Goal: Task Accomplishment & Management: Manage account settings

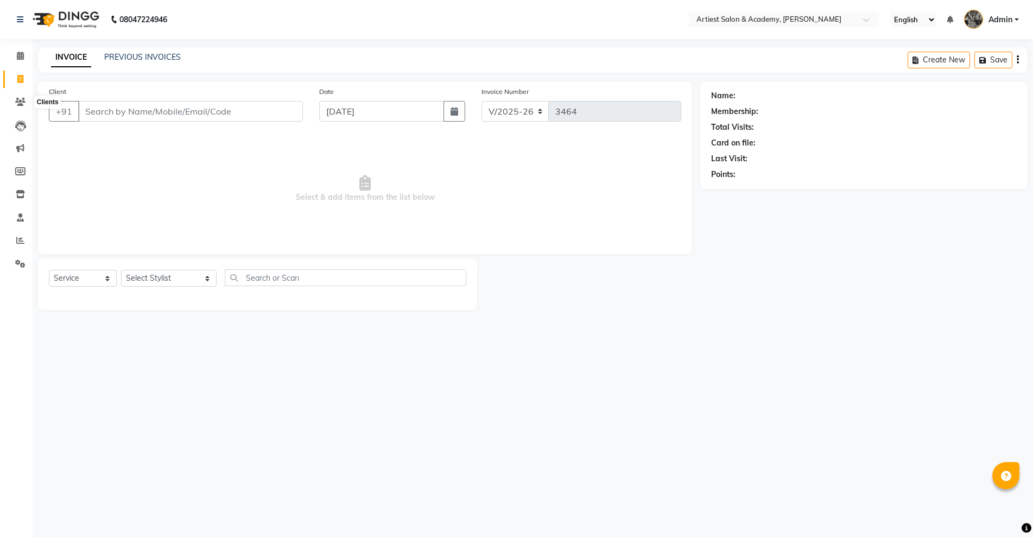
select select "5123"
select select "service"
click at [21, 102] on icon at bounding box center [20, 102] width 10 height 8
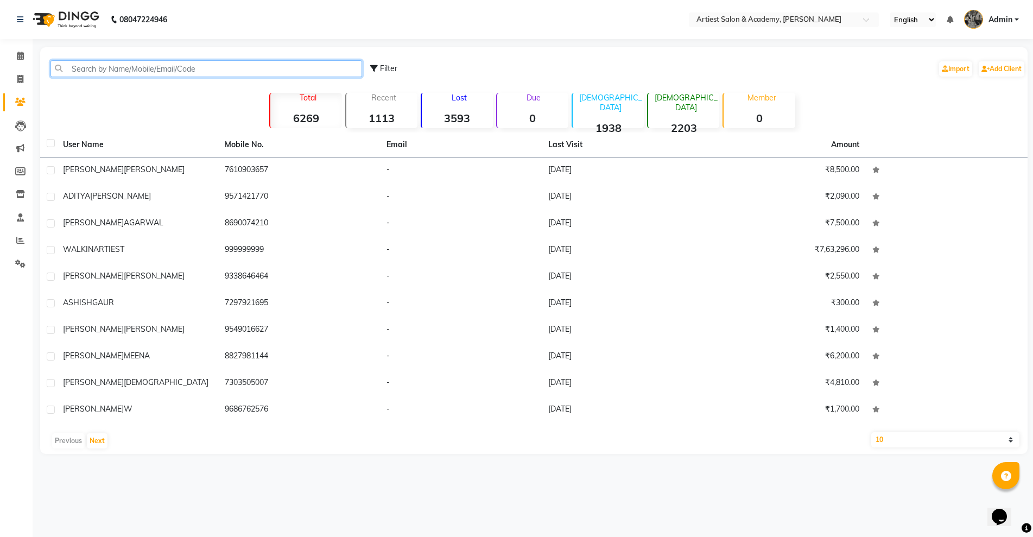
click at [95, 65] on input "text" at bounding box center [207, 68] width 312 height 17
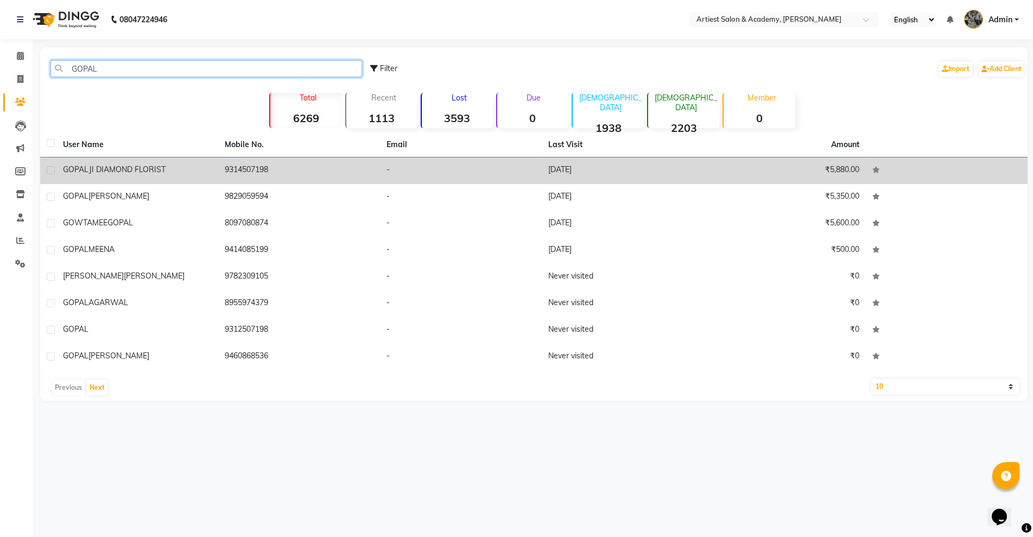
type input "GOPAL"
click at [327, 176] on td "9314507198" at bounding box center [299, 170] width 162 height 27
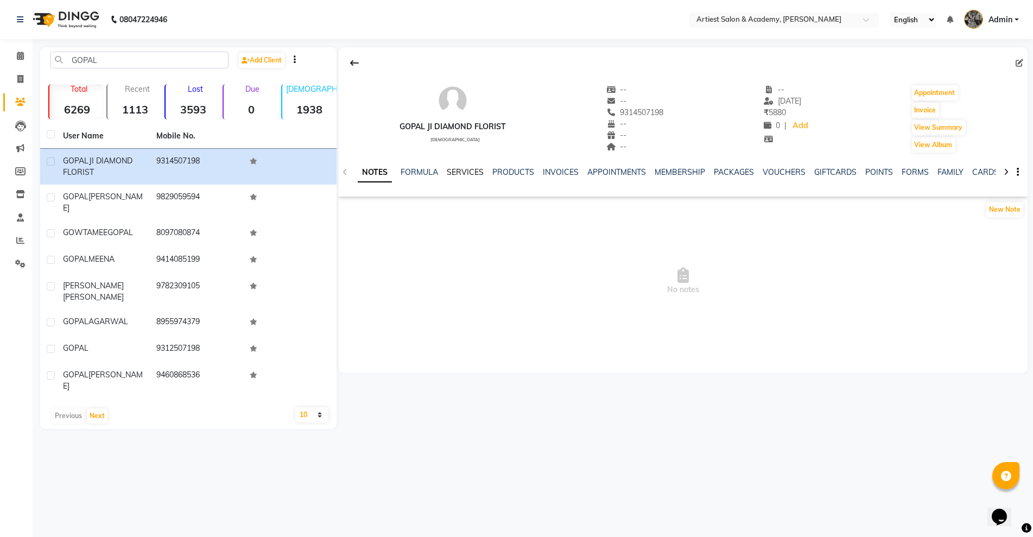
click at [464, 168] on link "SERVICES" at bounding box center [465, 172] width 37 height 10
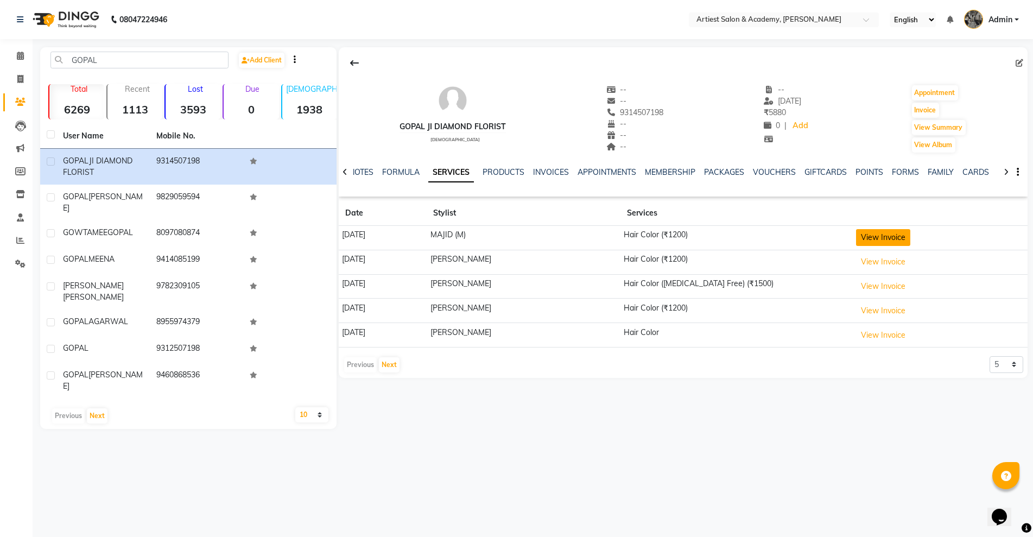
click at [894, 239] on button "View Invoice" at bounding box center [883, 237] width 54 height 17
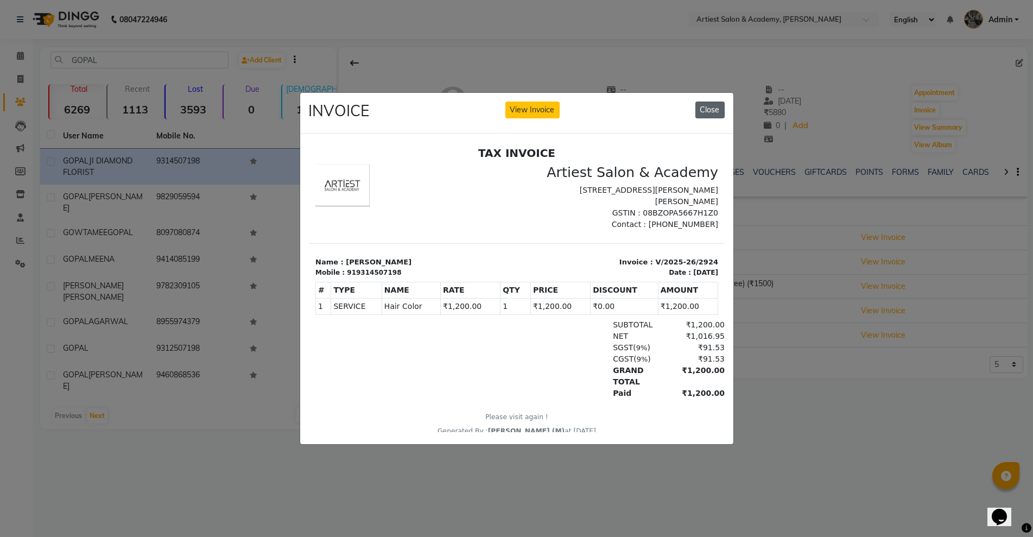
click at [715, 106] on button "Close" at bounding box center [710, 110] width 29 height 17
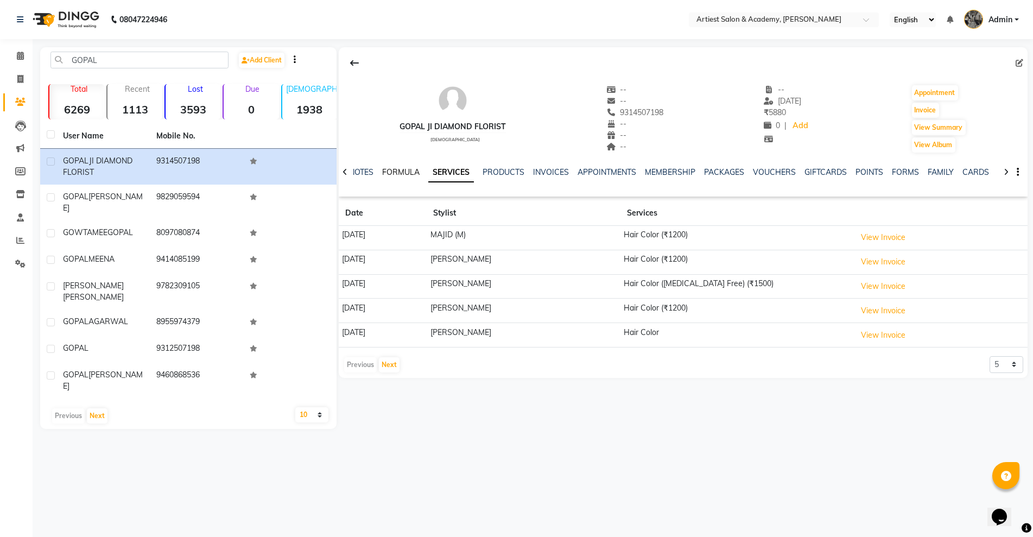
click at [401, 169] on link "FORMULA" at bounding box center [400, 172] width 37 height 10
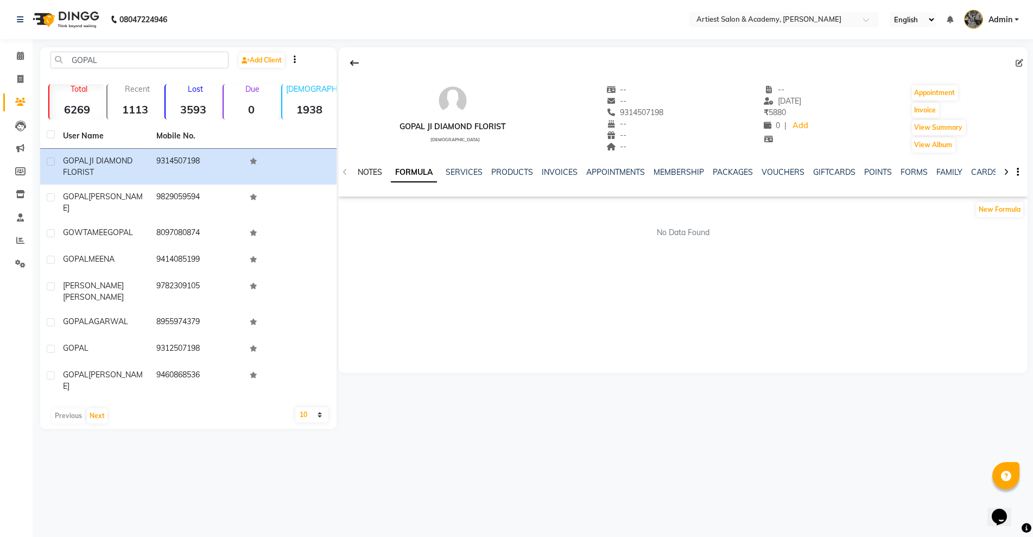
click at [371, 173] on link "NOTES" at bounding box center [370, 172] width 24 height 10
click at [22, 71] on link "Invoice" at bounding box center [16, 80] width 26 height 18
select select "service"
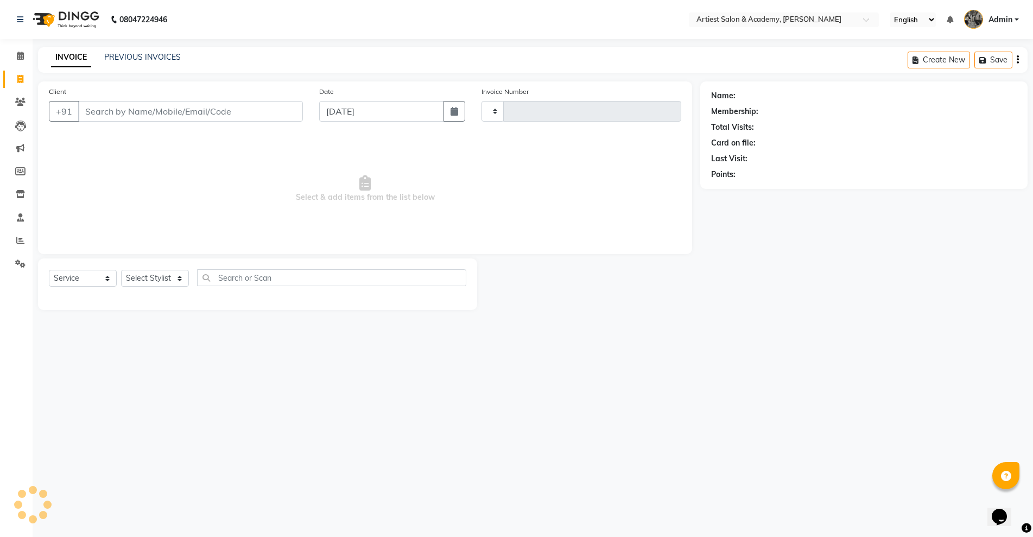
type input "3464"
select select "5123"
click at [163, 46] on div "08047224946 Select Location × Artiest Salon & Academy, Subhash Marg English ENG…" at bounding box center [516, 268] width 1033 height 537
click at [143, 52] on link "PREVIOUS INVOICES" at bounding box center [142, 57] width 77 height 10
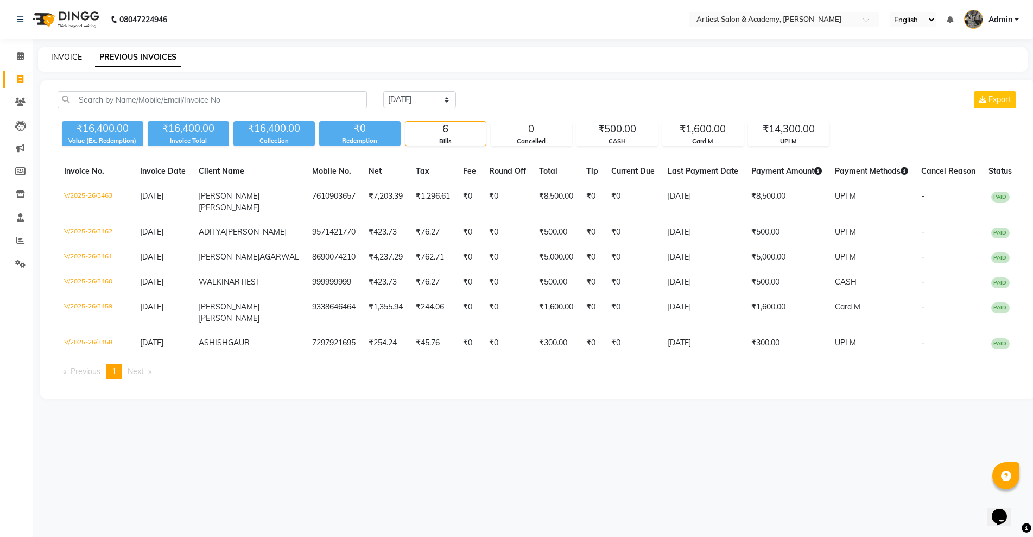
click at [74, 51] on div "INVOICE PREVIOUS INVOICES" at bounding box center [533, 59] width 990 height 24
click at [73, 61] on link "INVOICE" at bounding box center [66, 57] width 31 height 10
select select "5123"
select select "service"
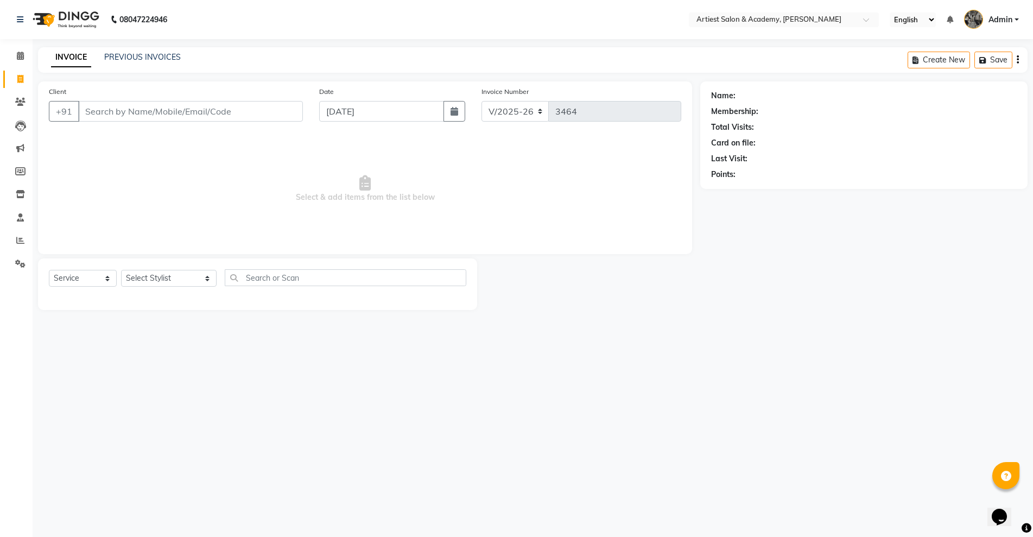
drag, startPoint x: 115, startPoint y: 107, endPoint x: 121, endPoint y: 112, distance: 8.1
click at [120, 112] on input "Client" at bounding box center [190, 111] width 225 height 21
click at [150, 57] on link "PREVIOUS INVOICES" at bounding box center [142, 57] width 77 height 10
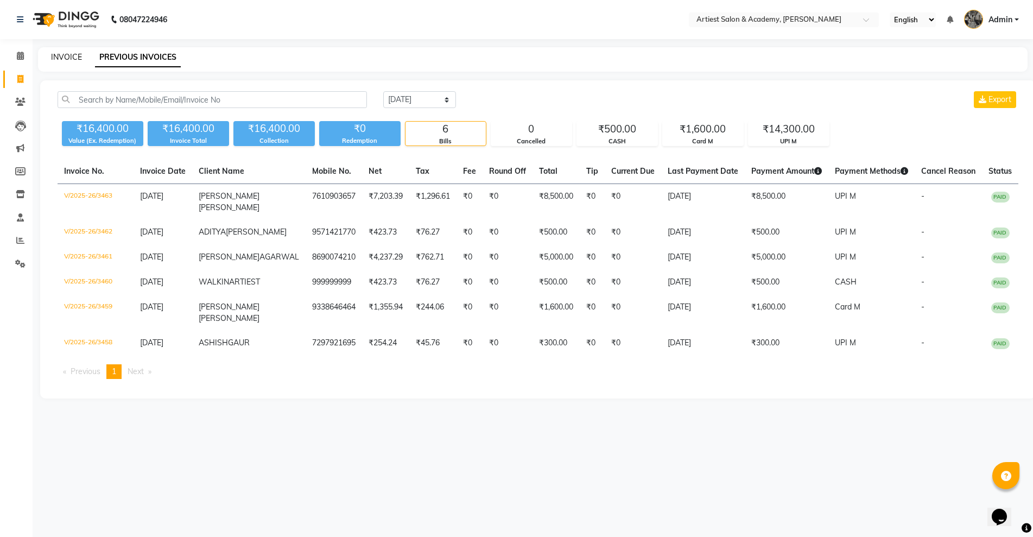
click at [62, 53] on link "INVOICE" at bounding box center [66, 57] width 31 height 10
select select "service"
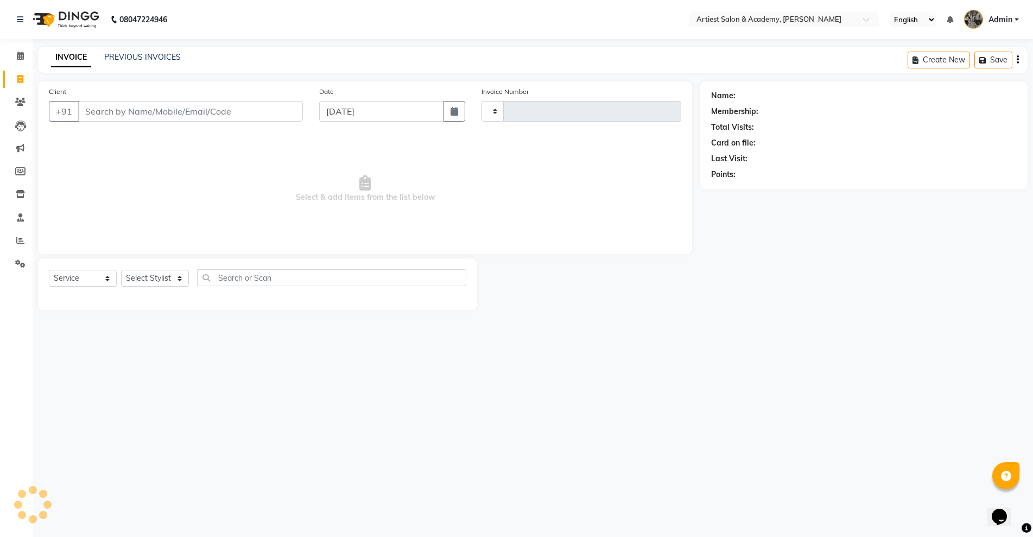
type input "3464"
select select "5123"
type input "8209709103"
click at [279, 112] on span "Add Client" at bounding box center [275, 111] width 43 height 11
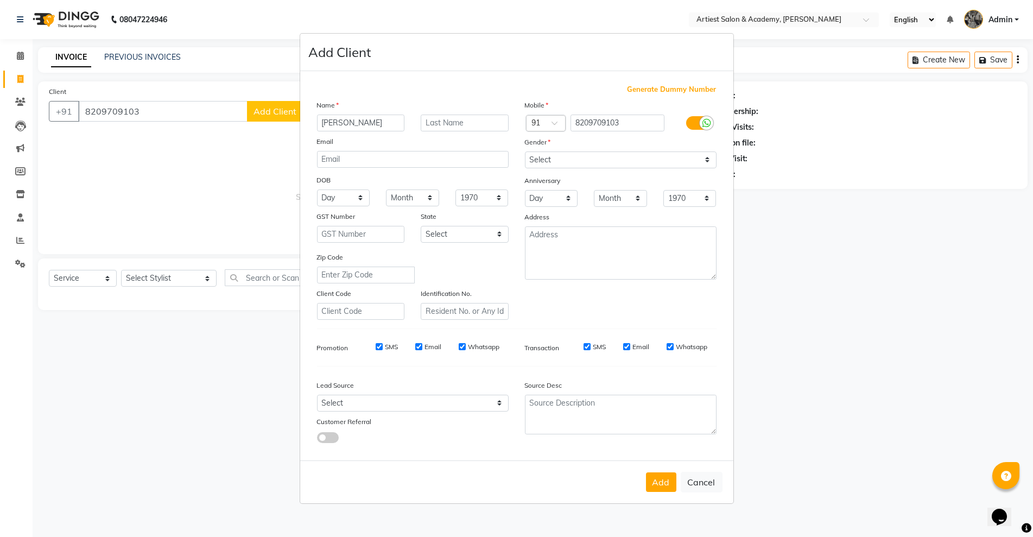
type input "[PERSON_NAME]"
click at [453, 120] on input "text" at bounding box center [465, 123] width 88 height 17
type input "[PERSON_NAME]"
click at [570, 155] on select "Select [DEMOGRAPHIC_DATA] [DEMOGRAPHIC_DATA] Other Prefer Not To Say" at bounding box center [621, 160] width 192 height 17
select select "[DEMOGRAPHIC_DATA]"
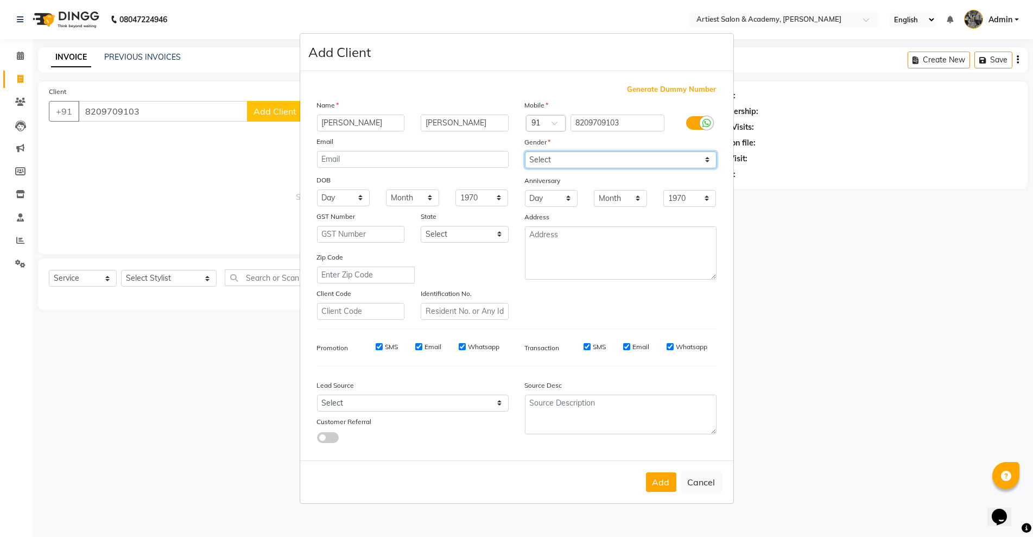
click at [525, 152] on select "Select [DEMOGRAPHIC_DATA] [DEMOGRAPHIC_DATA] Other Prefer Not To Say" at bounding box center [621, 160] width 192 height 17
click at [660, 488] on button "Add" at bounding box center [661, 482] width 30 height 20
select select
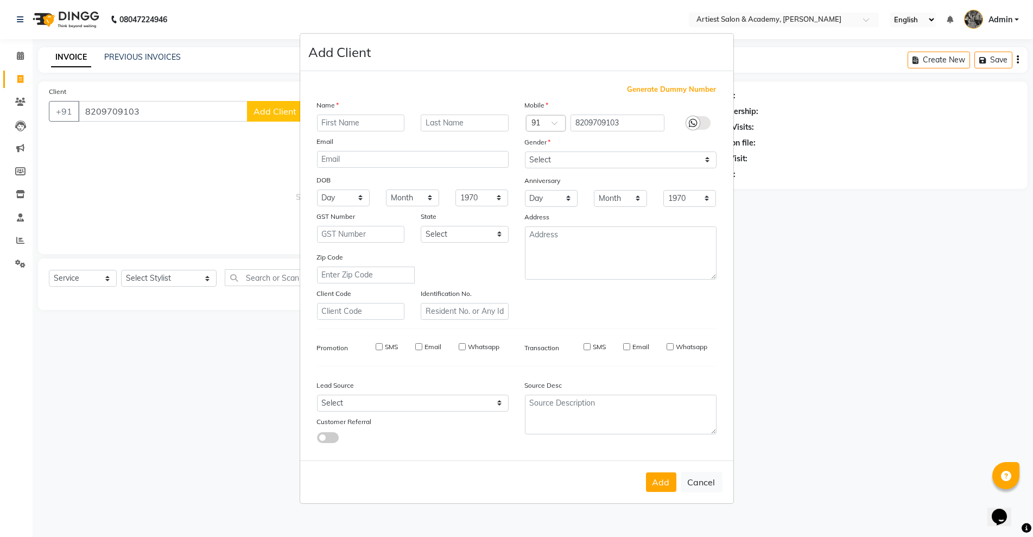
select select
checkbox input "false"
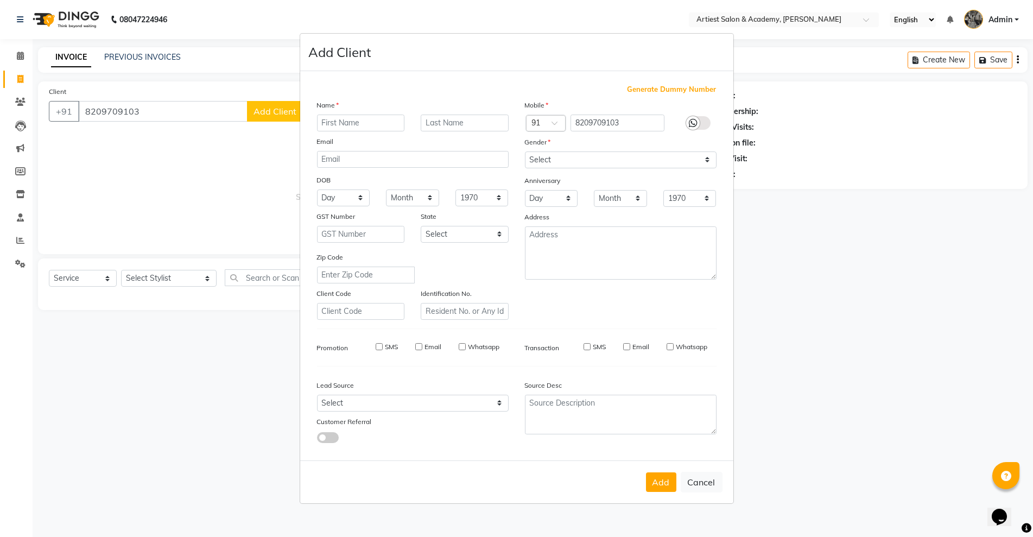
checkbox input "false"
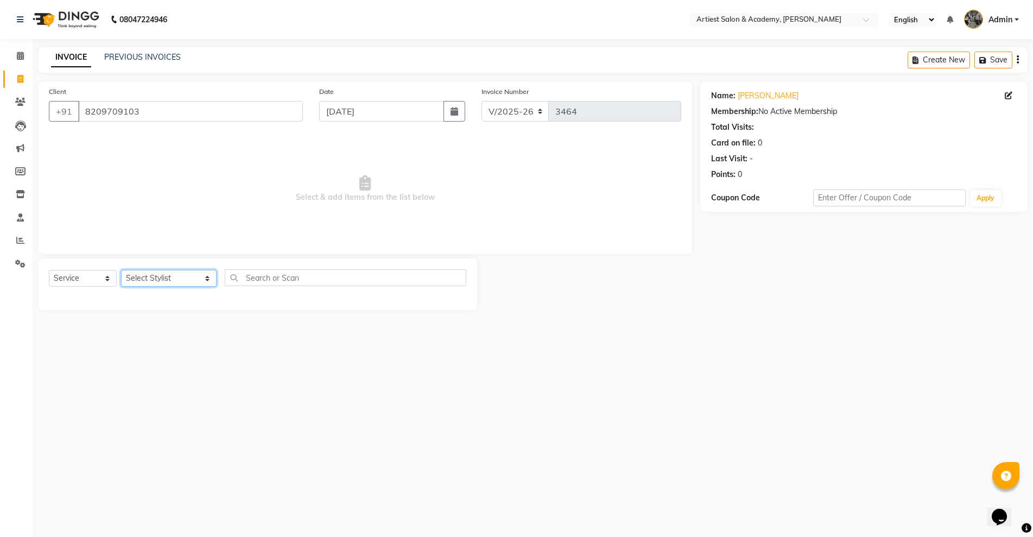
click at [179, 278] on select "Select Stylist [PERSON_NAME] (M) [PERSON_NAME] (F) [PERSON_NAME] [PERSON_NAME] …" at bounding box center [169, 278] width 96 height 17
select select "33208"
click at [121, 270] on select "Select Stylist [PERSON_NAME] (M) [PERSON_NAME] (F) [PERSON_NAME] [PERSON_NAME] …" at bounding box center [169, 278] width 96 height 17
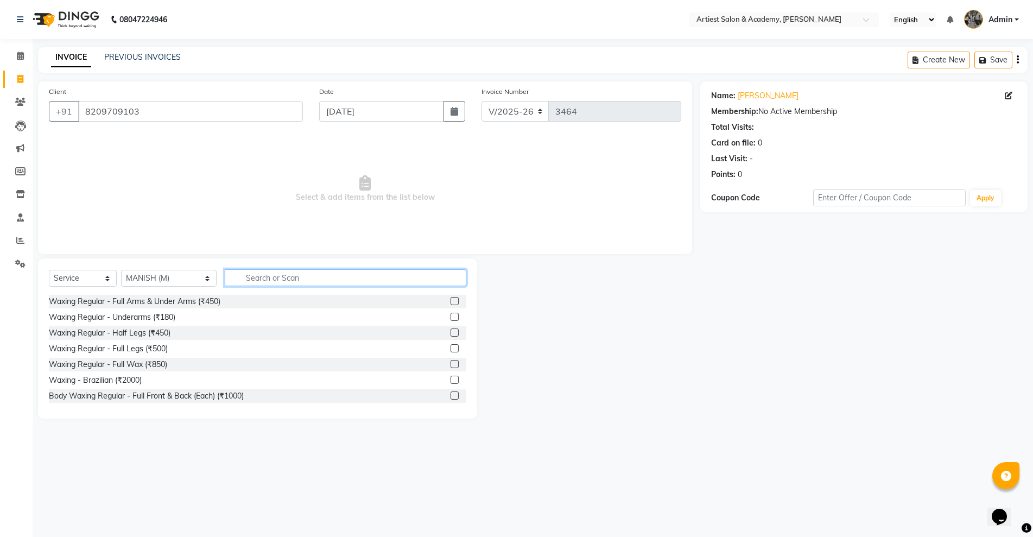
click at [243, 278] on input "text" at bounding box center [345, 277] width 241 height 17
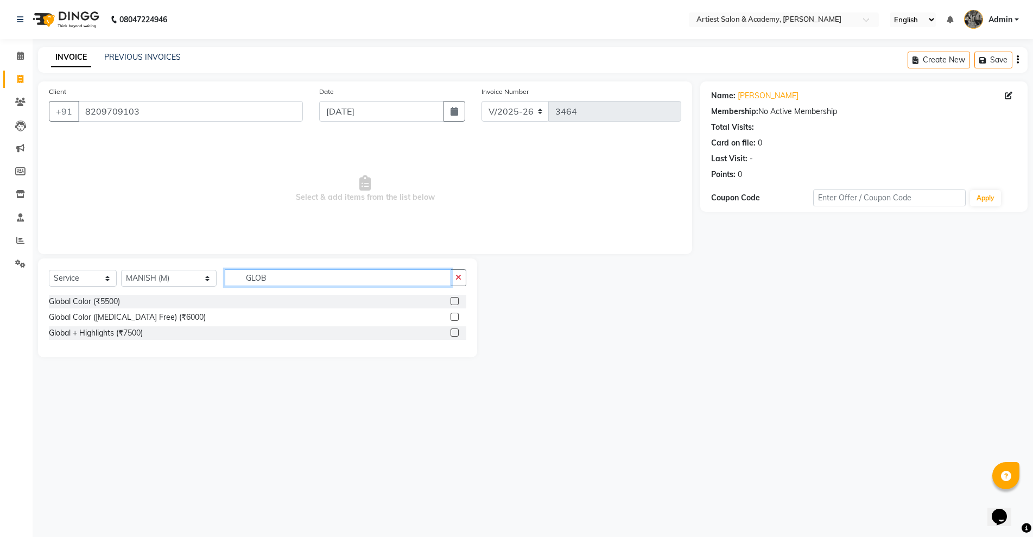
type input "GLOB"
click at [452, 302] on label at bounding box center [455, 301] width 8 height 8
click at [452, 302] on input "checkbox" at bounding box center [454, 301] width 7 height 7
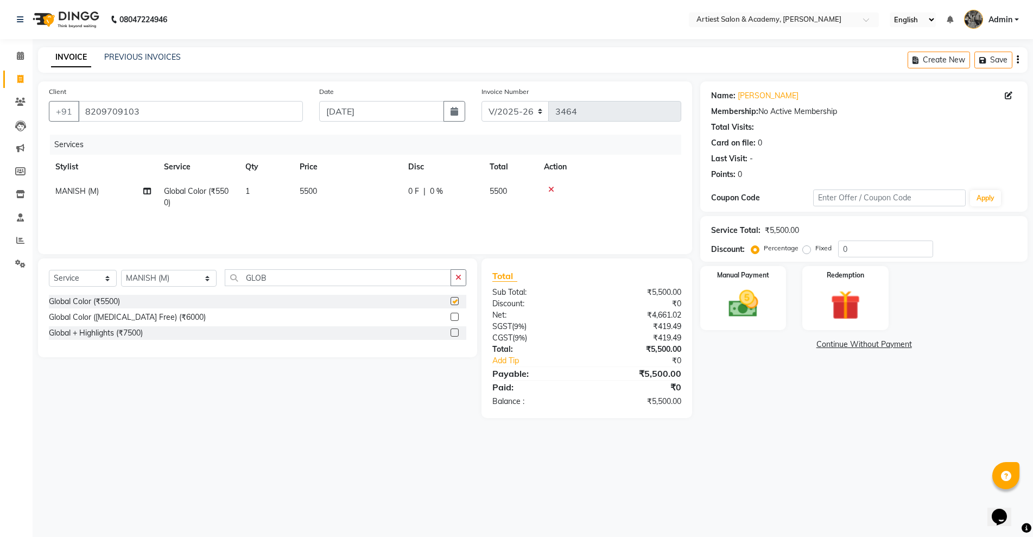
checkbox input "false"
click at [304, 188] on span "5500" at bounding box center [308, 191] width 17 height 10
select select "33208"
click at [359, 192] on input "5500" at bounding box center [399, 194] width 96 height 17
type input "11500"
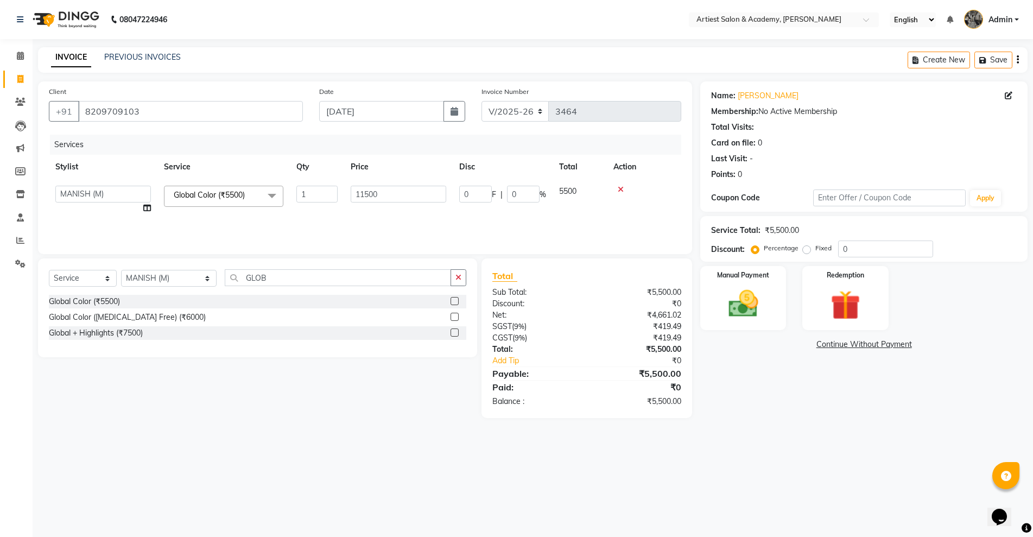
click at [752, 424] on main "INVOICE PREVIOUS INVOICES Create New Save Client [PHONE_NUMBER] Date [DATE] Inv…" at bounding box center [533, 240] width 1001 height 387
click at [752, 297] on img at bounding box center [743, 303] width 50 height 35
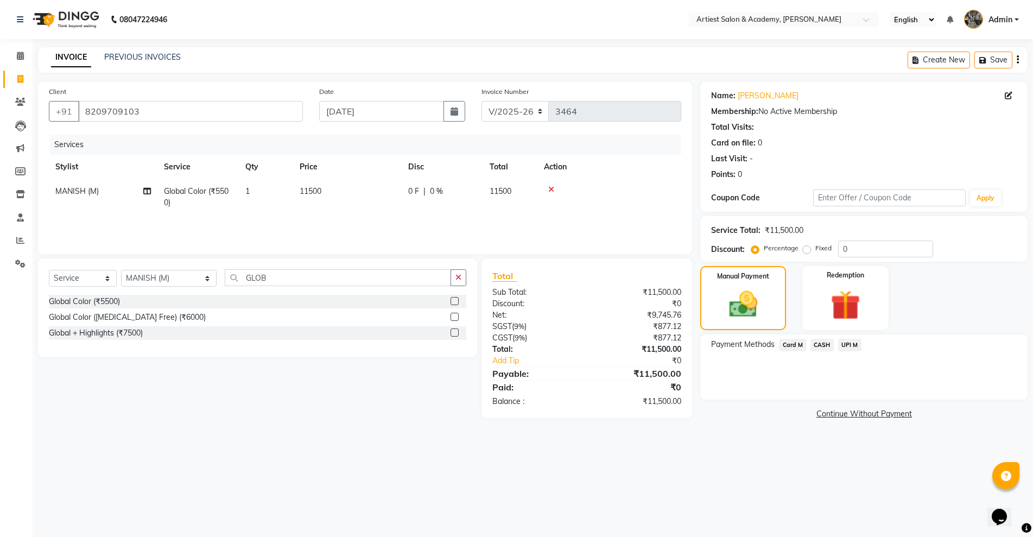
click at [822, 345] on span "CASH" at bounding box center [822, 345] width 23 height 12
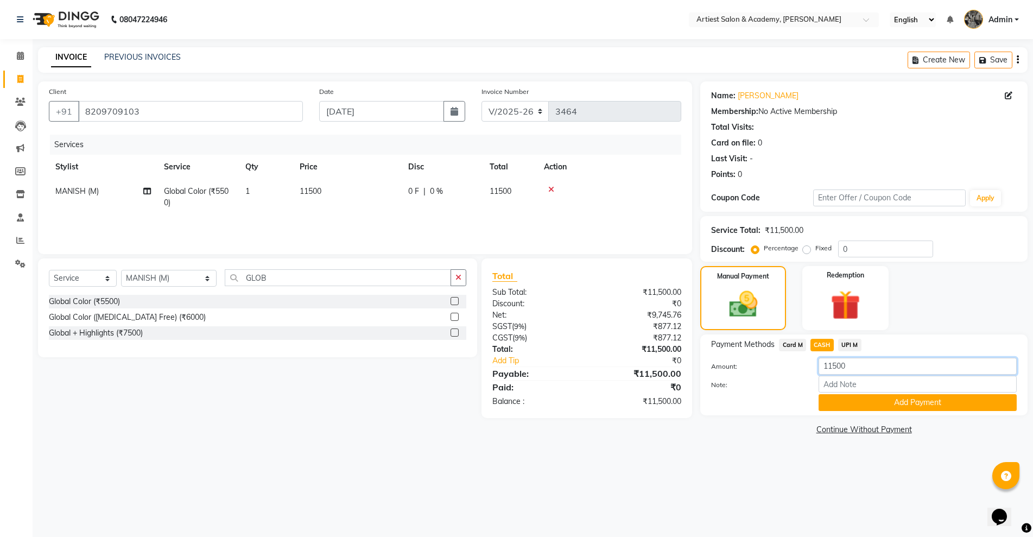
click at [832, 365] on input "11500" at bounding box center [918, 366] width 198 height 17
click at [836, 363] on input "11500" at bounding box center [918, 366] width 198 height 17
type input "4000"
drag, startPoint x: 920, startPoint y: 405, endPoint x: 904, endPoint y: 401, distance: 16.9
click at [919, 405] on button "Add Payment" at bounding box center [918, 402] width 198 height 17
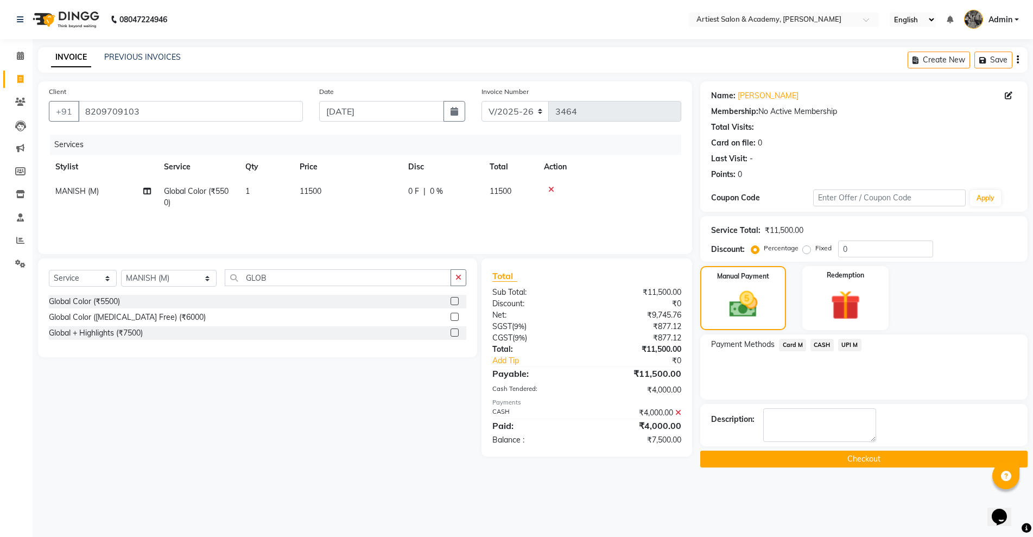
click at [851, 349] on span "UPI M" at bounding box center [849, 345] width 23 height 12
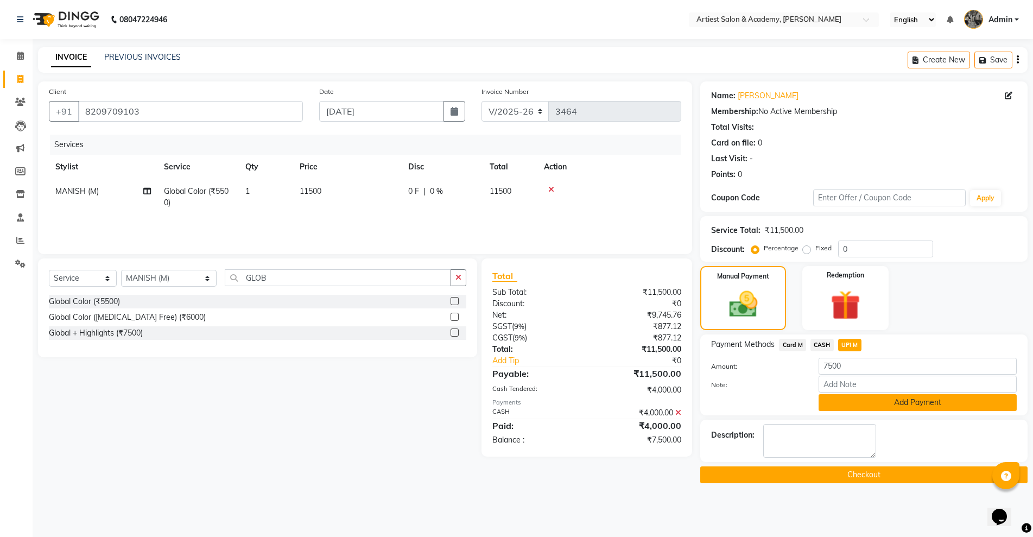
click at [899, 403] on button "Add Payment" at bounding box center [918, 402] width 198 height 17
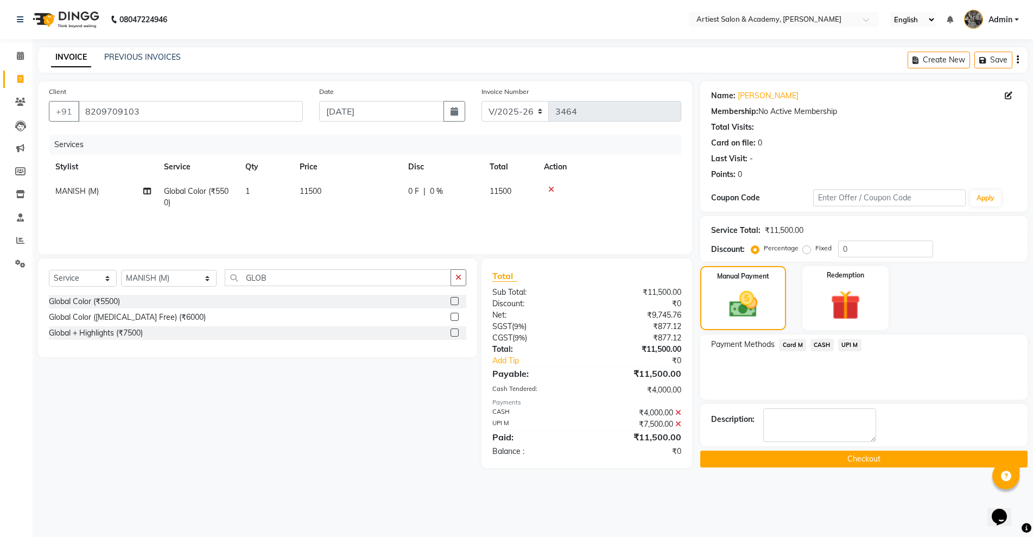
click at [874, 459] on button "Checkout" at bounding box center [864, 459] width 327 height 17
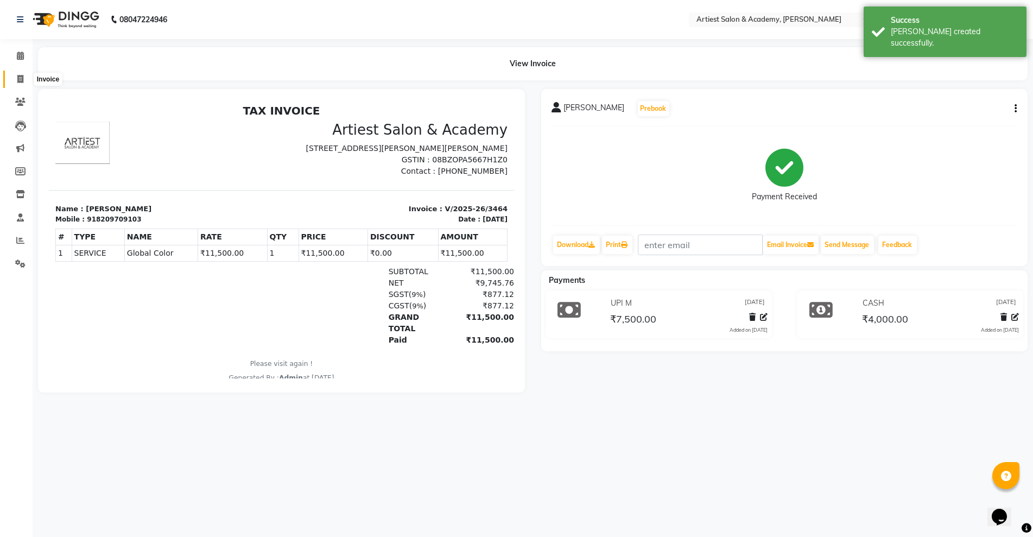
click at [18, 78] on icon at bounding box center [20, 79] width 6 height 8
select select "service"
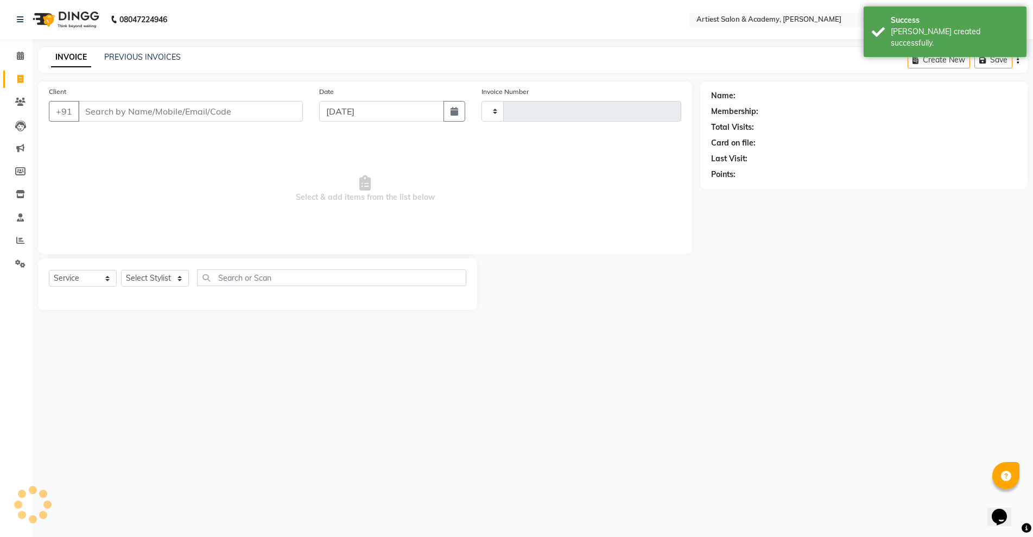
type input "3465"
select select "5123"
click at [132, 58] on link "PREVIOUS INVOICES" at bounding box center [142, 57] width 77 height 10
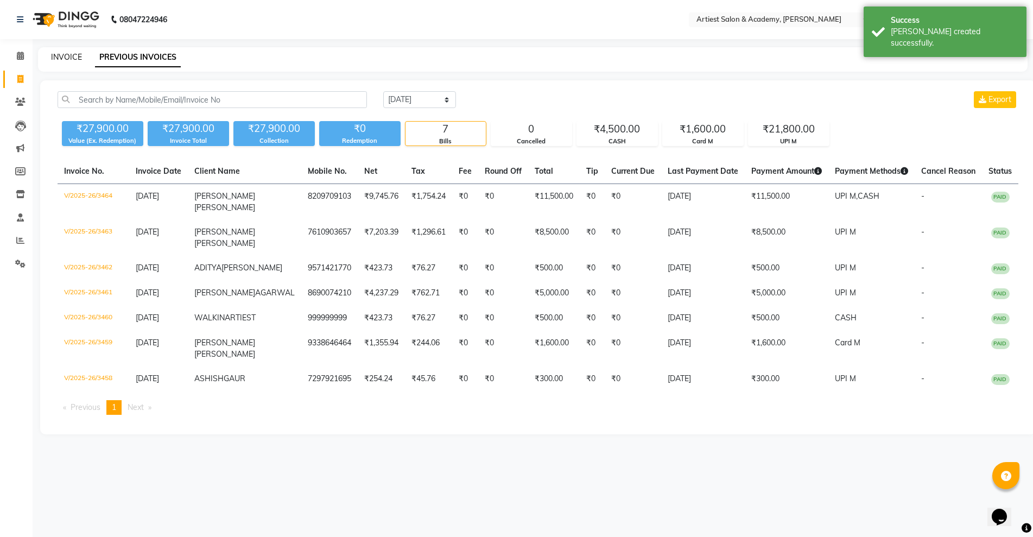
click at [73, 58] on link "INVOICE" at bounding box center [66, 57] width 31 height 10
select select "5123"
select select "service"
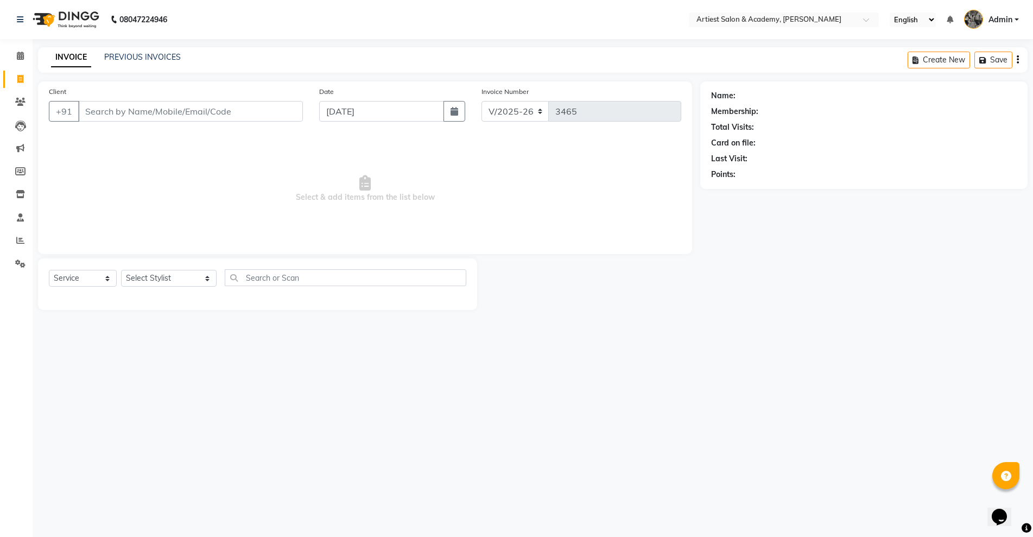
click at [131, 49] on div "INVOICE PREVIOUS INVOICES Create New Save" at bounding box center [533, 60] width 990 height 26
click at [132, 56] on link "PREVIOUS INVOICES" at bounding box center [142, 57] width 77 height 10
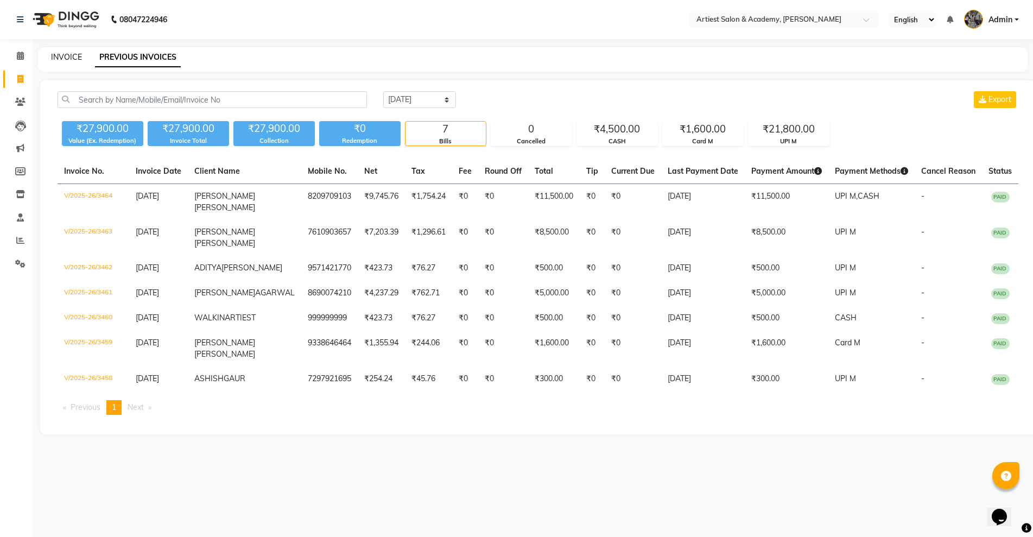
click at [67, 55] on link "INVOICE" at bounding box center [66, 57] width 31 height 10
select select "service"
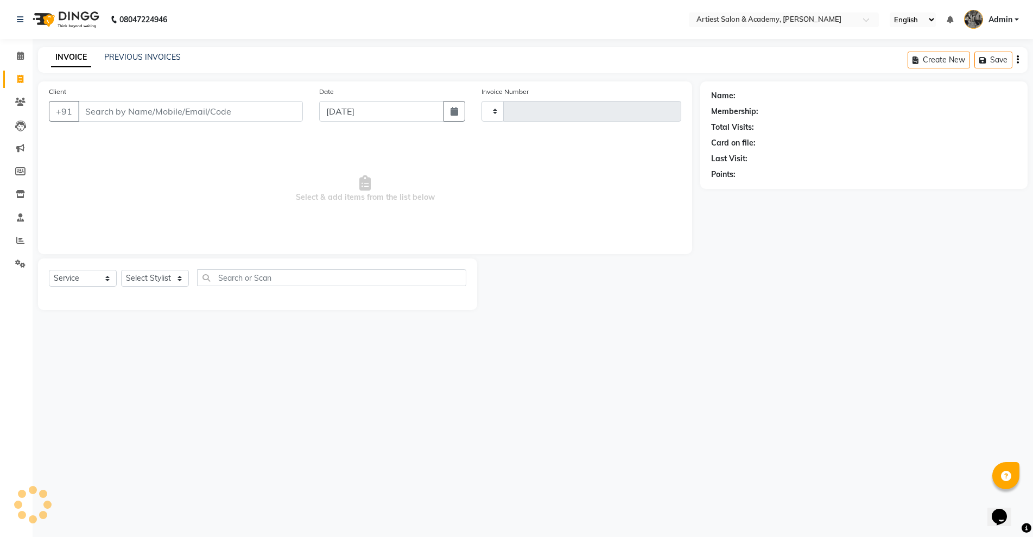
type input "3465"
select select "5123"
click at [144, 56] on link "PREVIOUS INVOICES" at bounding box center [142, 57] width 77 height 10
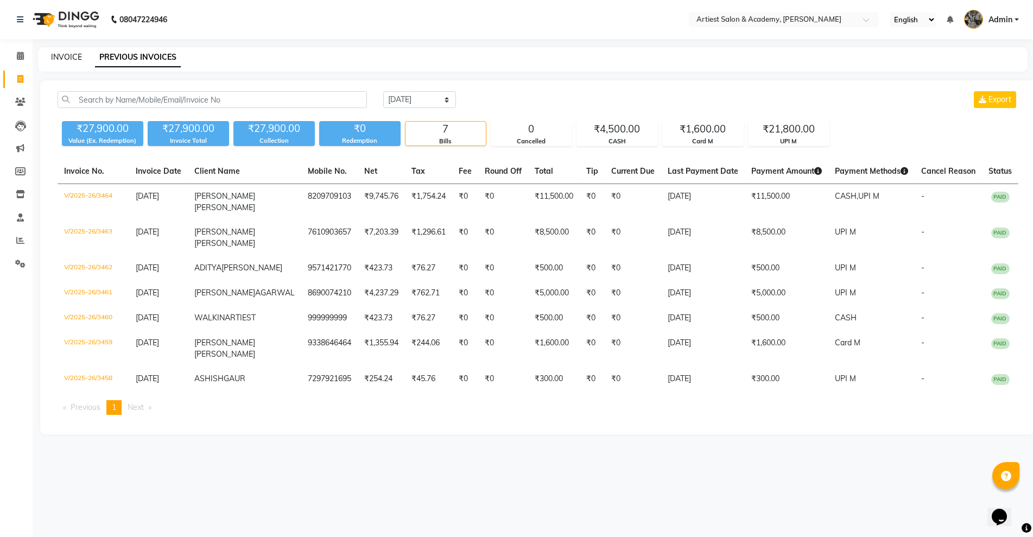
click at [67, 56] on link "INVOICE" at bounding box center [66, 57] width 31 height 10
select select "service"
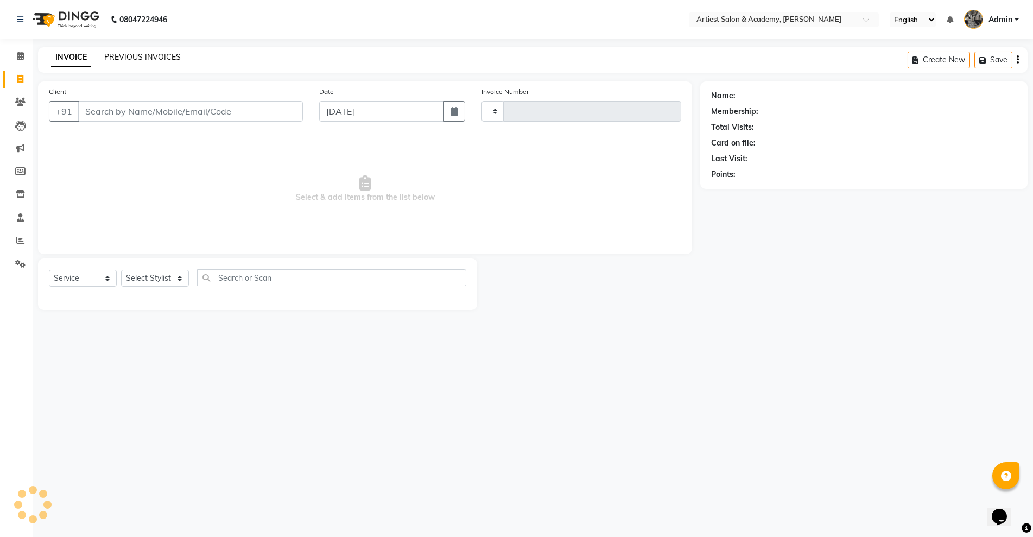
type input "3465"
select select "5123"
click at [122, 56] on link "PREVIOUS INVOICES" at bounding box center [142, 57] width 77 height 10
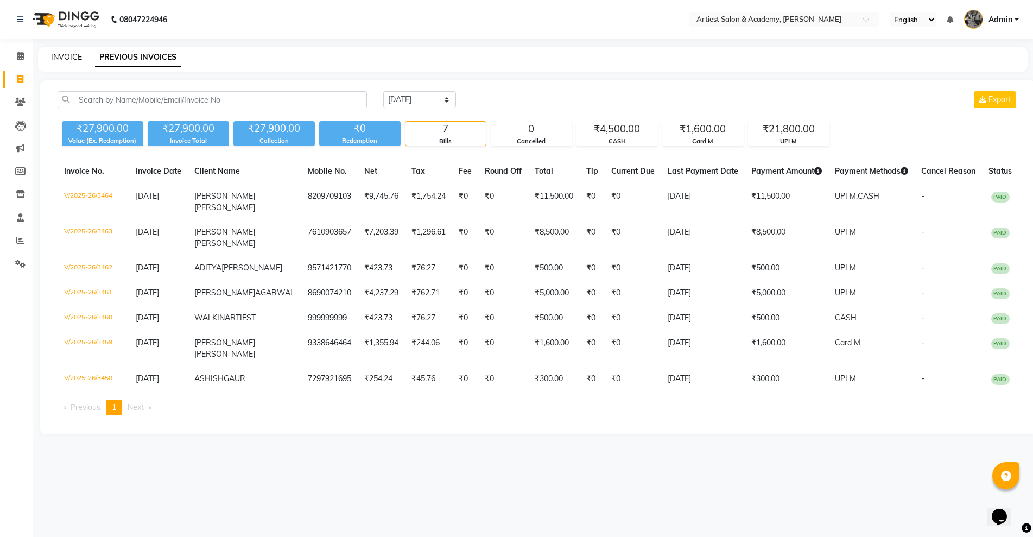
click at [64, 57] on link "INVOICE" at bounding box center [66, 57] width 31 height 10
select select "service"
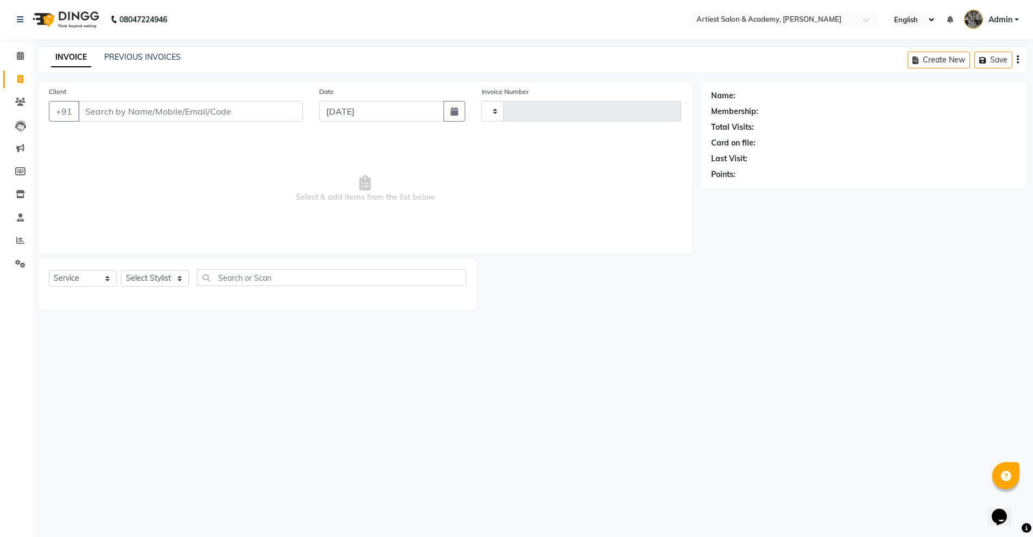
type input "3465"
select select "5123"
click at [143, 56] on link "PREVIOUS INVOICES" at bounding box center [142, 57] width 77 height 10
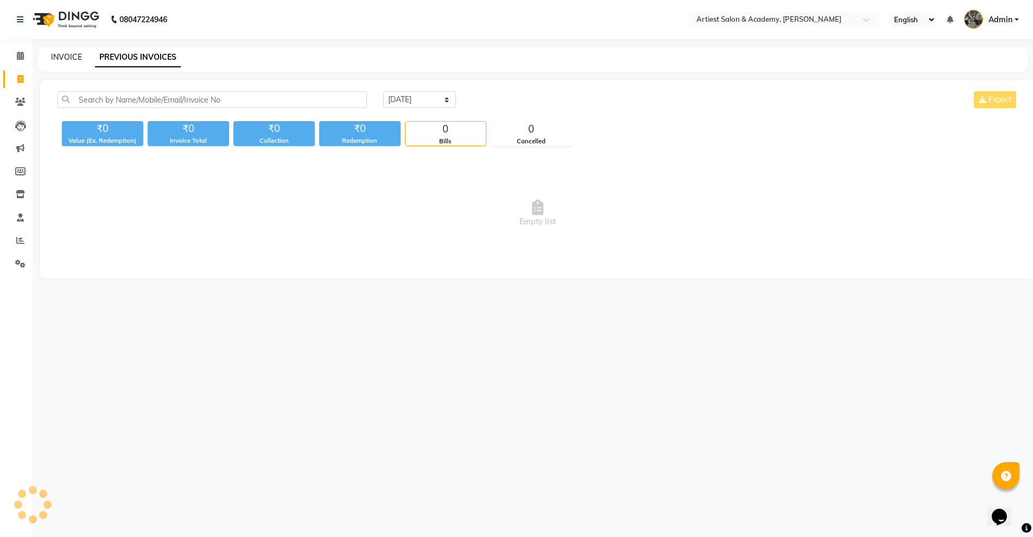
click at [70, 59] on link "INVOICE" at bounding box center [66, 57] width 31 height 10
select select "service"
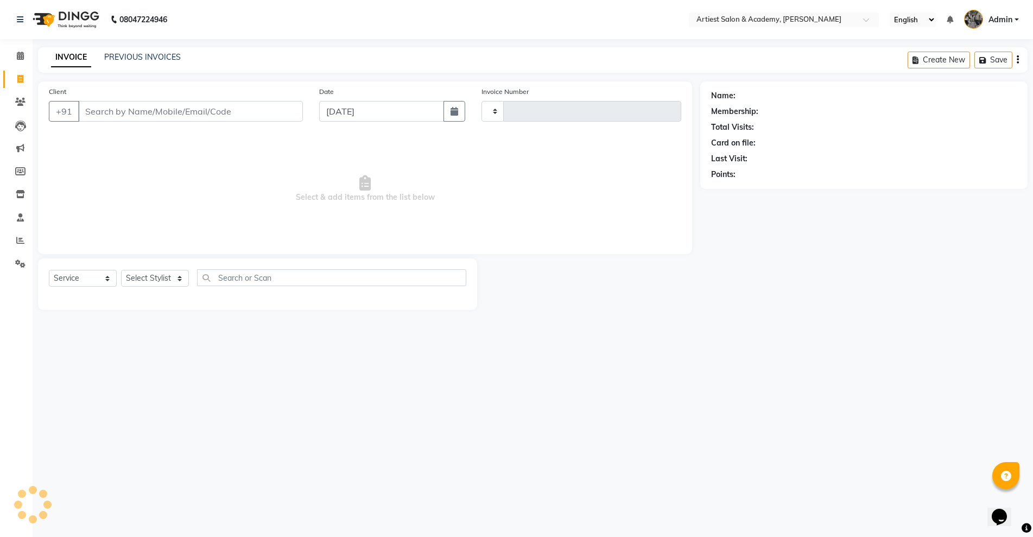
type input "3465"
select select "5123"
click at [129, 57] on link "PREVIOUS INVOICES" at bounding box center [142, 57] width 77 height 10
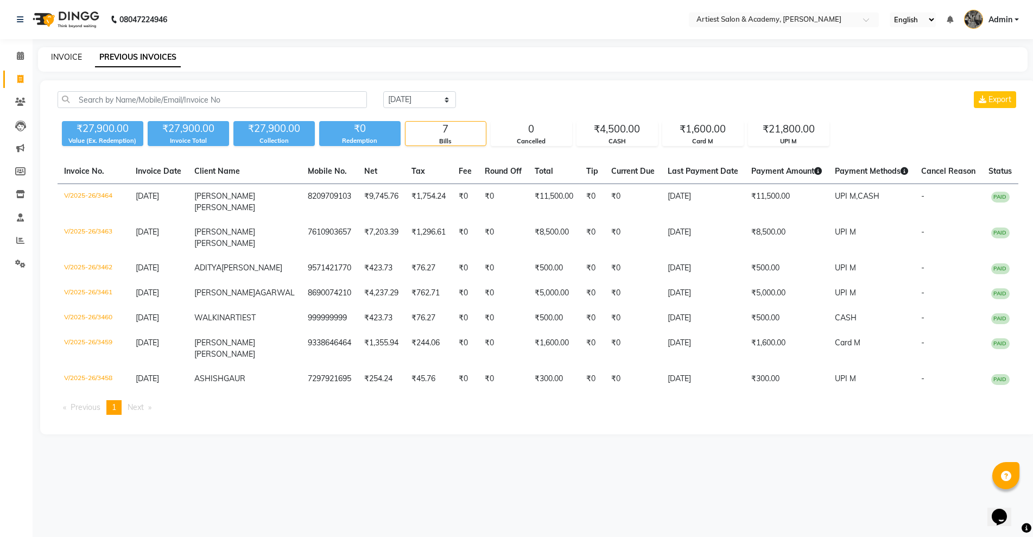
click at [58, 58] on link "INVOICE" at bounding box center [66, 57] width 31 height 10
select select "5123"
select select "service"
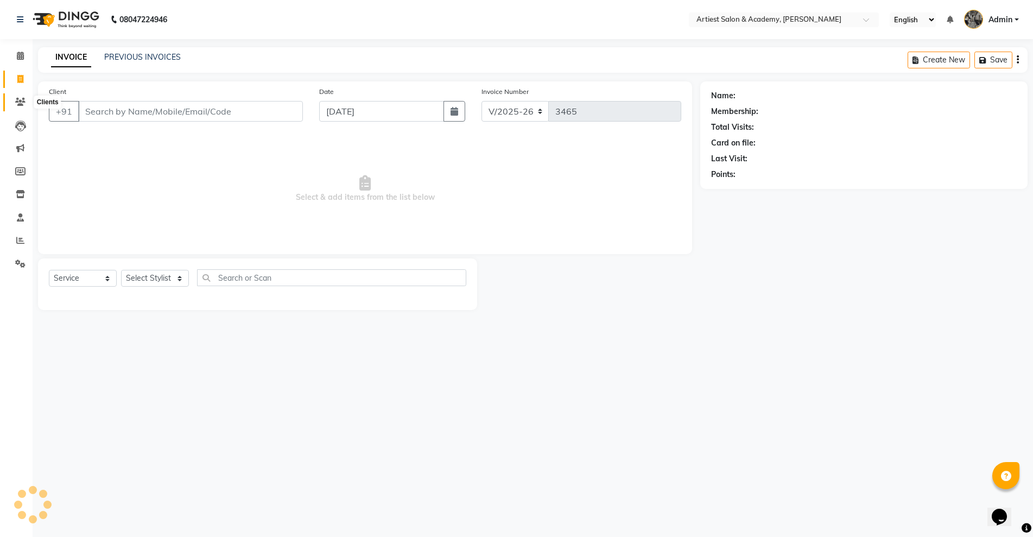
click at [19, 103] on icon at bounding box center [20, 102] width 10 height 8
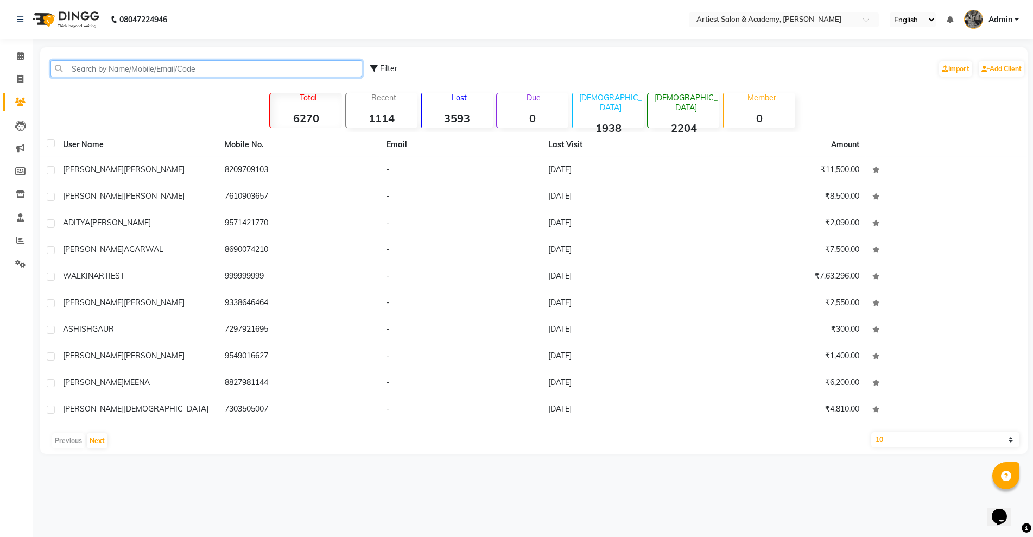
drag, startPoint x: 108, startPoint y: 69, endPoint x: 115, endPoint y: 76, distance: 10.0
click at [108, 71] on input "text" at bounding box center [207, 68] width 312 height 17
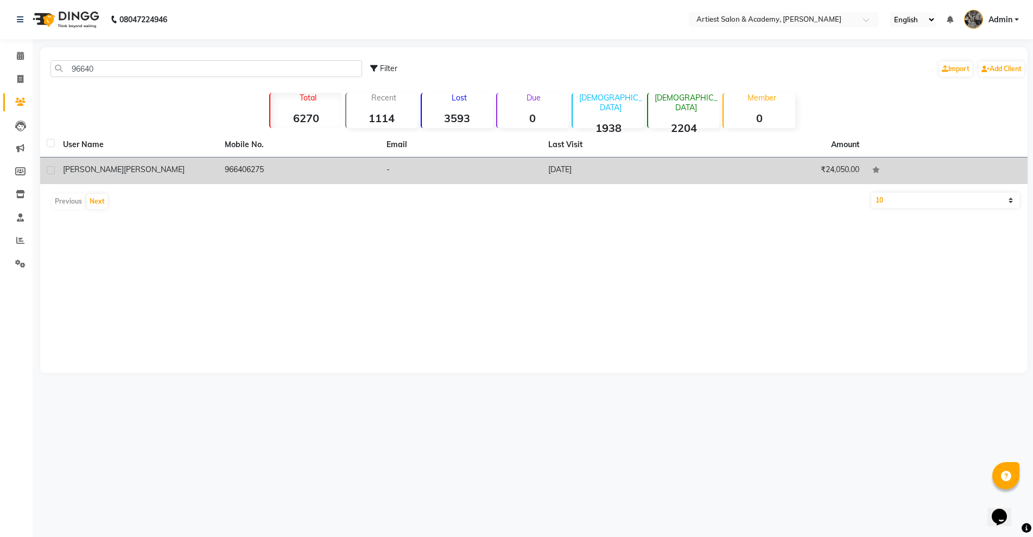
click at [650, 174] on td "[DATE]" at bounding box center [623, 170] width 162 height 27
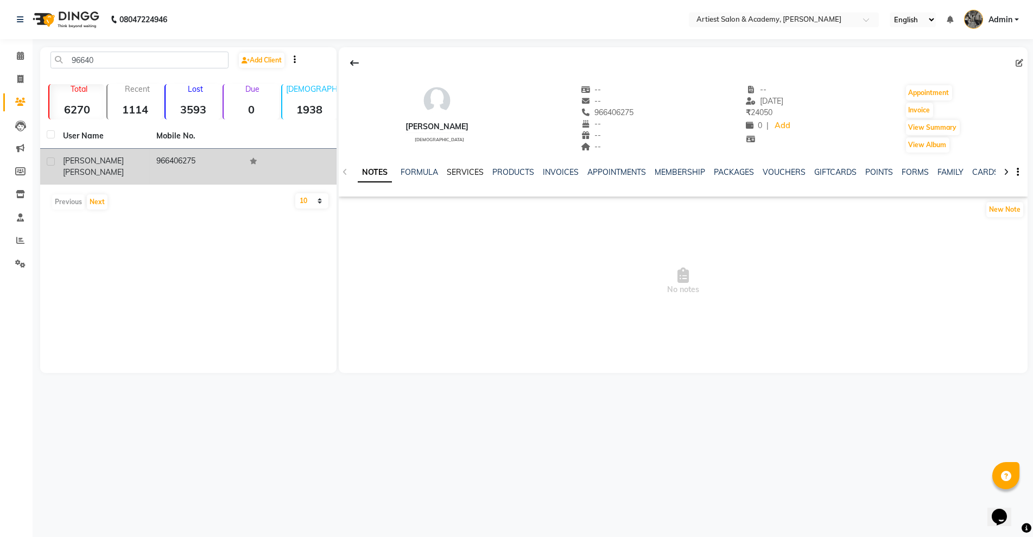
click at [476, 169] on link "SERVICES" at bounding box center [465, 172] width 37 height 10
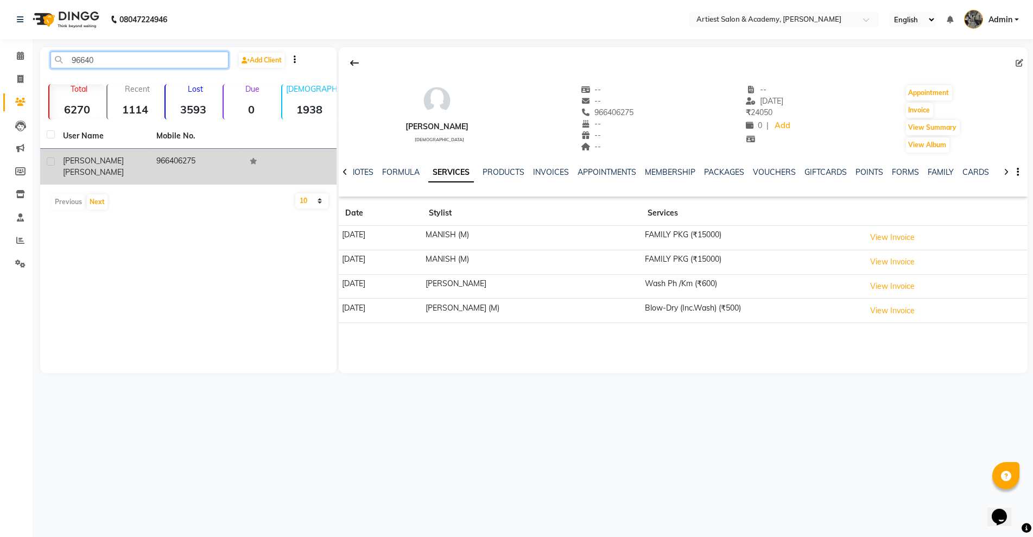
drag, startPoint x: 105, startPoint y: 61, endPoint x: 234, endPoint y: 103, distance: 135.3
click at [105, 61] on input "96640" at bounding box center [140, 60] width 178 height 17
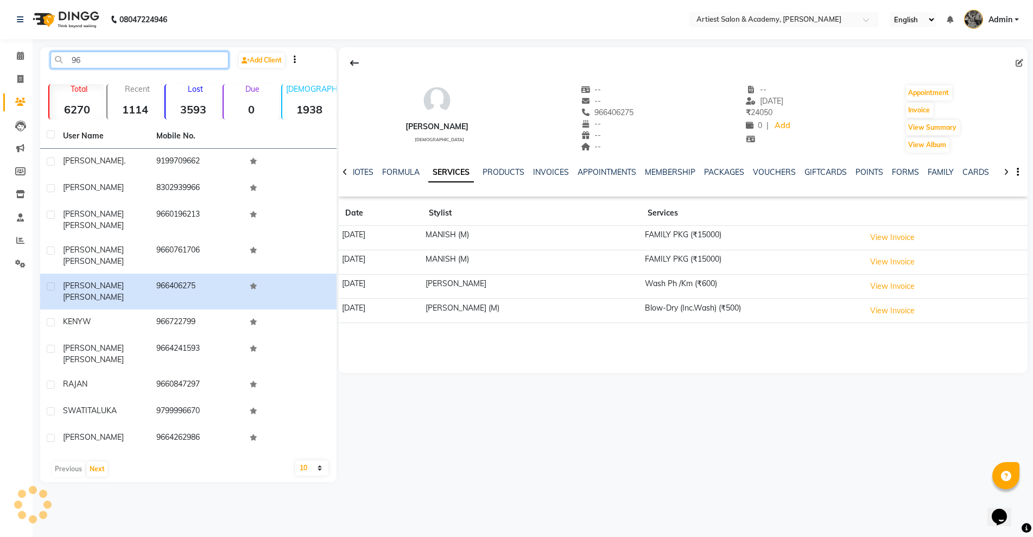
type input "9"
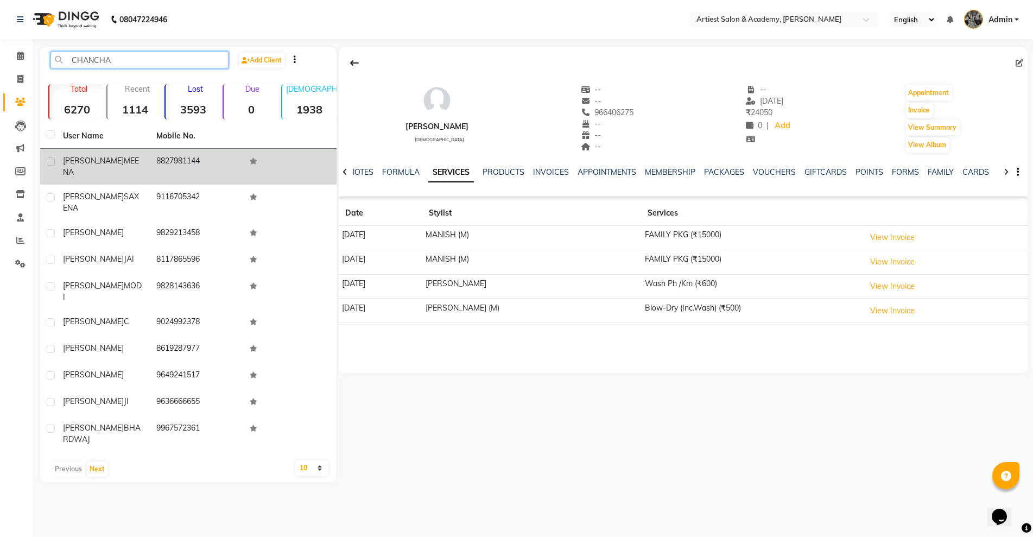
type input "CHANCHA"
click at [212, 165] on td "8827981144" at bounding box center [196, 167] width 93 height 36
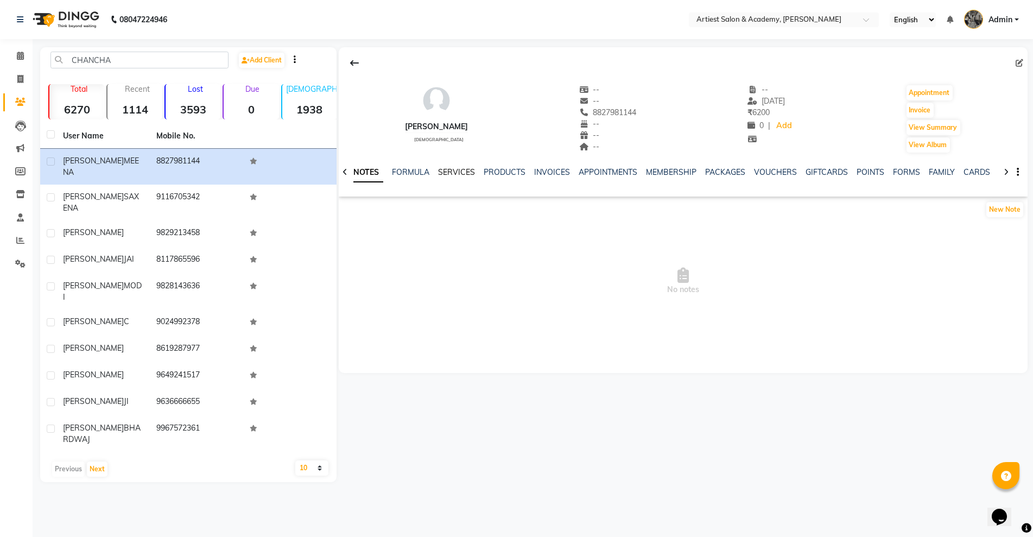
click at [451, 171] on link "SERVICES" at bounding box center [456, 172] width 37 height 10
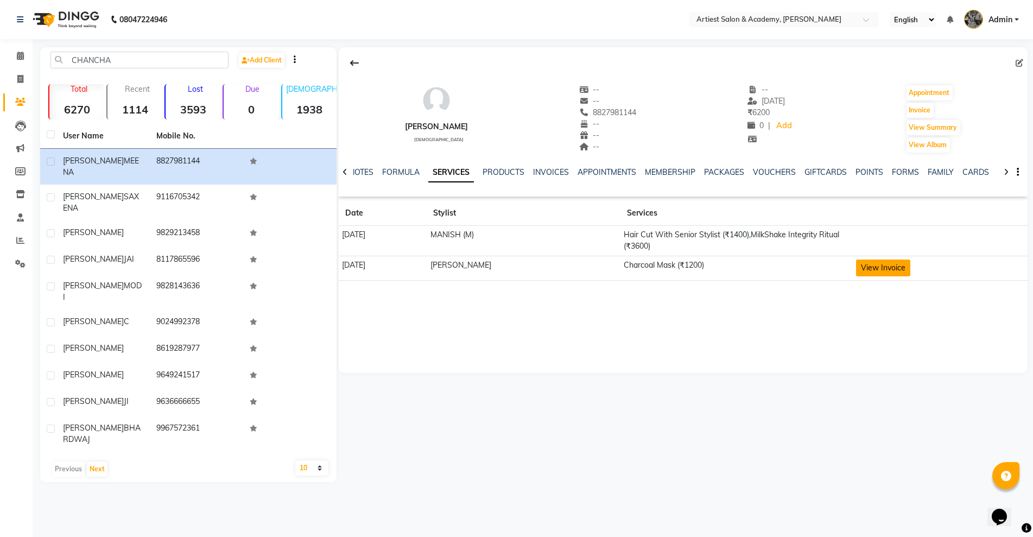
click at [883, 266] on button "View Invoice" at bounding box center [883, 268] width 54 height 17
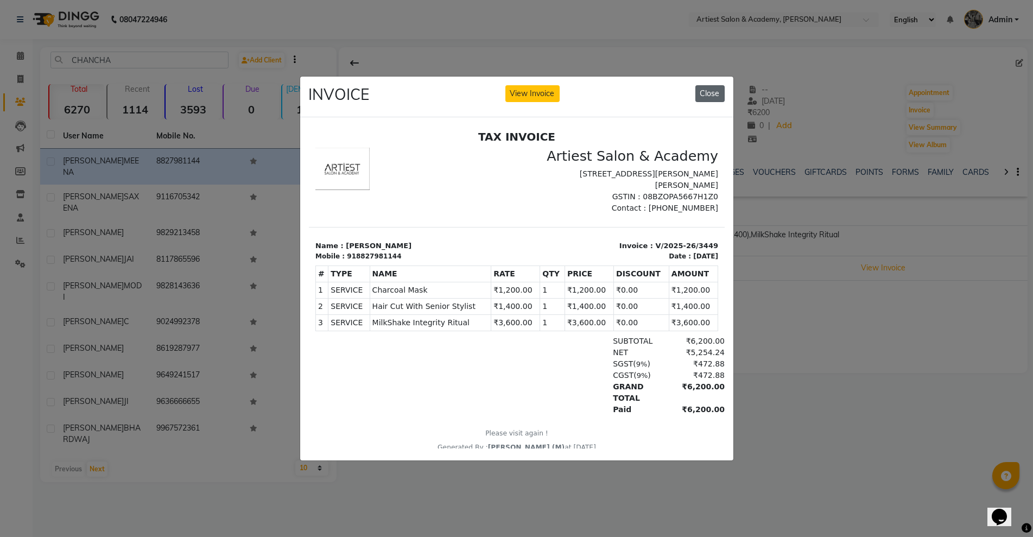
click at [722, 85] on button "Close" at bounding box center [710, 93] width 29 height 17
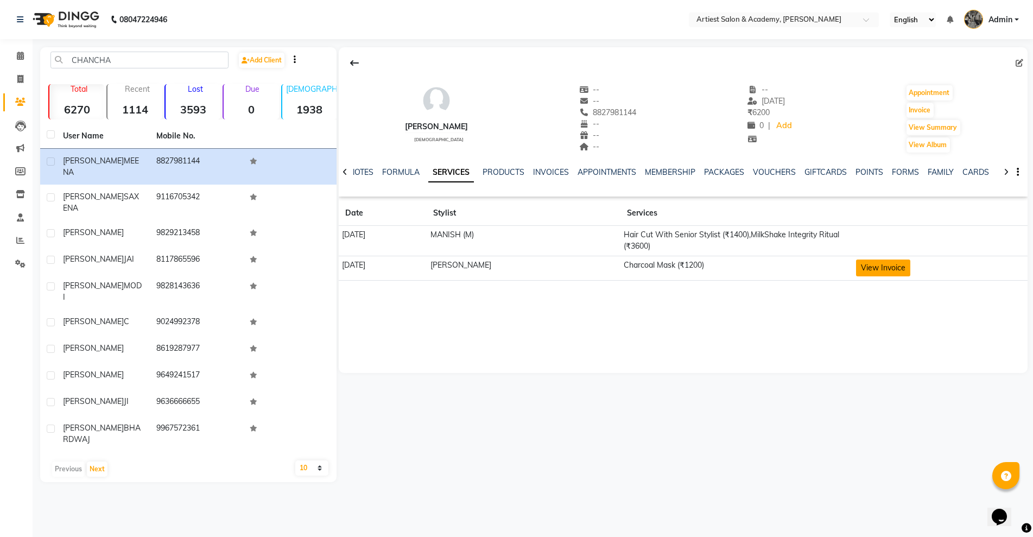
click at [891, 268] on button "View Invoice" at bounding box center [883, 268] width 54 height 17
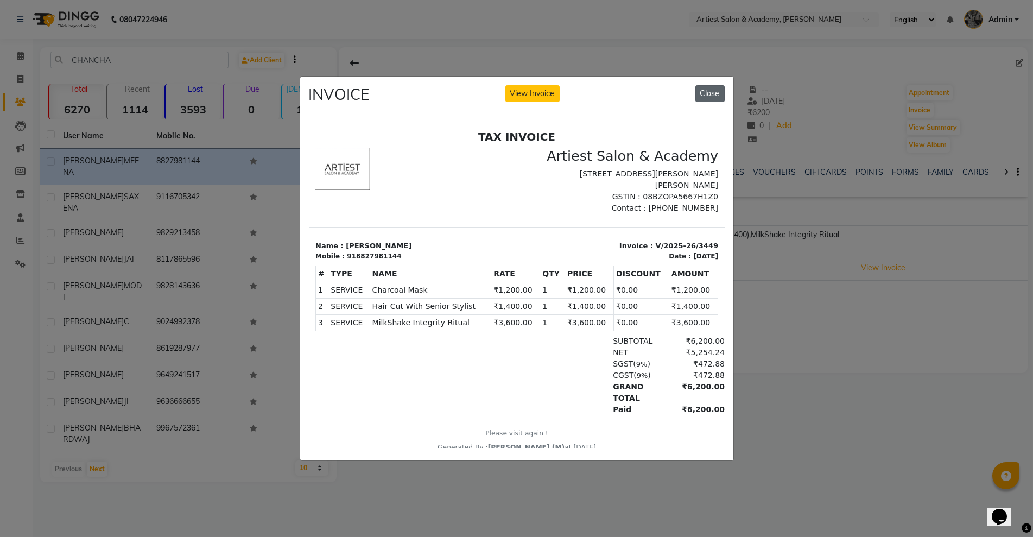
click at [720, 87] on button "Close" at bounding box center [710, 93] width 29 height 17
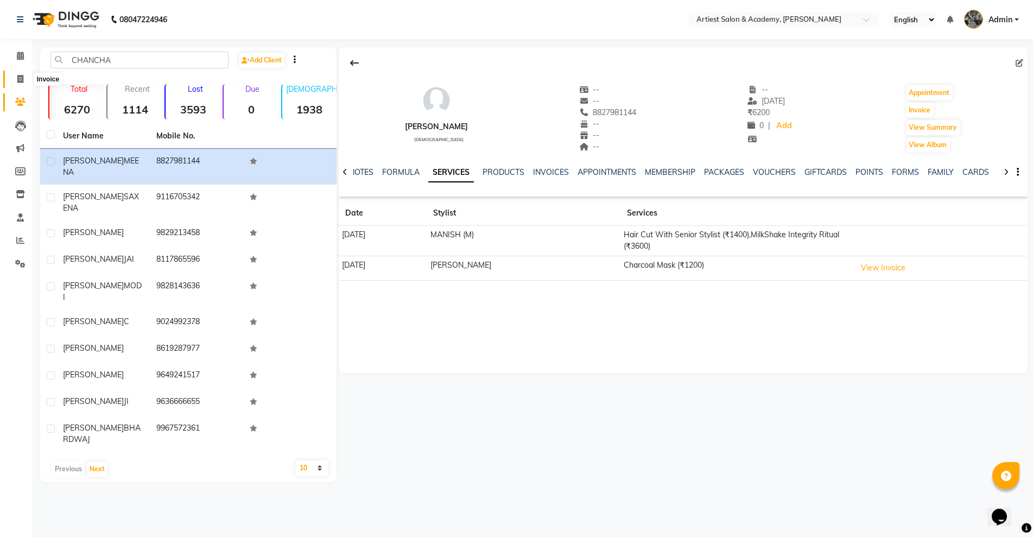
click at [21, 79] on icon at bounding box center [20, 79] width 6 height 8
select select "service"
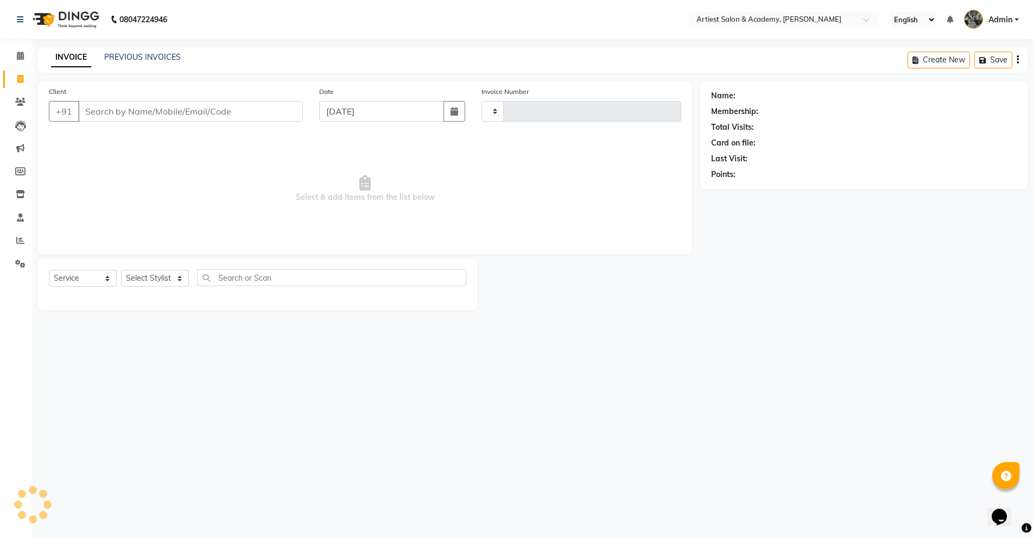
type input "3465"
select select "5123"
click at [157, 55] on link "PREVIOUS INVOICES" at bounding box center [142, 57] width 77 height 10
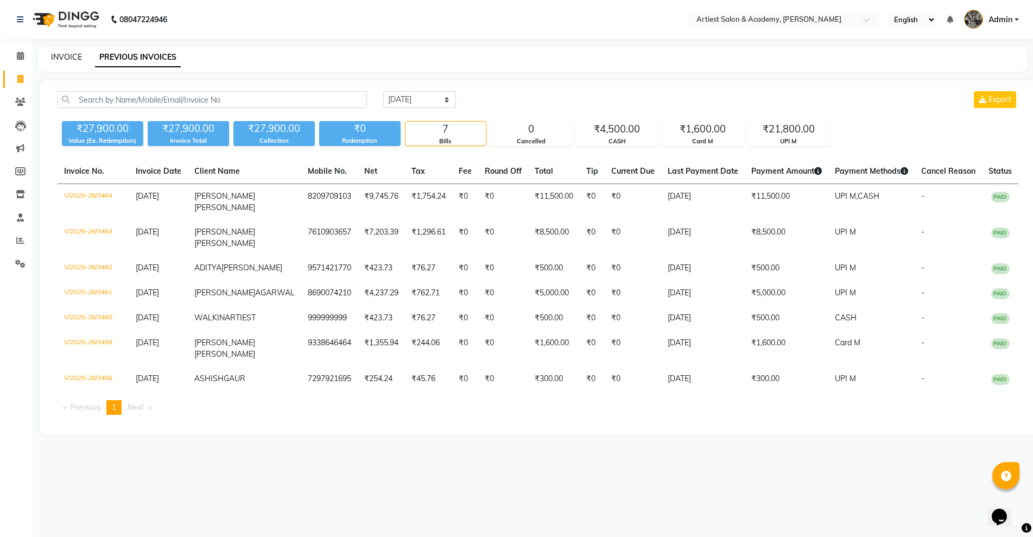
click at [67, 52] on link "INVOICE" at bounding box center [66, 57] width 31 height 10
select select "5123"
select select "service"
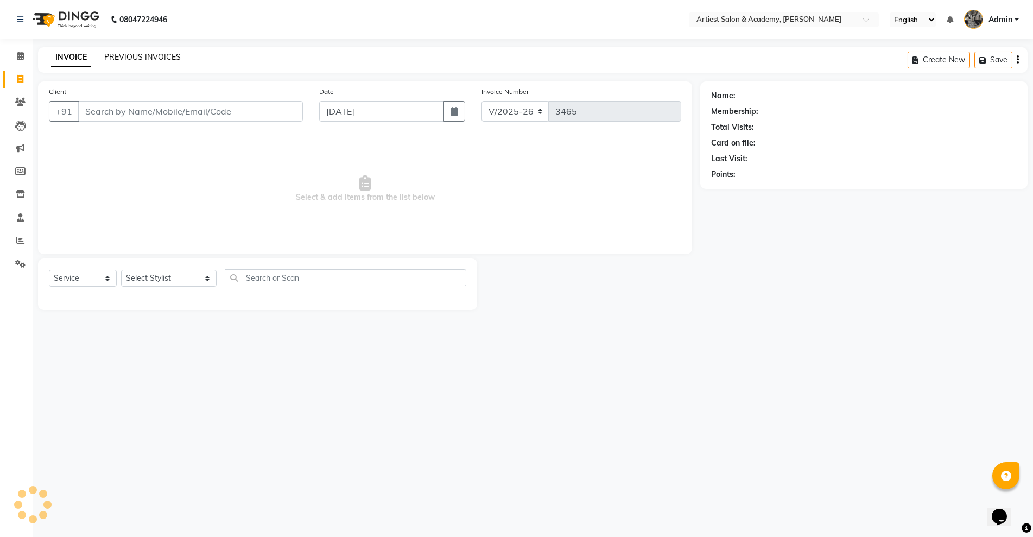
click at [134, 58] on link "PREVIOUS INVOICES" at bounding box center [142, 57] width 77 height 10
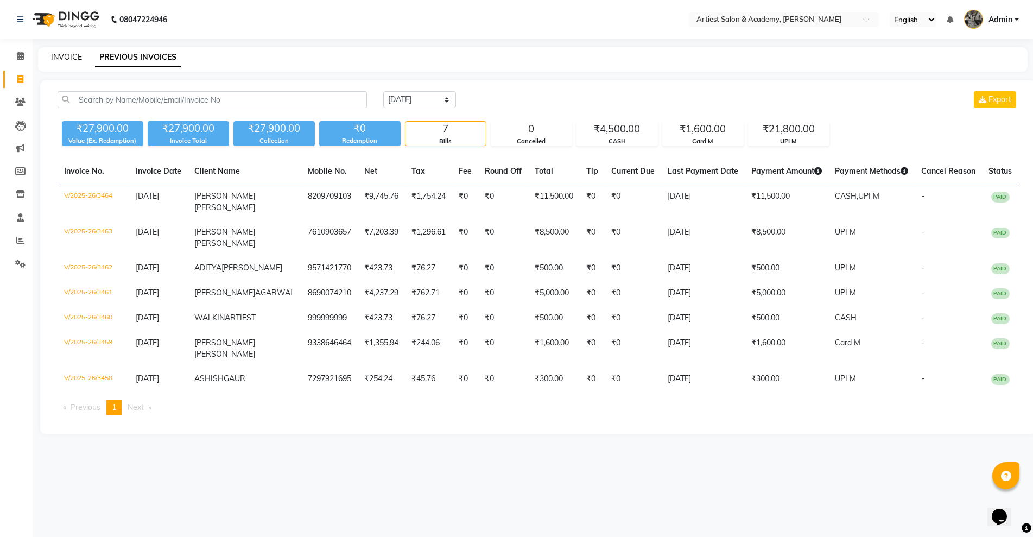
click at [72, 56] on link "INVOICE" at bounding box center [66, 57] width 31 height 10
select select "5123"
select select "service"
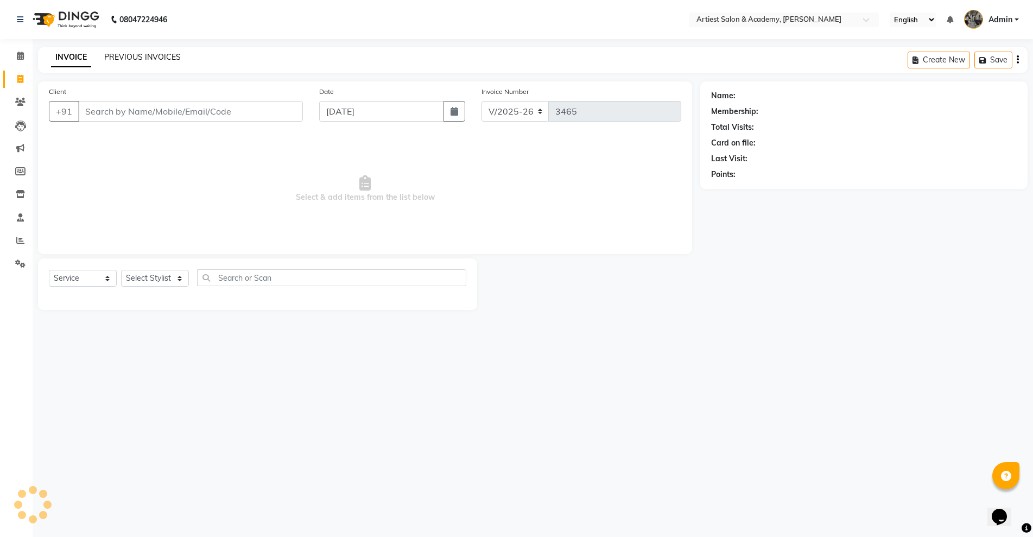
click at [132, 55] on link "PREVIOUS INVOICES" at bounding box center [142, 57] width 77 height 10
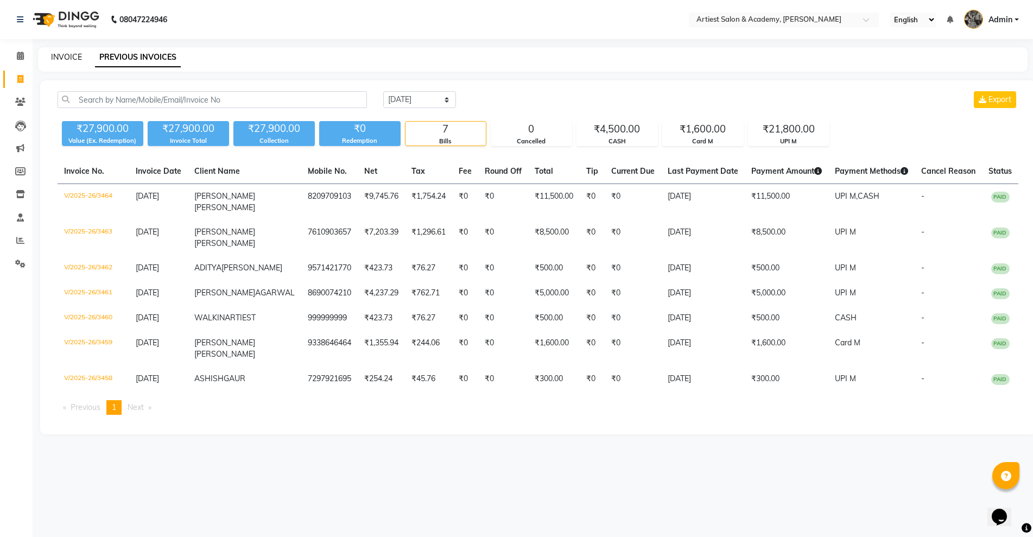
click at [65, 55] on link "INVOICE" at bounding box center [66, 57] width 31 height 10
select select "service"
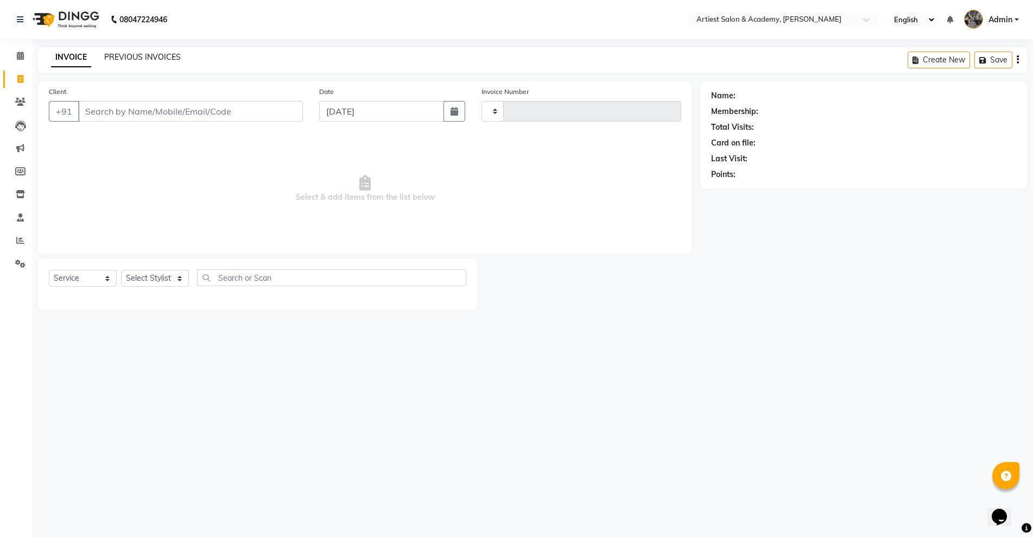
type input "3465"
select select "5123"
click at [120, 58] on link "PREVIOUS INVOICES" at bounding box center [142, 57] width 77 height 10
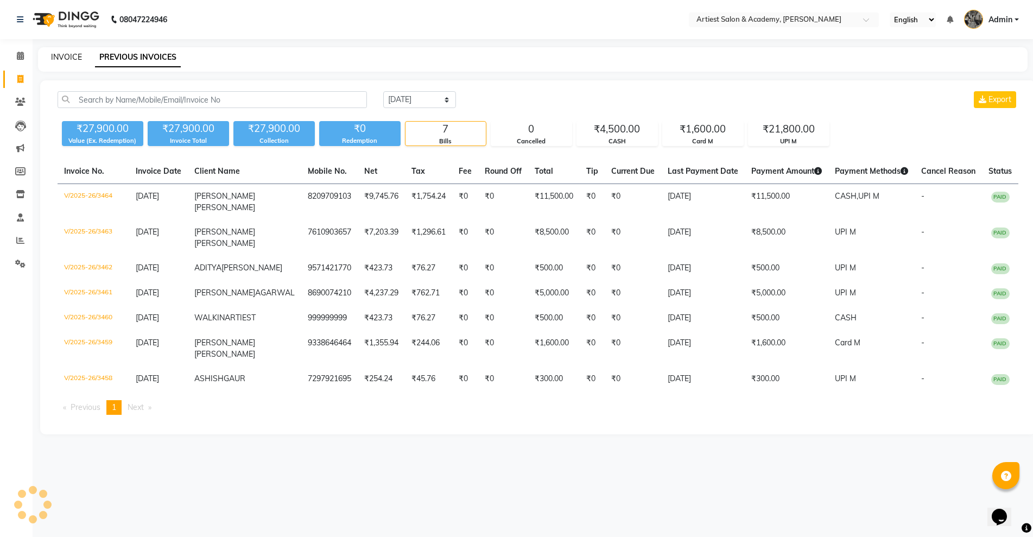
click at [69, 58] on link "INVOICE" at bounding box center [66, 57] width 31 height 10
select select "service"
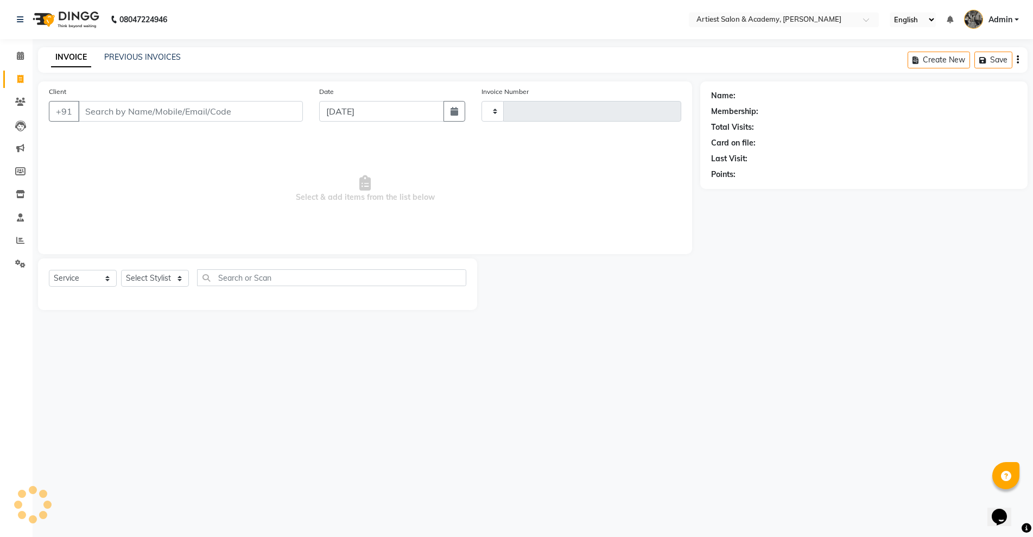
type input "3465"
select select "5123"
click at [119, 58] on link "PREVIOUS INVOICES" at bounding box center [142, 57] width 77 height 10
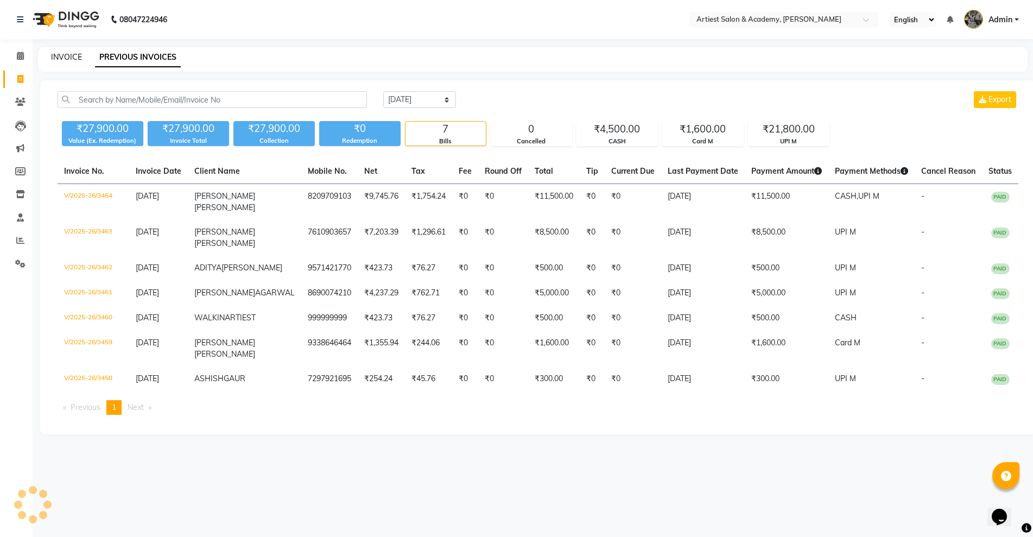
click at [67, 56] on link "INVOICE" at bounding box center [66, 57] width 31 height 10
select select "5123"
select select "service"
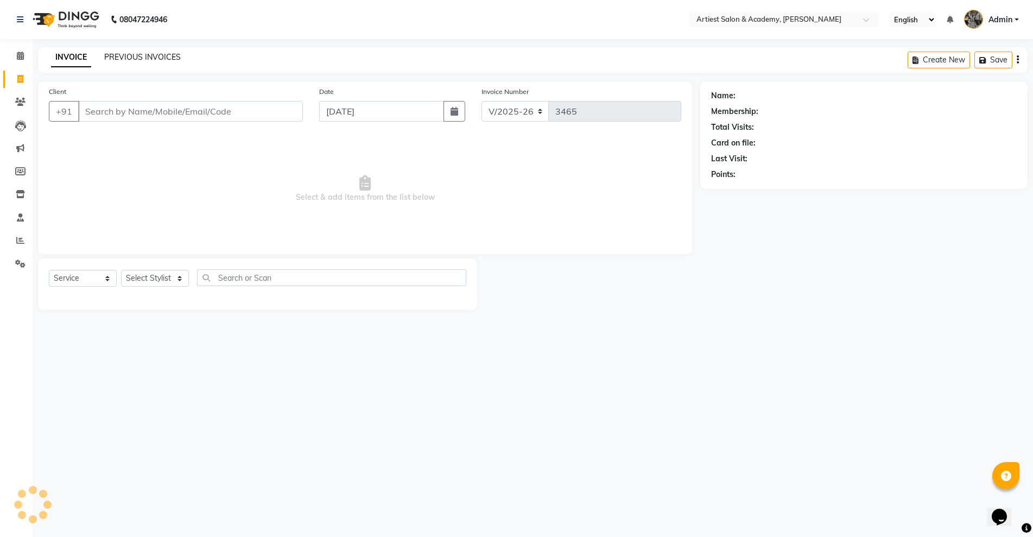
click at [128, 55] on link "PREVIOUS INVOICES" at bounding box center [142, 57] width 77 height 10
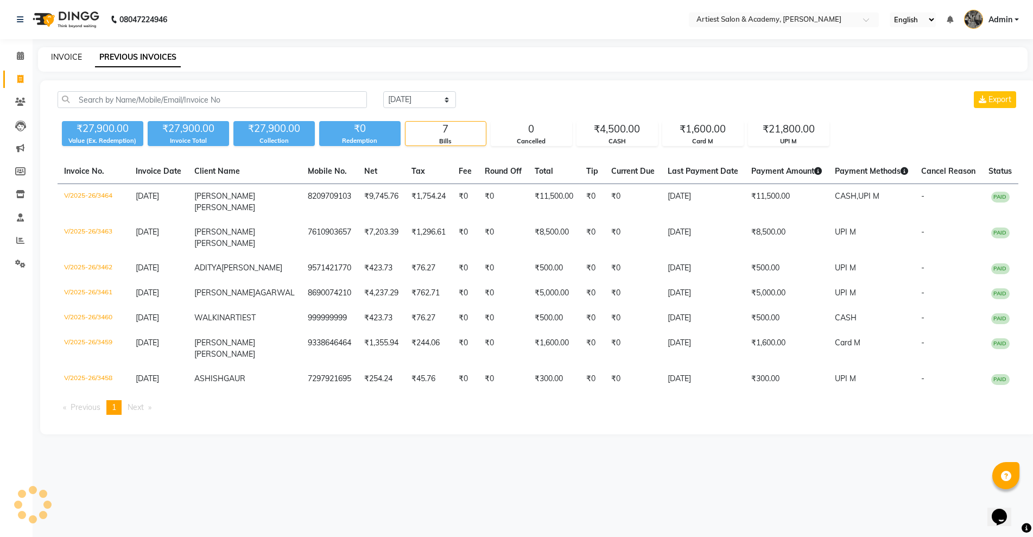
click at [65, 57] on link "INVOICE" at bounding box center [66, 57] width 31 height 10
select select "service"
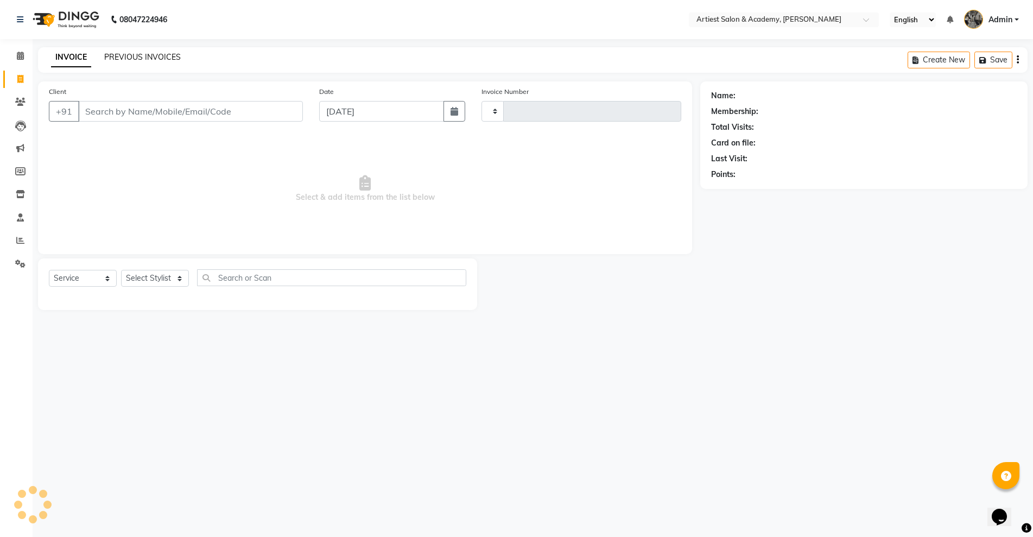
type input "3465"
select select "5123"
click at [122, 58] on link "PREVIOUS INVOICES" at bounding box center [142, 57] width 77 height 10
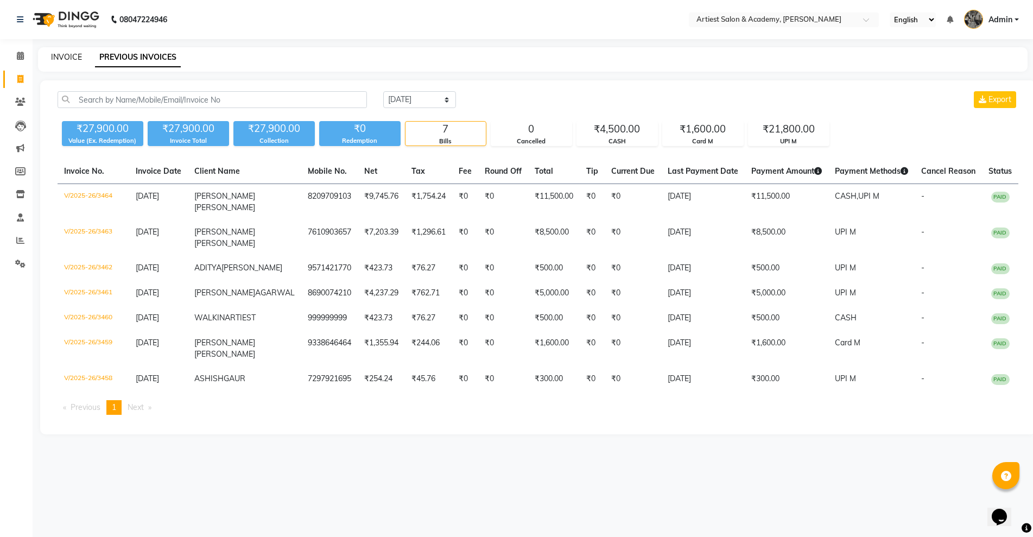
click at [73, 60] on link "INVOICE" at bounding box center [66, 57] width 31 height 10
select select "service"
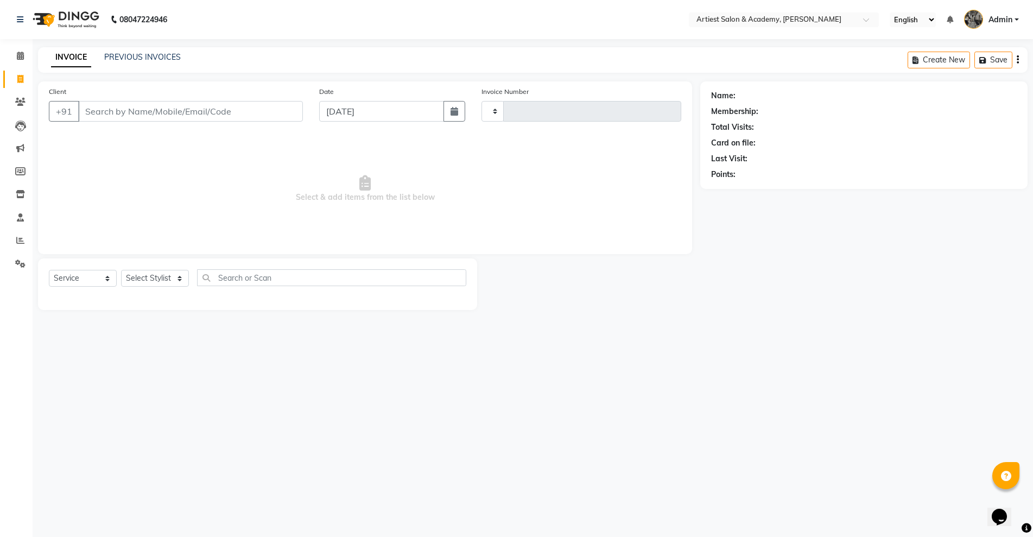
type input "3465"
select select "5123"
click at [130, 52] on link "PREVIOUS INVOICES" at bounding box center [142, 57] width 77 height 10
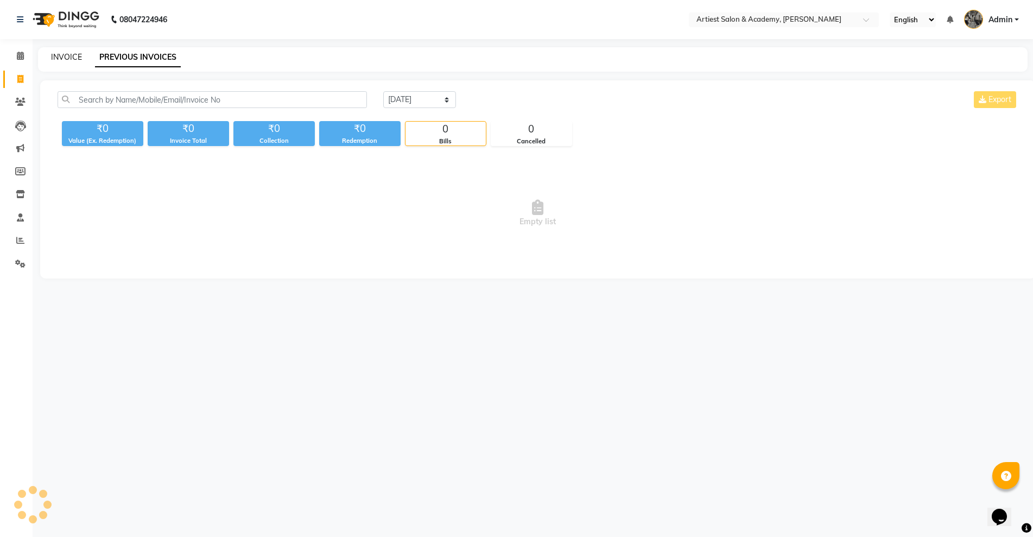
click at [67, 54] on link "INVOICE" at bounding box center [66, 57] width 31 height 10
select select "service"
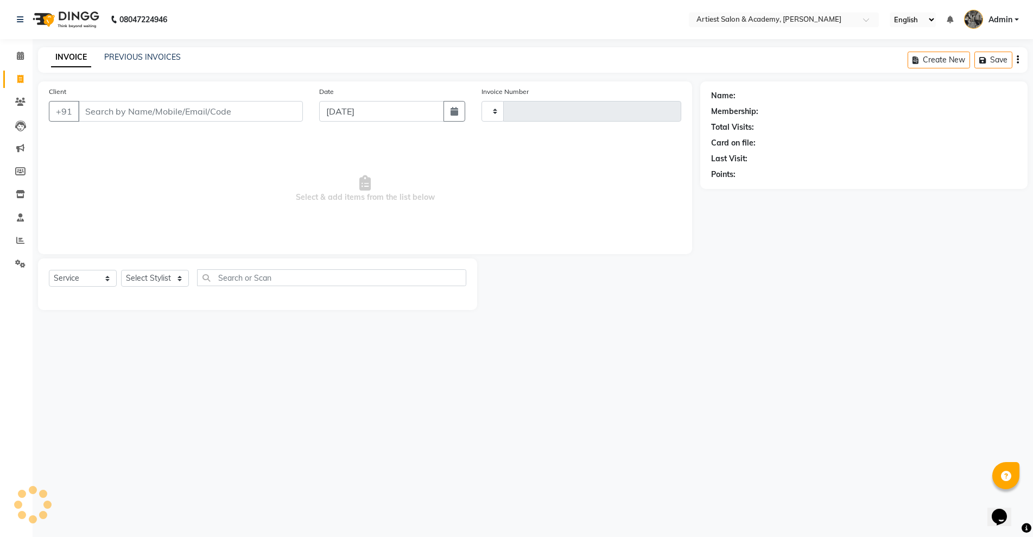
type input "3465"
select select "5123"
click at [115, 116] on input "Client" at bounding box center [190, 111] width 225 height 21
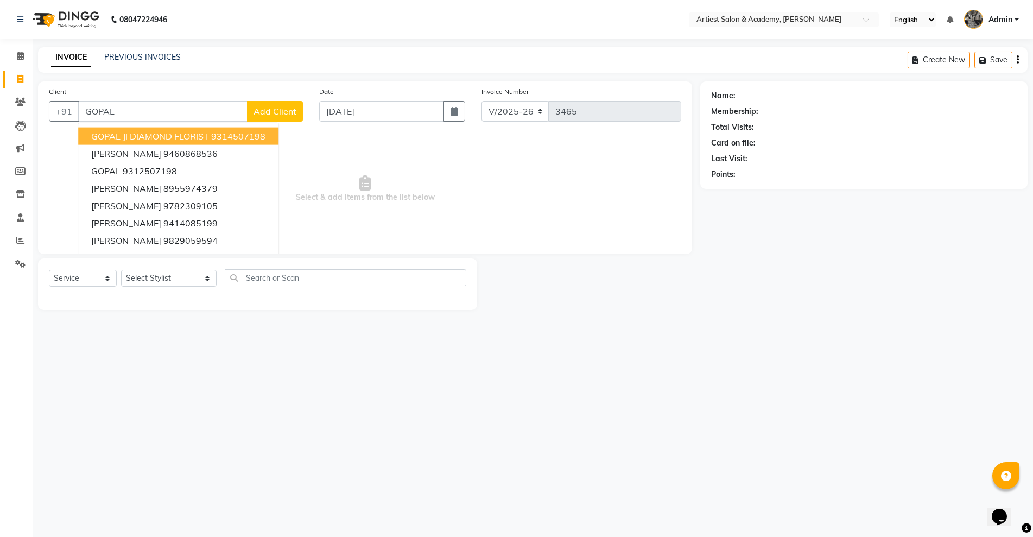
click at [255, 136] on ngb-highlight "9314507198" at bounding box center [238, 136] width 54 height 11
type input "9314507198"
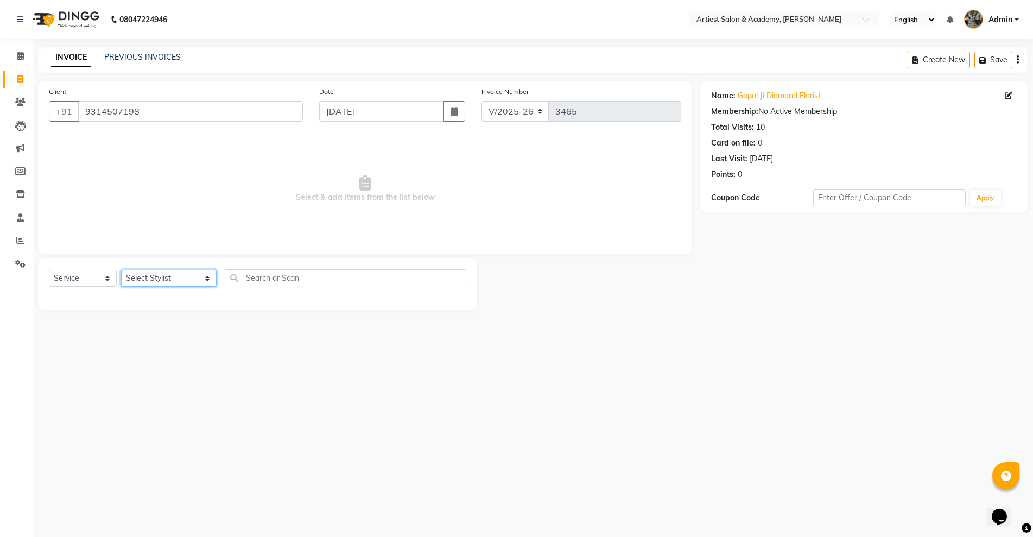
click at [180, 278] on select "Select Stylist [PERSON_NAME] (M) [PERSON_NAME] (F) [PERSON_NAME] [PERSON_NAME] …" at bounding box center [169, 278] width 96 height 17
select select "33199"
click at [121, 270] on select "Select Stylist [PERSON_NAME] (M) [PERSON_NAME] (F) [PERSON_NAME] [PERSON_NAME] …" at bounding box center [169, 278] width 96 height 17
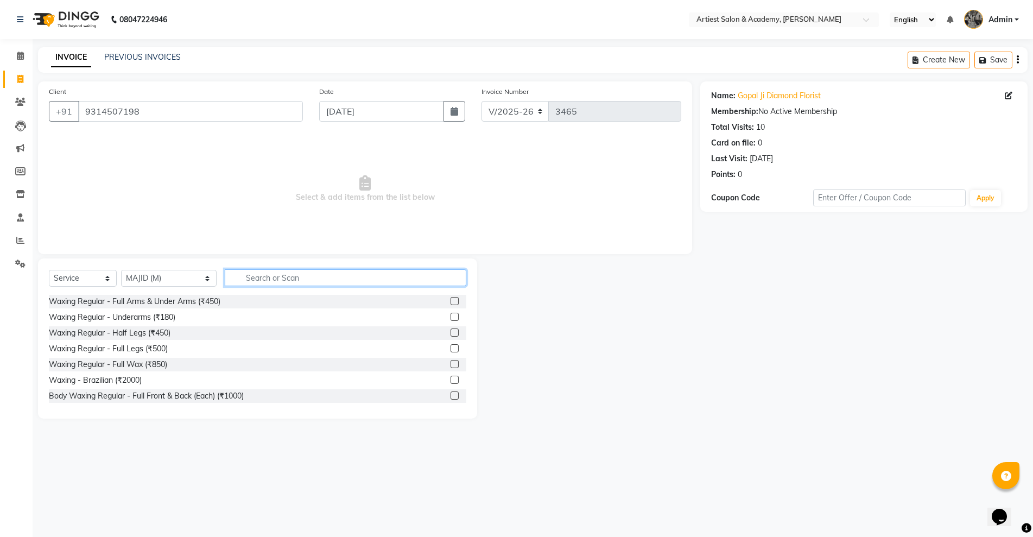
click at [255, 279] on input "text" at bounding box center [345, 277] width 241 height 17
type input "COLO"
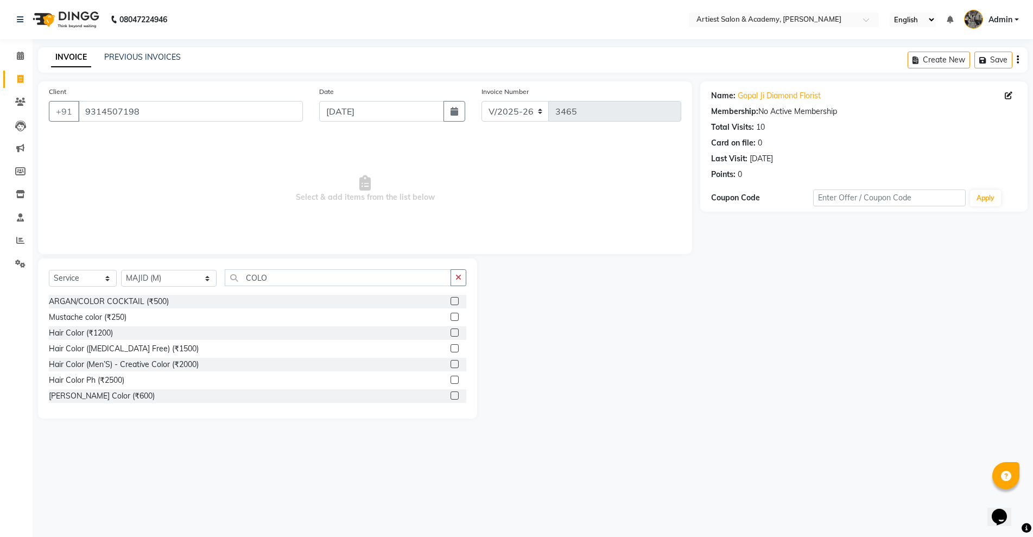
click at [451, 332] on label at bounding box center [455, 333] width 8 height 8
click at [451, 332] on input "checkbox" at bounding box center [454, 333] width 7 height 7
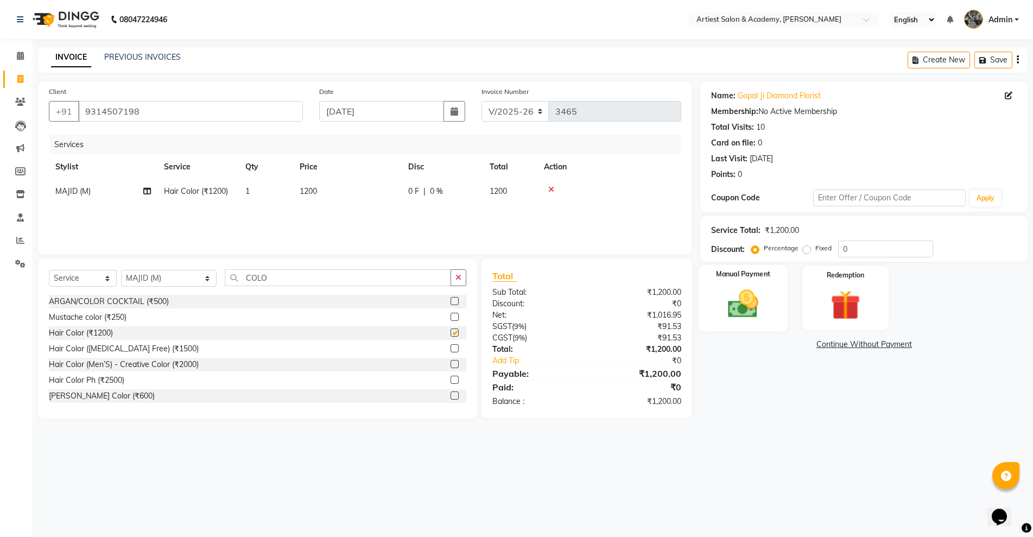
checkbox input "false"
click at [777, 306] on div "Manual Payment" at bounding box center [743, 298] width 89 height 66
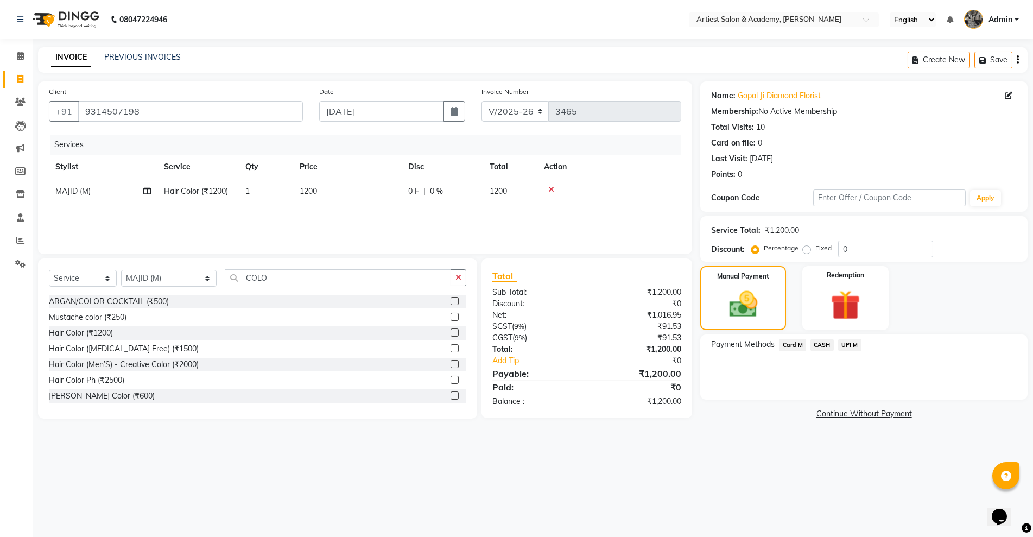
click at [827, 344] on span "CASH" at bounding box center [822, 345] width 23 height 12
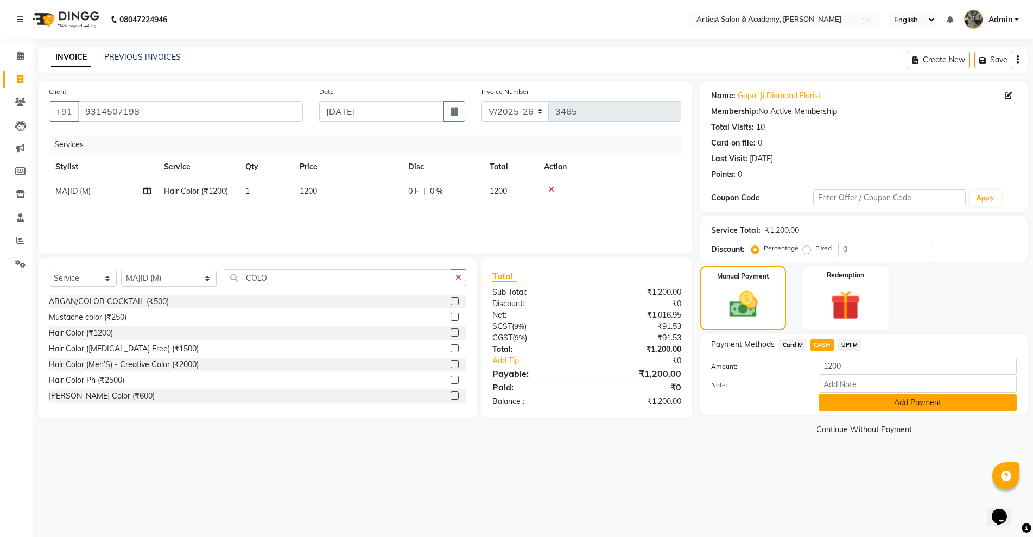
click at [914, 404] on button "Add Payment" at bounding box center [918, 402] width 198 height 17
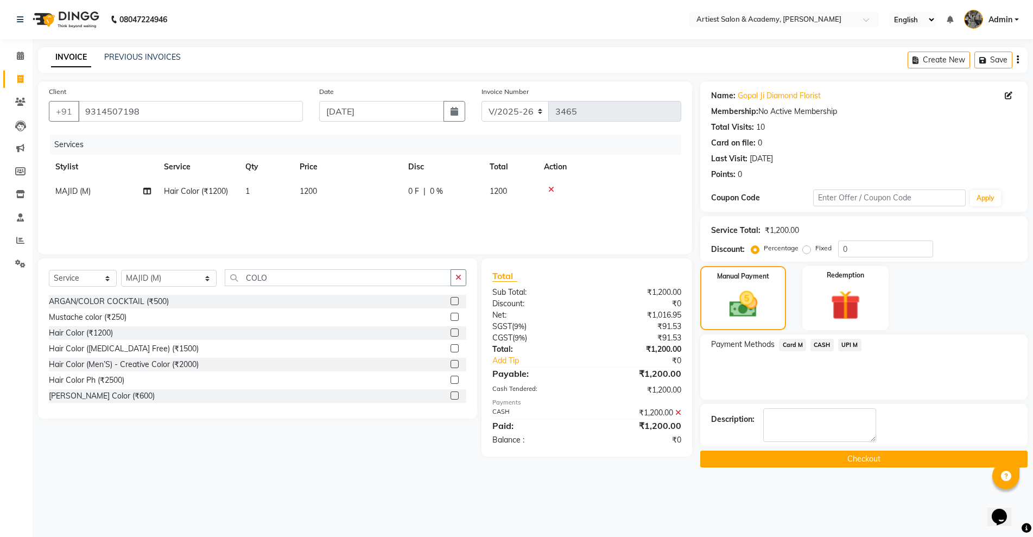
drag, startPoint x: 879, startPoint y: 459, endPoint x: 890, endPoint y: 449, distance: 15.0
click at [879, 460] on button "Checkout" at bounding box center [864, 459] width 327 height 17
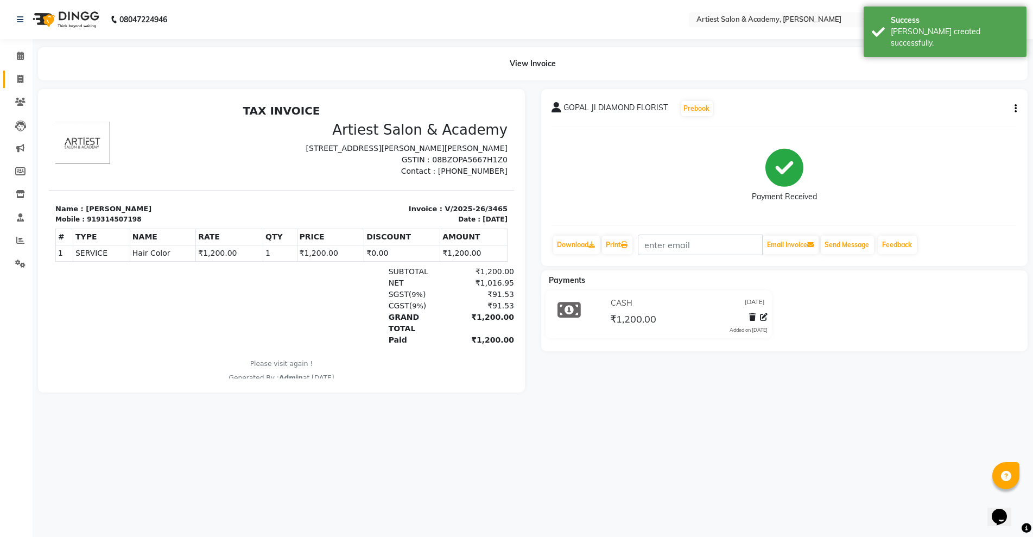
click at [17, 71] on link "Invoice" at bounding box center [16, 80] width 26 height 18
select select "5123"
select select "service"
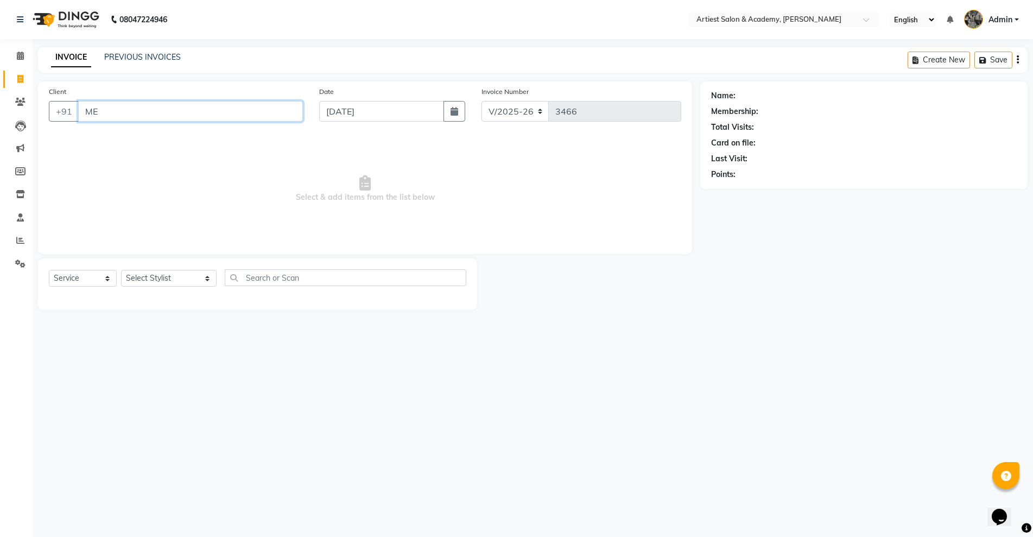
type input "M"
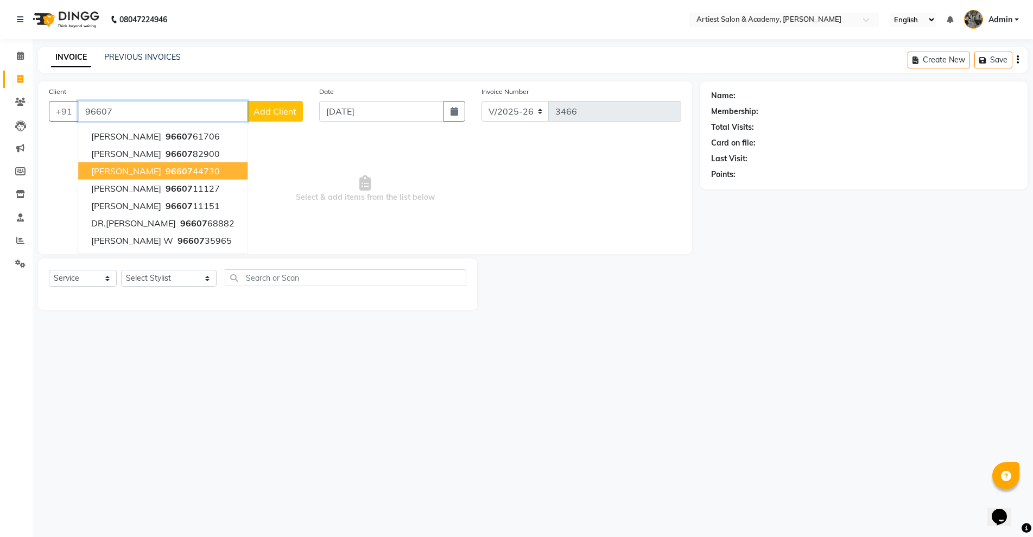
click at [188, 174] on ngb-highlight "96607 44730" at bounding box center [191, 171] width 56 height 11
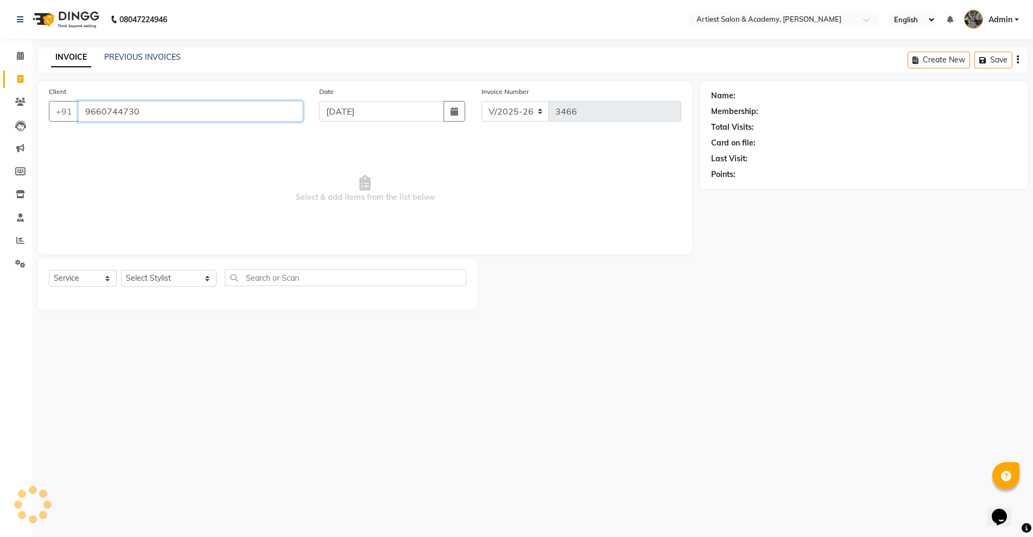
type input "9660744730"
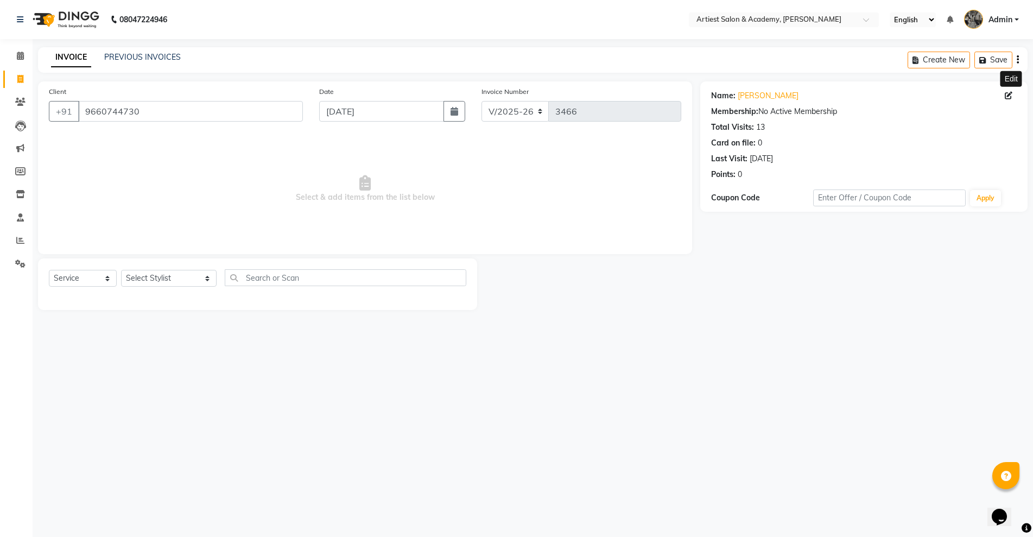
click at [1008, 93] on icon at bounding box center [1009, 96] width 8 height 8
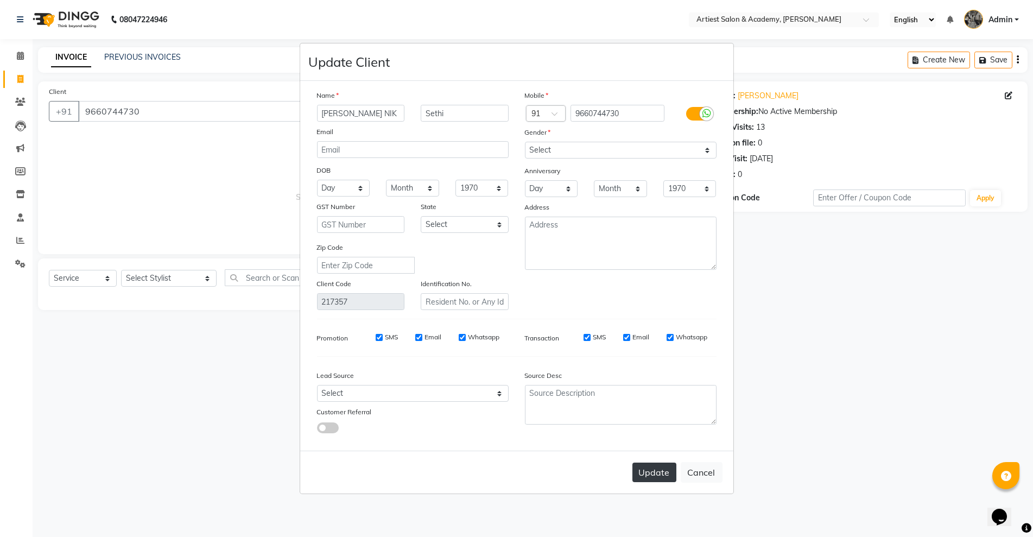
type input "[PERSON_NAME] NIK"
click at [655, 473] on button "Update" at bounding box center [655, 473] width 44 height 20
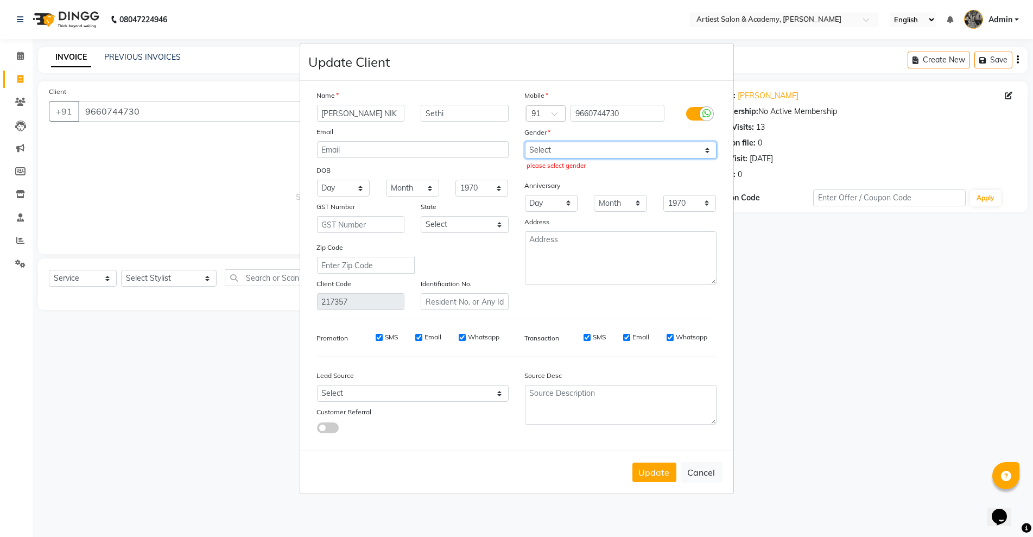
click at [585, 149] on select "Select [DEMOGRAPHIC_DATA] [DEMOGRAPHIC_DATA] Other Prefer Not To Say" at bounding box center [621, 150] width 192 height 17
select select "[DEMOGRAPHIC_DATA]"
click at [525, 142] on select "Select [DEMOGRAPHIC_DATA] [DEMOGRAPHIC_DATA] Other Prefer Not To Say" at bounding box center [621, 150] width 192 height 17
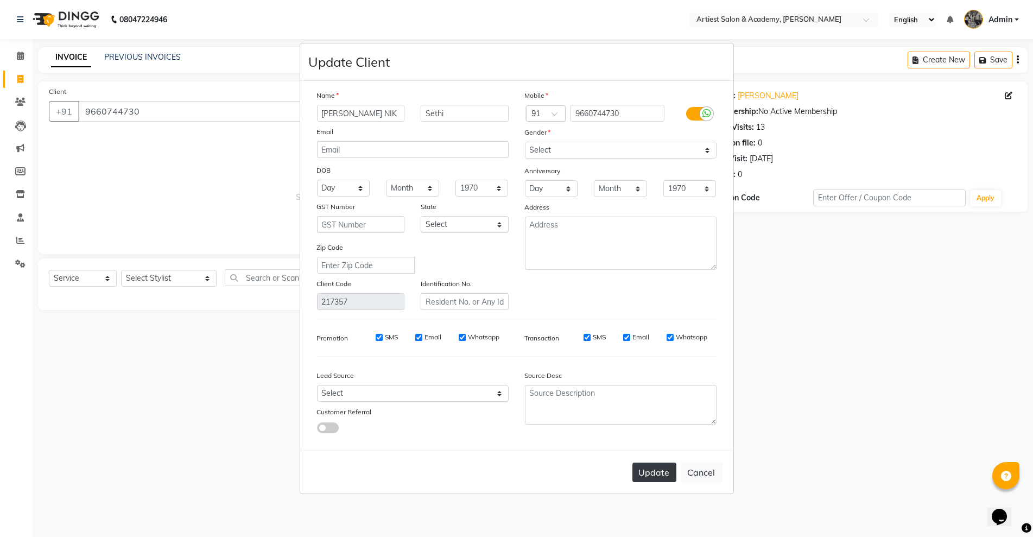
click at [657, 478] on button "Update" at bounding box center [655, 473] width 44 height 20
select select
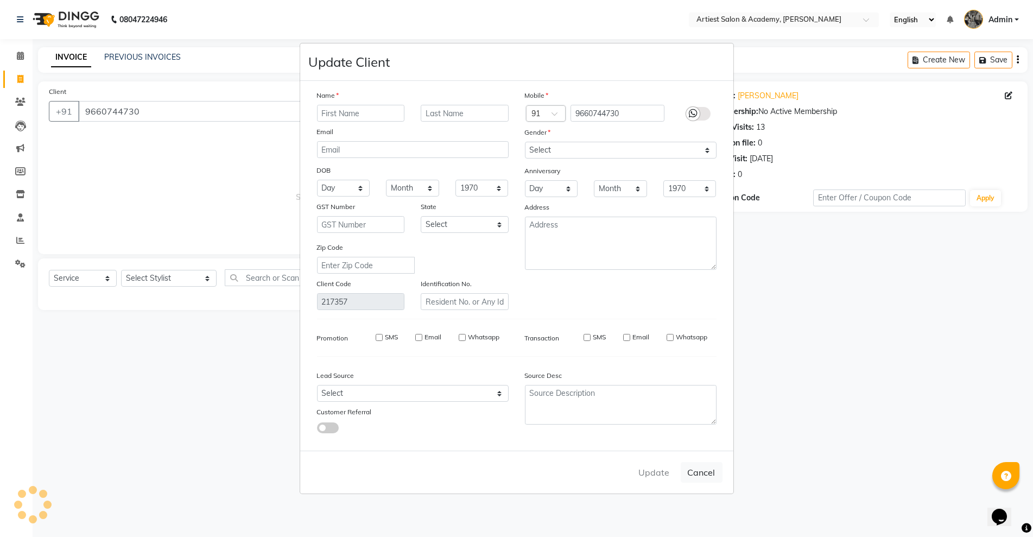
select select
checkbox input "false"
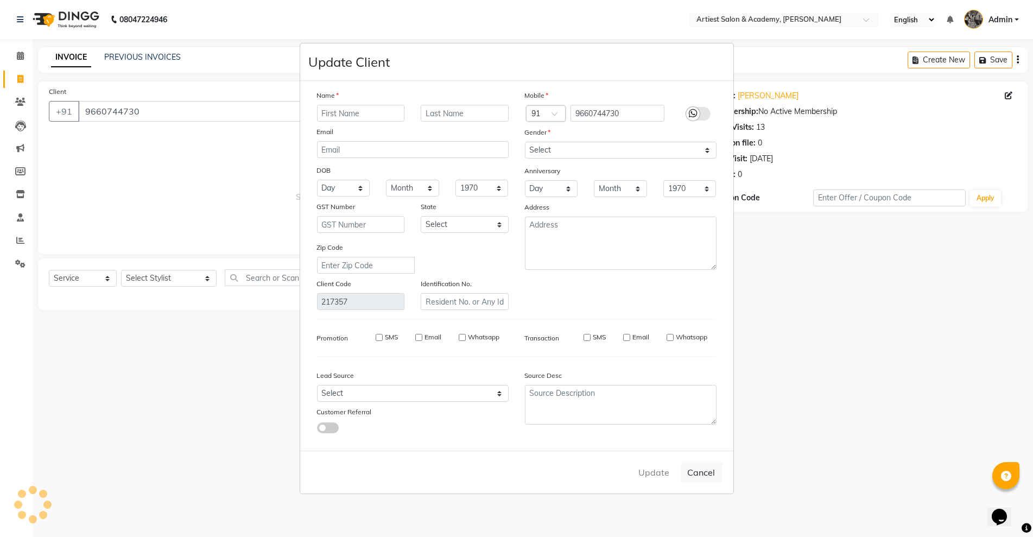
checkbox input "false"
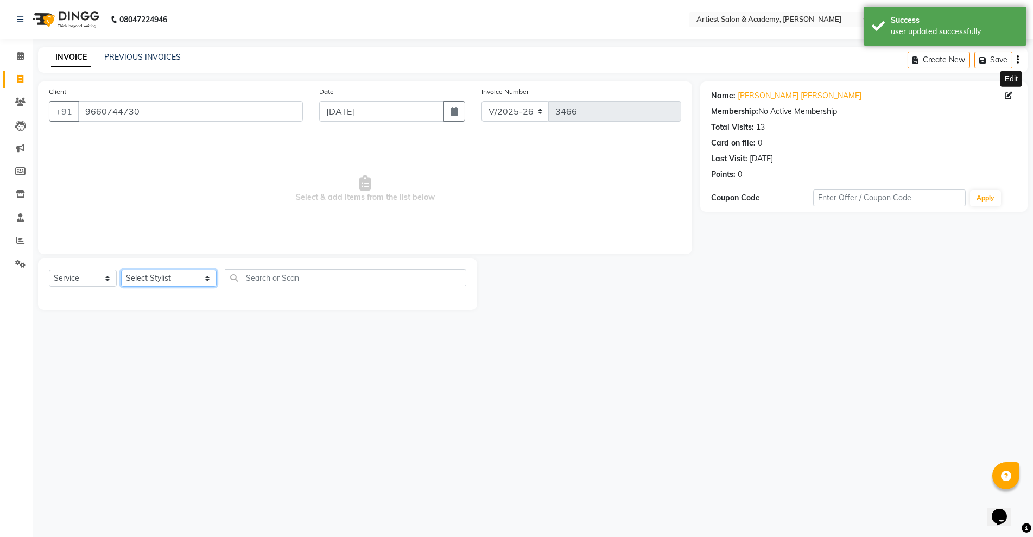
click at [178, 276] on select "Select Stylist [PERSON_NAME] (M) [PERSON_NAME] (F) [PERSON_NAME] [PERSON_NAME] …" at bounding box center [169, 278] width 96 height 17
select select "33211"
click at [121, 270] on select "Select Stylist [PERSON_NAME] (M) [PERSON_NAME] (F) [PERSON_NAME] [PERSON_NAME] …" at bounding box center [169, 278] width 96 height 17
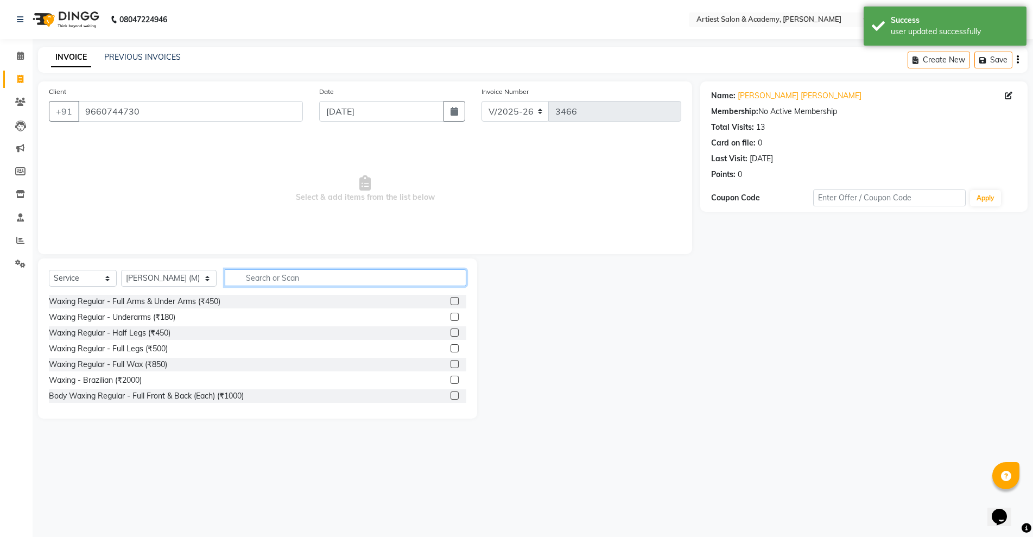
click at [235, 280] on input "text" at bounding box center [345, 277] width 241 height 17
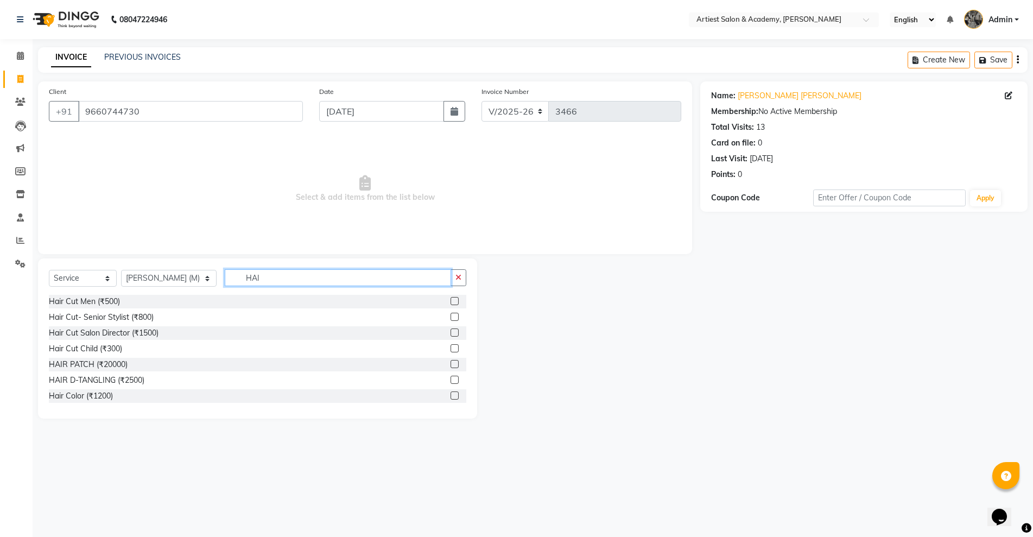
type input "HAI"
click at [451, 301] on label at bounding box center [455, 301] width 8 height 8
click at [451, 301] on input "checkbox" at bounding box center [454, 301] width 7 height 7
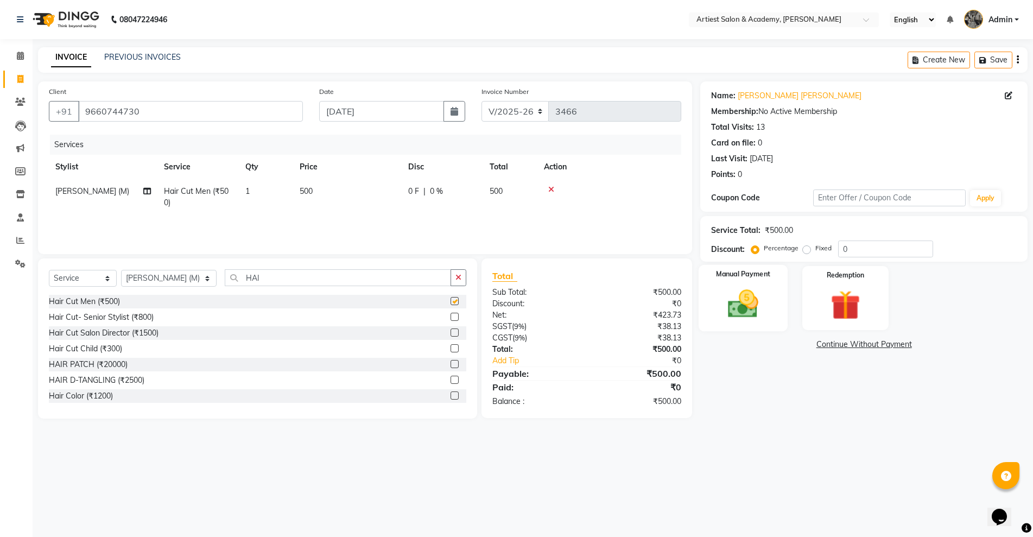
checkbox input "false"
click at [755, 308] on img at bounding box center [743, 303] width 50 height 35
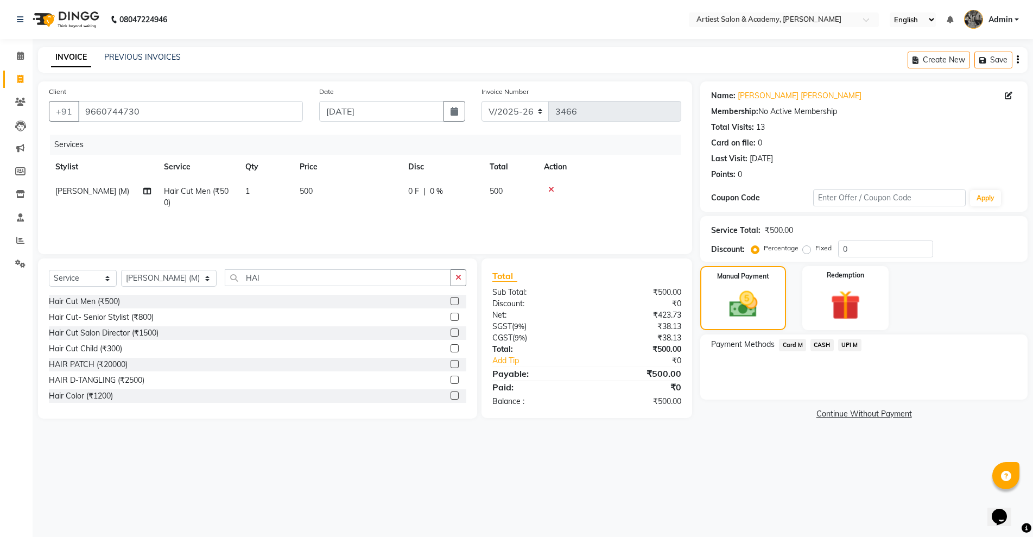
drag, startPoint x: 824, startPoint y: 343, endPoint x: 827, endPoint y: 351, distance: 9.1
click at [824, 344] on span "CASH" at bounding box center [822, 345] width 23 height 12
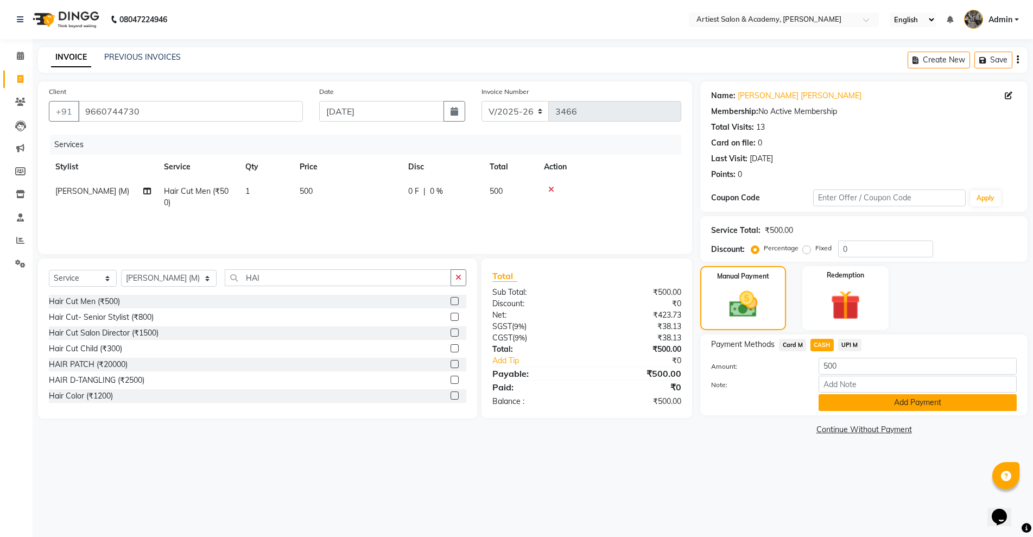
click at [933, 401] on button "Add Payment" at bounding box center [918, 402] width 198 height 17
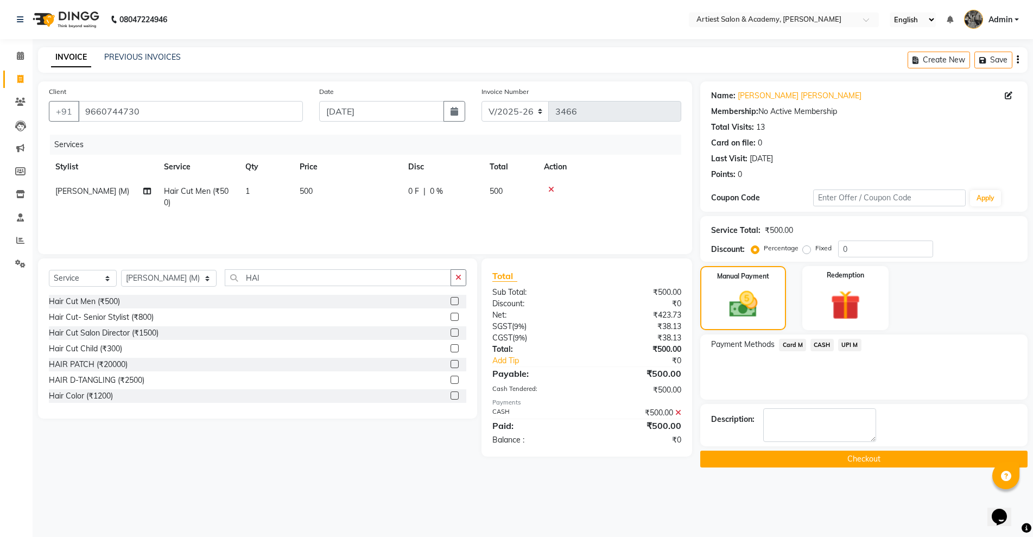
click at [869, 462] on button "Checkout" at bounding box center [864, 459] width 327 height 17
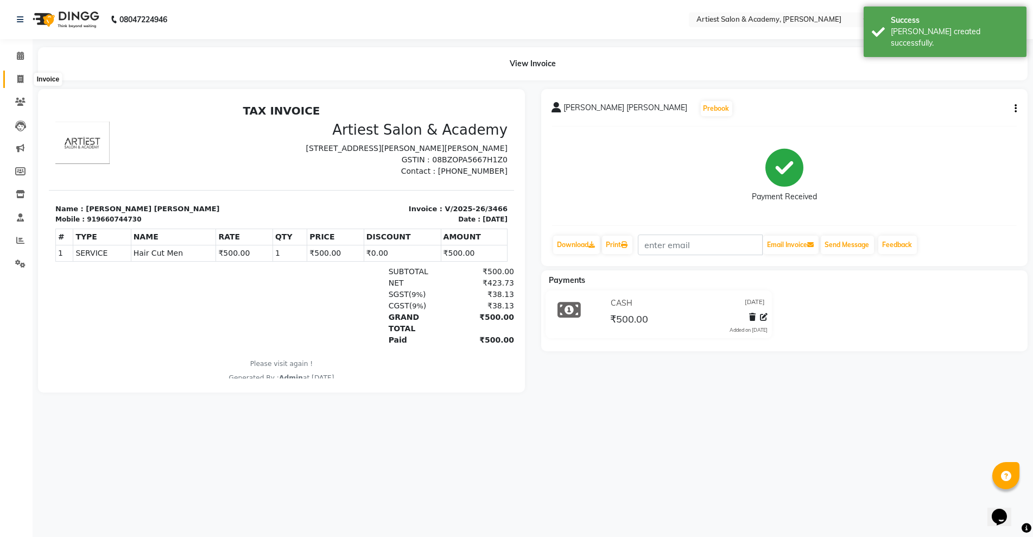
click at [21, 77] on icon at bounding box center [20, 79] width 6 height 8
select select "5123"
select select "service"
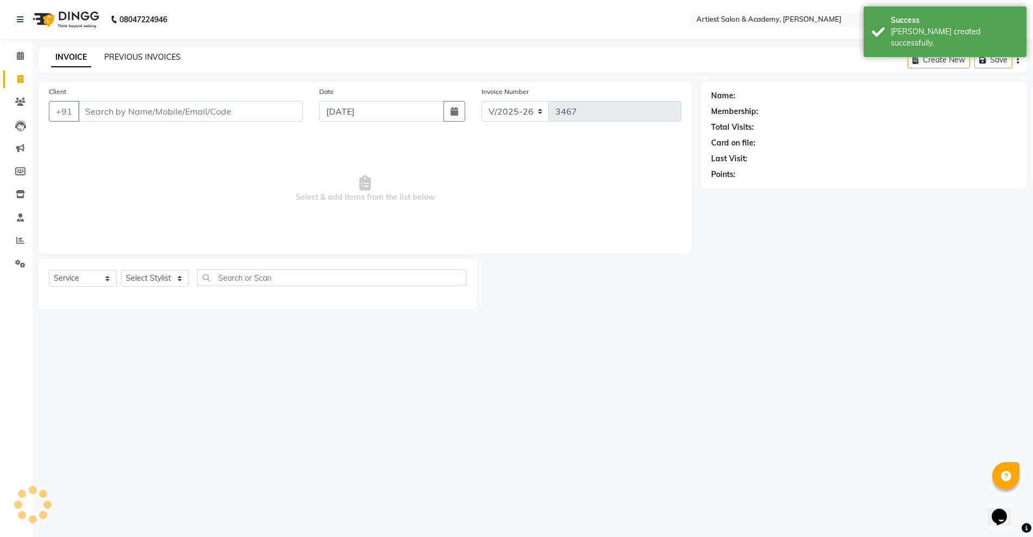
click at [139, 55] on link "PREVIOUS INVOICES" at bounding box center [142, 57] width 77 height 10
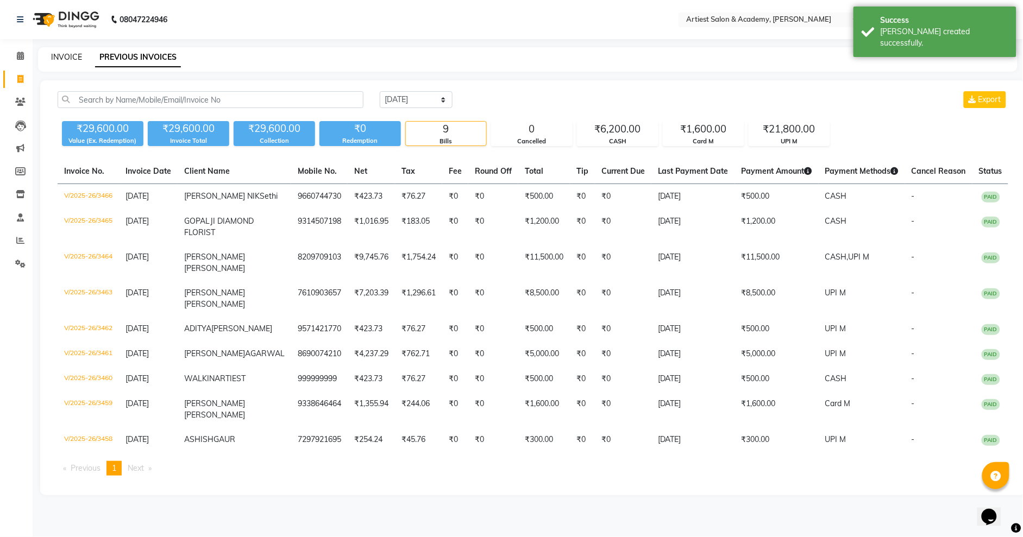
click at [75, 57] on link "INVOICE" at bounding box center [66, 57] width 31 height 10
select select "5123"
select select "service"
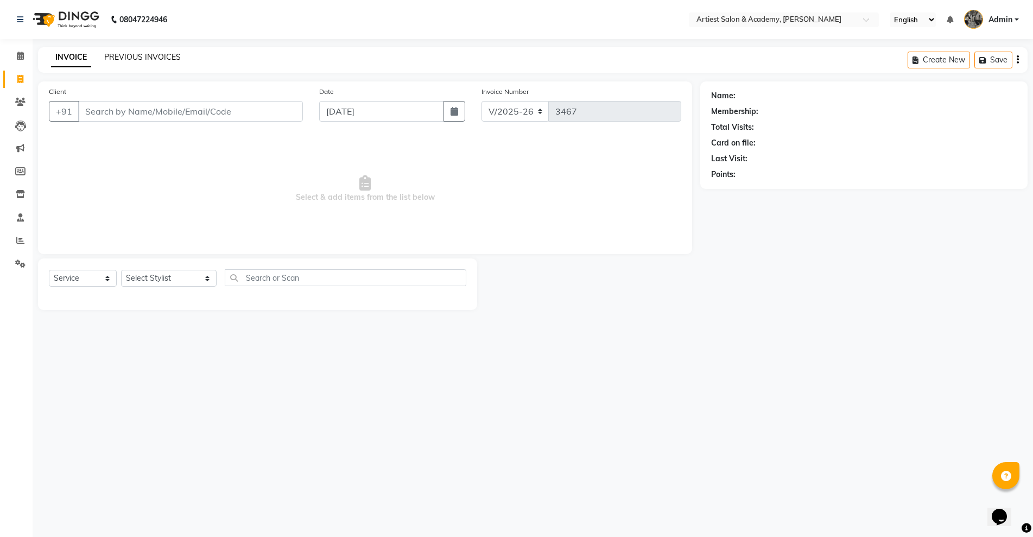
click at [141, 58] on link "PREVIOUS INVOICES" at bounding box center [142, 57] width 77 height 10
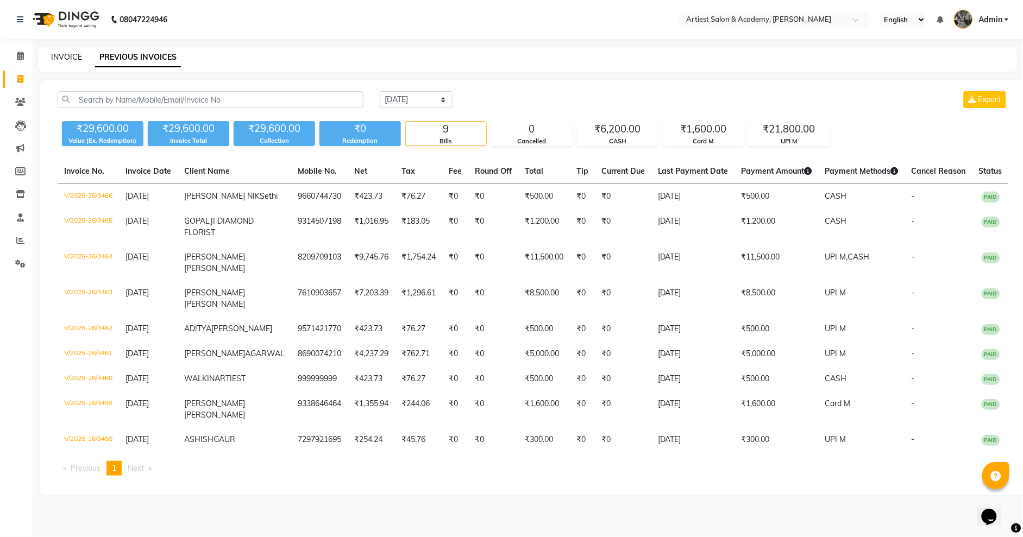
click at [59, 60] on link "INVOICE" at bounding box center [66, 57] width 31 height 10
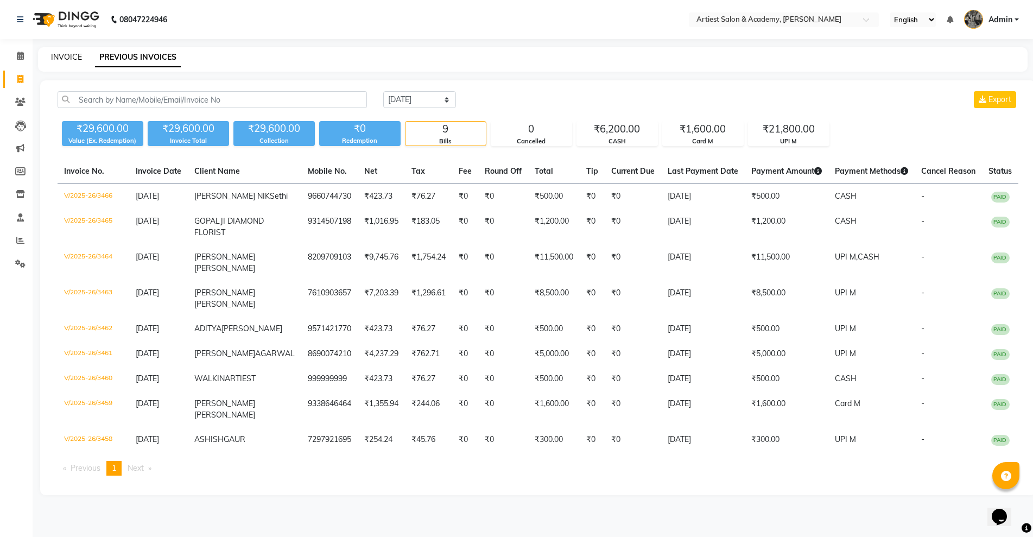
select select "5123"
select select "service"
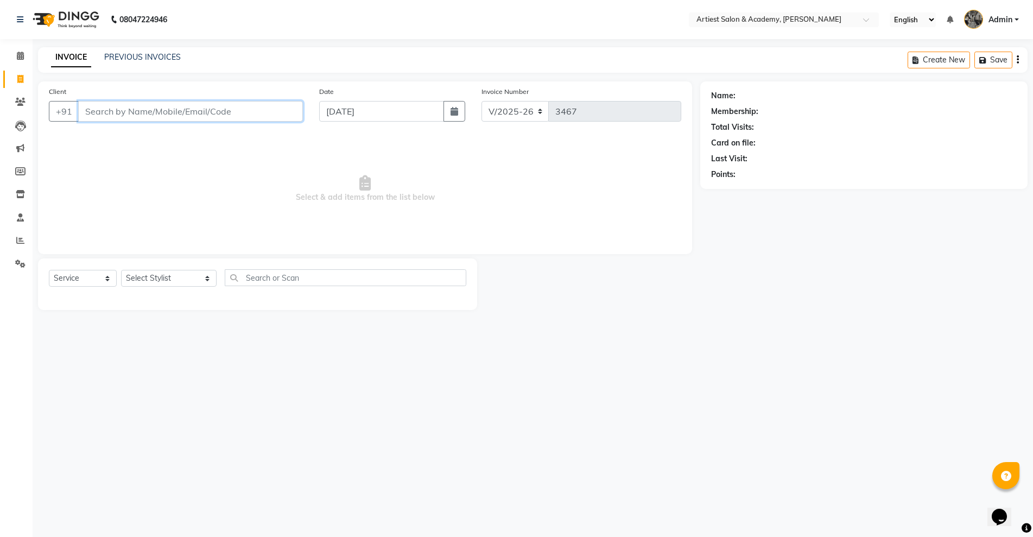
click at [108, 117] on input "Client" at bounding box center [190, 111] width 225 height 21
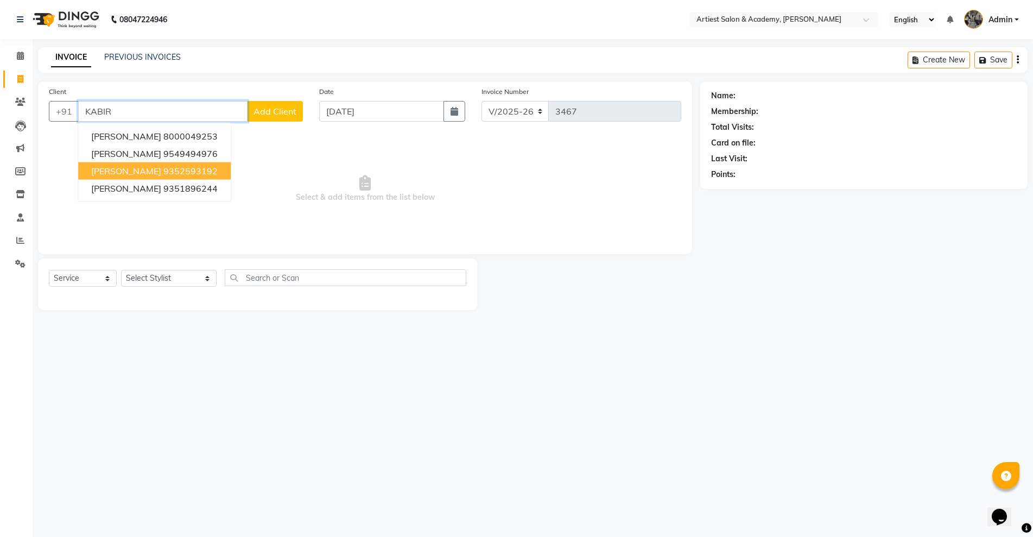
click at [193, 166] on ngb-highlight "9352593192" at bounding box center [190, 171] width 54 height 11
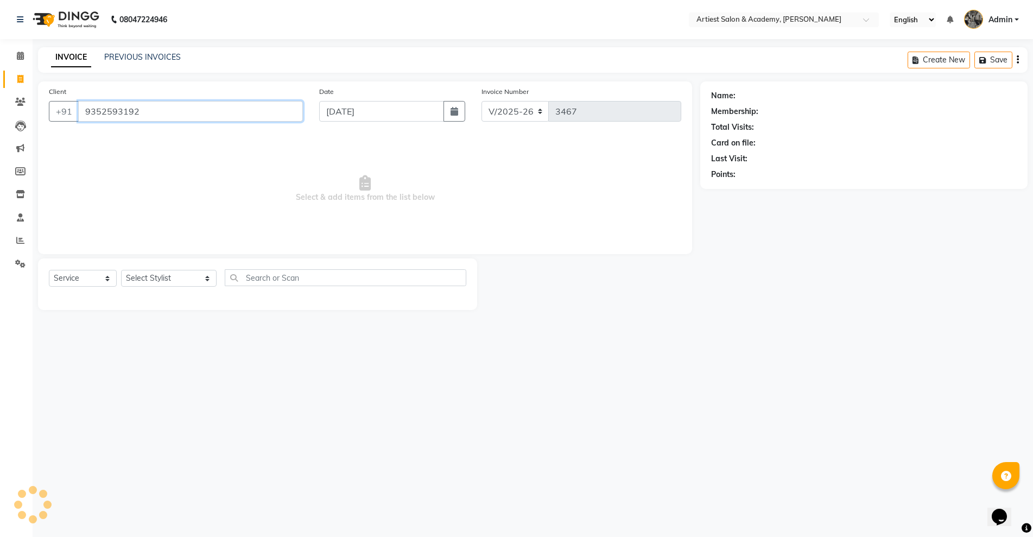
type input "9352593192"
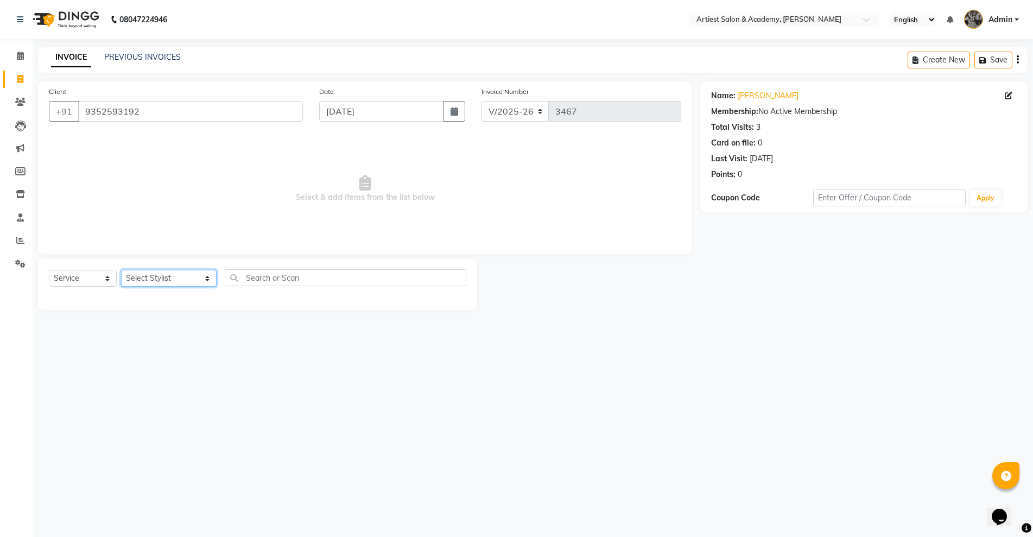
click at [178, 283] on select "Select Stylist [PERSON_NAME] (M) [PERSON_NAME] (F) [PERSON_NAME] [PERSON_NAME] …" at bounding box center [169, 278] width 96 height 17
select select "33199"
click at [121, 270] on select "Select Stylist [PERSON_NAME] (M) [PERSON_NAME] (F) [PERSON_NAME] [PERSON_NAME] …" at bounding box center [169, 278] width 96 height 17
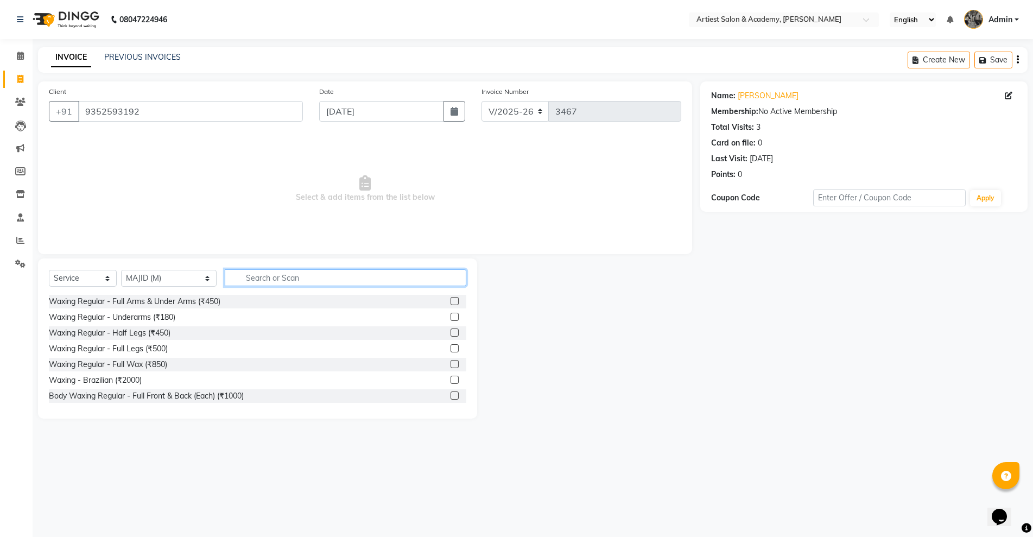
click at [256, 279] on input "text" at bounding box center [345, 277] width 241 height 17
type input "WASH"
click at [451, 299] on label at bounding box center [455, 301] width 8 height 8
click at [451, 299] on input "checkbox" at bounding box center [454, 301] width 7 height 7
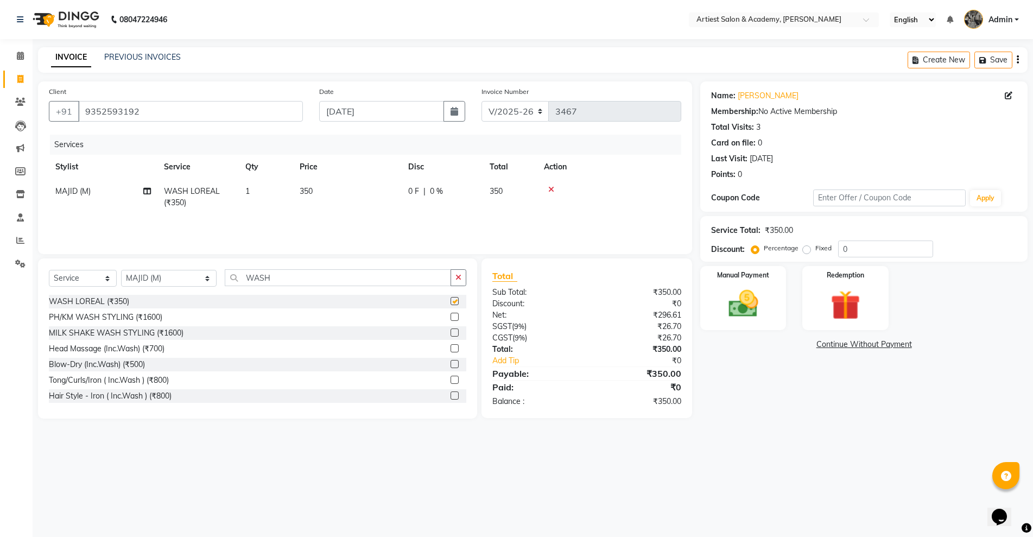
checkbox input "false"
click at [310, 190] on span "350" at bounding box center [306, 191] width 13 height 10
select select "33199"
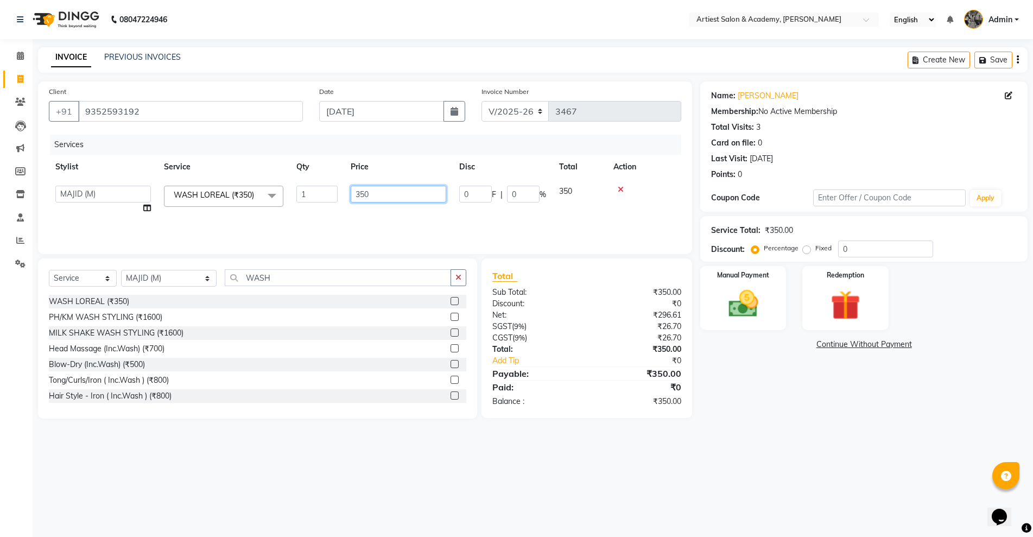
drag, startPoint x: 365, startPoint y: 191, endPoint x: 388, endPoint y: 242, distance: 55.6
click at [365, 201] on input "350" at bounding box center [399, 194] width 96 height 17
type input "200"
click at [780, 393] on div "Name: [PERSON_NAME] Membership: No Active Membership Total Visits: 3 Card on fi…" at bounding box center [869, 249] width 336 height 337
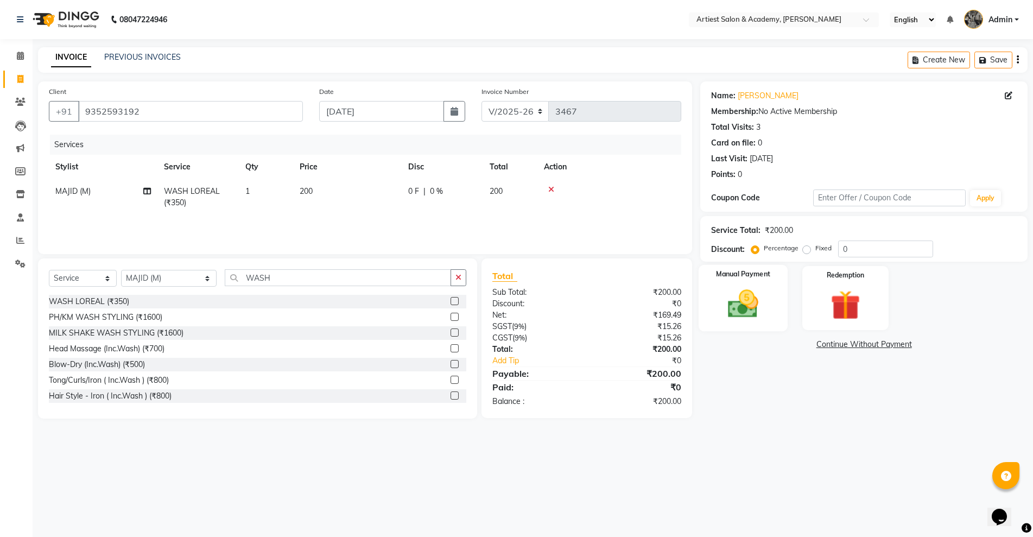
click at [750, 305] on img at bounding box center [743, 303] width 50 height 35
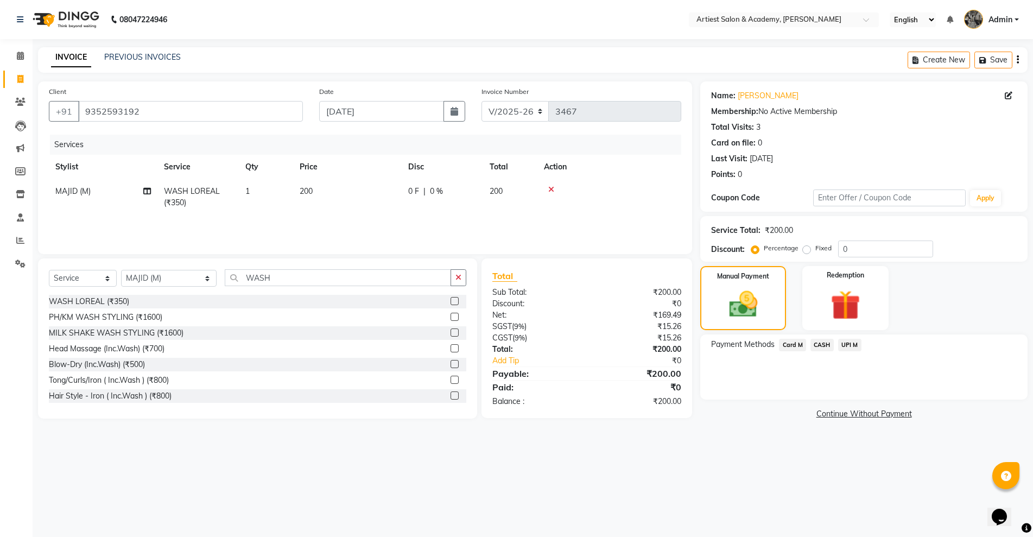
click at [821, 332] on div "Name: [PERSON_NAME] Membership: No Active Membership Total Visits: 3 Card on fi…" at bounding box center [869, 251] width 336 height 340
click at [822, 344] on span "CASH" at bounding box center [822, 345] width 23 height 12
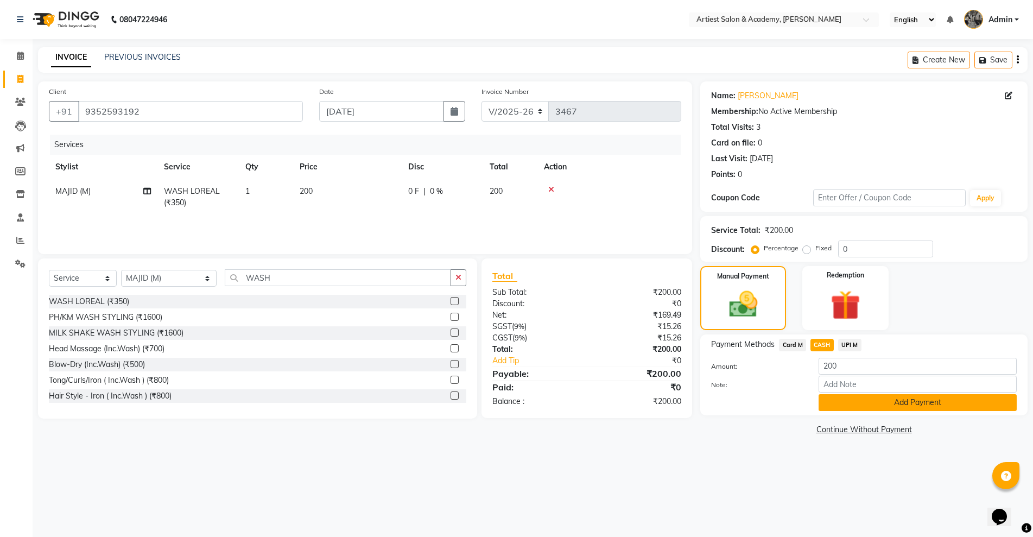
click at [939, 401] on button "Add Payment" at bounding box center [918, 402] width 198 height 17
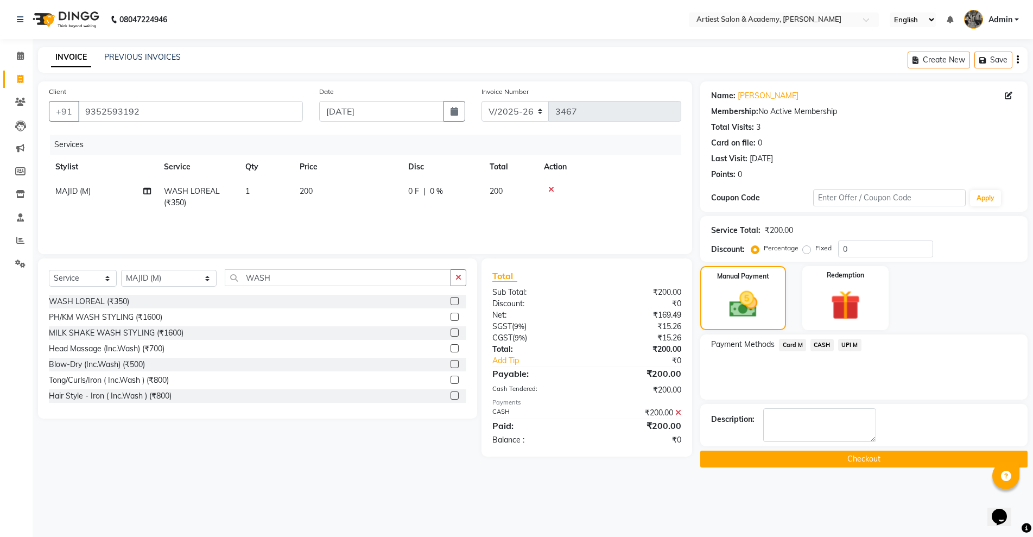
click at [904, 458] on button "Checkout" at bounding box center [864, 459] width 327 height 17
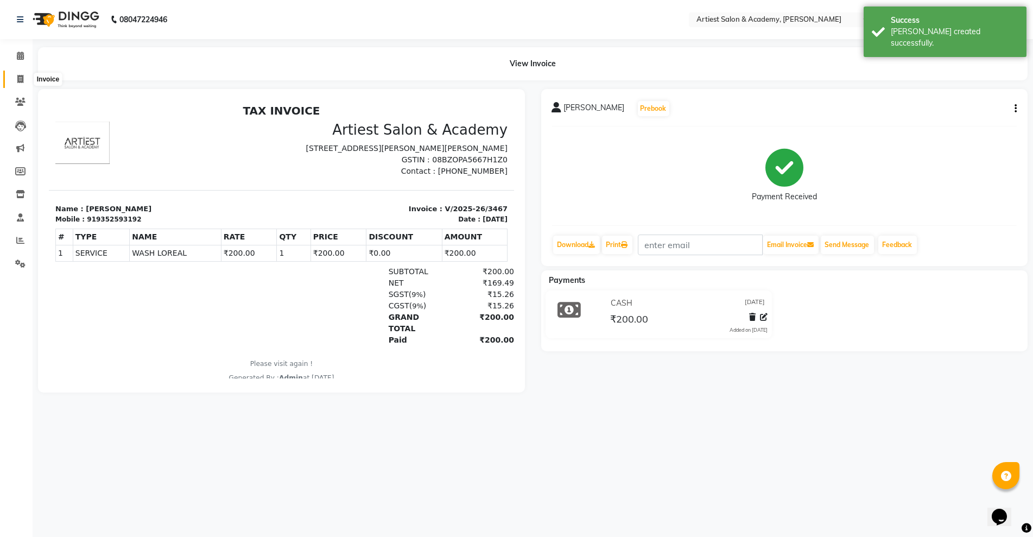
click at [15, 79] on span at bounding box center [20, 79] width 19 height 12
select select "service"
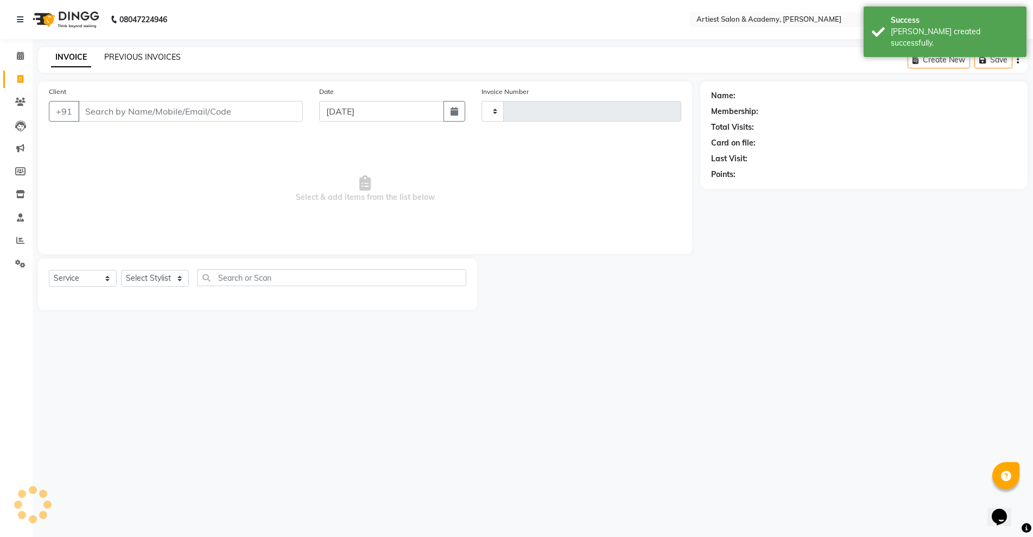
type input "3468"
select select "5123"
click at [159, 49] on div "INVOICE PREVIOUS INVOICES Create New Save" at bounding box center [533, 60] width 990 height 26
click at [146, 62] on div "PREVIOUS INVOICES" at bounding box center [142, 57] width 77 height 11
click at [146, 58] on link "PREVIOUS INVOICES" at bounding box center [142, 57] width 77 height 10
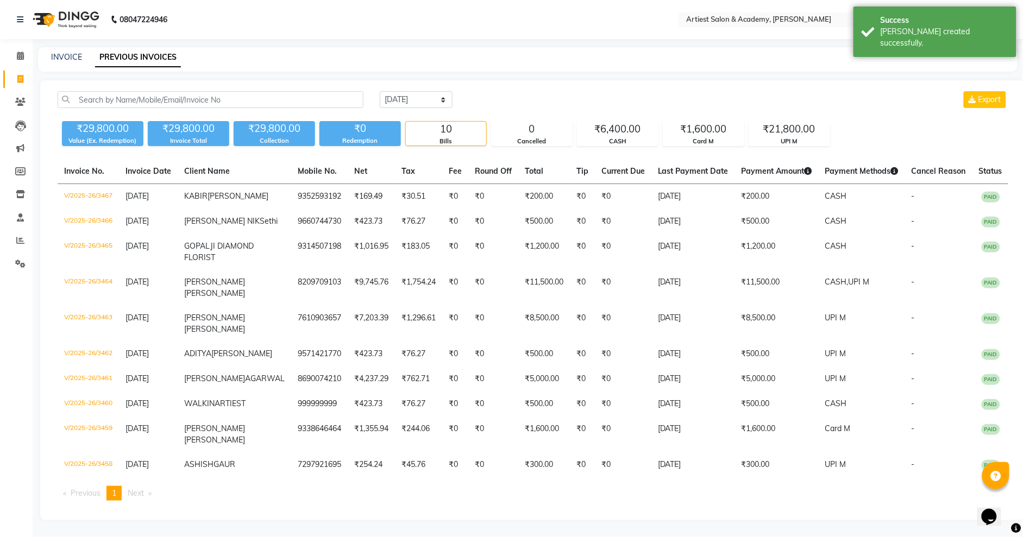
click at [71, 48] on div "INVOICE PREVIOUS INVOICES" at bounding box center [527, 59] width 979 height 24
click at [75, 58] on link "INVOICE" at bounding box center [66, 57] width 31 height 10
select select "service"
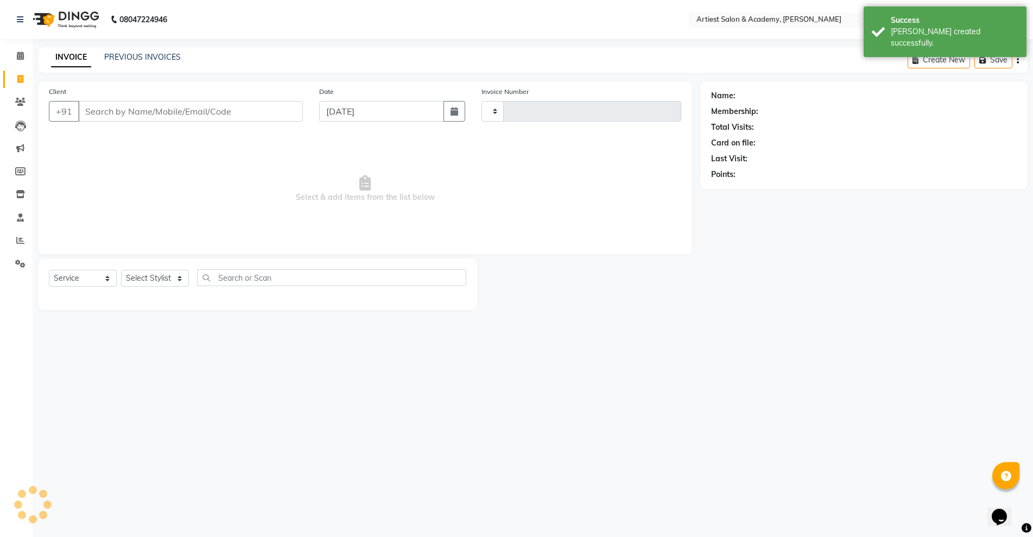
type input "3468"
select select "5123"
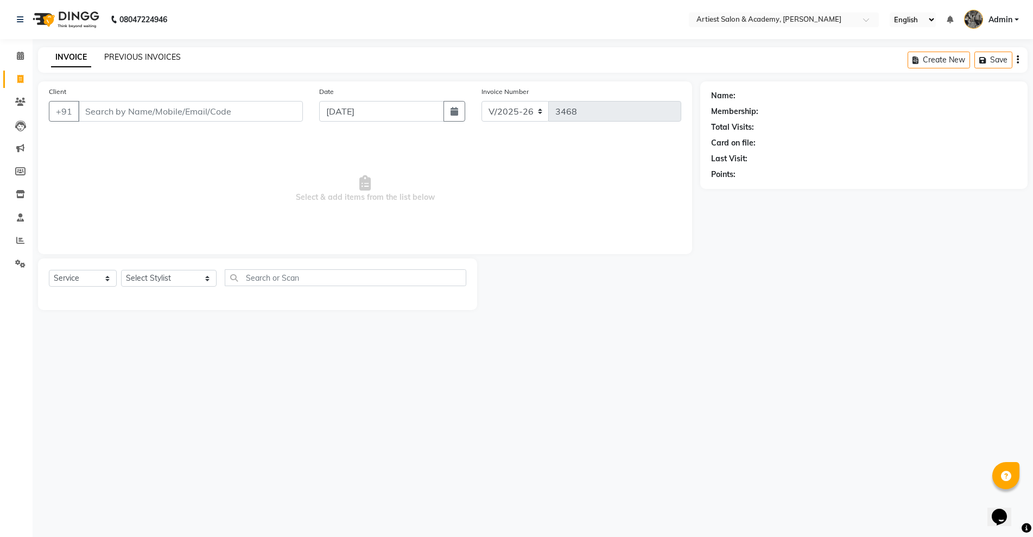
click at [136, 58] on link "PREVIOUS INVOICES" at bounding box center [142, 57] width 77 height 10
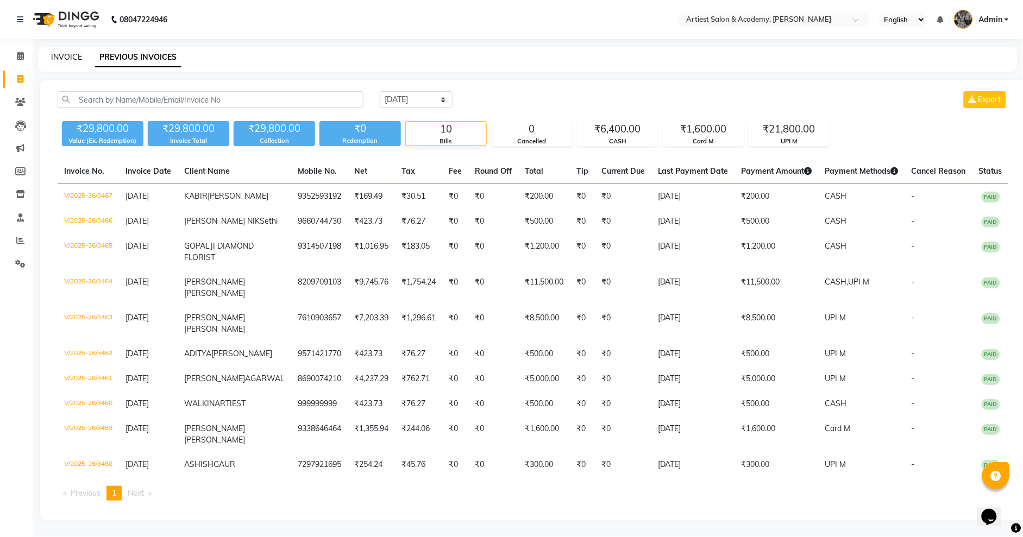
click at [69, 56] on link "INVOICE" at bounding box center [66, 57] width 31 height 10
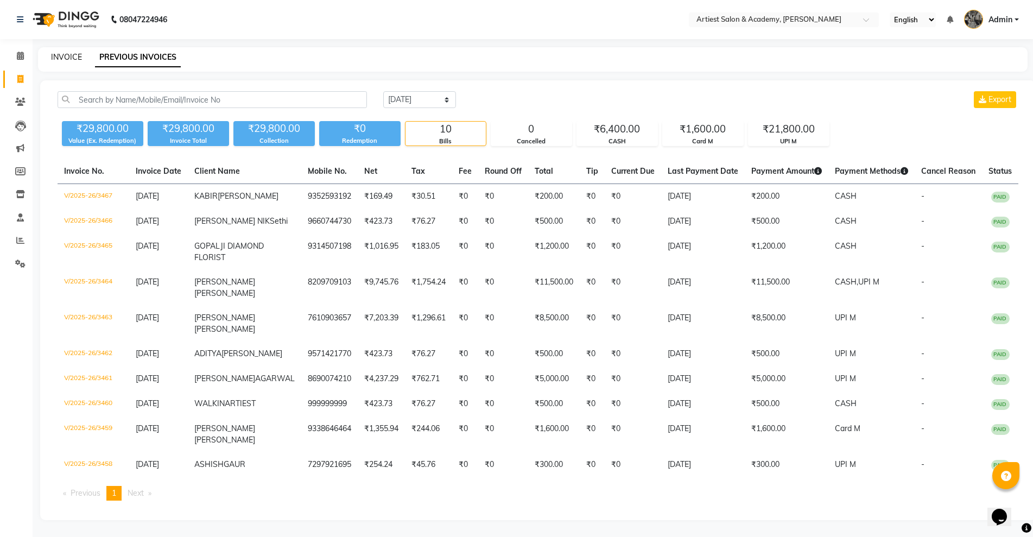
select select "service"
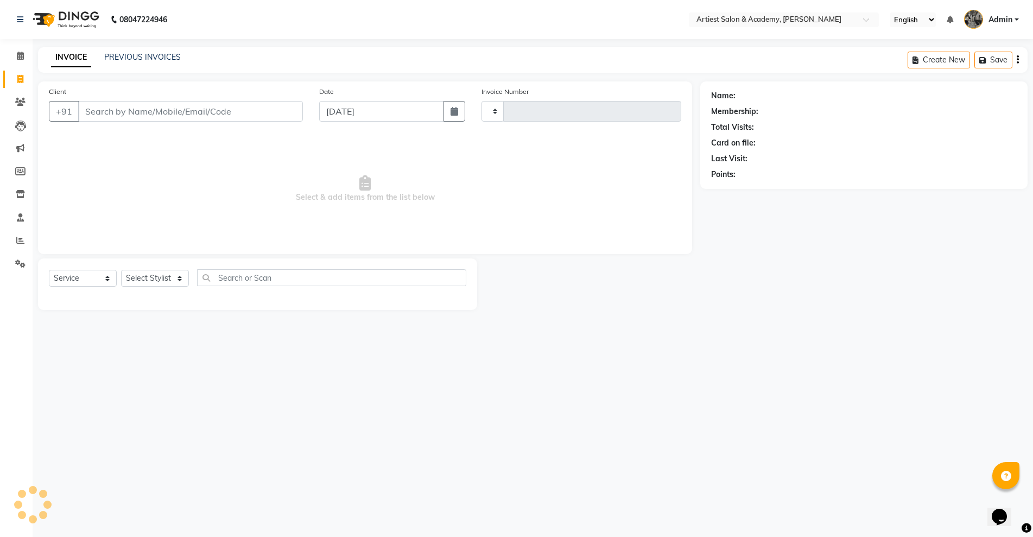
type input "3468"
select select "5123"
click at [147, 55] on link "PREVIOUS INVOICES" at bounding box center [142, 57] width 77 height 10
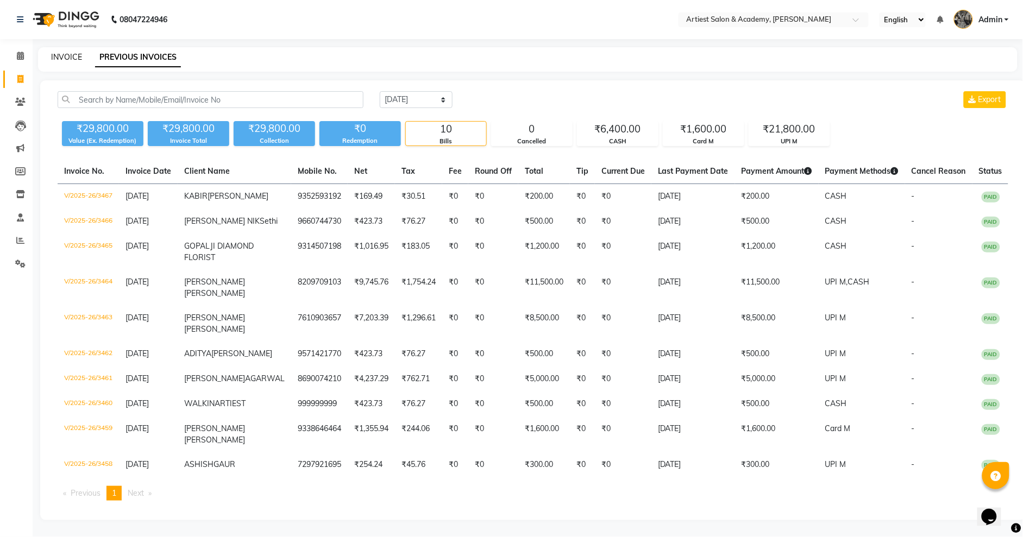
click at [66, 52] on link "INVOICE" at bounding box center [66, 57] width 31 height 10
select select "service"
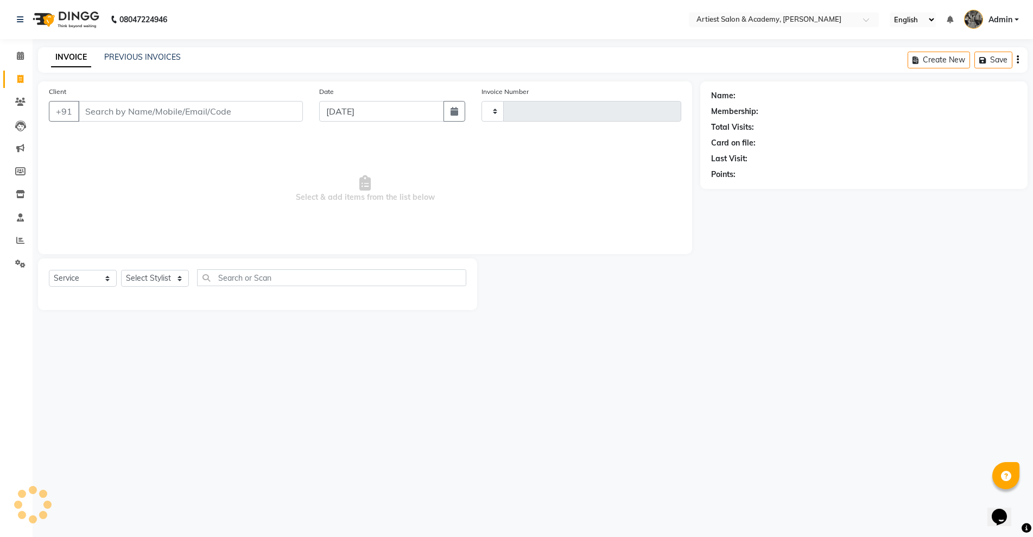
type input "3468"
select select "5123"
click at [20, 102] on icon at bounding box center [20, 102] width 10 height 8
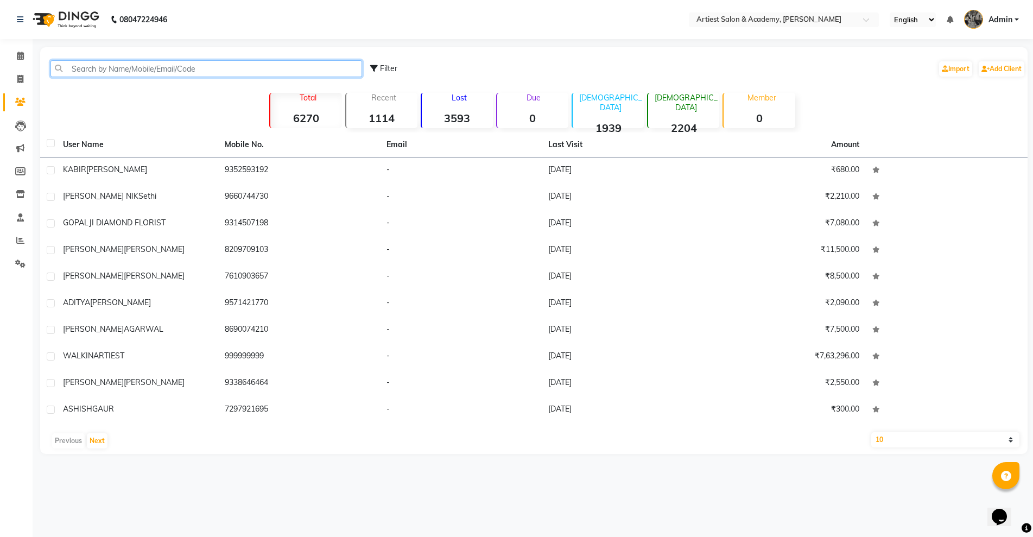
click at [98, 68] on input "text" at bounding box center [207, 68] width 312 height 17
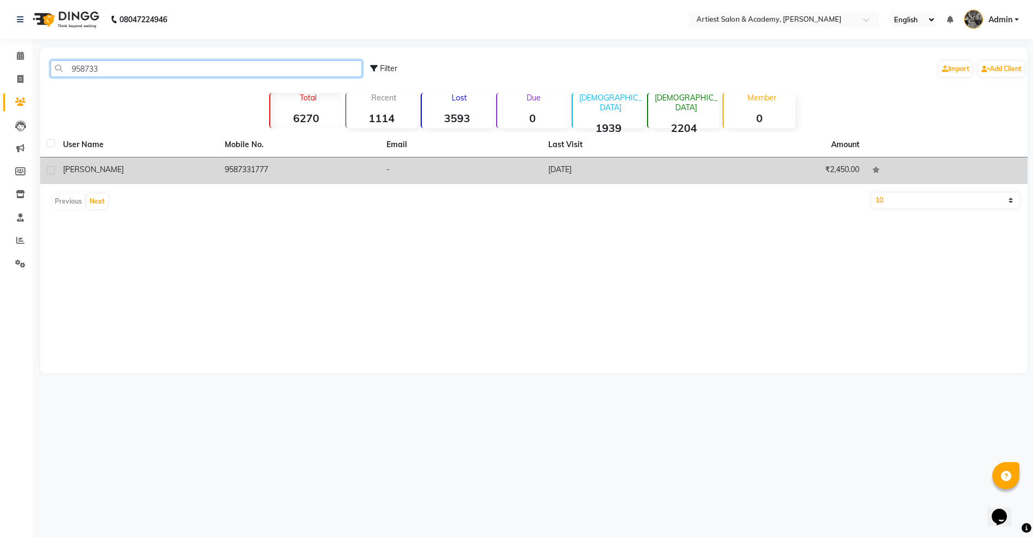
type input "958733"
click at [285, 165] on td "9587331777" at bounding box center [299, 170] width 162 height 27
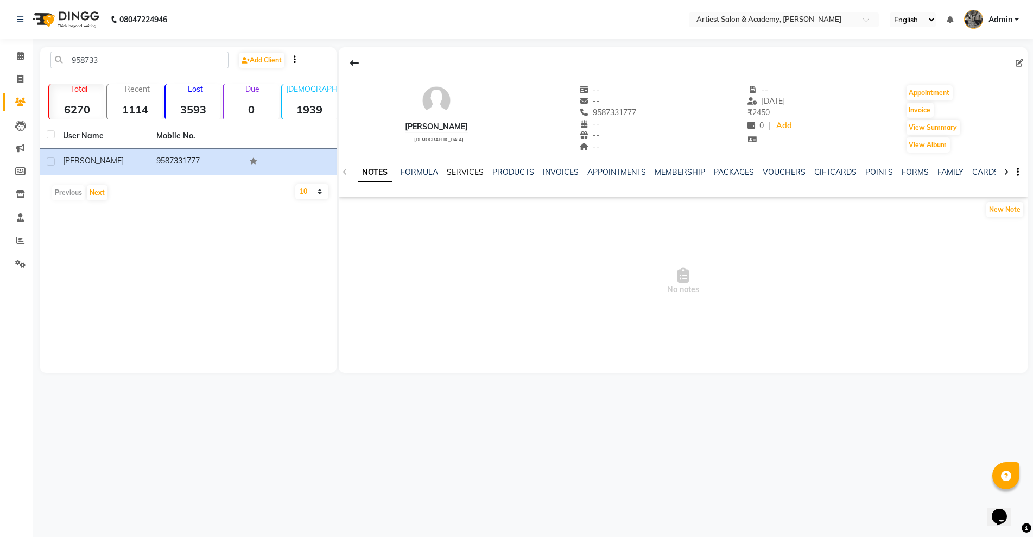
click at [462, 168] on link "SERVICES" at bounding box center [465, 172] width 37 height 10
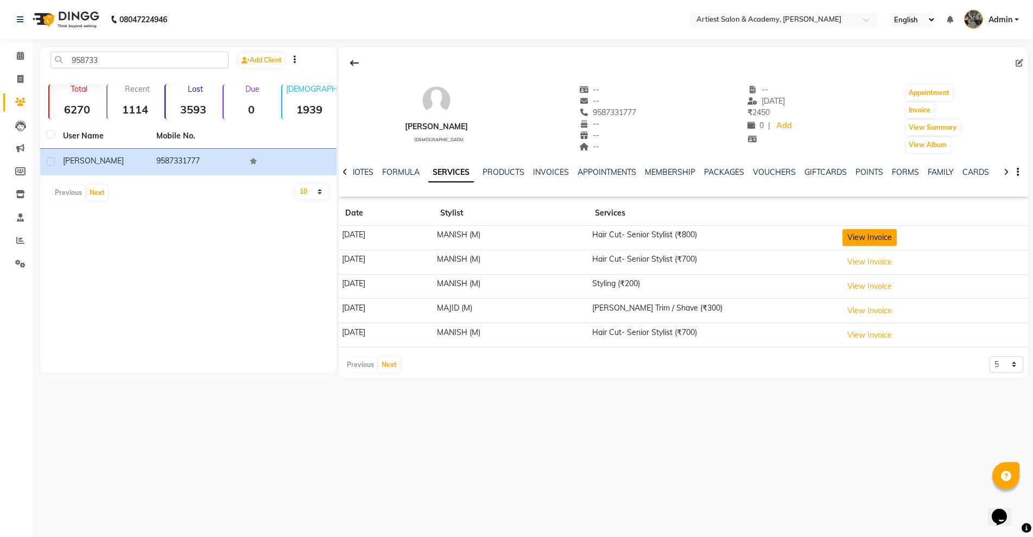
click at [886, 238] on button "View Invoice" at bounding box center [870, 237] width 54 height 17
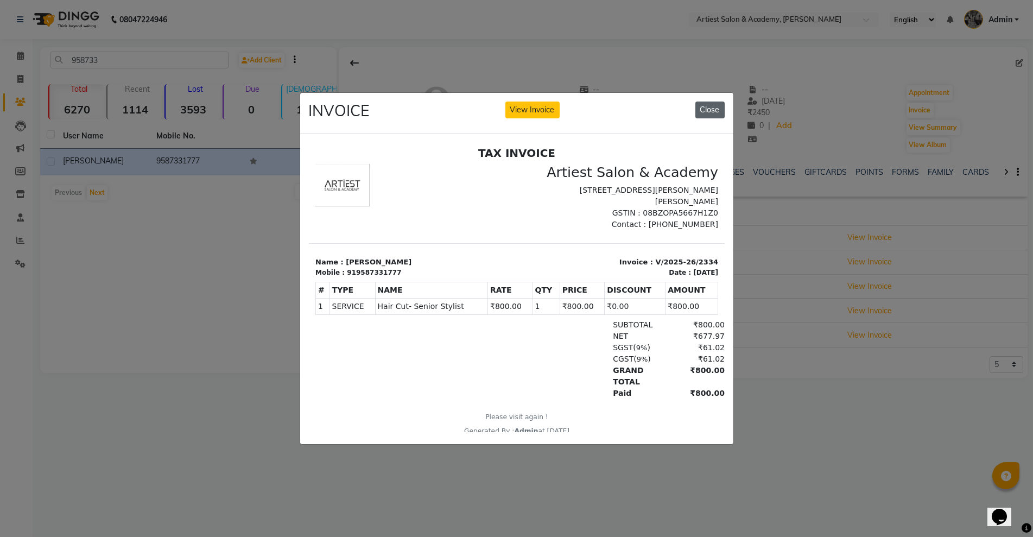
click at [713, 106] on button "Close" at bounding box center [710, 110] width 29 height 17
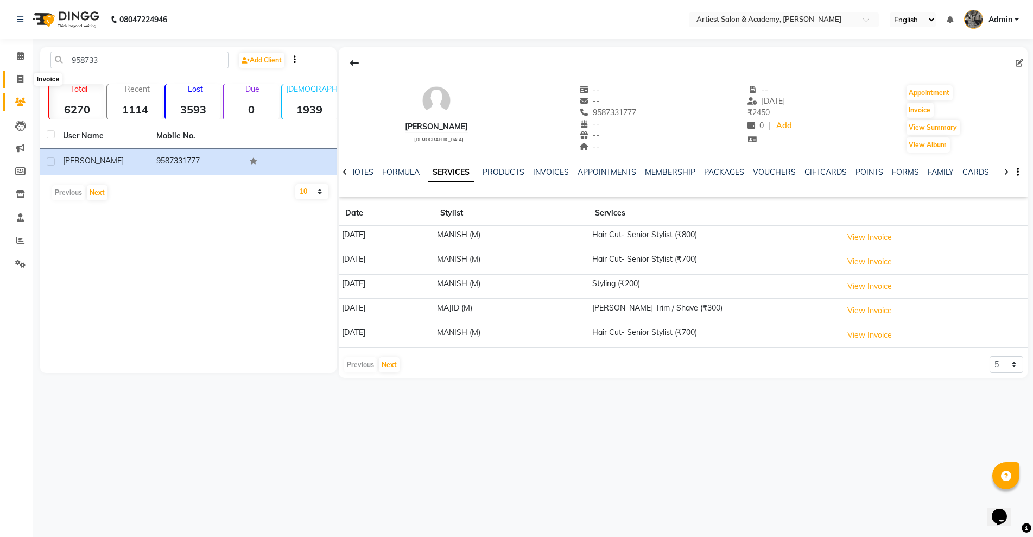
click at [20, 83] on icon at bounding box center [20, 79] width 6 height 8
select select "service"
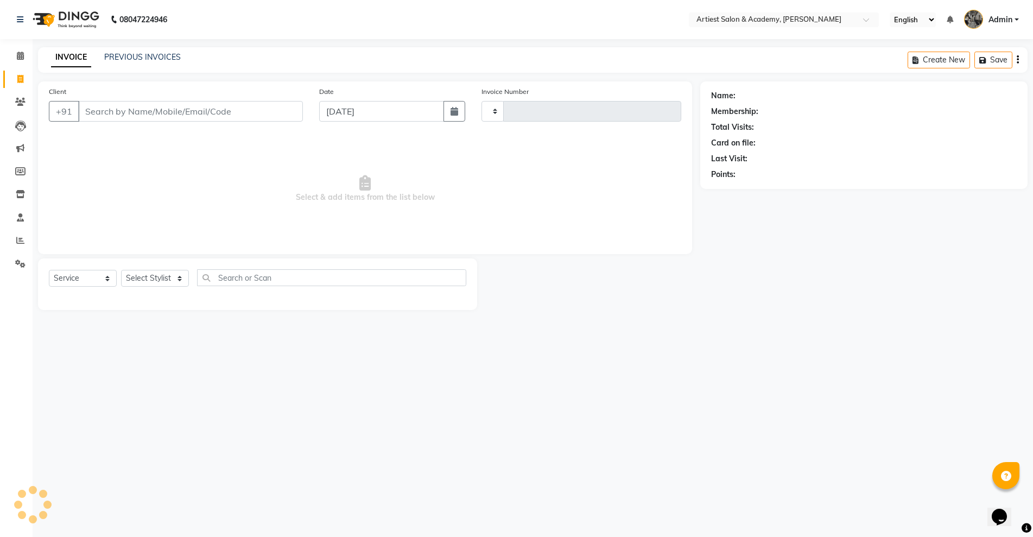
type input "3468"
select select "5123"
click at [137, 56] on link "PREVIOUS INVOICES" at bounding box center [142, 57] width 77 height 10
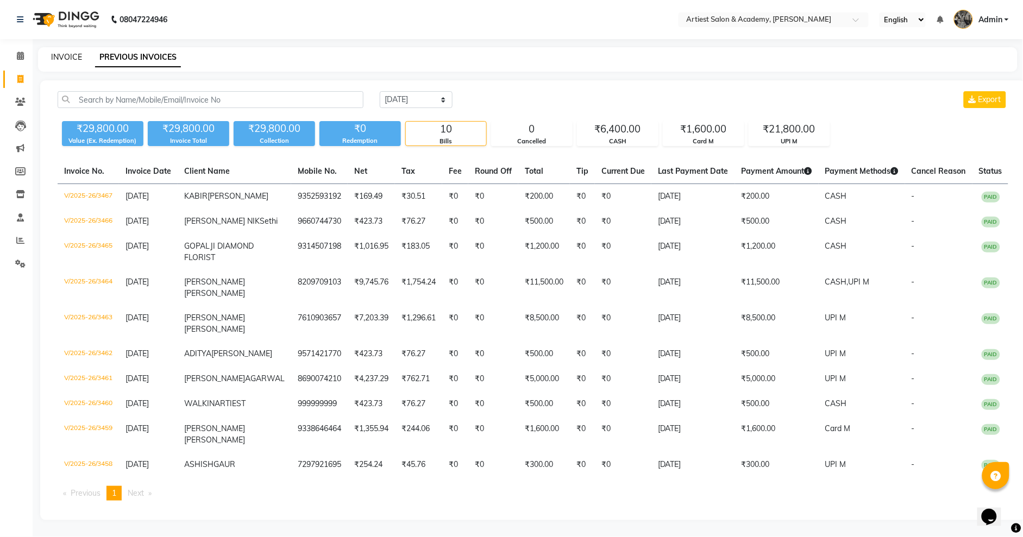
click at [63, 55] on link "INVOICE" at bounding box center [66, 57] width 31 height 10
select select "5123"
select select "service"
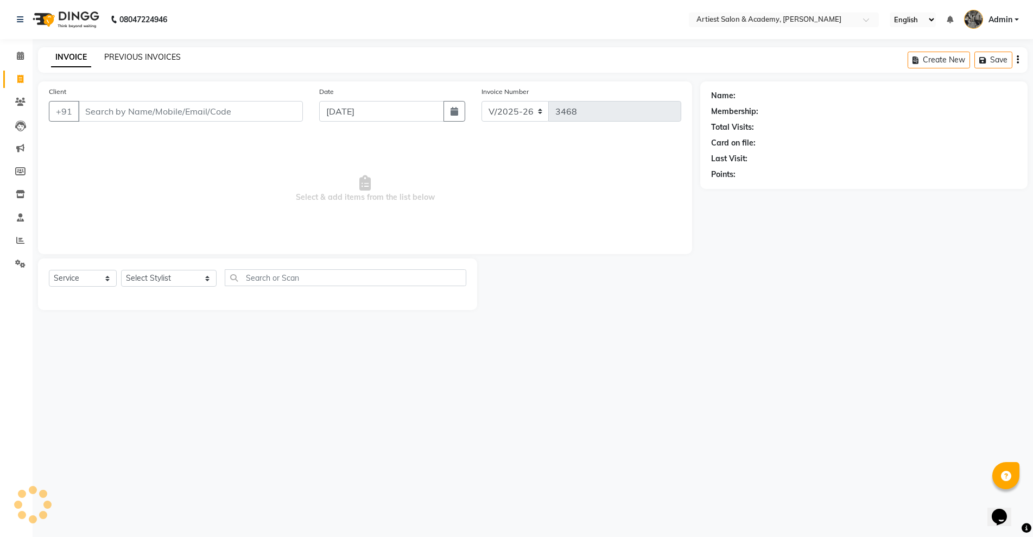
click at [136, 58] on link "PREVIOUS INVOICES" at bounding box center [142, 57] width 77 height 10
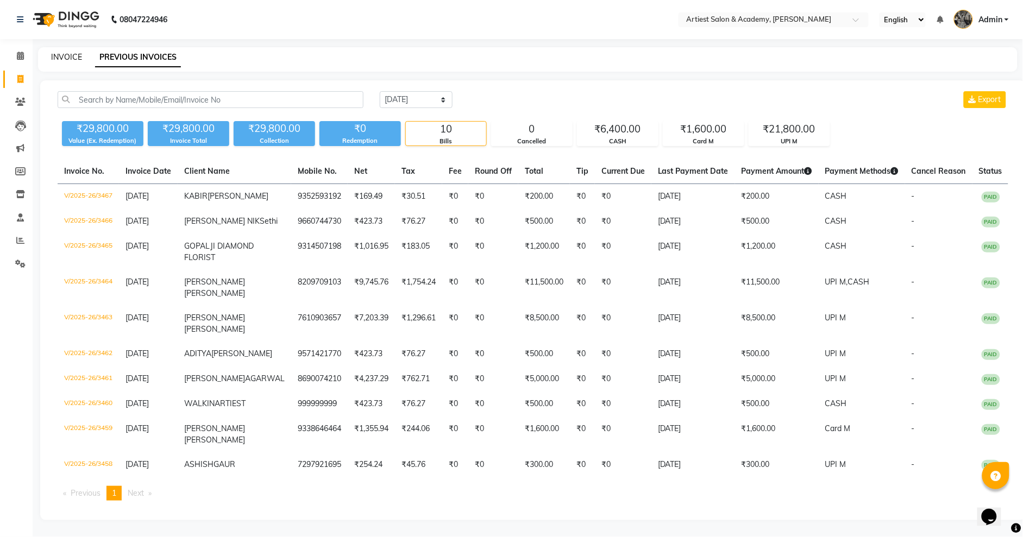
click at [64, 58] on link "INVOICE" at bounding box center [66, 57] width 31 height 10
select select "service"
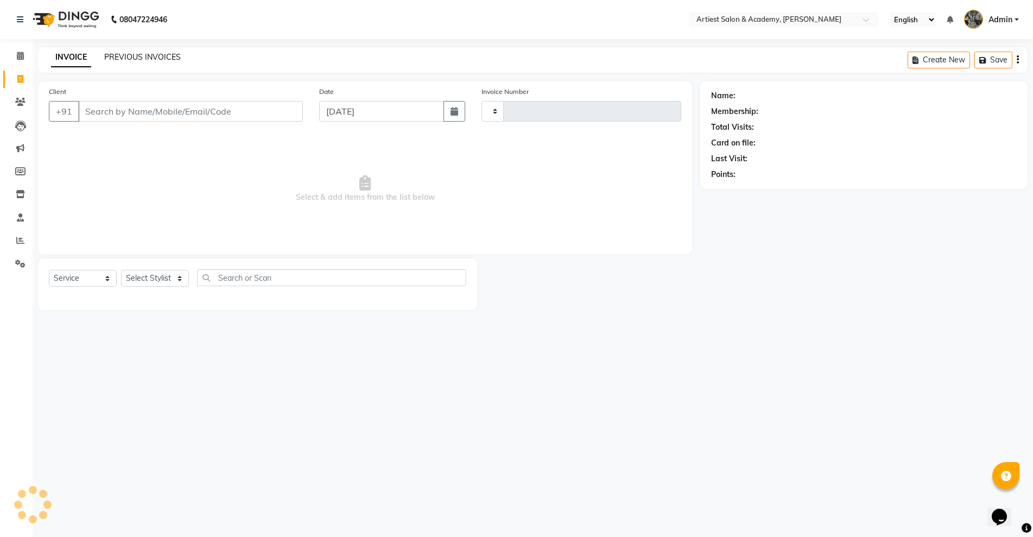
type input "3468"
select select "5123"
click at [123, 56] on link "PREVIOUS INVOICES" at bounding box center [142, 57] width 77 height 10
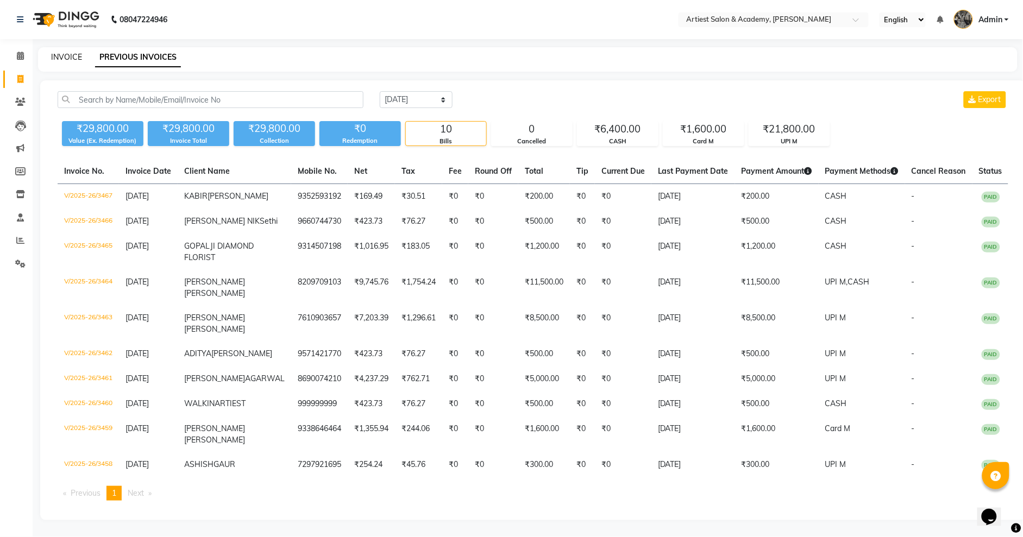
click at [80, 56] on link "INVOICE" at bounding box center [66, 57] width 31 height 10
select select "5123"
select select "service"
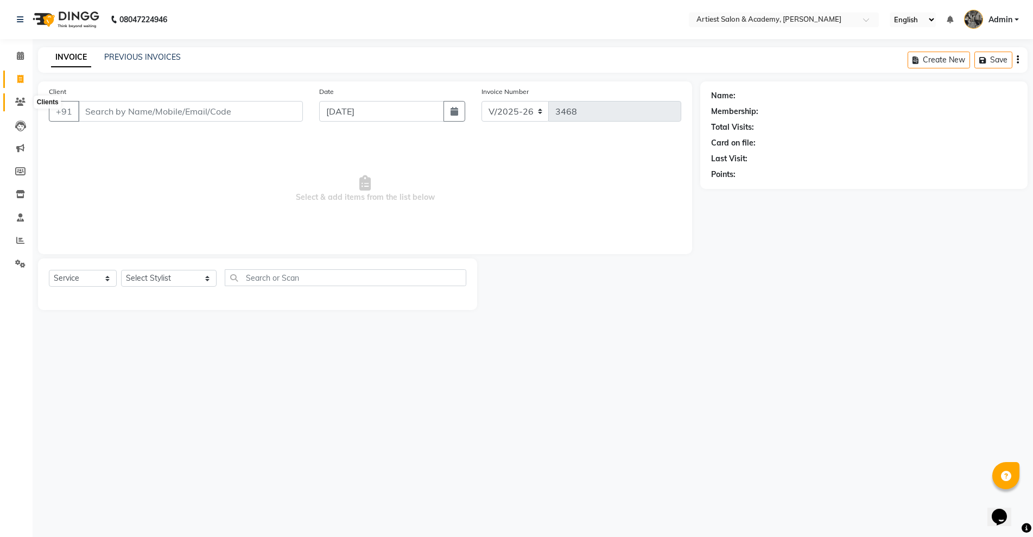
click at [18, 101] on icon at bounding box center [20, 102] width 10 height 8
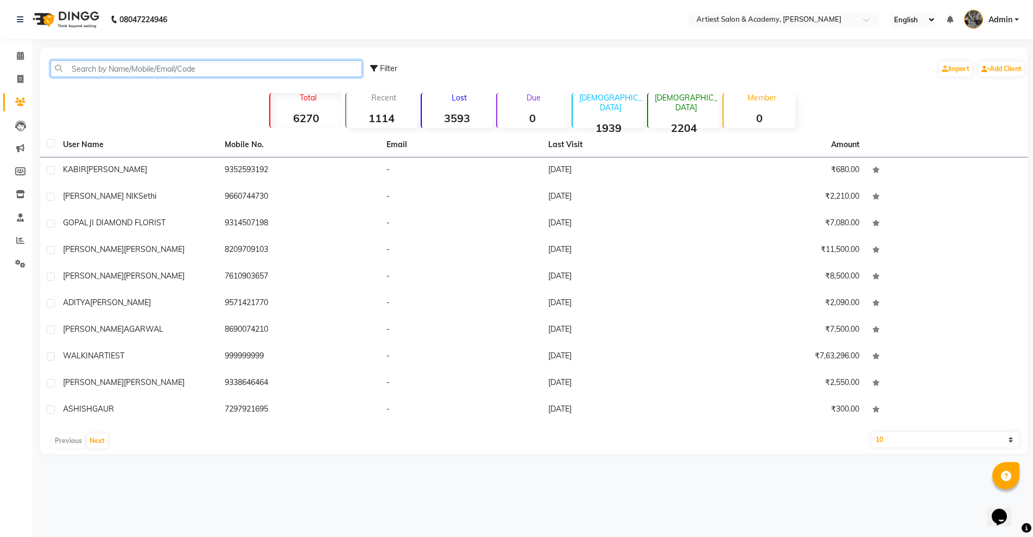
click at [100, 70] on input "text" at bounding box center [207, 68] width 312 height 17
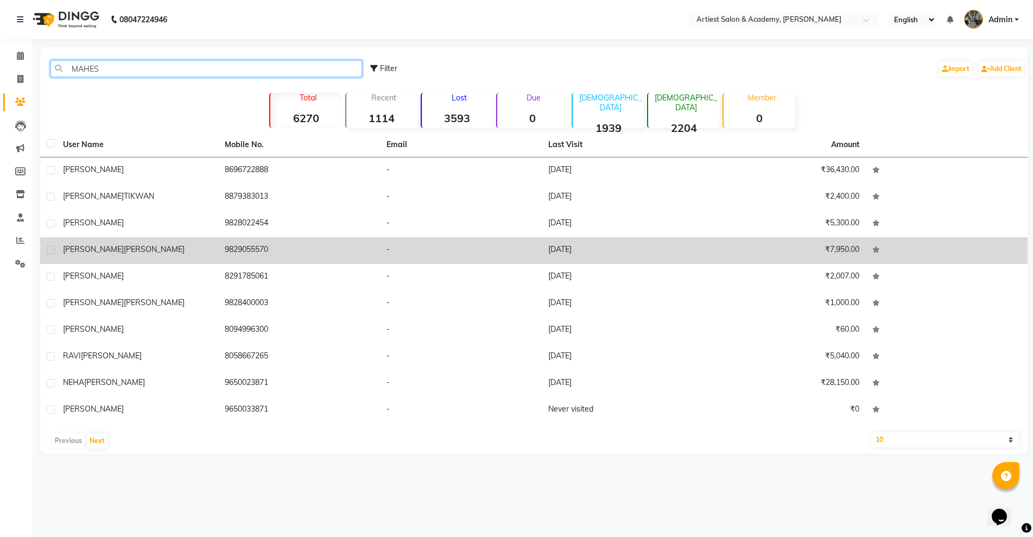
type input "MAHES"
click at [324, 250] on td "9829055570" at bounding box center [299, 250] width 162 height 27
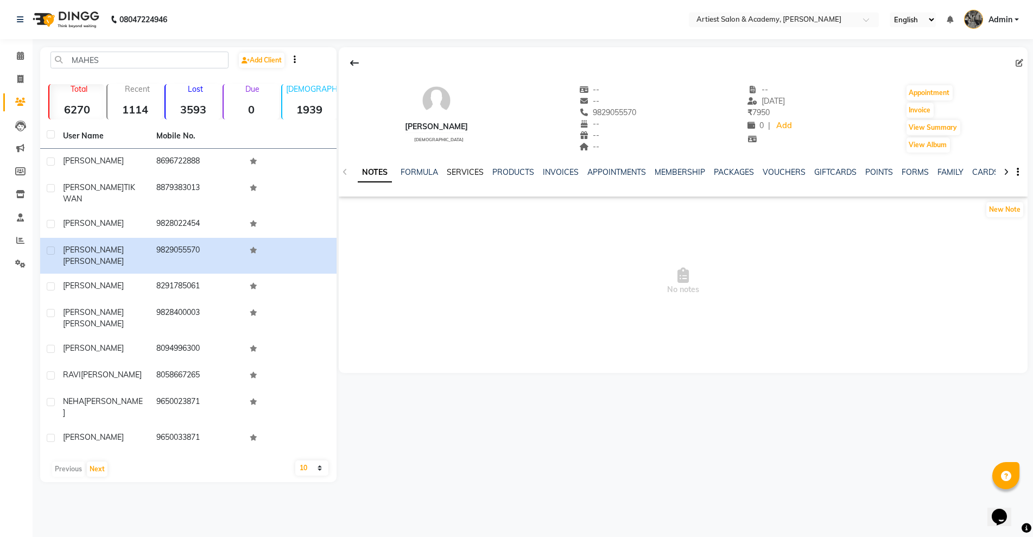
click at [461, 171] on link "SERVICES" at bounding box center [465, 172] width 37 height 10
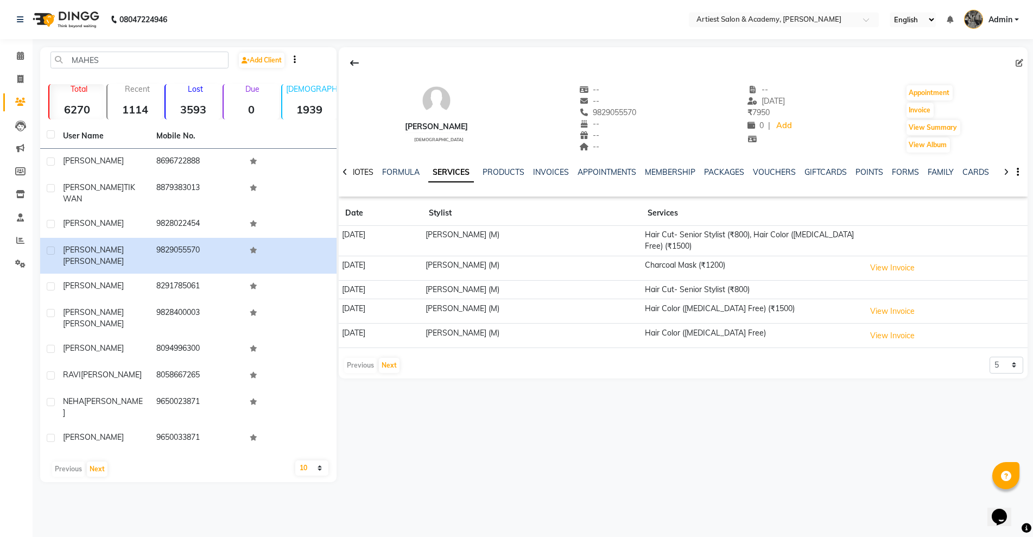
click at [367, 171] on link "NOTES" at bounding box center [361, 172] width 24 height 10
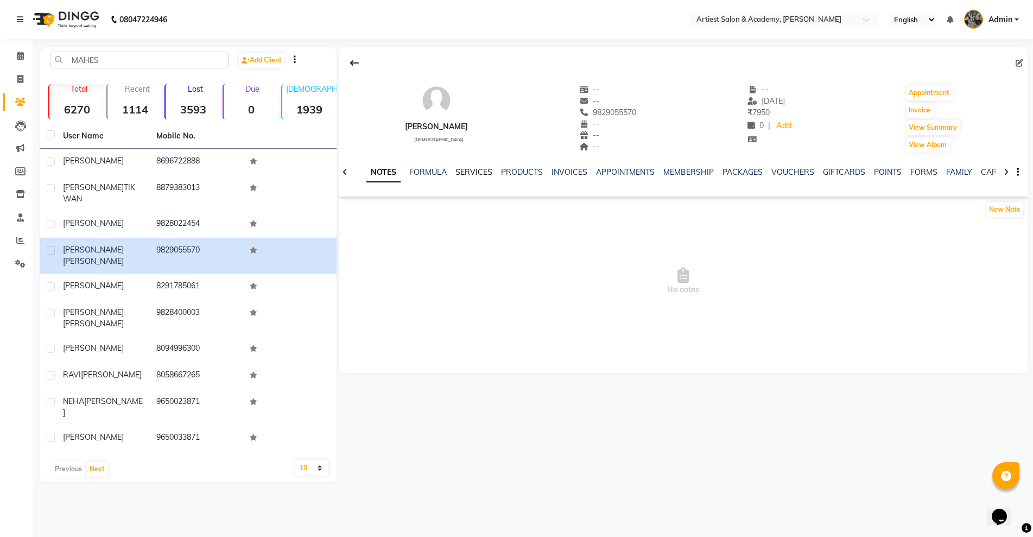
click at [478, 167] on link "SERVICES" at bounding box center [474, 172] width 37 height 10
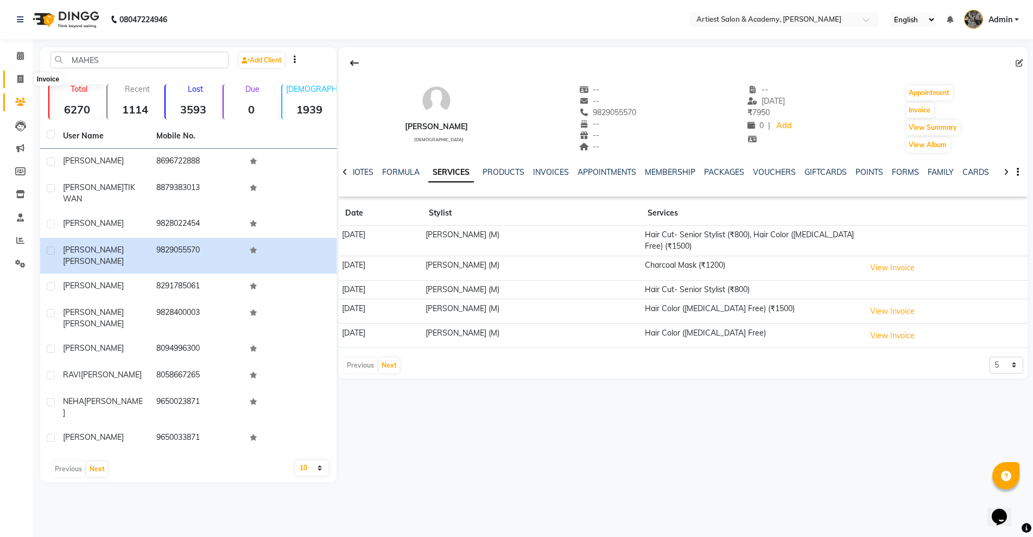
click at [21, 79] on icon at bounding box center [20, 79] width 6 height 8
select select "service"
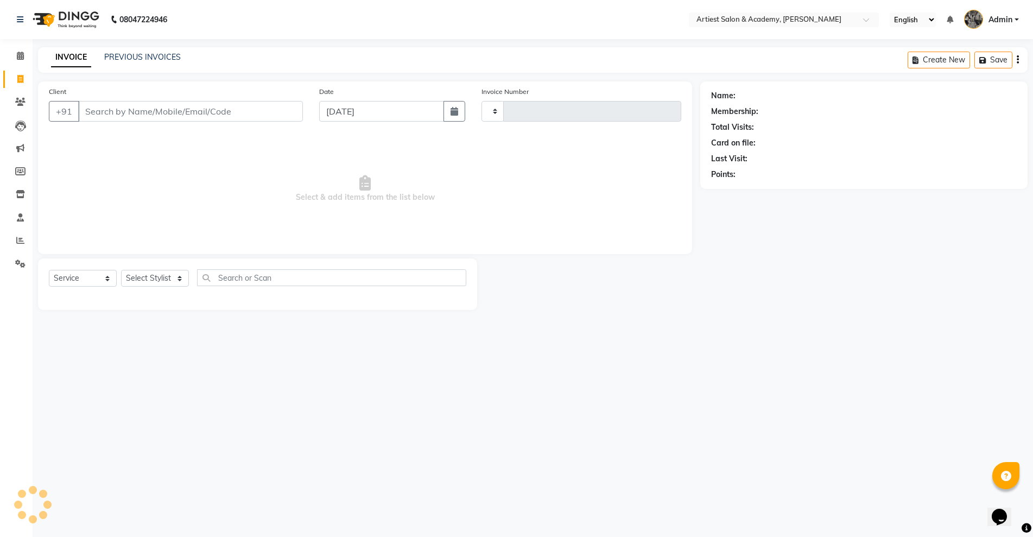
type input "3468"
select select "5123"
click at [144, 58] on link "PREVIOUS INVOICES" at bounding box center [142, 57] width 77 height 10
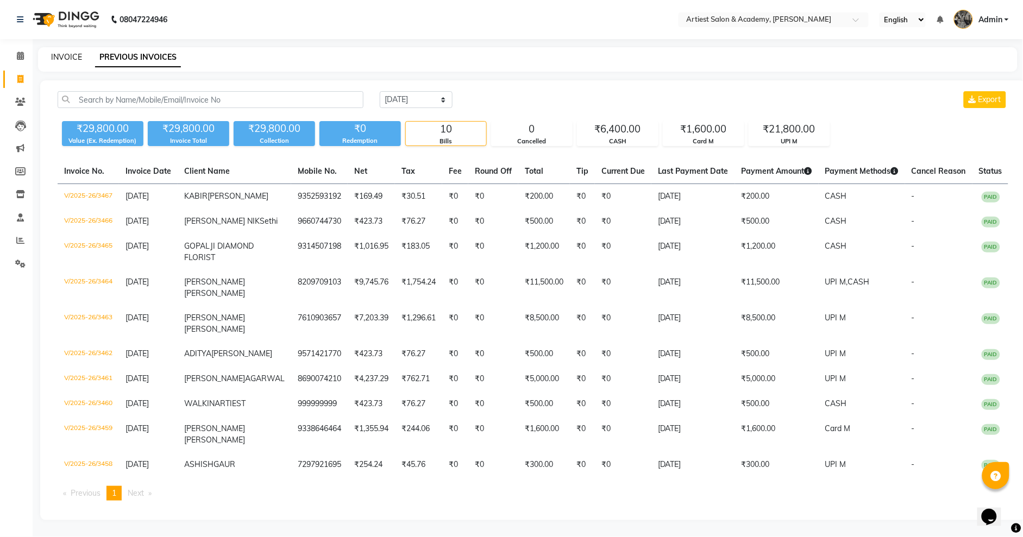
click at [65, 56] on link "INVOICE" at bounding box center [66, 57] width 31 height 10
select select "5123"
select select "service"
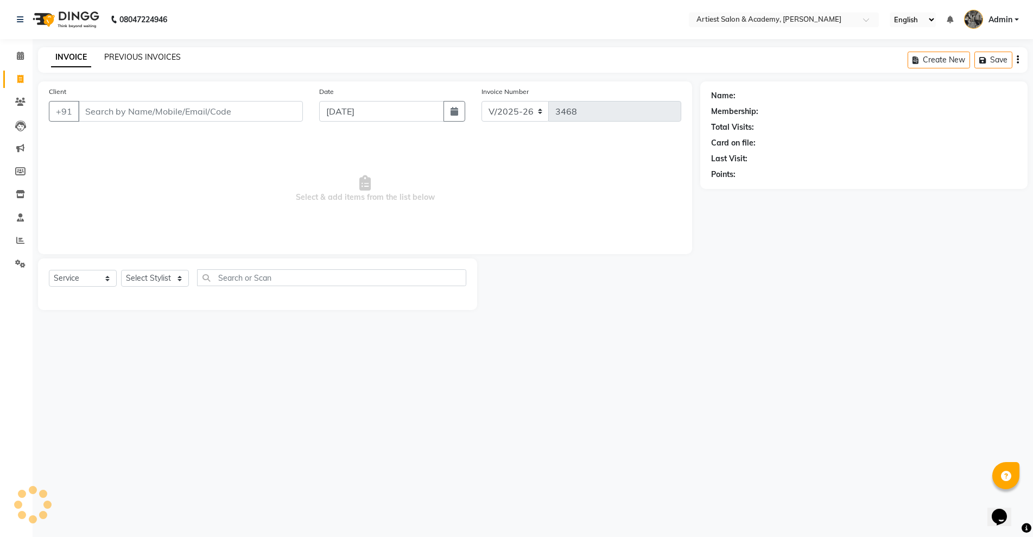
click at [136, 52] on link "PREVIOUS INVOICES" at bounding box center [142, 57] width 77 height 10
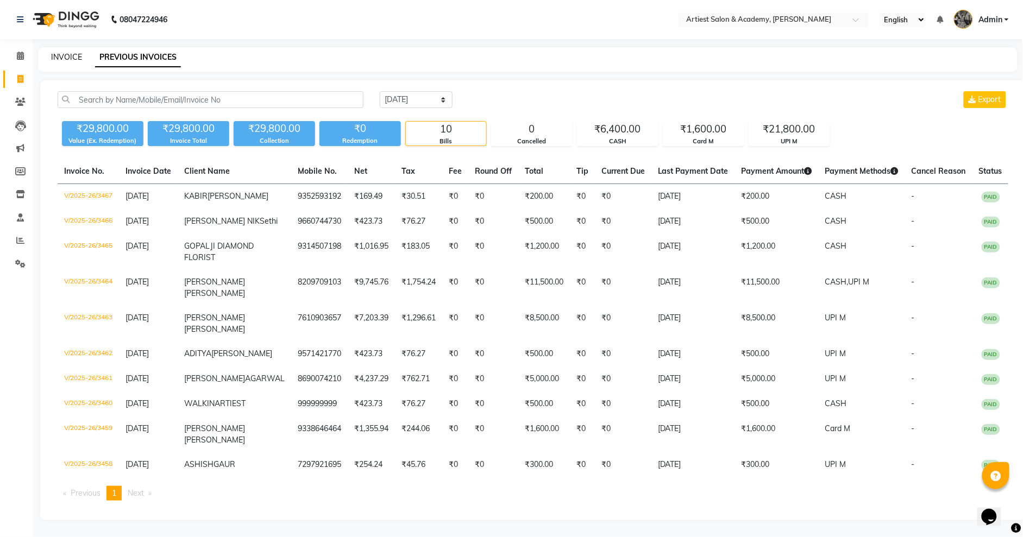
click at [63, 58] on link "INVOICE" at bounding box center [66, 57] width 31 height 10
select select "5123"
select select "service"
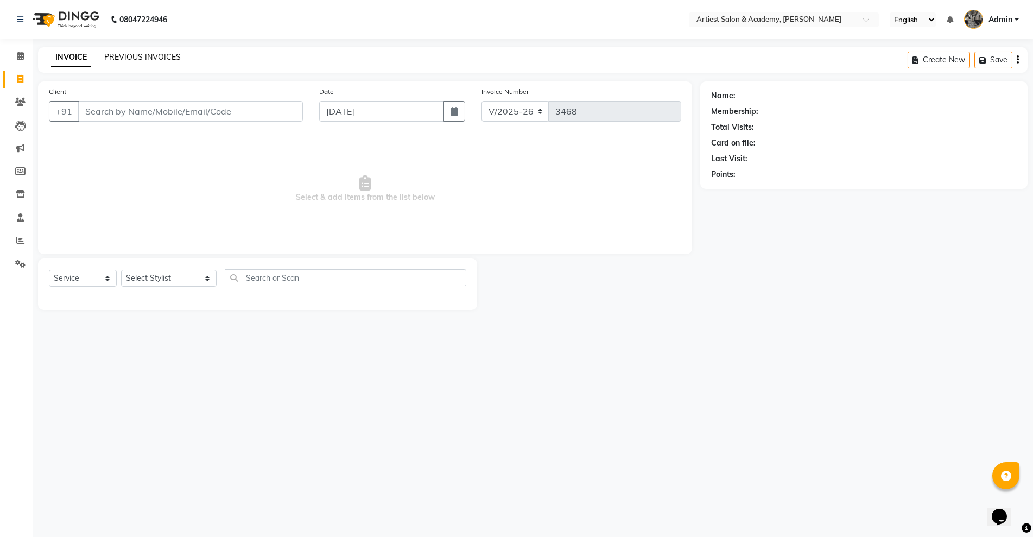
click at [145, 55] on link "PREVIOUS INVOICES" at bounding box center [142, 57] width 77 height 10
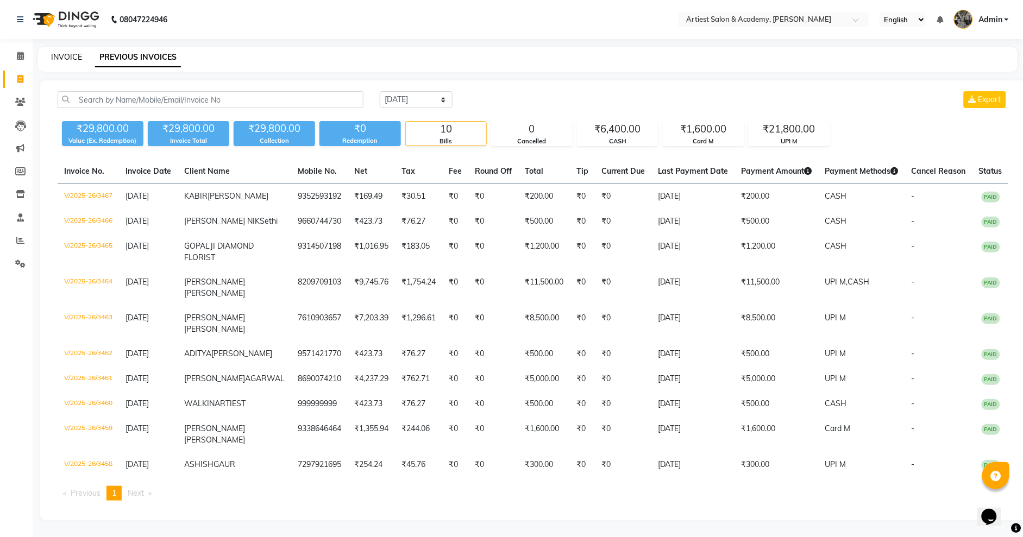
click at [69, 56] on link "INVOICE" at bounding box center [66, 57] width 31 height 10
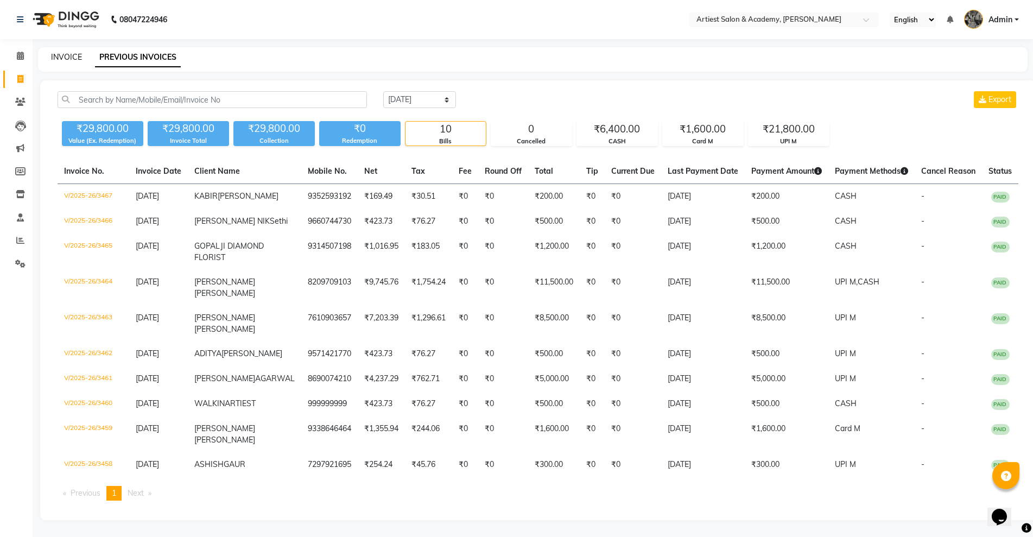
select select "5123"
select select "service"
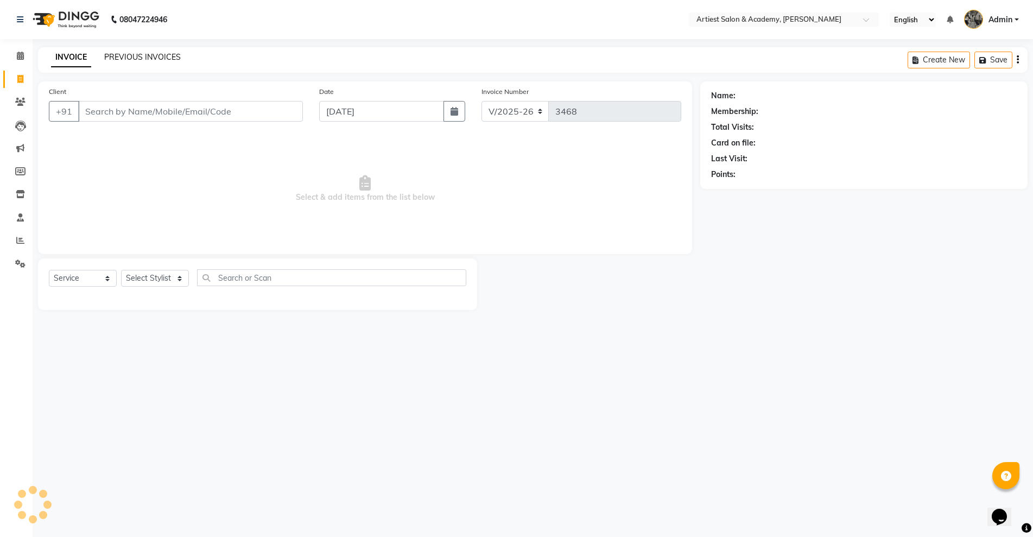
click at [138, 54] on link "PREVIOUS INVOICES" at bounding box center [142, 57] width 77 height 10
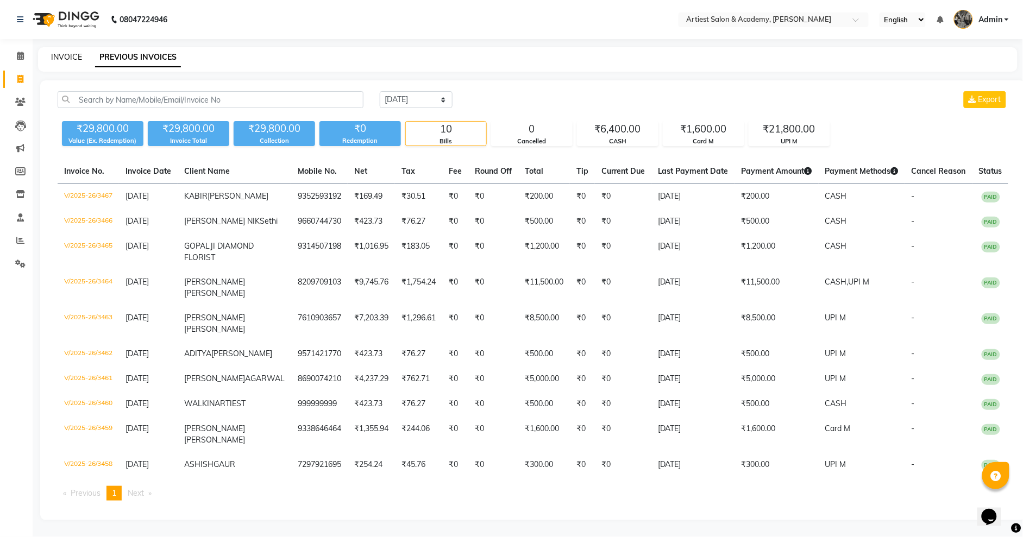
click at [67, 56] on link "INVOICE" at bounding box center [66, 57] width 31 height 10
select select "5123"
select select "service"
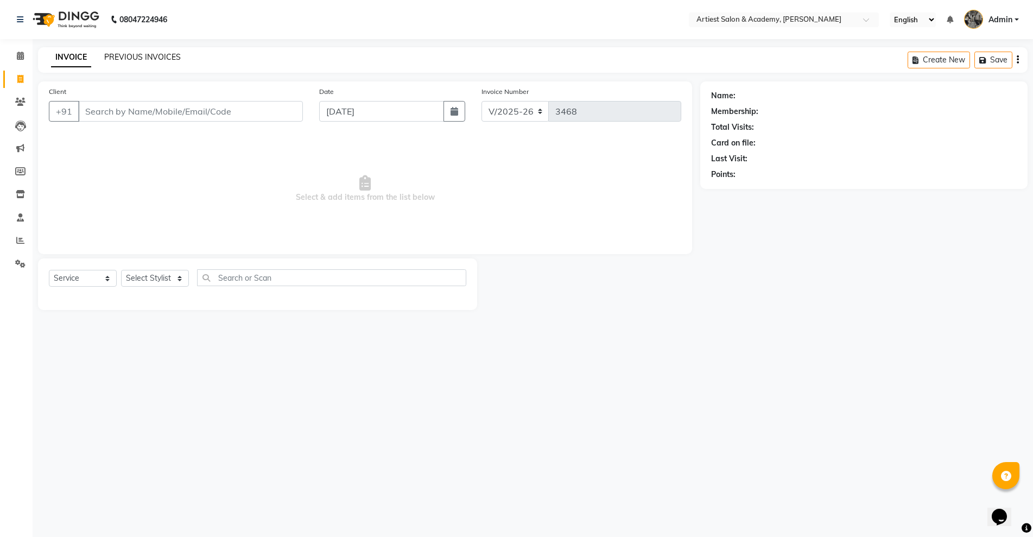
click at [131, 55] on link "PREVIOUS INVOICES" at bounding box center [142, 57] width 77 height 10
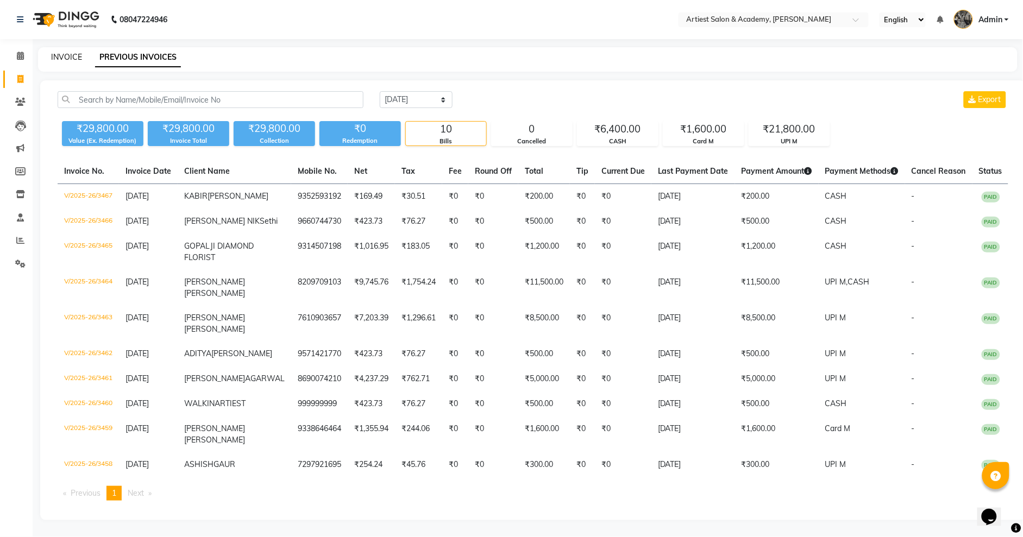
click at [71, 55] on link "INVOICE" at bounding box center [66, 57] width 31 height 10
select select "service"
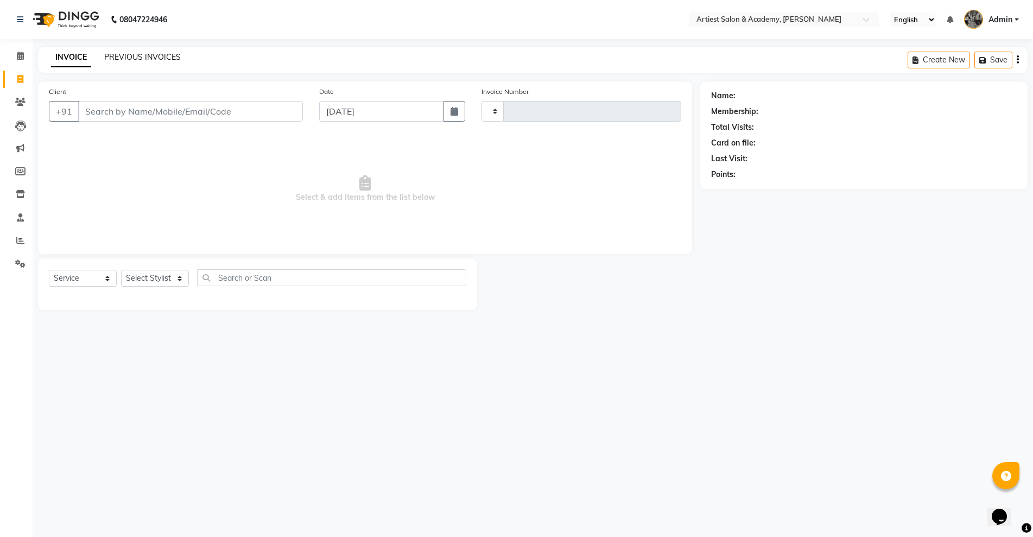
type input "3468"
select select "5123"
click at [131, 56] on link "PREVIOUS INVOICES" at bounding box center [142, 57] width 77 height 10
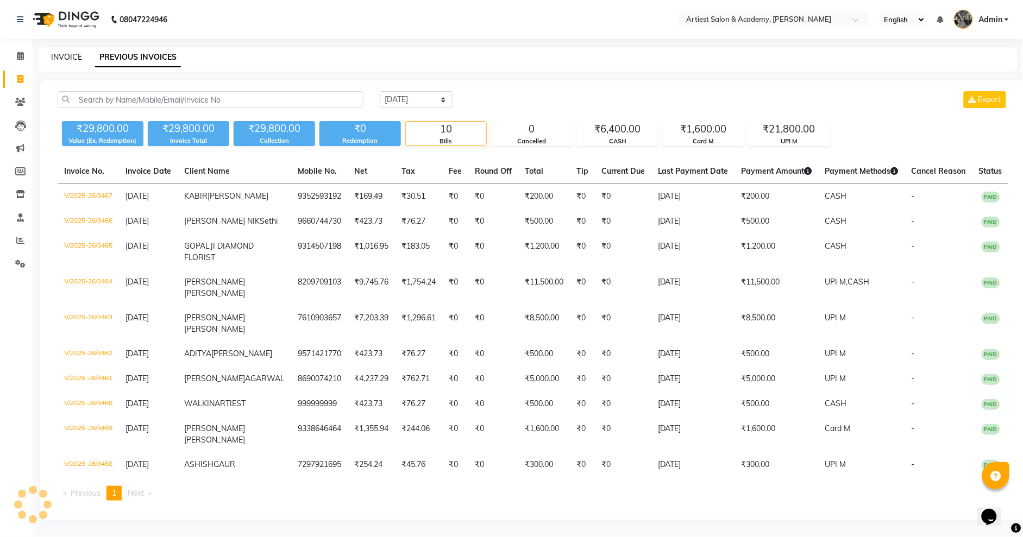
click at [77, 56] on link "INVOICE" at bounding box center [66, 57] width 31 height 10
select select "5123"
select select "service"
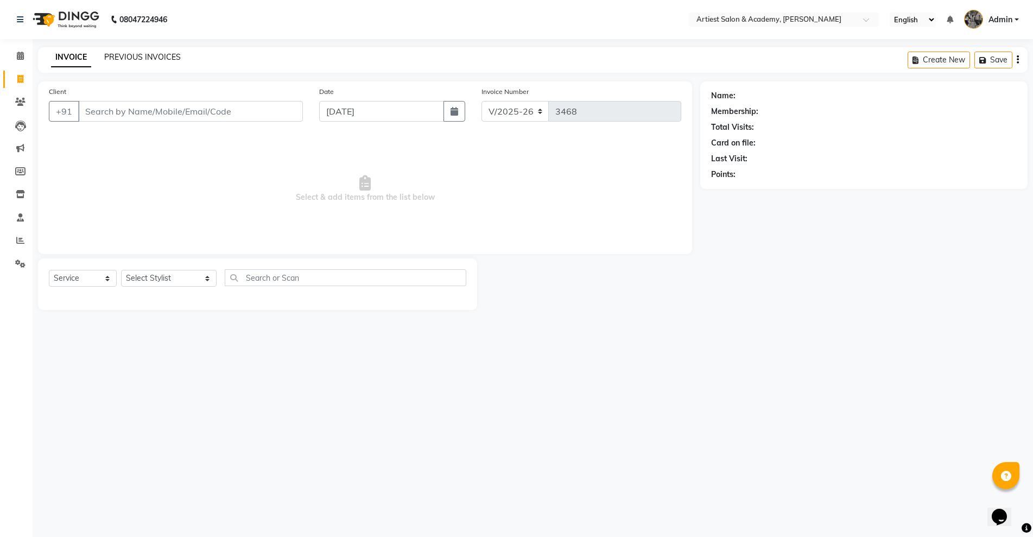
click at [119, 58] on link "PREVIOUS INVOICES" at bounding box center [142, 57] width 77 height 10
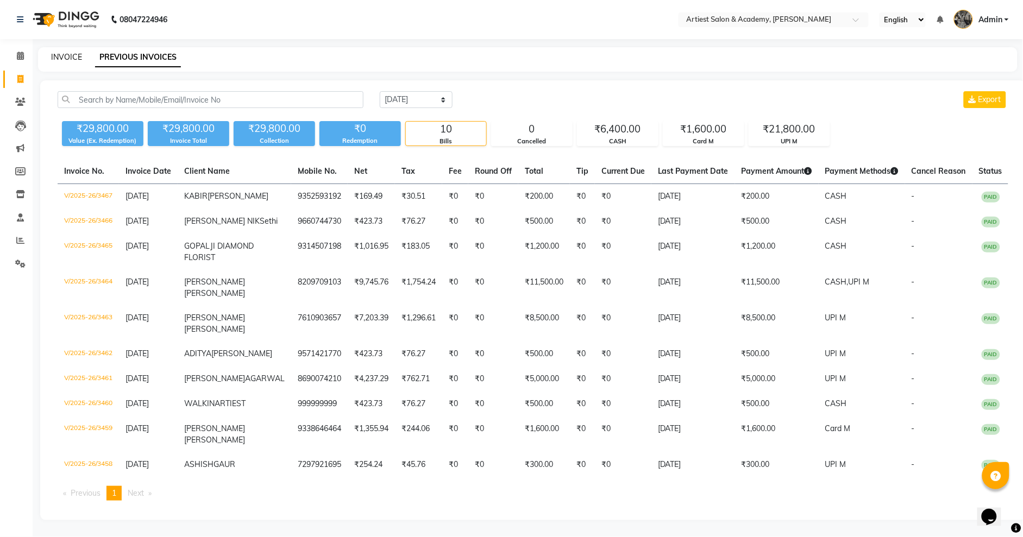
click at [75, 58] on link "INVOICE" at bounding box center [66, 57] width 31 height 10
select select "service"
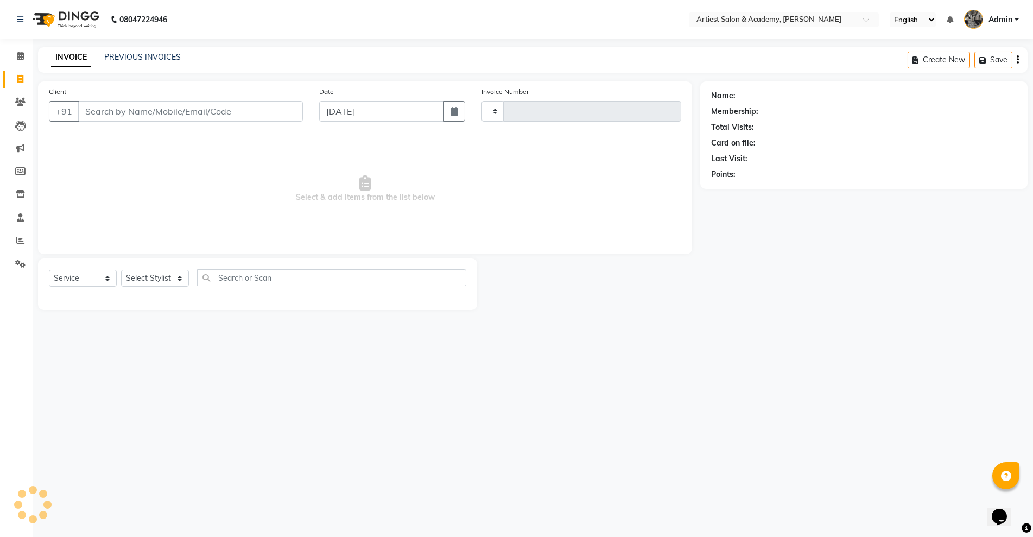
type input "3468"
select select "5123"
click at [114, 54] on link "PREVIOUS INVOICES" at bounding box center [142, 57] width 77 height 10
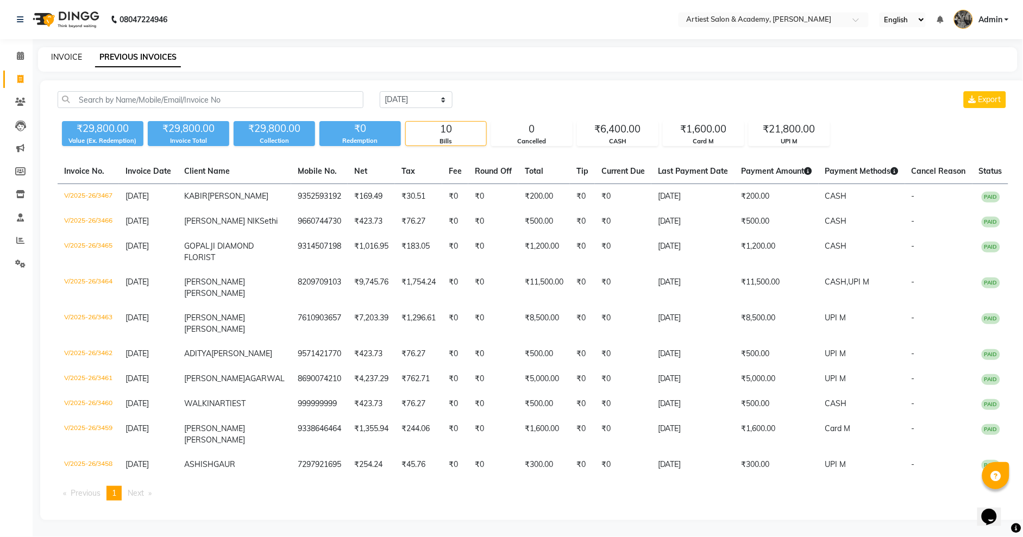
click at [67, 55] on link "INVOICE" at bounding box center [66, 57] width 31 height 10
select select "service"
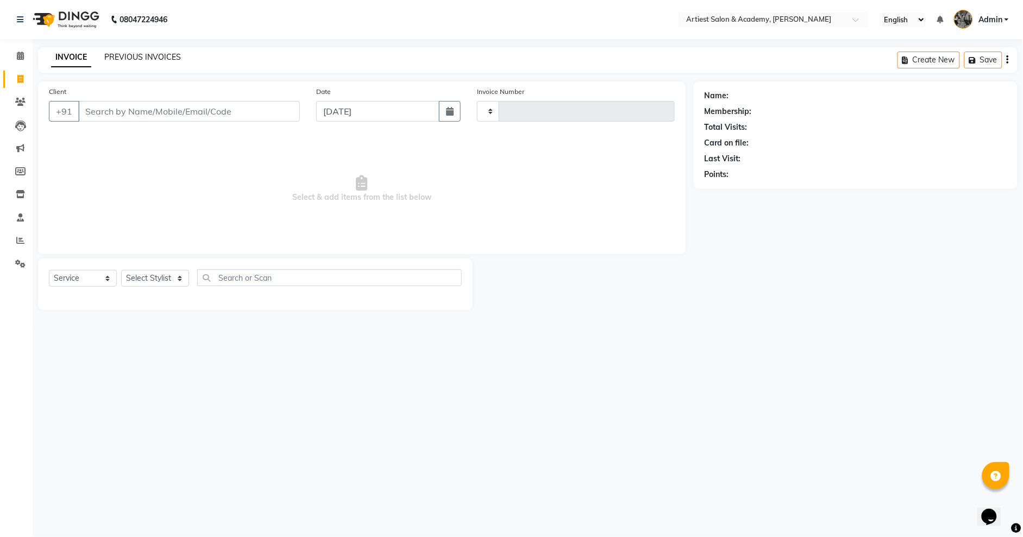
type input "3468"
select select "5123"
click at [126, 58] on link "PREVIOUS INVOICES" at bounding box center [142, 57] width 77 height 10
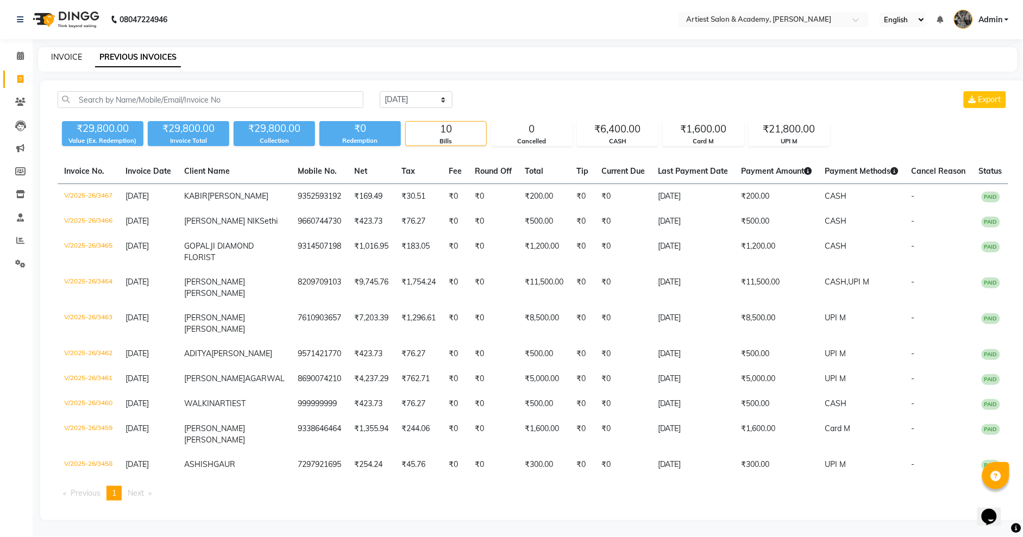
click at [67, 58] on link "INVOICE" at bounding box center [66, 57] width 31 height 10
select select "5123"
select select "service"
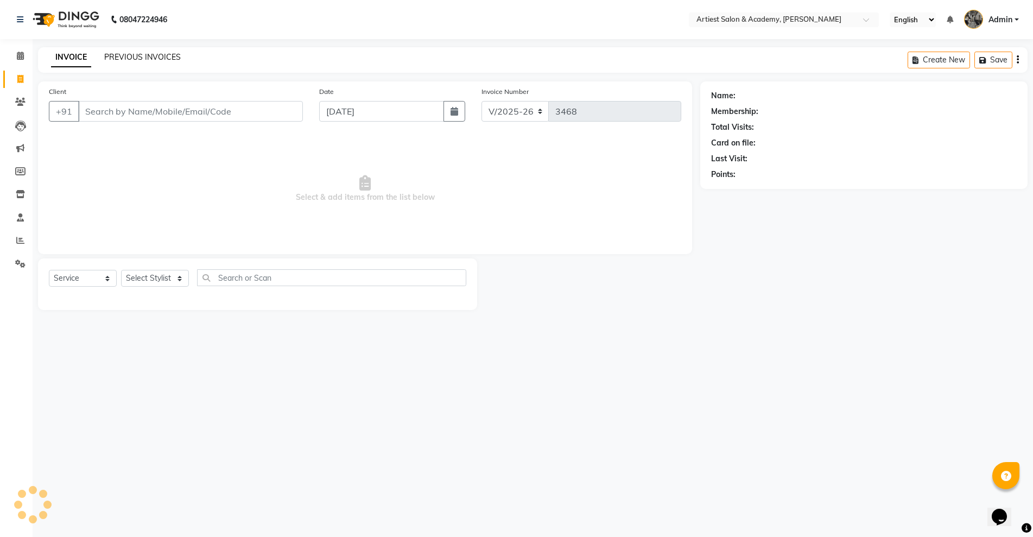
click at [130, 54] on link "PREVIOUS INVOICES" at bounding box center [142, 57] width 77 height 10
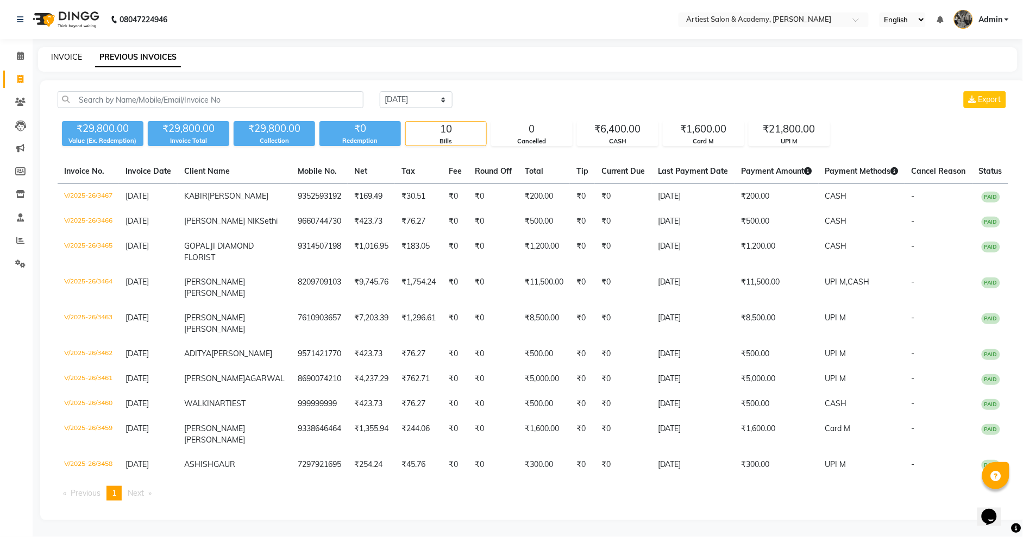
click at [72, 55] on link "INVOICE" at bounding box center [66, 57] width 31 height 10
select select "5123"
select select "service"
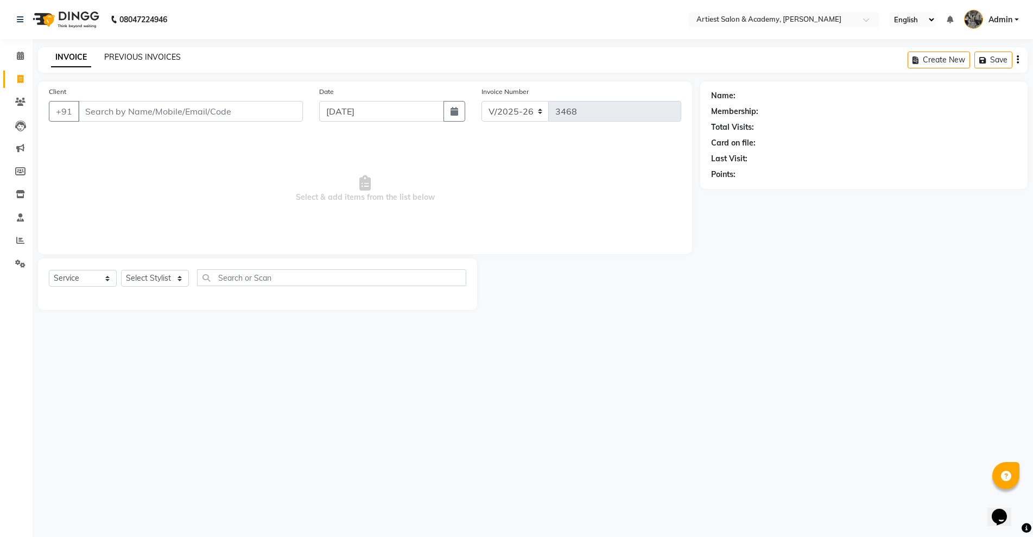
click at [128, 56] on link "PREVIOUS INVOICES" at bounding box center [142, 57] width 77 height 10
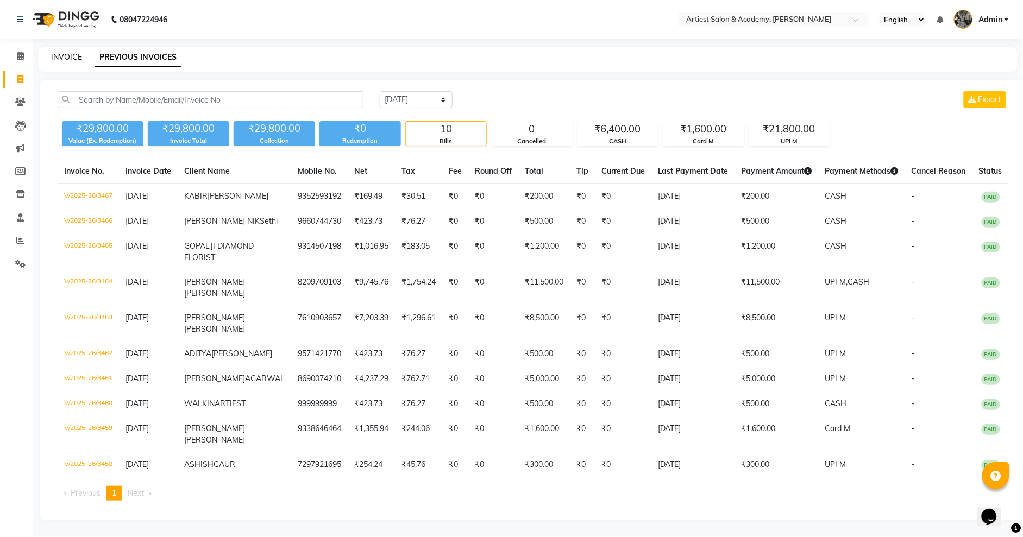
click at [69, 54] on link "INVOICE" at bounding box center [66, 57] width 31 height 10
select select "service"
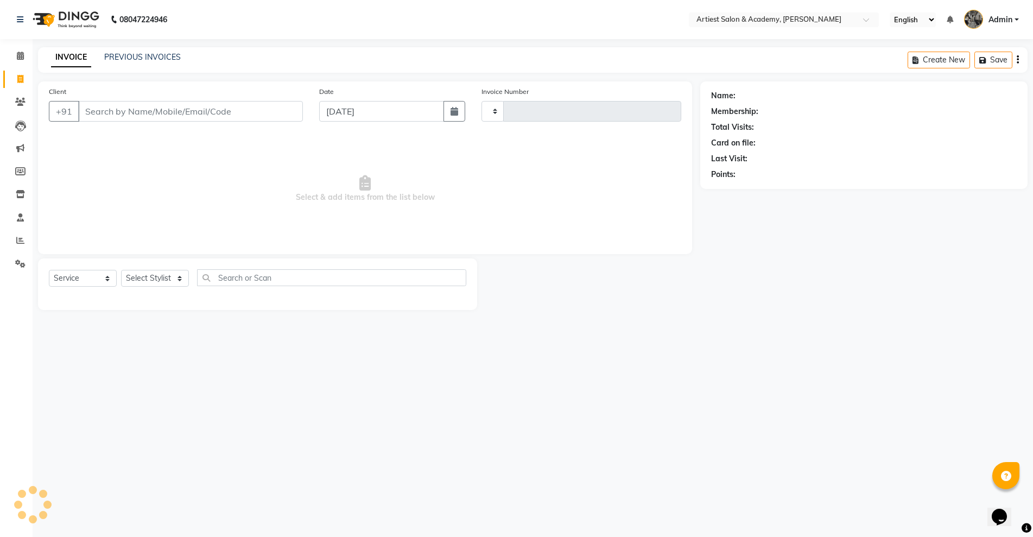
type input "3468"
select select "5123"
click at [152, 54] on link "PREVIOUS INVOICES" at bounding box center [142, 57] width 77 height 10
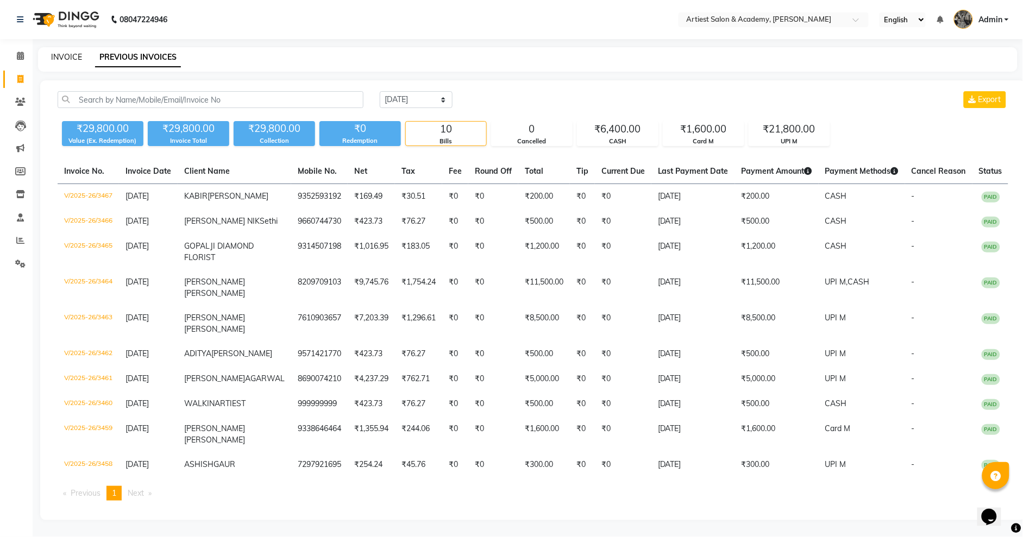
click at [64, 60] on link "INVOICE" at bounding box center [66, 57] width 31 height 10
select select "service"
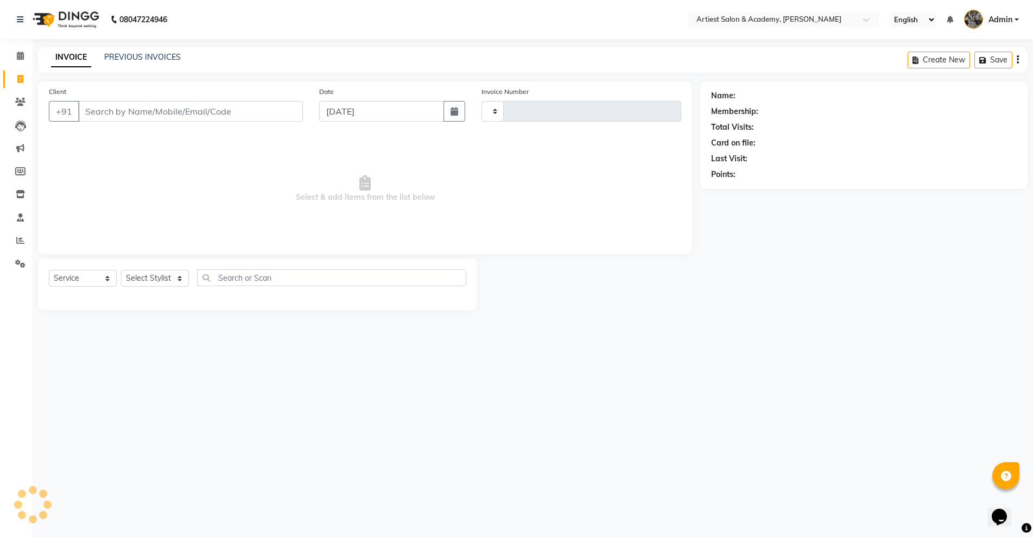
type input "3468"
select select "5123"
click at [140, 53] on link "PREVIOUS INVOICES" at bounding box center [142, 57] width 77 height 10
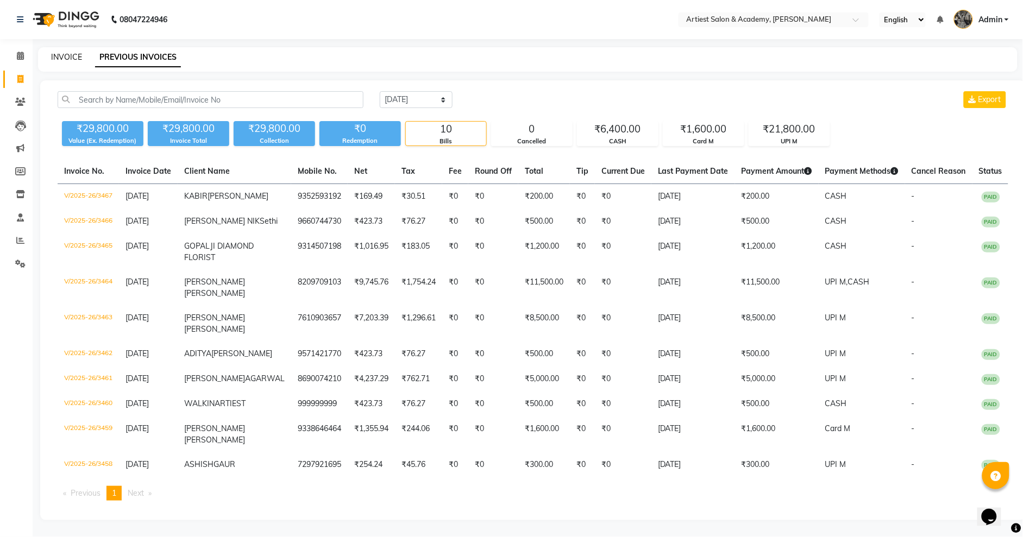
click at [65, 56] on link "INVOICE" at bounding box center [66, 57] width 31 height 10
select select "service"
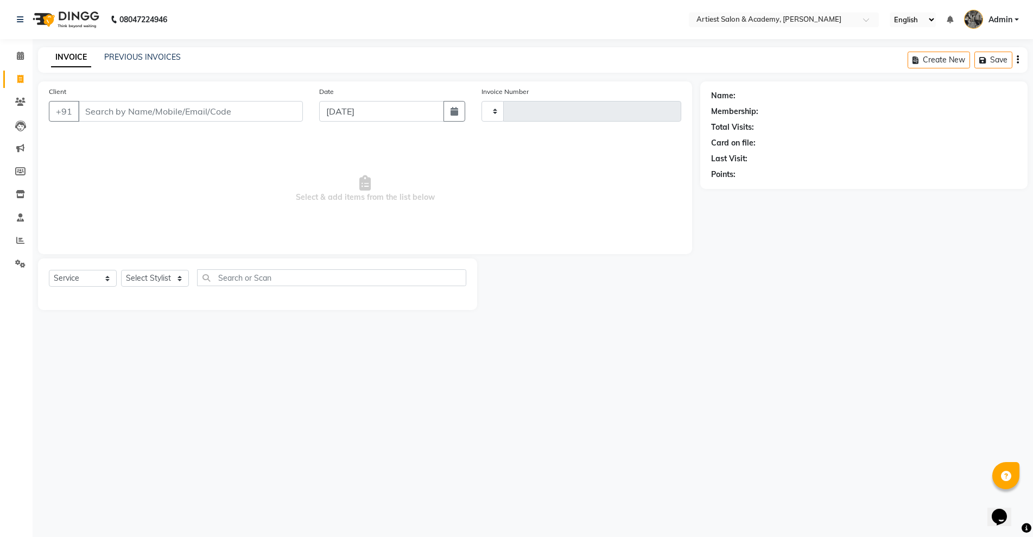
type input "3468"
select select "5123"
click at [140, 58] on link "PREVIOUS INVOICES" at bounding box center [142, 57] width 77 height 10
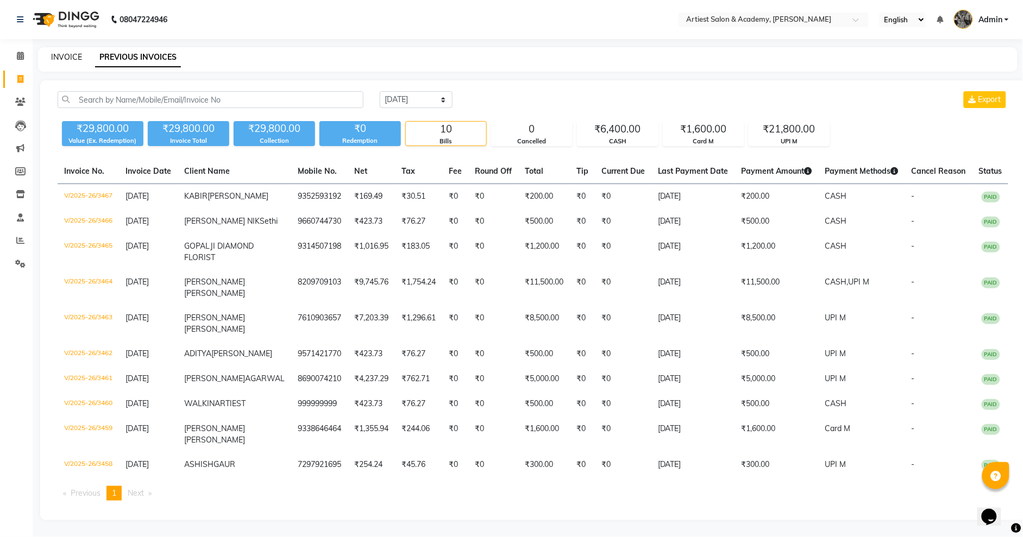
click at [59, 58] on link "INVOICE" at bounding box center [66, 57] width 31 height 10
select select "service"
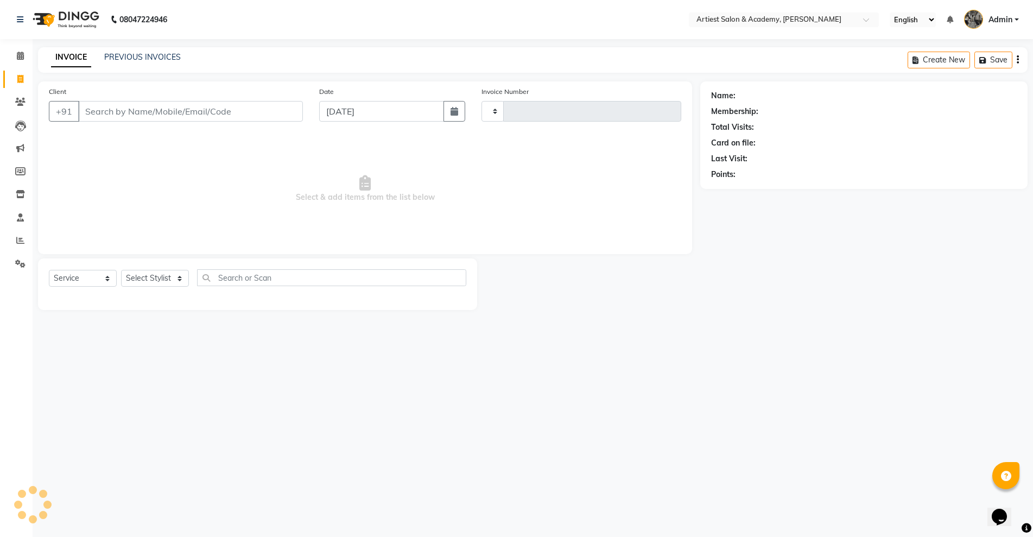
type input "3468"
select select "5123"
click at [140, 56] on link "PREVIOUS INVOICES" at bounding box center [142, 57] width 77 height 10
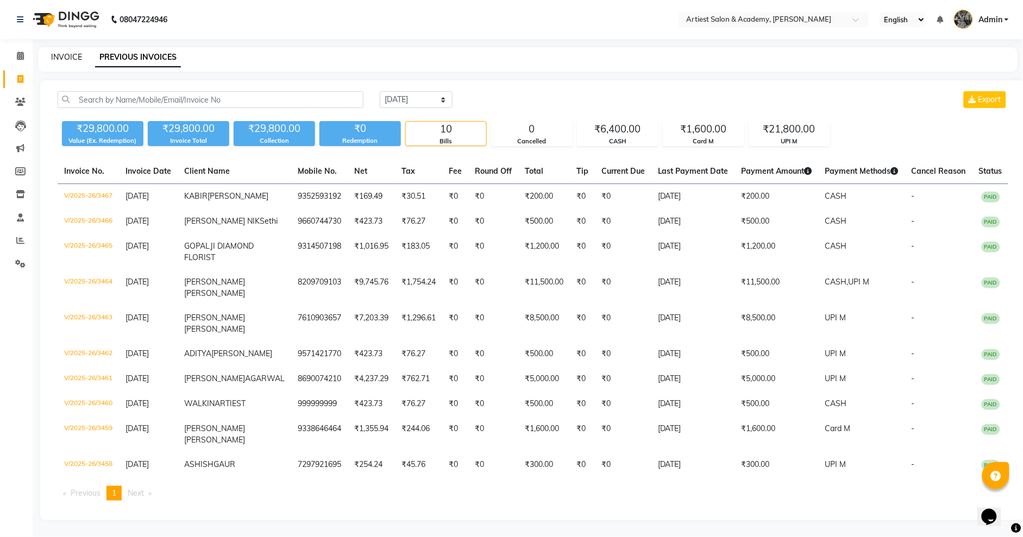
click at [64, 57] on link "INVOICE" at bounding box center [66, 57] width 31 height 10
select select "service"
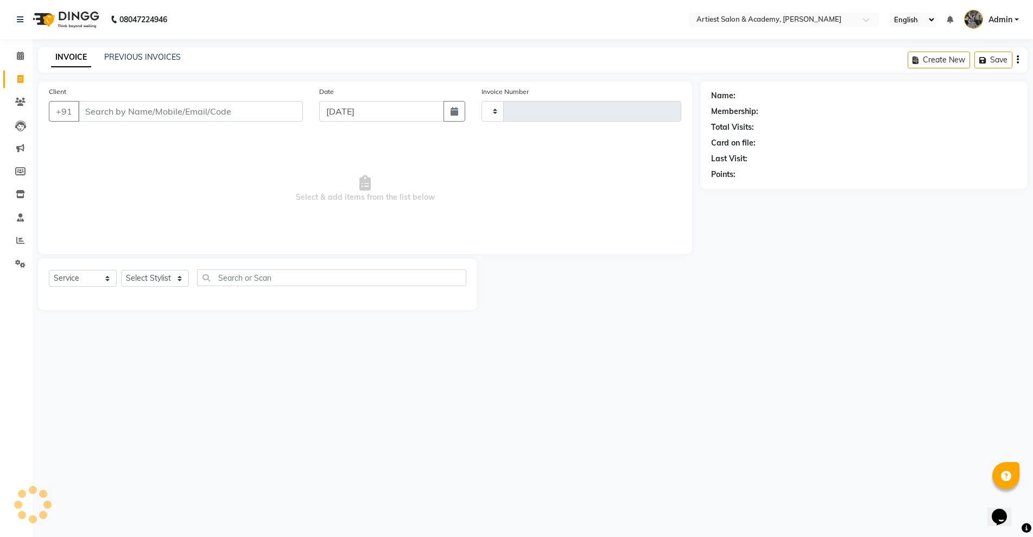
type input "3468"
select select "5123"
click at [141, 57] on link "PREVIOUS INVOICES" at bounding box center [142, 57] width 77 height 10
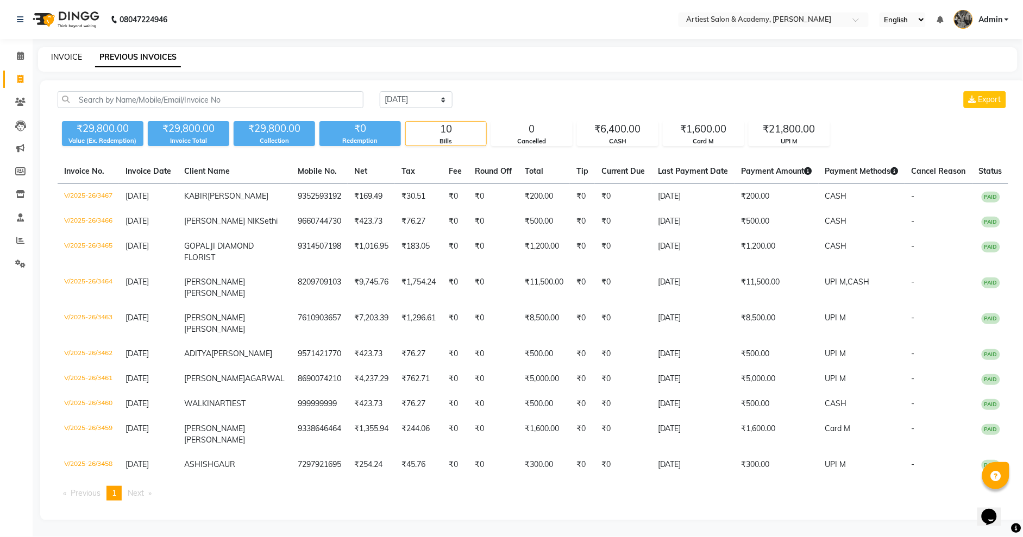
click at [66, 59] on link "INVOICE" at bounding box center [66, 57] width 31 height 10
select select "service"
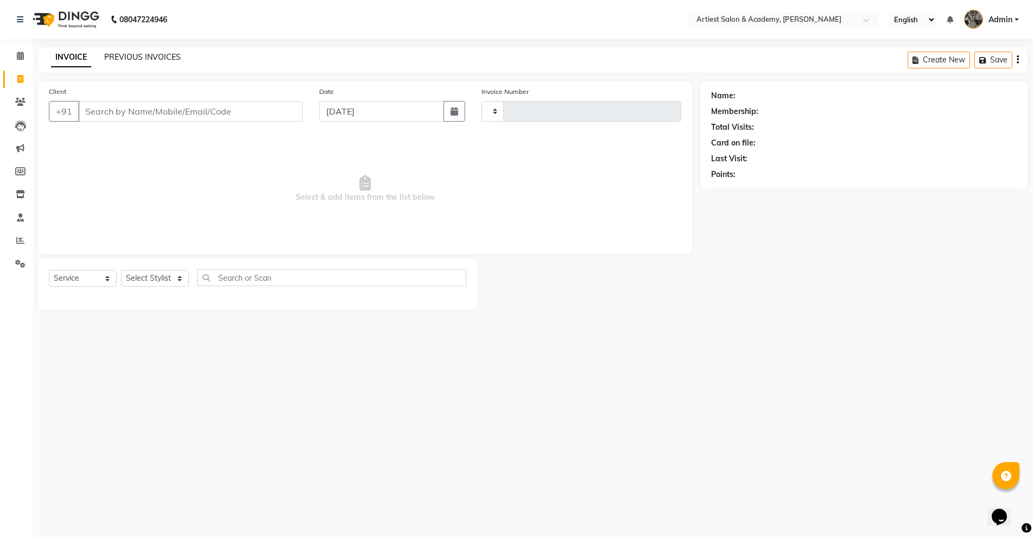
type input "3468"
select select "5123"
click at [129, 59] on link "PREVIOUS INVOICES" at bounding box center [142, 57] width 77 height 10
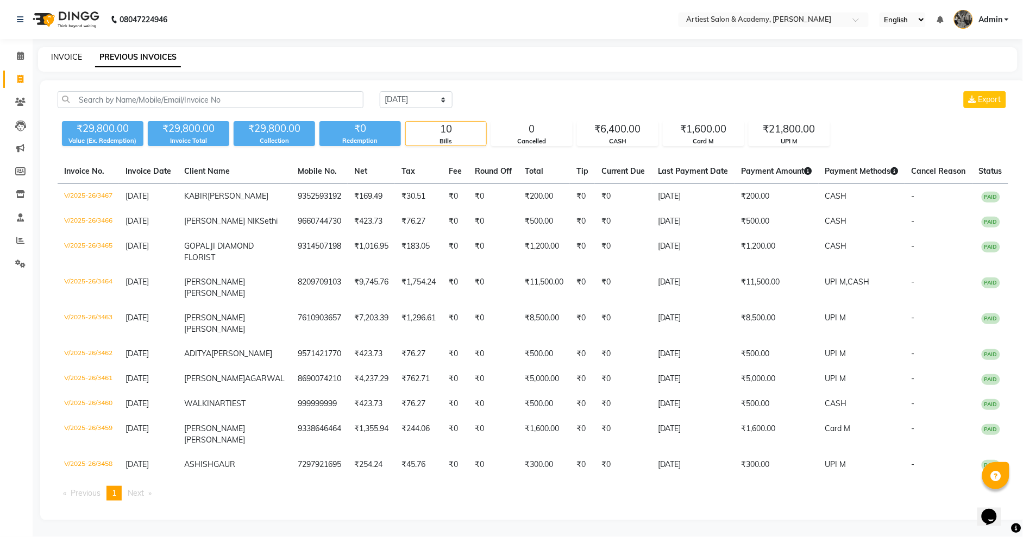
click at [65, 58] on link "INVOICE" at bounding box center [66, 57] width 31 height 10
select select "5123"
select select "service"
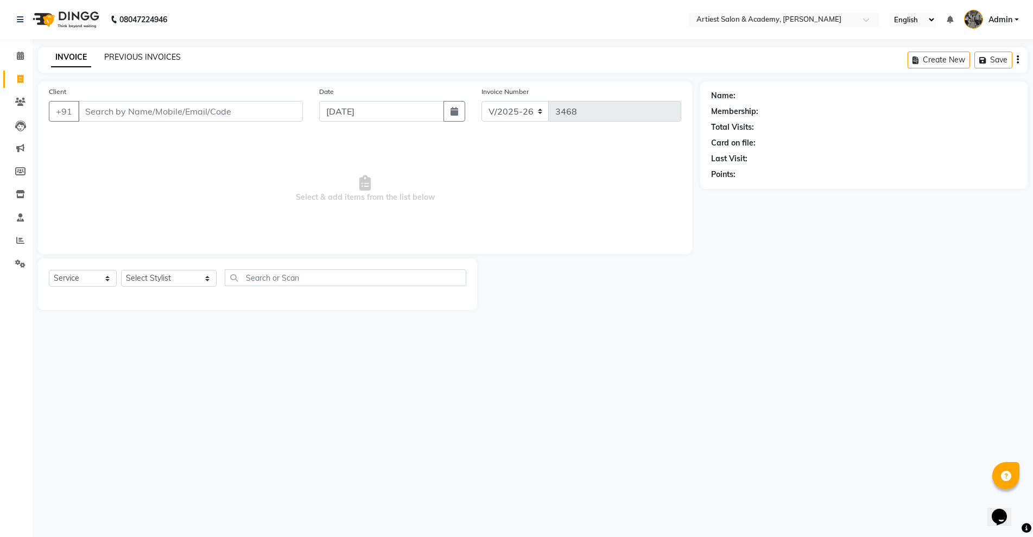
click at [152, 60] on link "PREVIOUS INVOICES" at bounding box center [142, 57] width 77 height 10
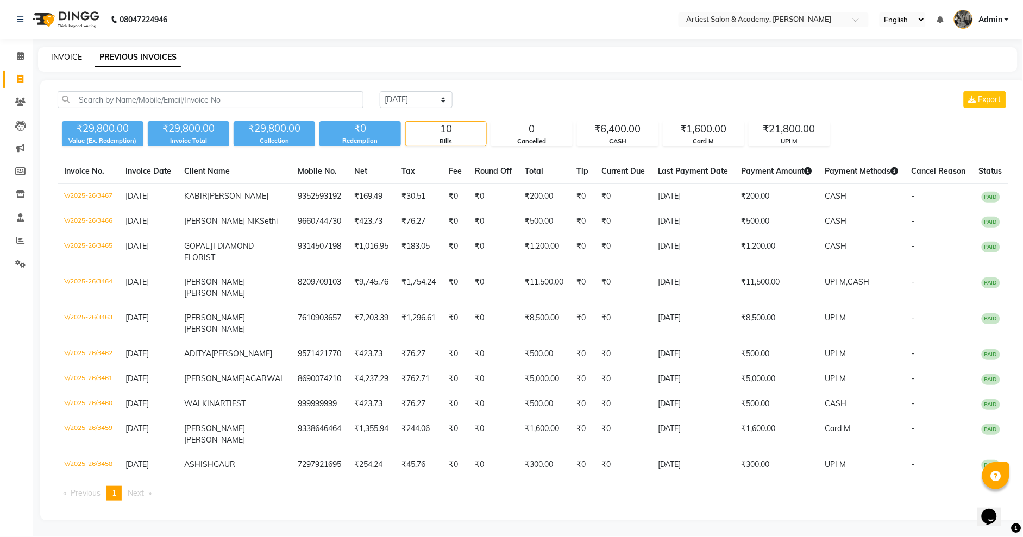
click at [59, 54] on link "INVOICE" at bounding box center [66, 57] width 31 height 10
select select "service"
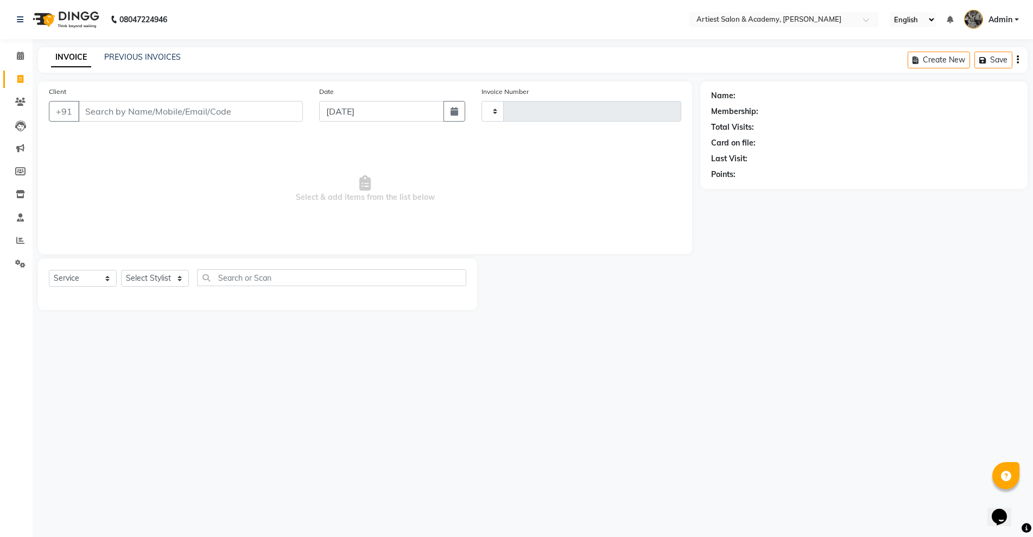
type input "3468"
select select "5123"
click at [108, 112] on input "Client" at bounding box center [190, 111] width 225 height 21
click at [106, 112] on input "Client" at bounding box center [190, 111] width 225 height 21
type input "9001790185"
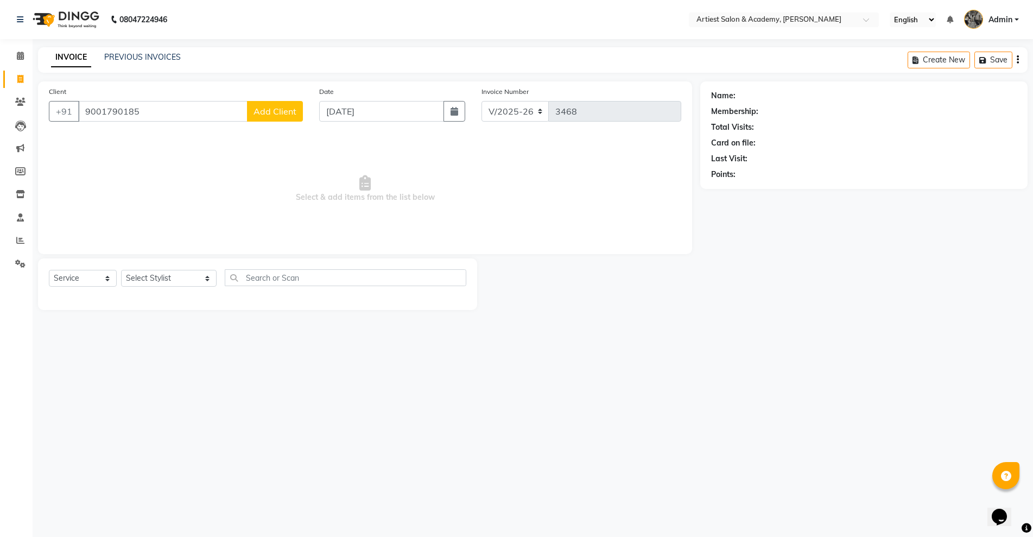
click at [276, 115] on span "Add Client" at bounding box center [275, 111] width 43 height 11
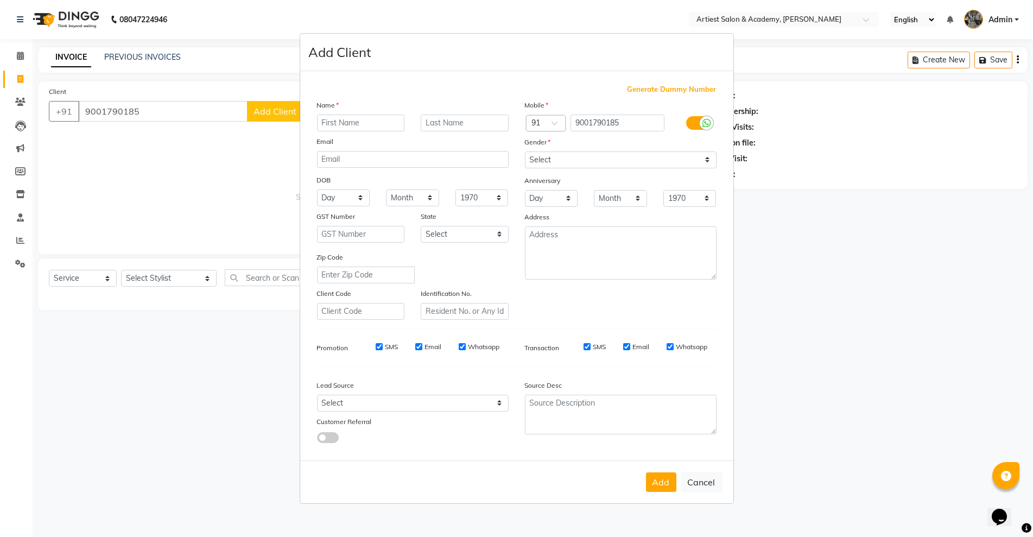
click at [333, 117] on input "text" at bounding box center [361, 123] width 88 height 17
type input "NAINA"
click at [445, 117] on input "text" at bounding box center [465, 123] width 88 height 17
type input "[PERSON_NAME]"
click at [564, 163] on select "Select [DEMOGRAPHIC_DATA] [DEMOGRAPHIC_DATA] Other Prefer Not To Say" at bounding box center [621, 160] width 192 height 17
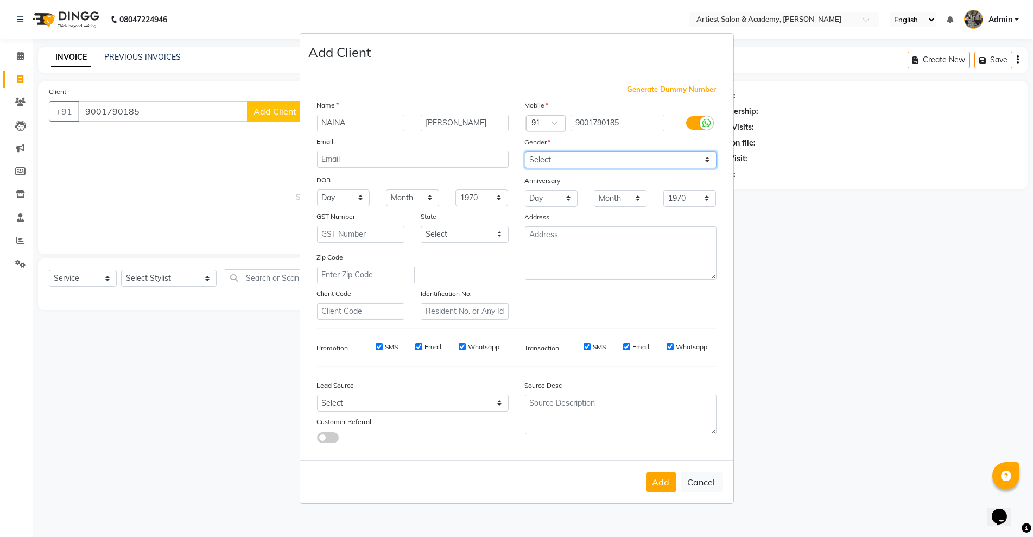
select select "[DEMOGRAPHIC_DATA]"
click at [525, 152] on select "Select [DEMOGRAPHIC_DATA] [DEMOGRAPHIC_DATA] Other Prefer Not To Say" at bounding box center [621, 160] width 192 height 17
click at [664, 484] on button "Add" at bounding box center [661, 482] width 30 height 20
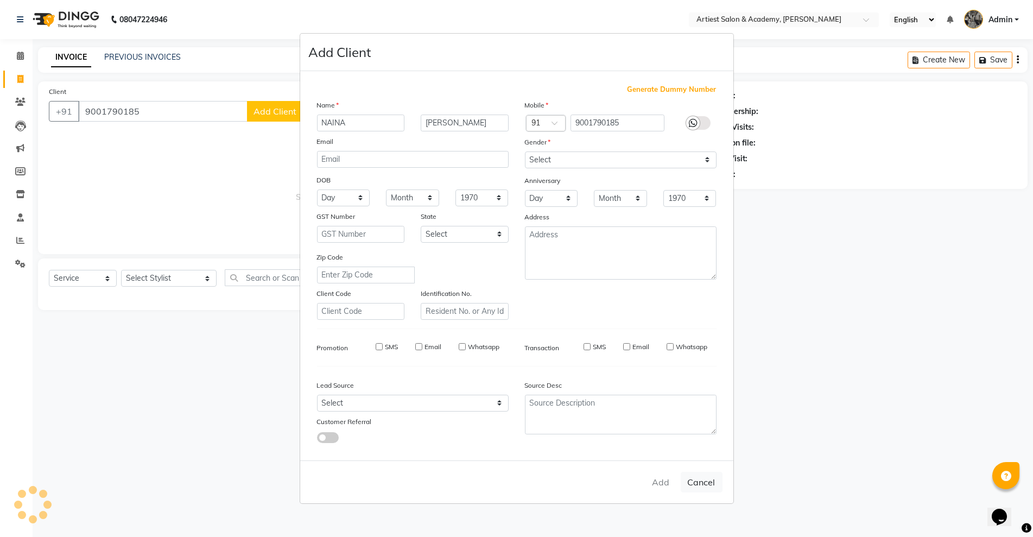
select select
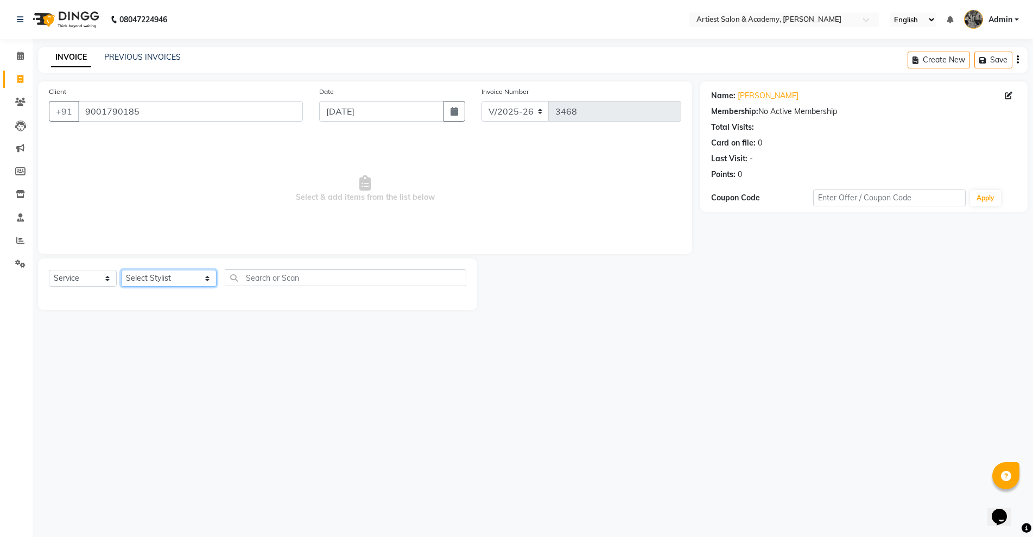
click at [177, 278] on select "Select Stylist [PERSON_NAME] (M) [PERSON_NAME] (F) [PERSON_NAME] [PERSON_NAME] …" at bounding box center [169, 278] width 96 height 17
click at [121, 270] on select "Select Stylist [PERSON_NAME] (M) [PERSON_NAME] (F) [PERSON_NAME] [PERSON_NAME] …" at bounding box center [169, 278] width 96 height 17
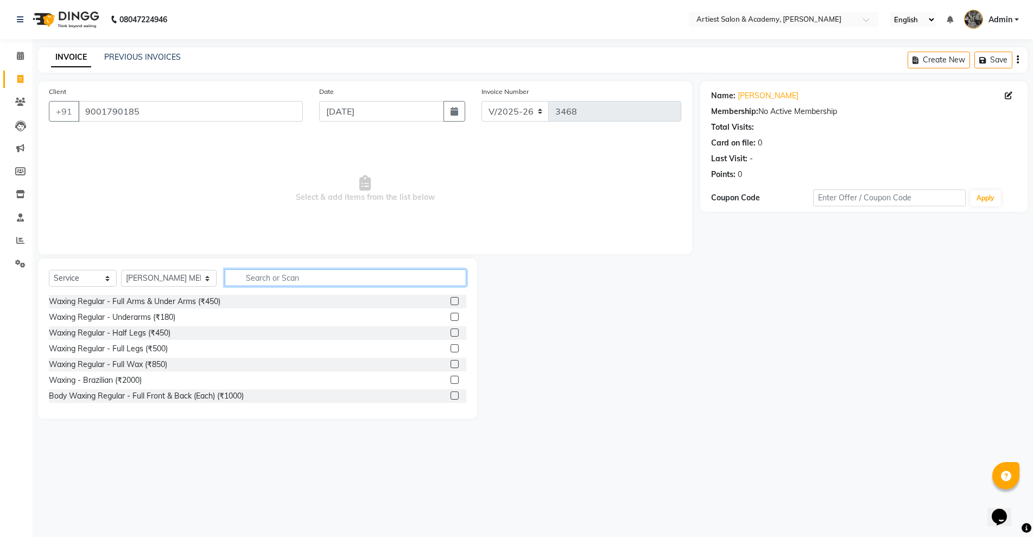
click at [234, 274] on input "text" at bounding box center [345, 277] width 241 height 17
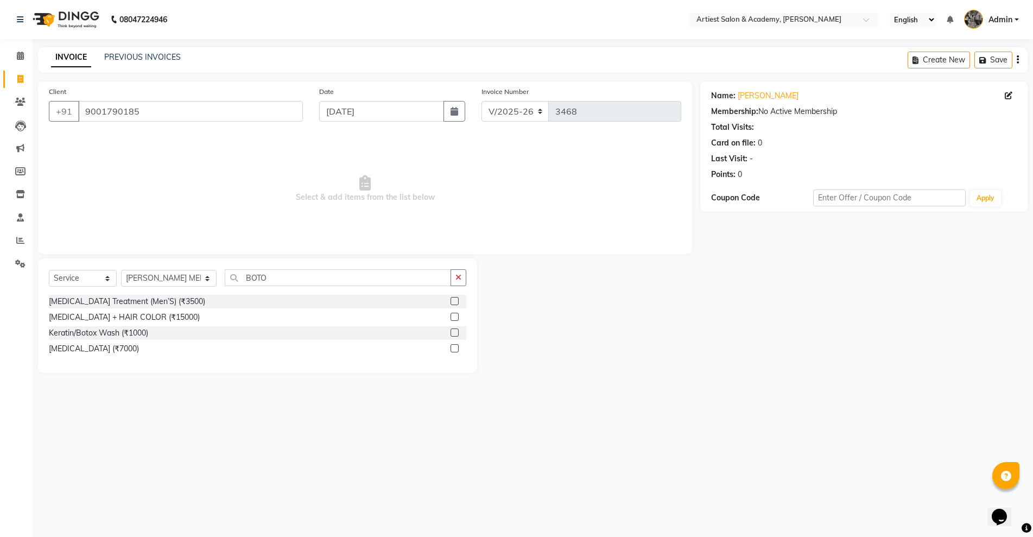
click at [455, 346] on label at bounding box center [455, 348] width 8 height 8
click at [455, 346] on input "checkbox" at bounding box center [454, 348] width 7 height 7
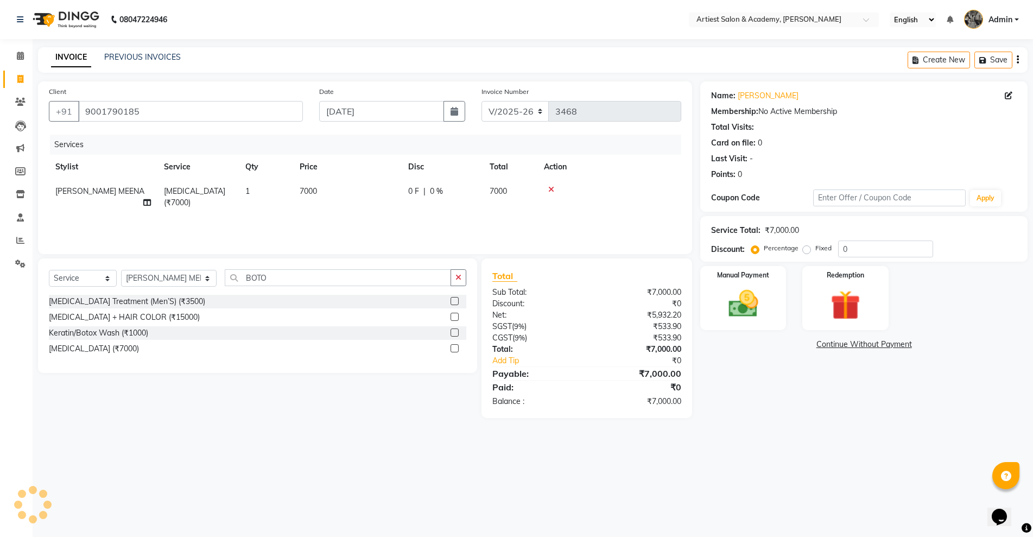
click at [305, 190] on span "7000" at bounding box center [308, 191] width 17 height 10
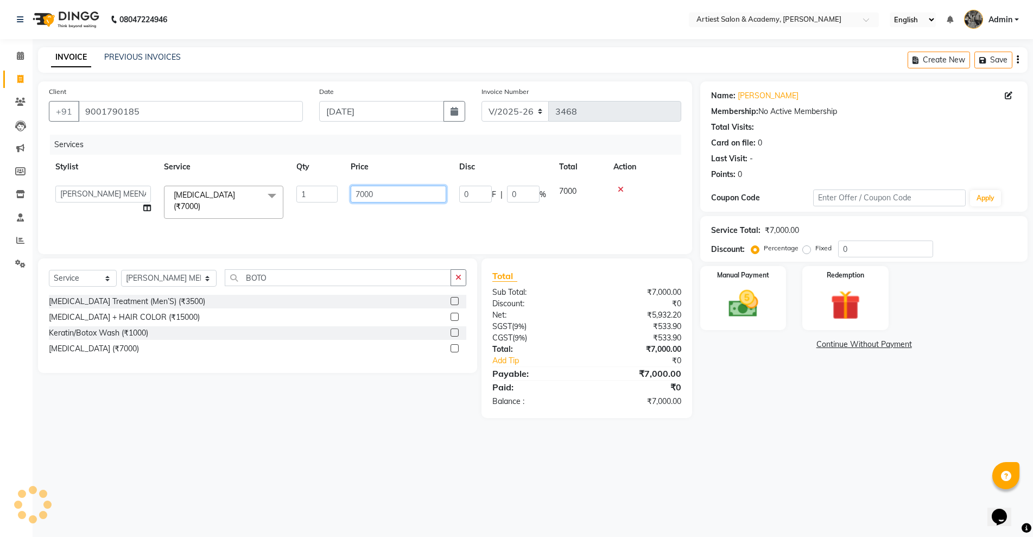
click at [359, 193] on input "7000" at bounding box center [399, 194] width 96 height 17
click at [755, 423] on main "INVOICE PREVIOUS INVOICES Create New Save Client [PHONE_NUMBER] Date [DATE] Inv…" at bounding box center [533, 240] width 1001 height 387
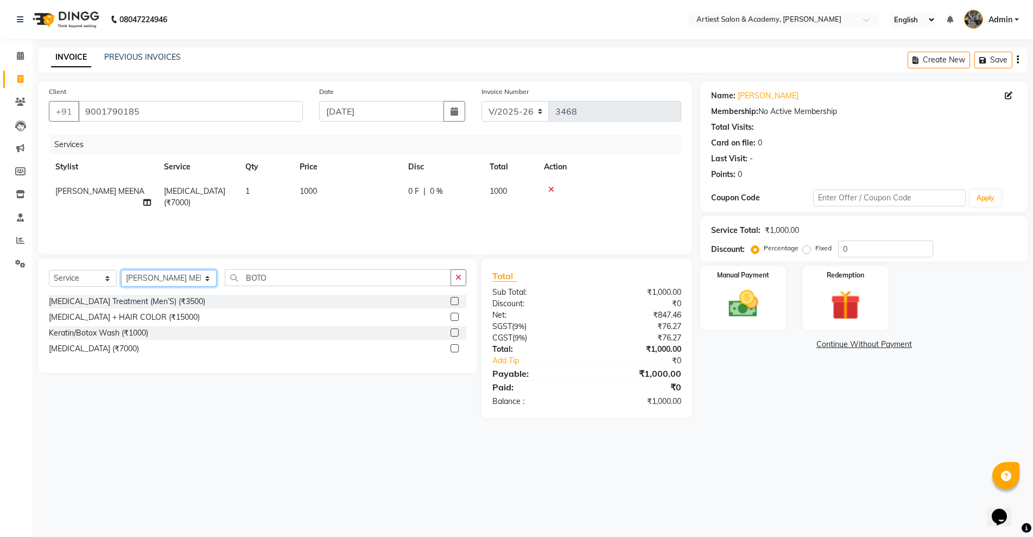
click at [177, 280] on select "Select Stylist [PERSON_NAME] (M) [PERSON_NAME] (F) [PERSON_NAME] [PERSON_NAME] …" at bounding box center [169, 278] width 96 height 17
click at [121, 270] on select "Select Stylist [PERSON_NAME] (M) [PERSON_NAME] (F) [PERSON_NAME] [PERSON_NAME] …" at bounding box center [169, 278] width 96 height 17
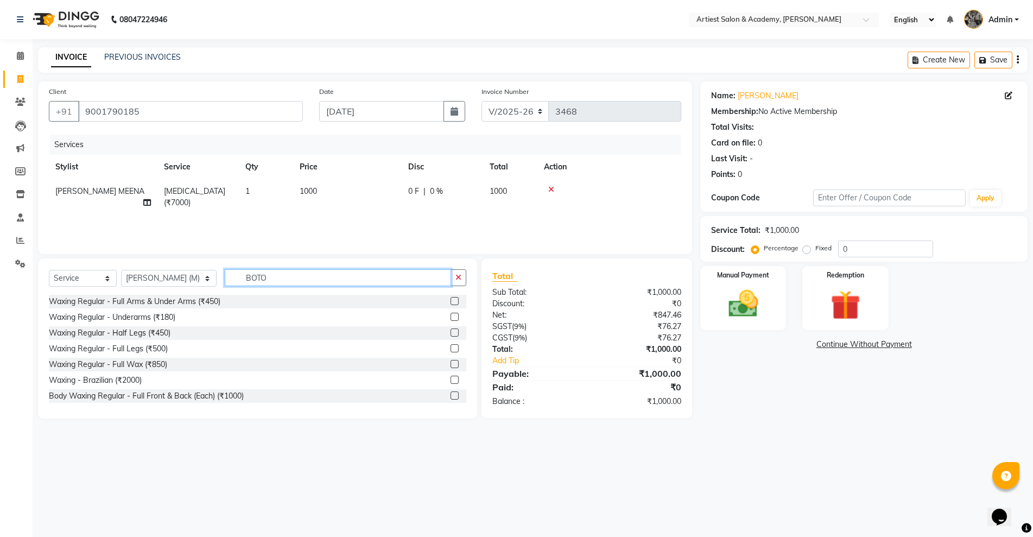
click at [250, 275] on input "BOTO" at bounding box center [338, 277] width 226 height 17
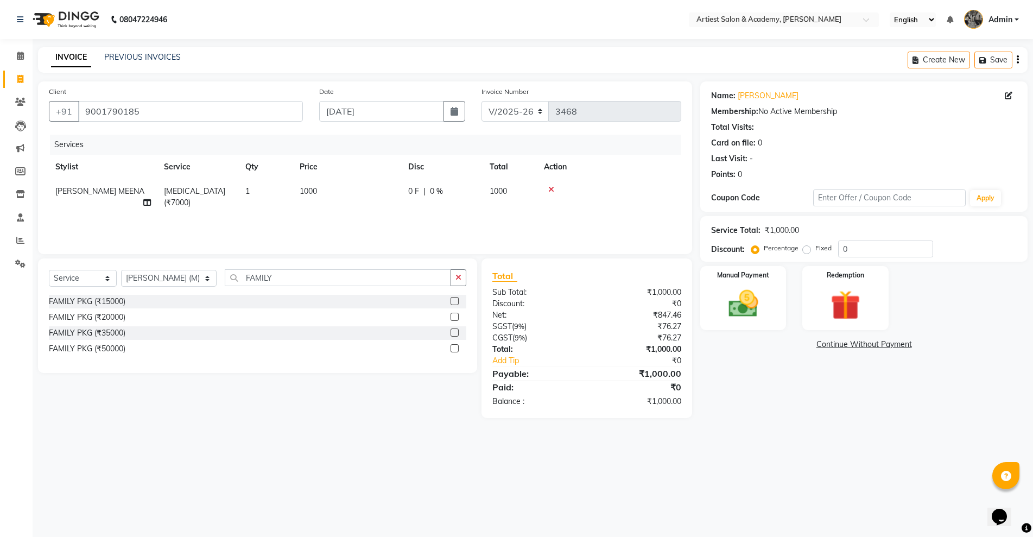
click at [455, 301] on label at bounding box center [455, 301] width 8 height 8
click at [455, 301] on input "checkbox" at bounding box center [454, 301] width 7 height 7
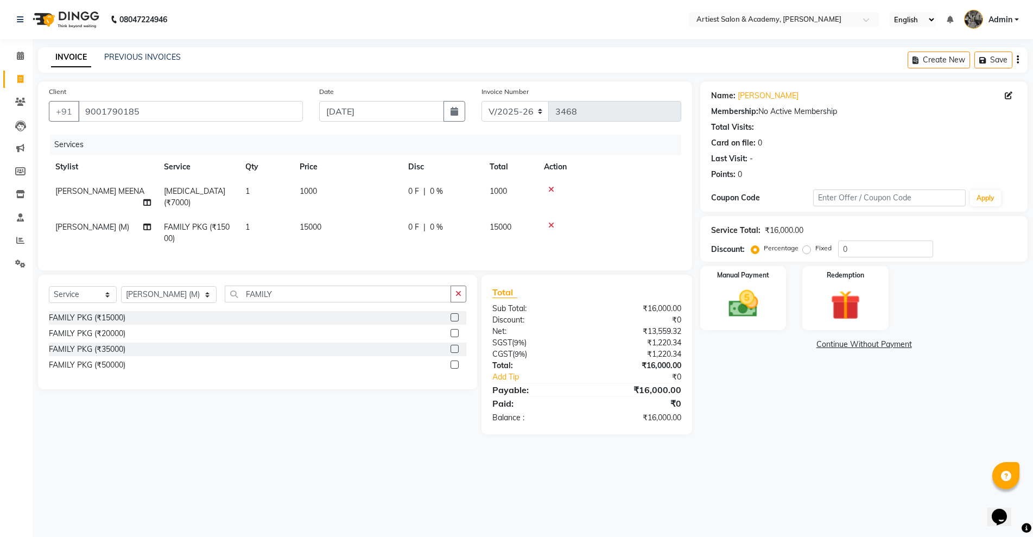
click at [310, 222] on span "15000" at bounding box center [311, 227] width 22 height 10
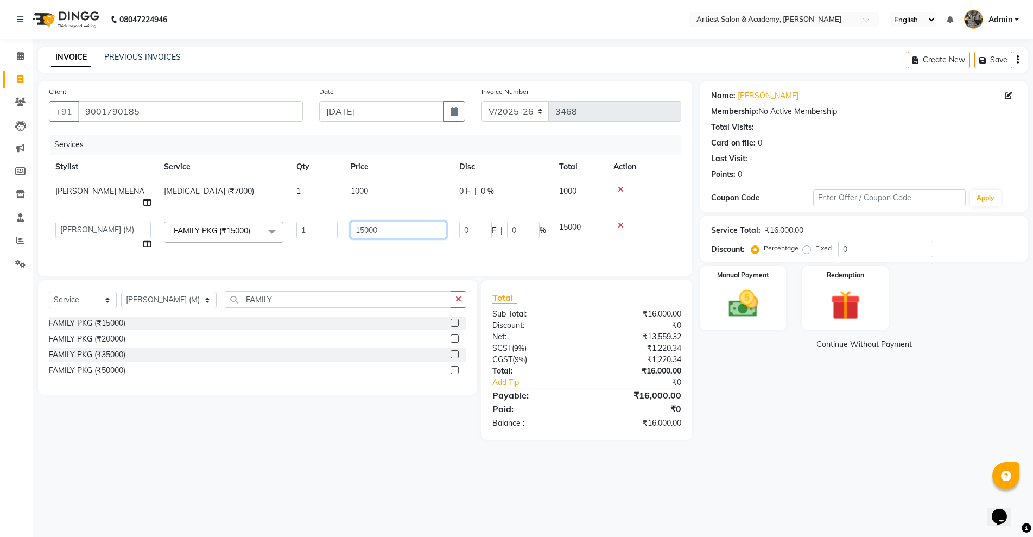
drag, startPoint x: 364, startPoint y: 217, endPoint x: 394, endPoint y: 283, distance: 72.4
click at [363, 222] on input "15000" at bounding box center [399, 230] width 96 height 17
click at [836, 441] on main "INVOICE PREVIOUS INVOICES Create New Save Client [PHONE_NUMBER] Date [DATE] Inv…" at bounding box center [533, 251] width 1001 height 409
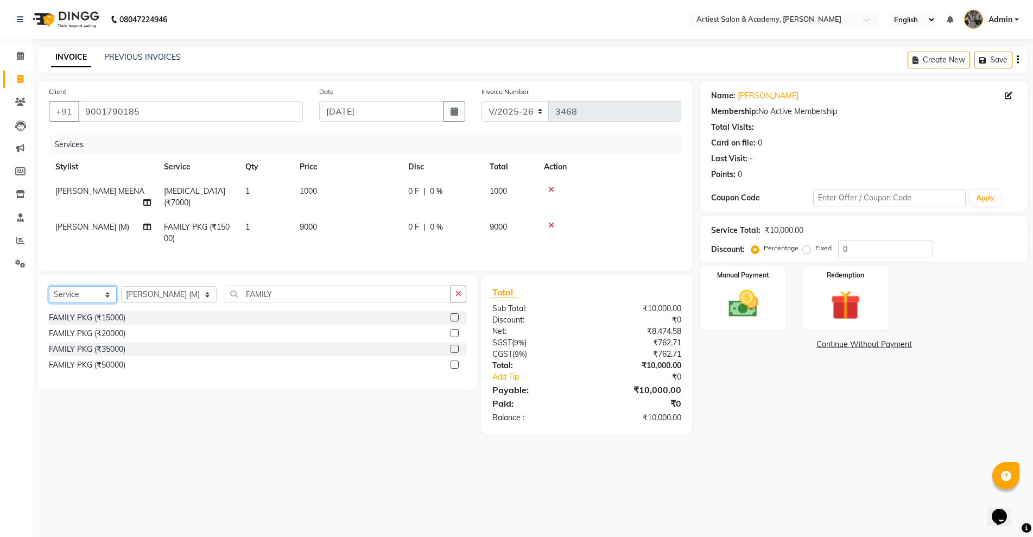
click at [105, 292] on select "Select Service Product Membership Package Voucher Prepaid Gift Card" at bounding box center [83, 294] width 68 height 17
click at [49, 286] on select "Select Service Product Membership Package Voucher Prepaid Gift Card" at bounding box center [83, 294] width 68 height 17
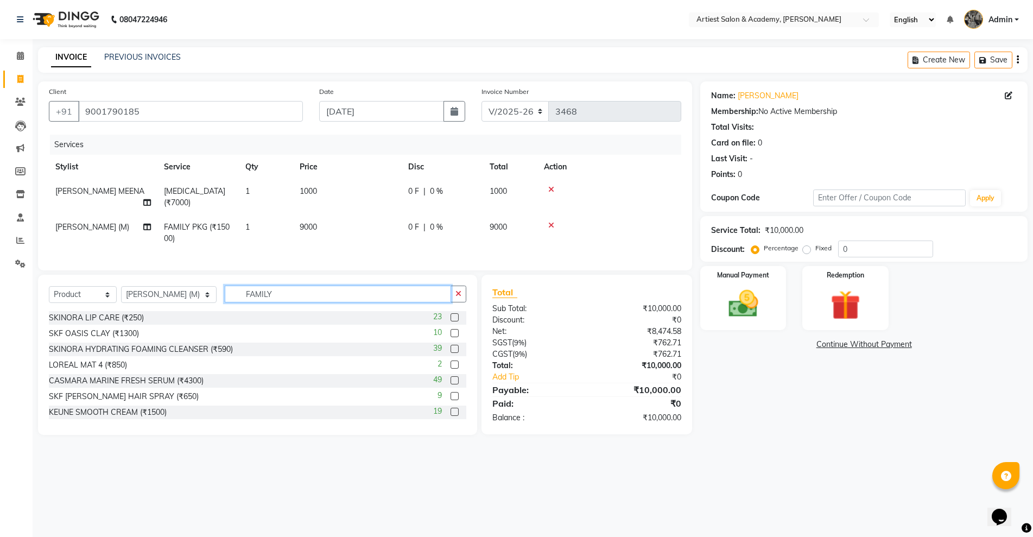
click at [268, 290] on input "FAMILY" at bounding box center [338, 294] width 226 height 17
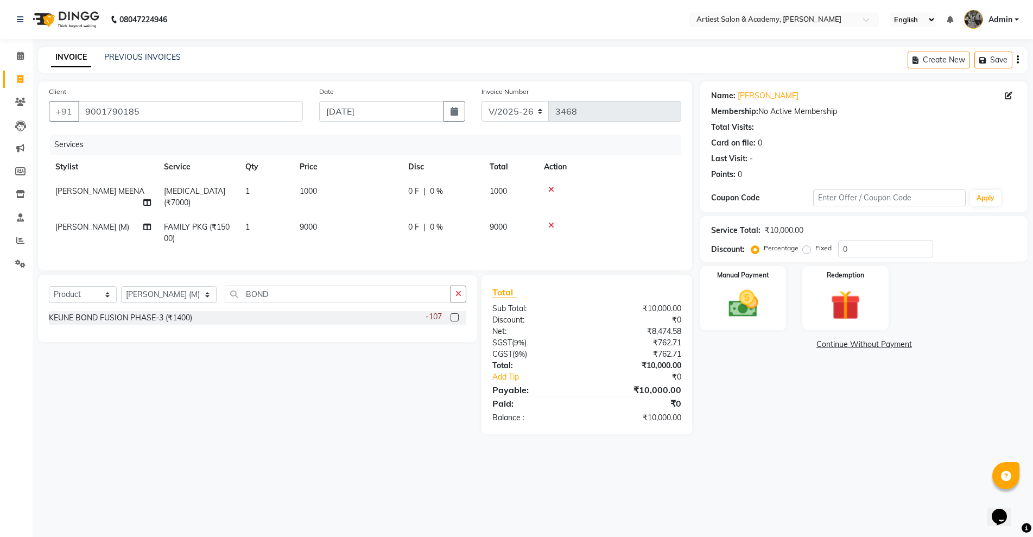
click at [453, 317] on label at bounding box center [455, 317] width 8 height 8
click at [453, 317] on input "checkbox" at bounding box center [454, 317] width 7 height 7
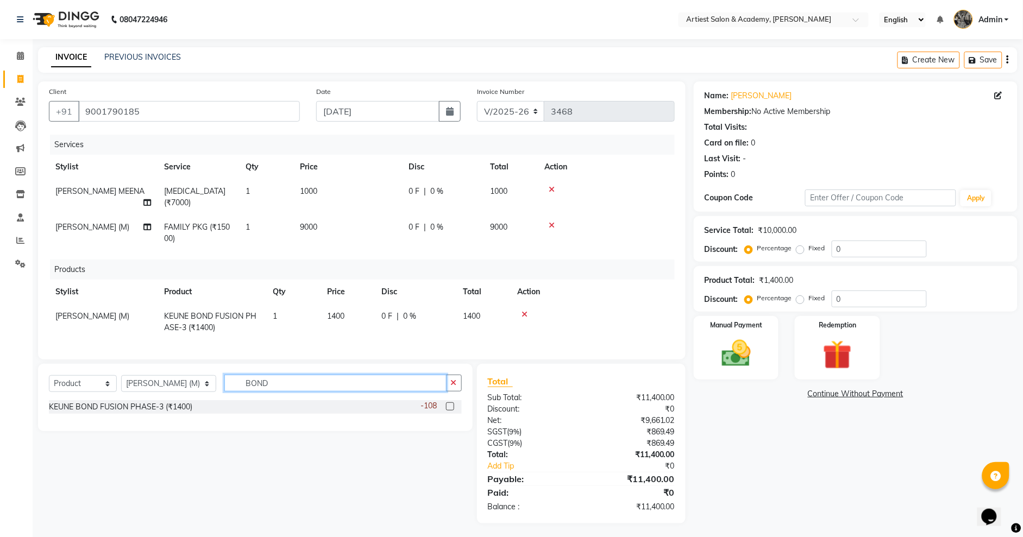
click at [247, 383] on input "BOND" at bounding box center [335, 383] width 222 height 17
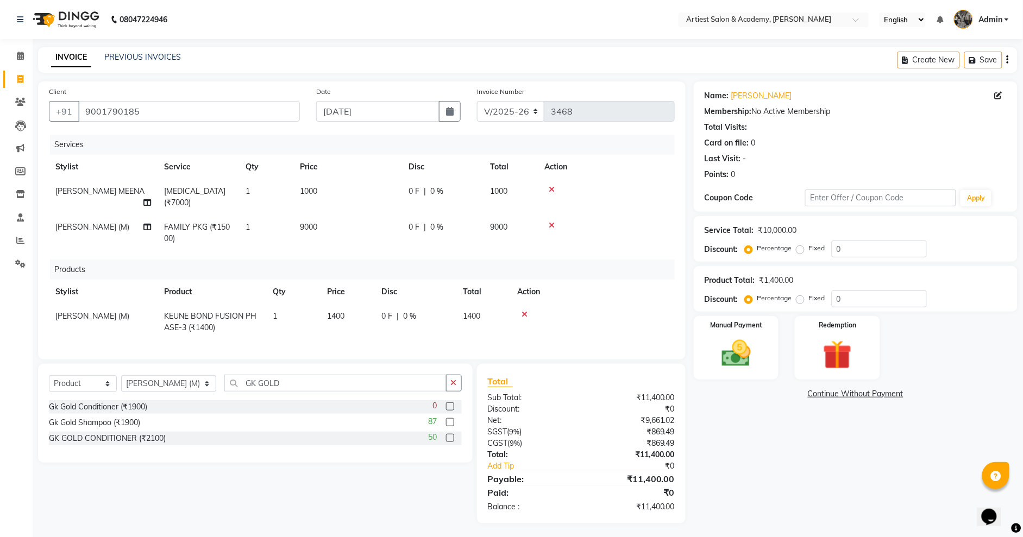
click at [449, 406] on label at bounding box center [450, 406] width 8 height 8
click at [449, 406] on input "checkbox" at bounding box center [449, 406] width 7 height 7
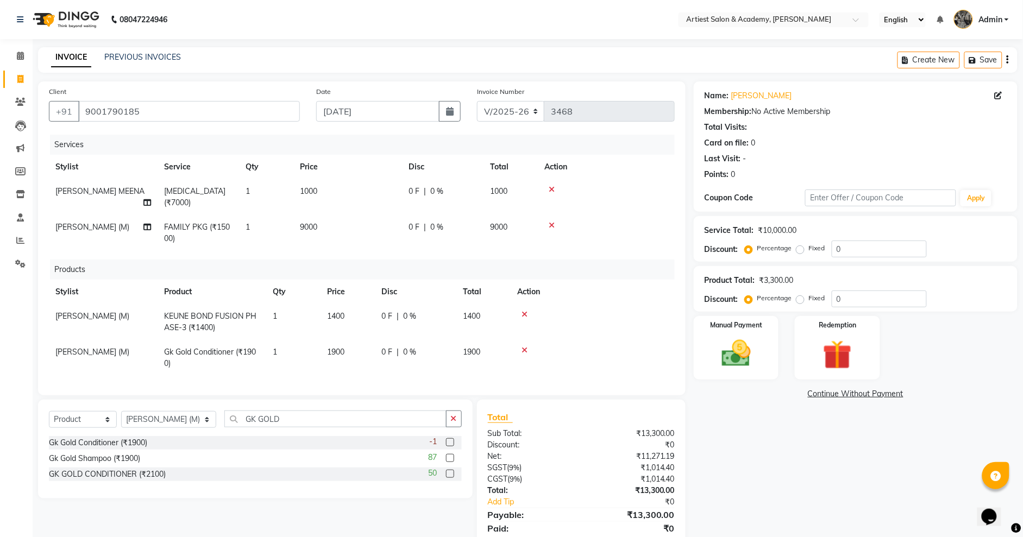
click at [448, 457] on label at bounding box center [450, 458] width 8 height 8
click at [448, 457] on input "checkbox" at bounding box center [449, 458] width 7 height 7
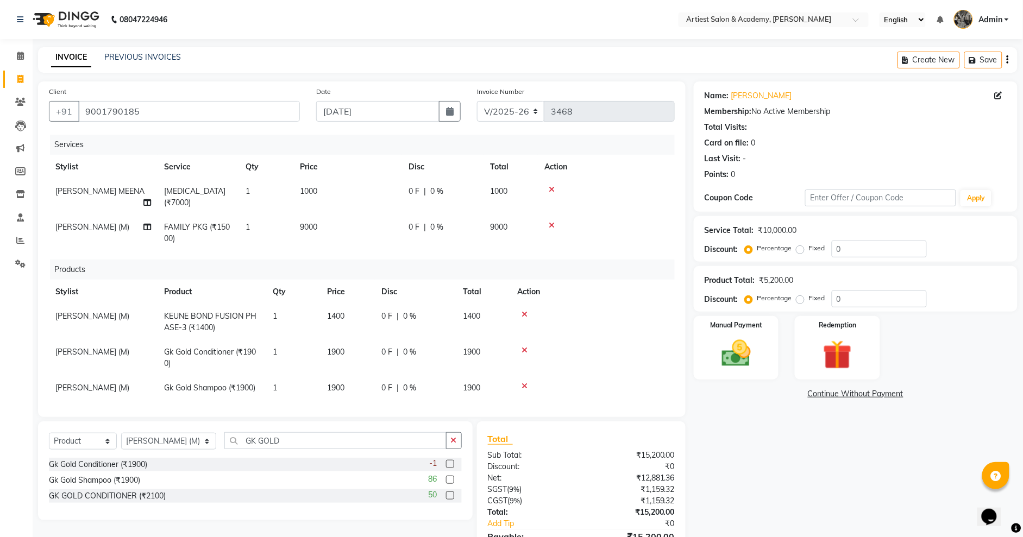
click at [337, 347] on span "1900" at bounding box center [335, 352] width 17 height 10
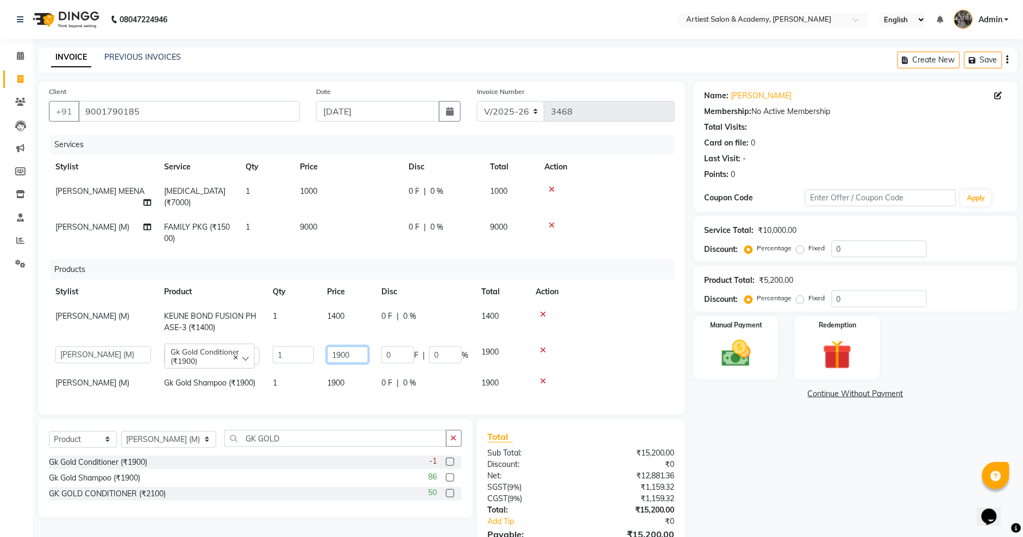
click at [344, 346] on input "1900" at bounding box center [347, 354] width 41 height 17
click at [339, 378] on span "1900" at bounding box center [335, 383] width 17 height 10
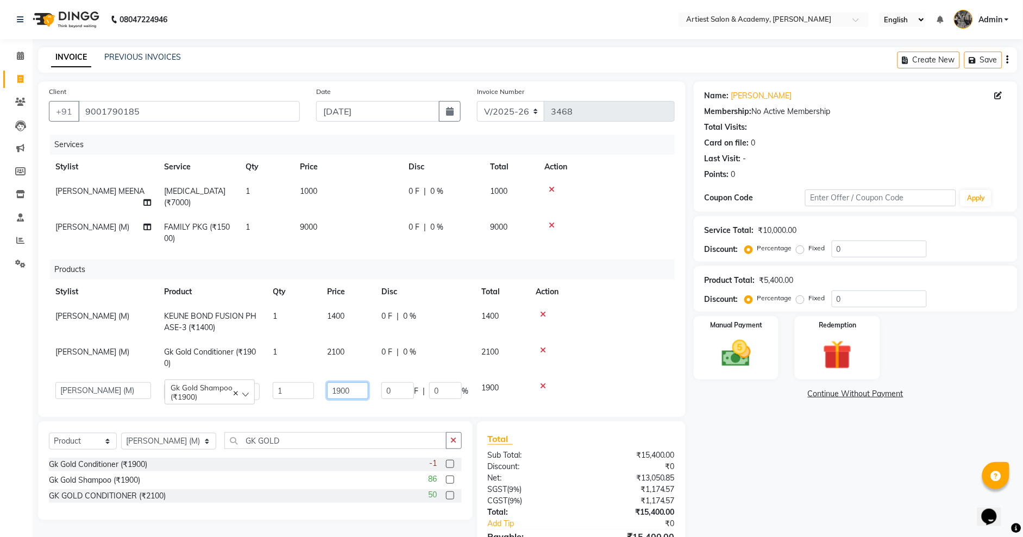
click at [343, 382] on input "1900" at bounding box center [347, 390] width 41 height 17
click at [777, 433] on div "Name: [PERSON_NAME] Membership: No Active Membership Total Visits: Card on file…" at bounding box center [859, 331] width 332 height 500
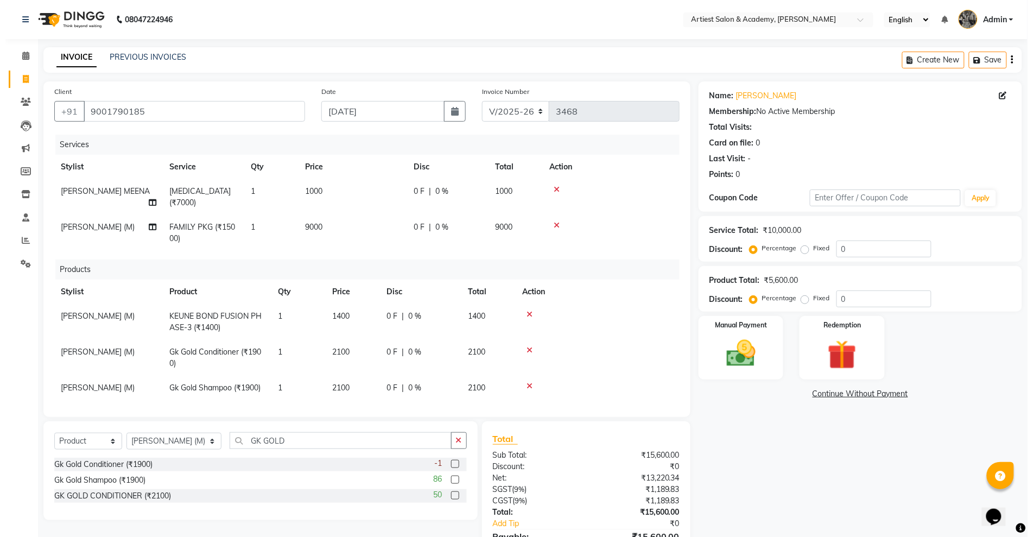
scroll to position [1, 0]
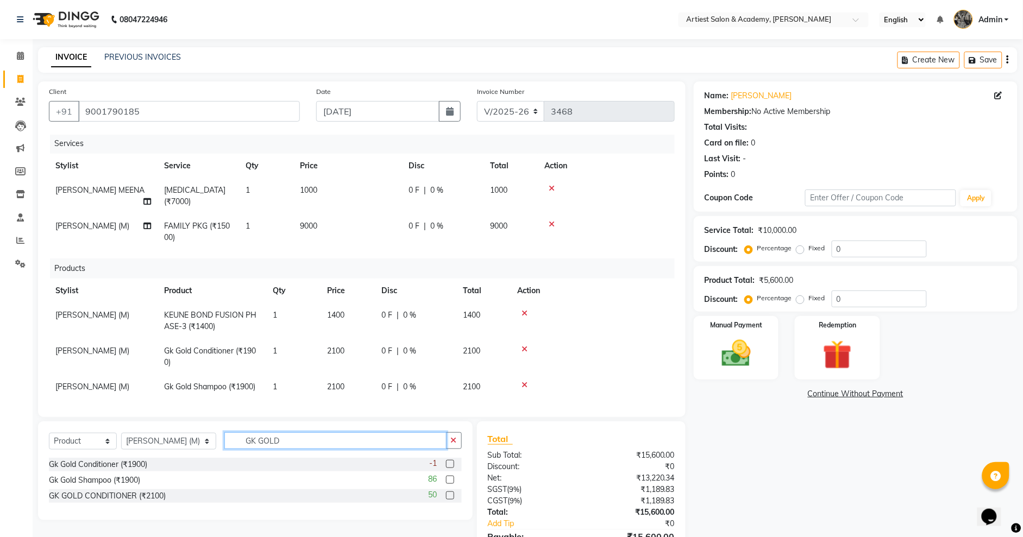
click at [259, 443] on input "GK GOLD" at bounding box center [335, 440] width 222 height 17
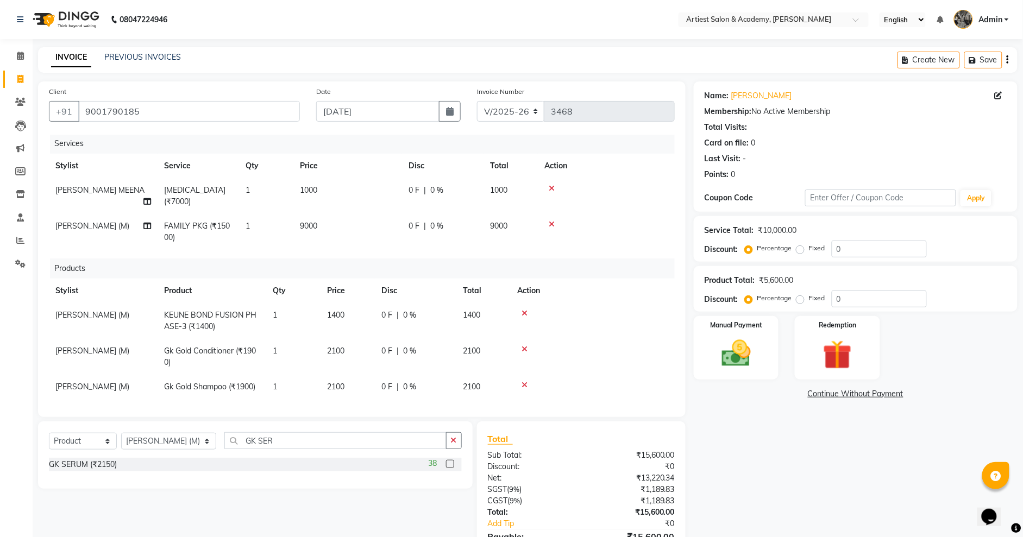
click at [449, 468] on label at bounding box center [450, 464] width 8 height 8
click at [449, 468] on input "checkbox" at bounding box center [449, 464] width 7 height 7
click at [728, 363] on img at bounding box center [735, 353] width 49 height 35
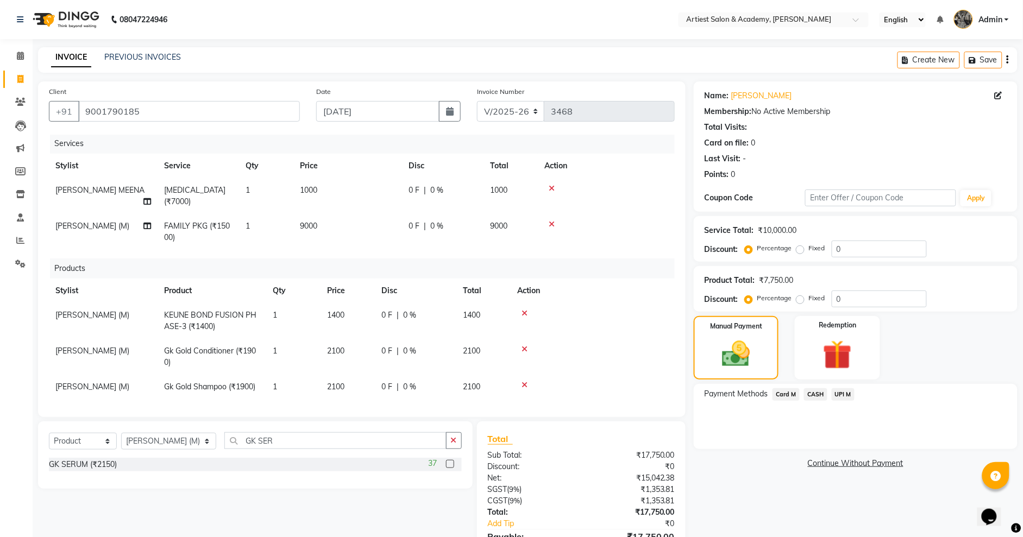
click at [785, 390] on span "Card M" at bounding box center [785, 394] width 27 height 12
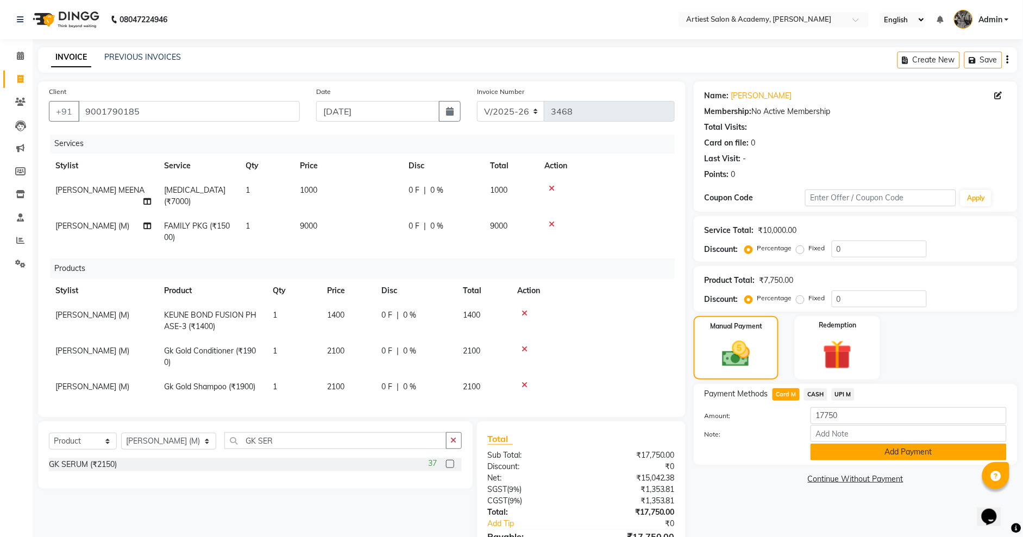
click at [921, 453] on button "Add Payment" at bounding box center [908, 452] width 196 height 17
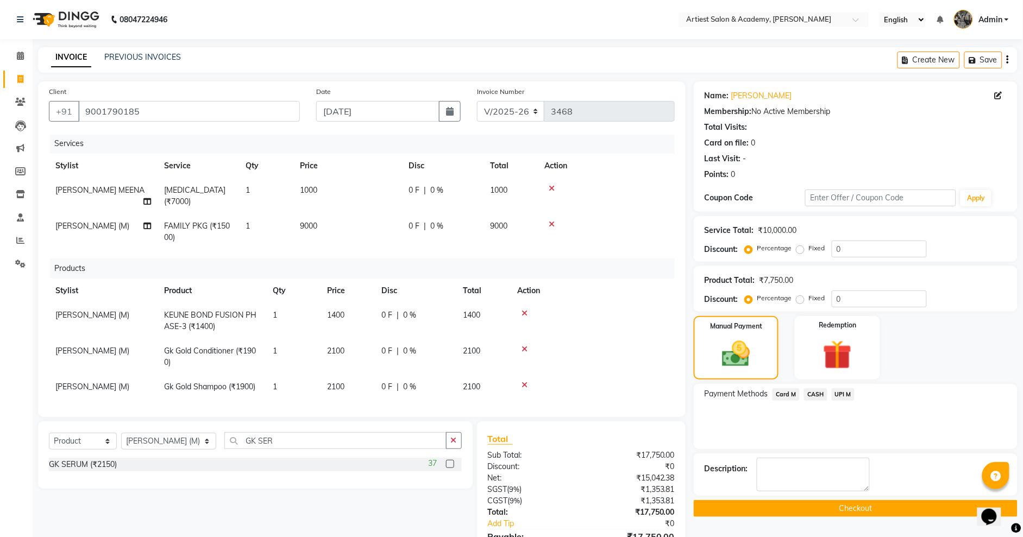
click at [863, 512] on button "Checkout" at bounding box center [855, 508] width 324 height 17
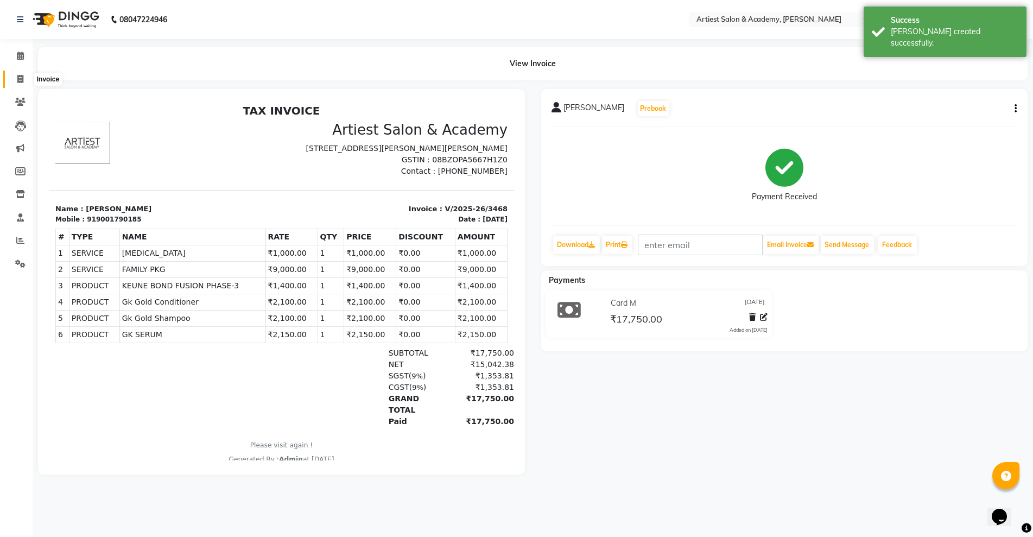
click at [20, 82] on icon at bounding box center [20, 79] width 6 height 8
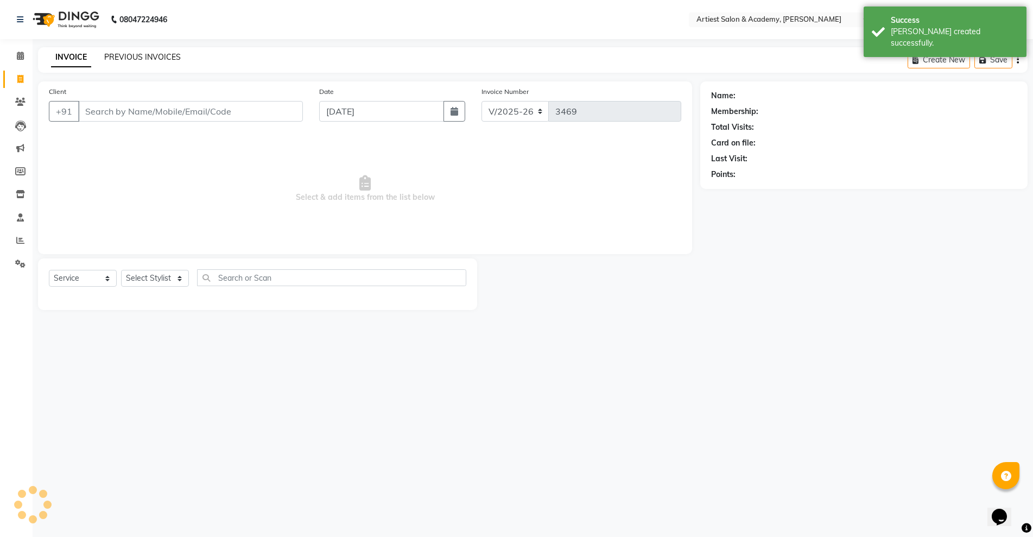
click at [152, 58] on link "PREVIOUS INVOICES" at bounding box center [142, 57] width 77 height 10
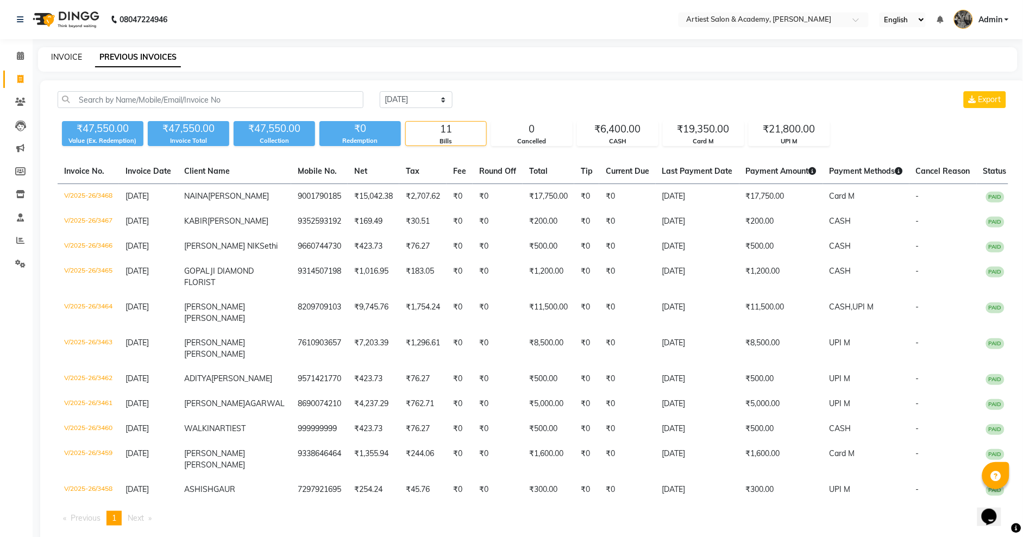
click at [79, 57] on link "INVOICE" at bounding box center [66, 57] width 31 height 10
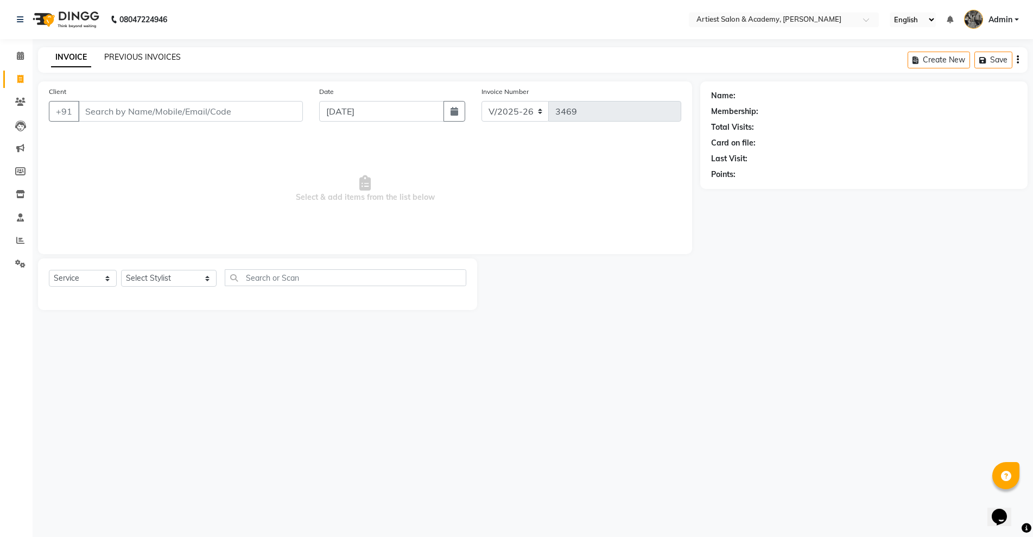
click at [136, 56] on link "PREVIOUS INVOICES" at bounding box center [142, 57] width 77 height 10
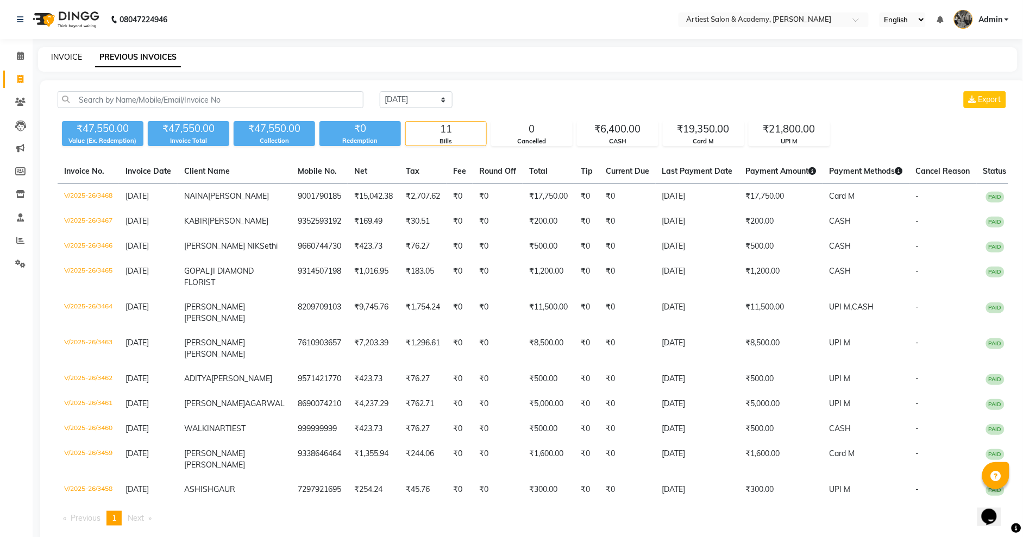
click at [69, 55] on link "INVOICE" at bounding box center [66, 57] width 31 height 10
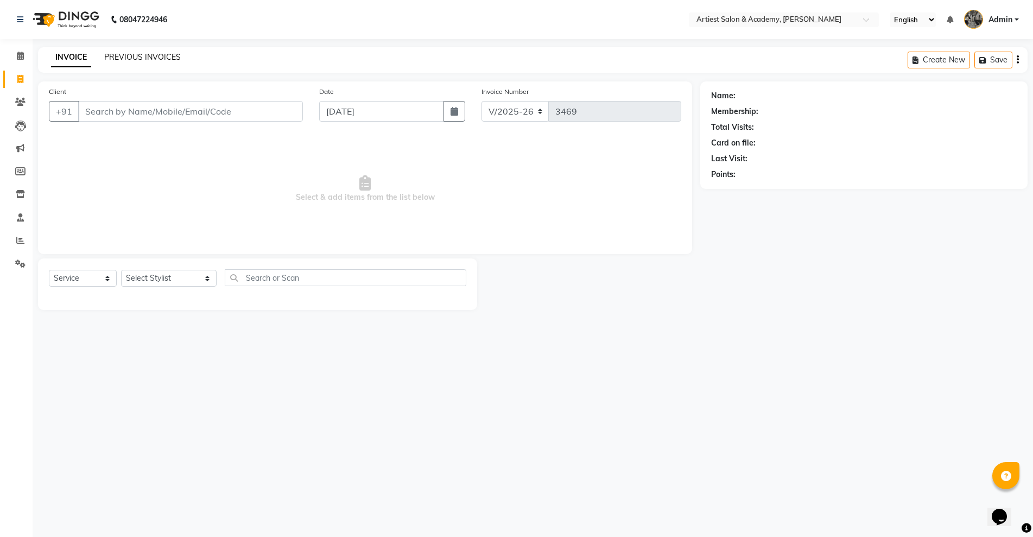
click at [156, 56] on link "PREVIOUS INVOICES" at bounding box center [142, 57] width 77 height 10
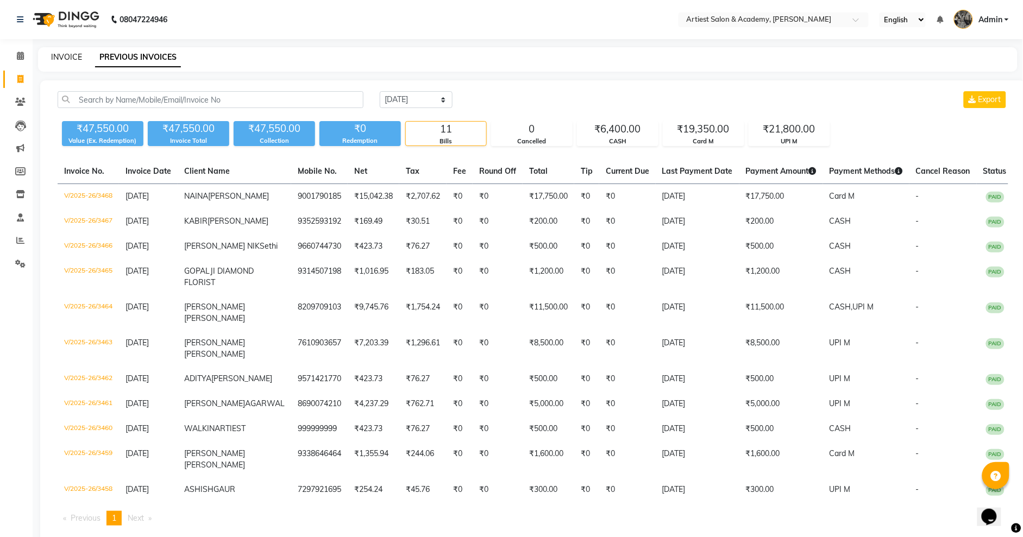
click at [66, 58] on link "INVOICE" at bounding box center [66, 57] width 31 height 10
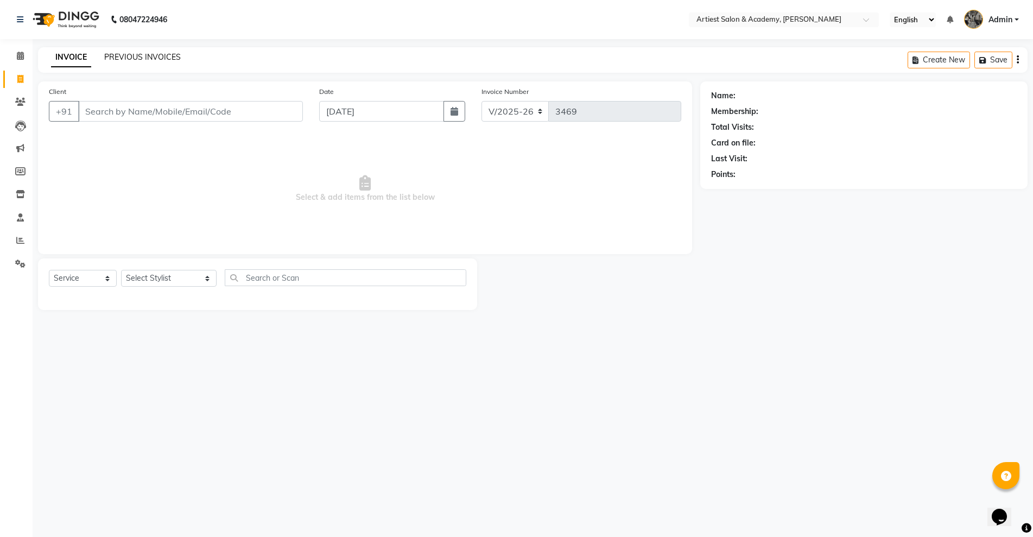
click at [150, 55] on link "PREVIOUS INVOICES" at bounding box center [142, 57] width 77 height 10
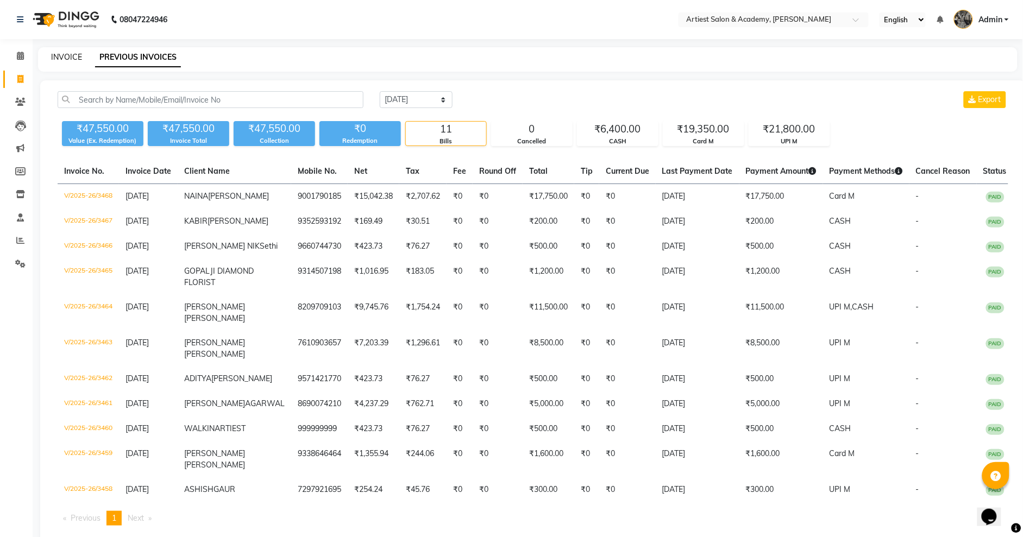
click at [64, 60] on link "INVOICE" at bounding box center [66, 57] width 31 height 10
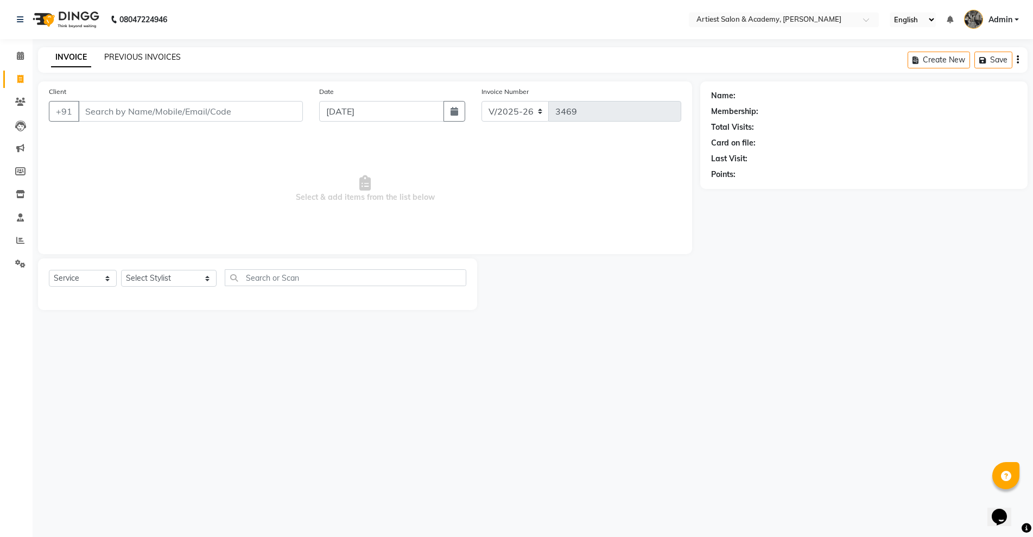
click at [138, 54] on link "PREVIOUS INVOICES" at bounding box center [142, 57] width 77 height 10
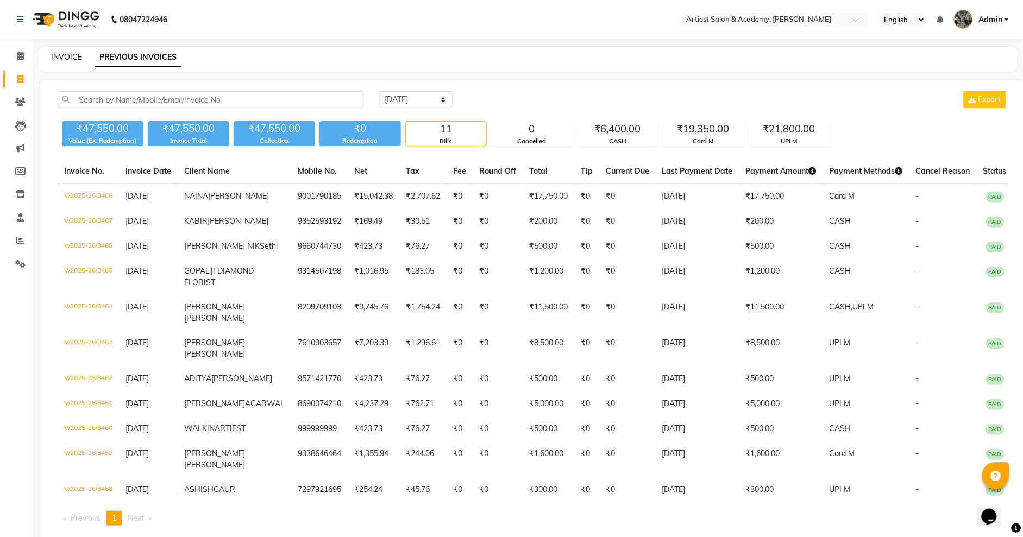
click at [71, 56] on link "INVOICE" at bounding box center [66, 57] width 31 height 10
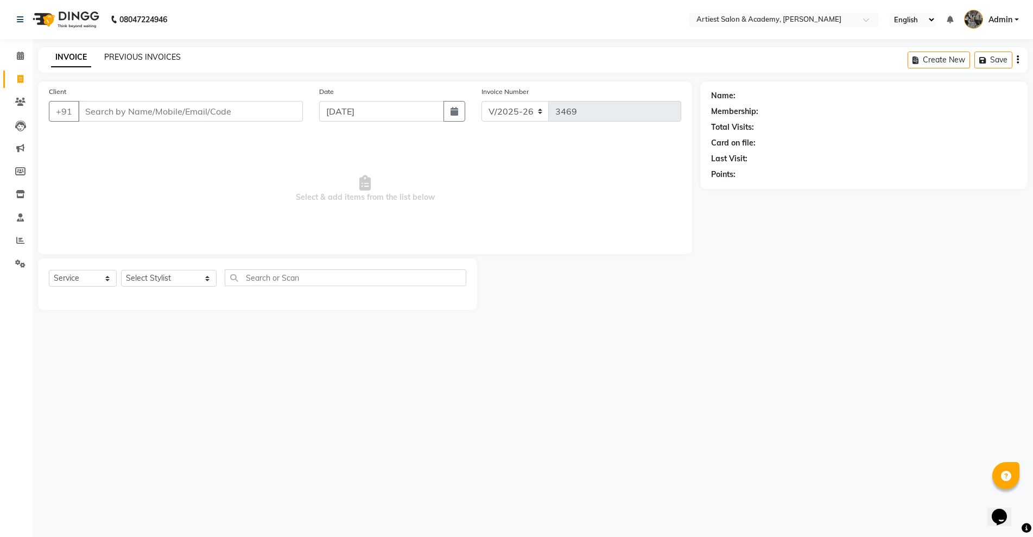
click at [166, 54] on link "PREVIOUS INVOICES" at bounding box center [142, 57] width 77 height 10
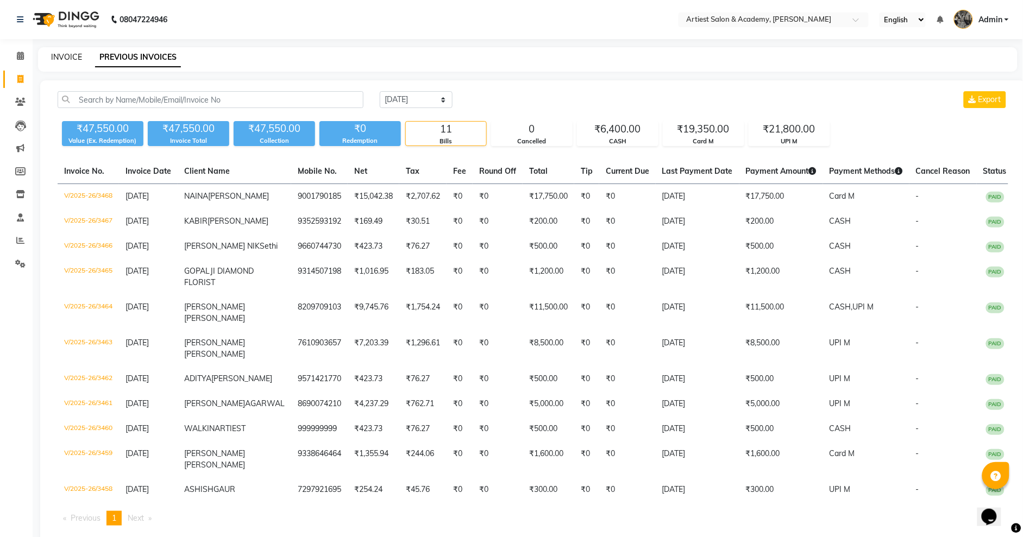
click at [61, 55] on link "INVOICE" at bounding box center [66, 57] width 31 height 10
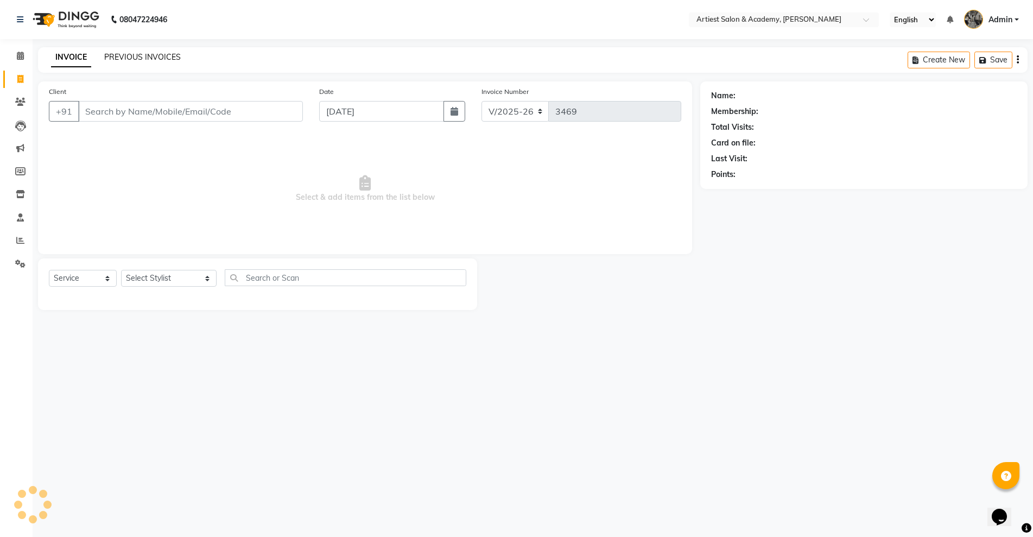
click at [140, 55] on link "PREVIOUS INVOICES" at bounding box center [142, 57] width 77 height 10
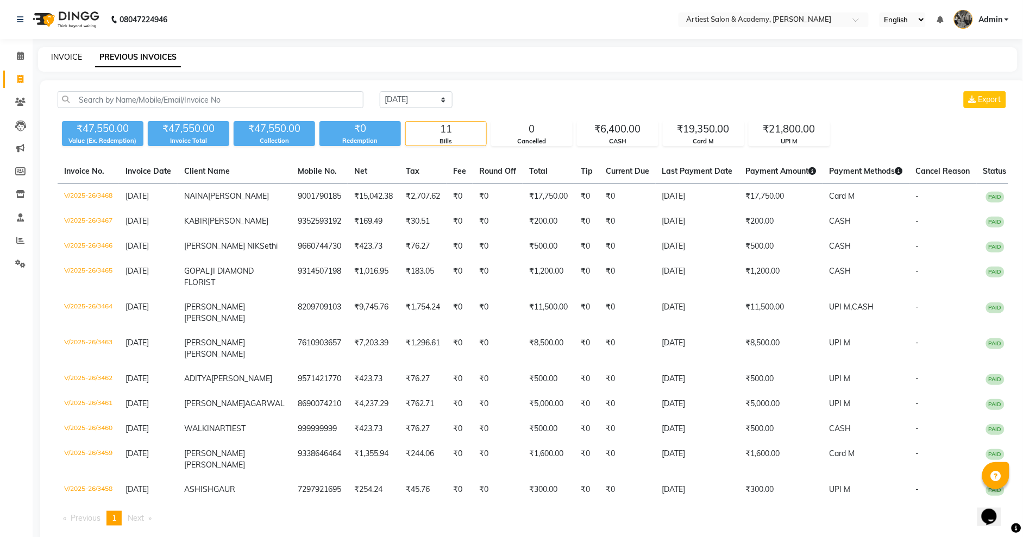
click at [64, 58] on link "INVOICE" at bounding box center [66, 57] width 31 height 10
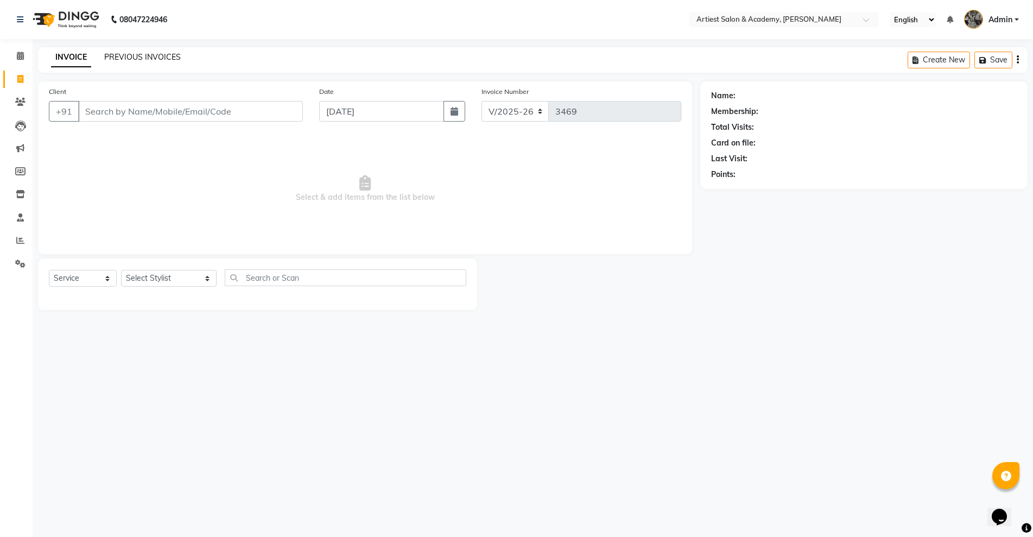
click at [142, 57] on link "PREVIOUS INVOICES" at bounding box center [142, 57] width 77 height 10
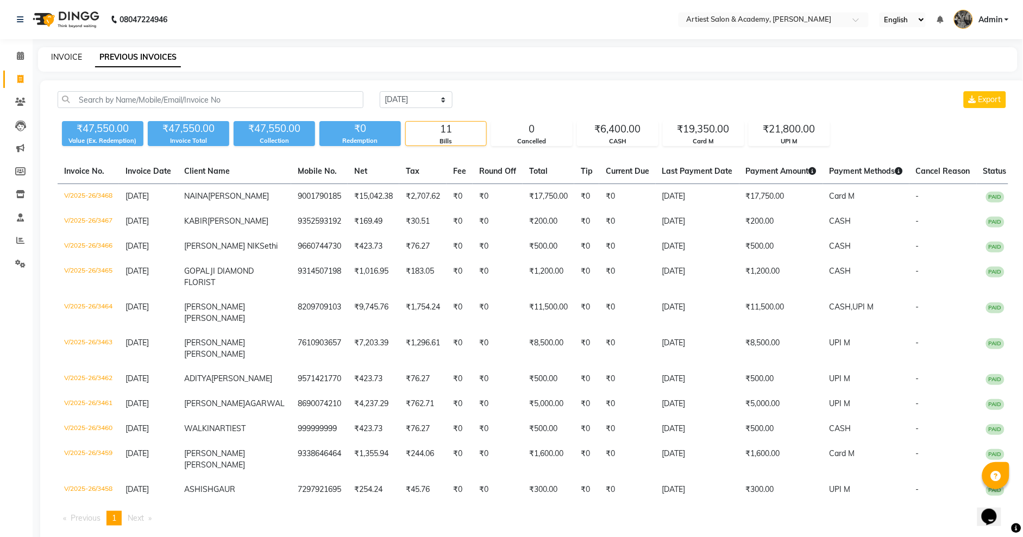
click at [67, 55] on link "INVOICE" at bounding box center [66, 57] width 31 height 10
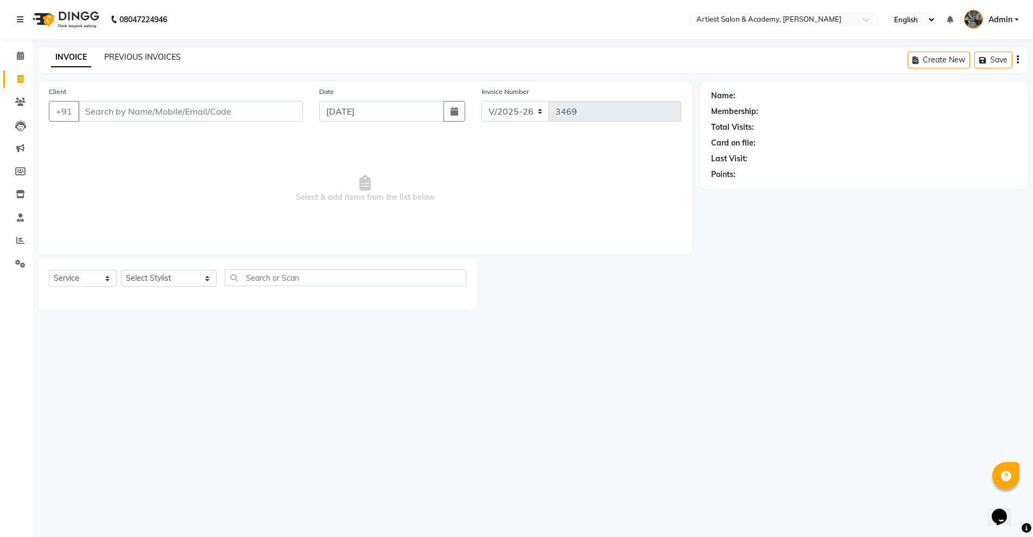
click at [146, 56] on link "PREVIOUS INVOICES" at bounding box center [142, 57] width 77 height 10
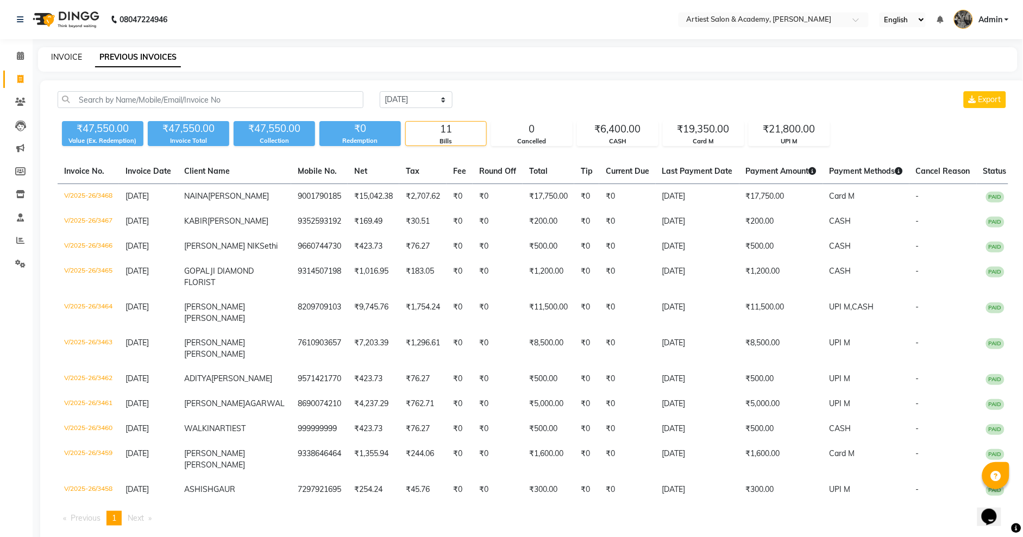
click at [66, 53] on link "INVOICE" at bounding box center [66, 57] width 31 height 10
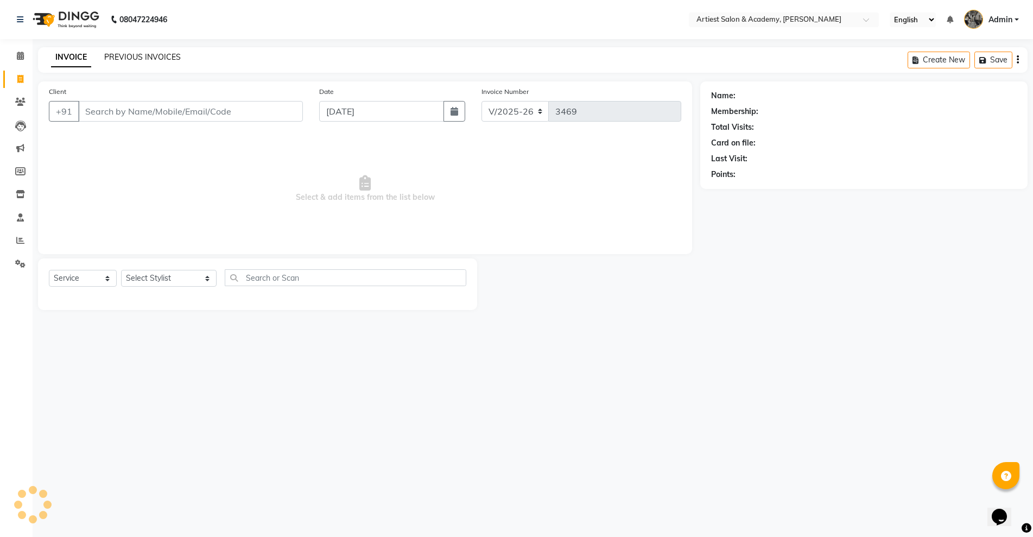
click at [132, 56] on link "PREVIOUS INVOICES" at bounding box center [142, 57] width 77 height 10
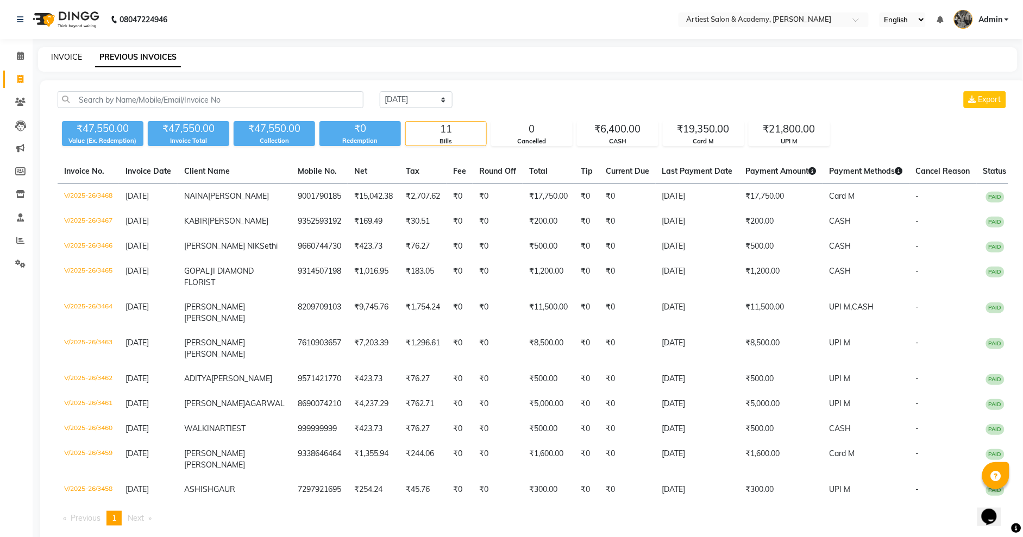
click at [67, 54] on link "INVOICE" at bounding box center [66, 57] width 31 height 10
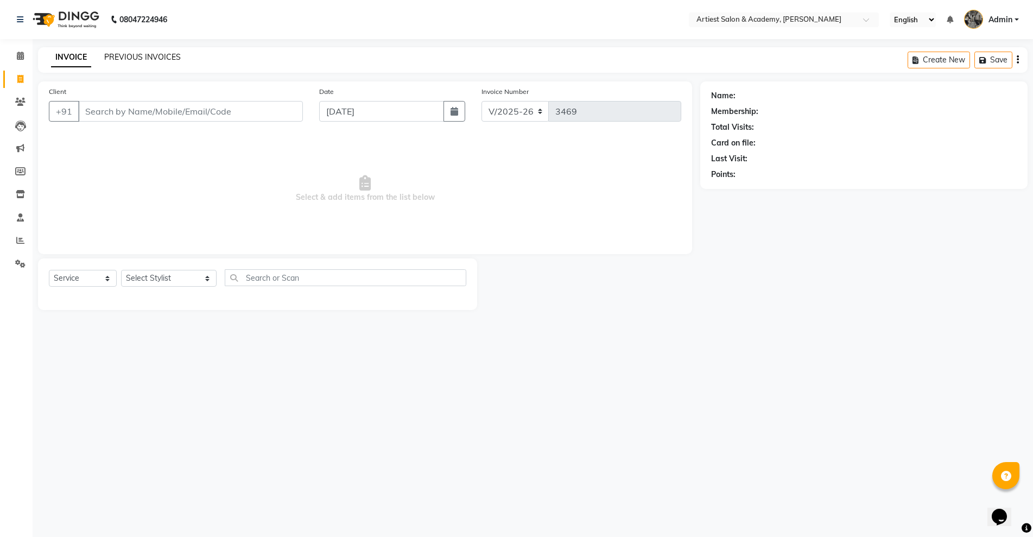
click at [133, 55] on link "PREVIOUS INVOICES" at bounding box center [142, 57] width 77 height 10
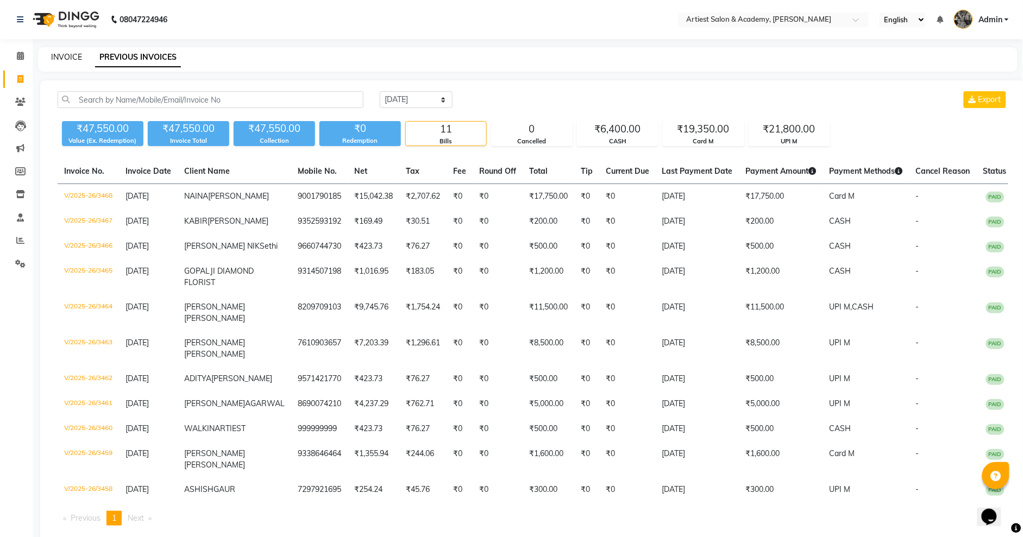
click at [65, 52] on link "INVOICE" at bounding box center [66, 57] width 31 height 10
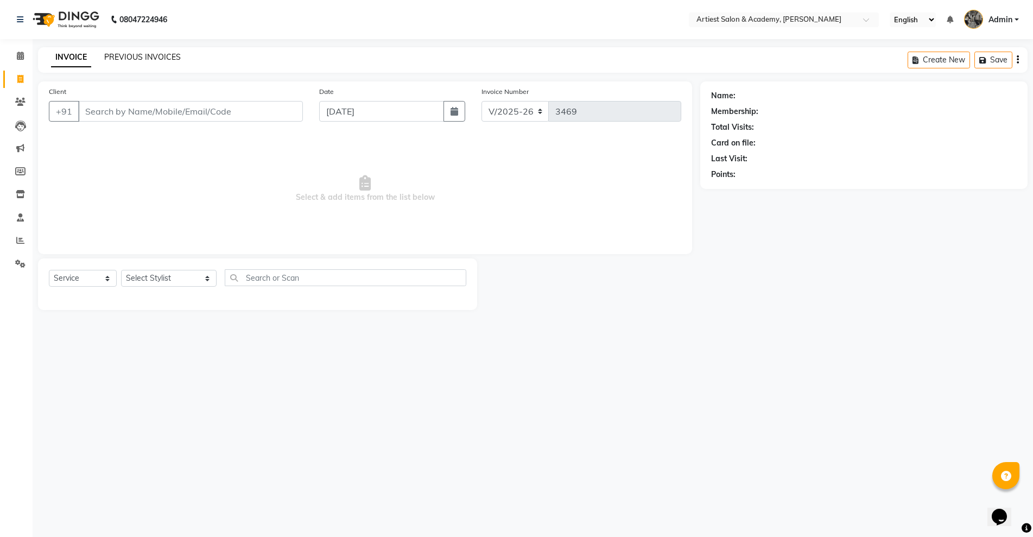
click at [132, 60] on link "PREVIOUS INVOICES" at bounding box center [142, 57] width 77 height 10
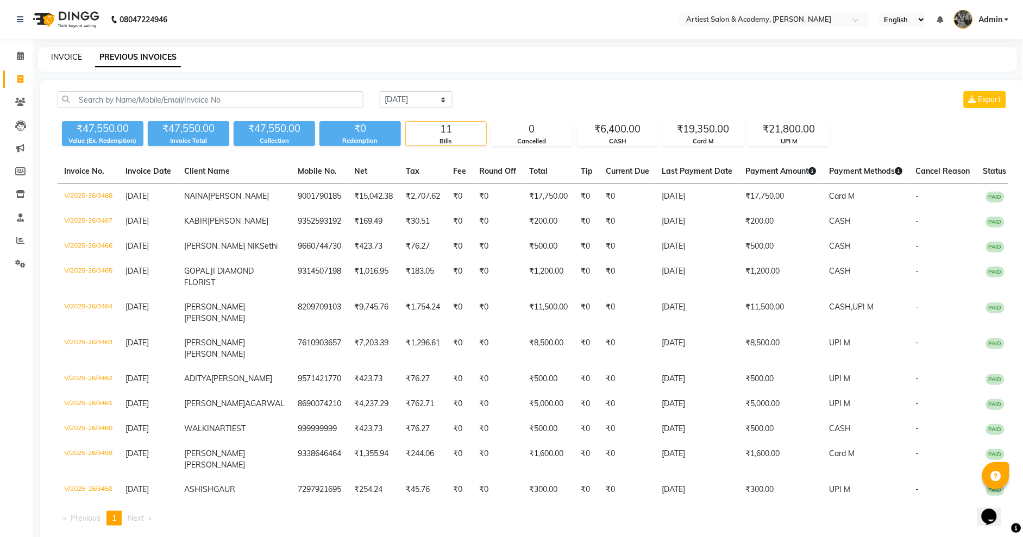
click at [54, 55] on link "INVOICE" at bounding box center [66, 57] width 31 height 10
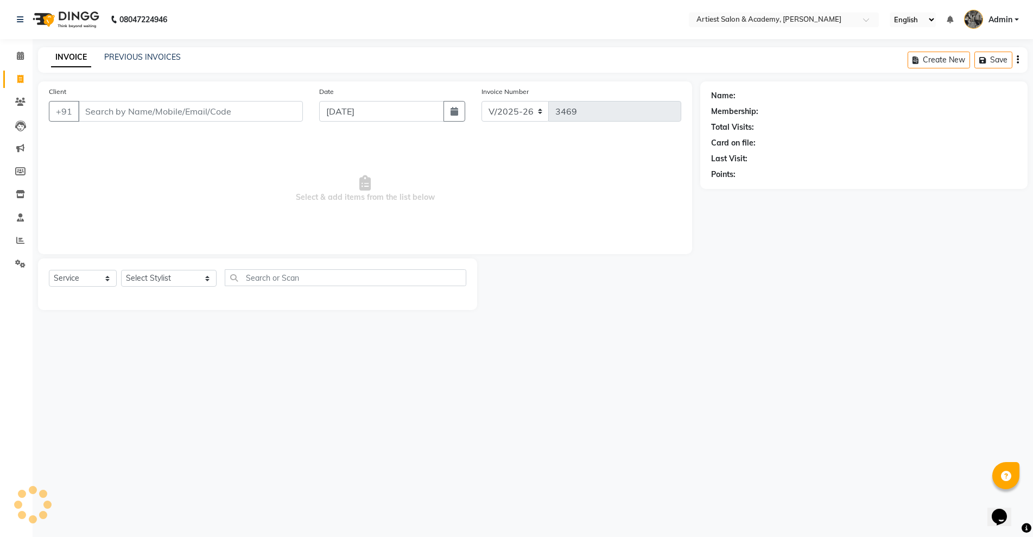
click at [109, 104] on input "Client" at bounding box center [190, 111] width 225 height 21
click at [160, 57] on link "PREVIOUS INVOICES" at bounding box center [142, 57] width 77 height 10
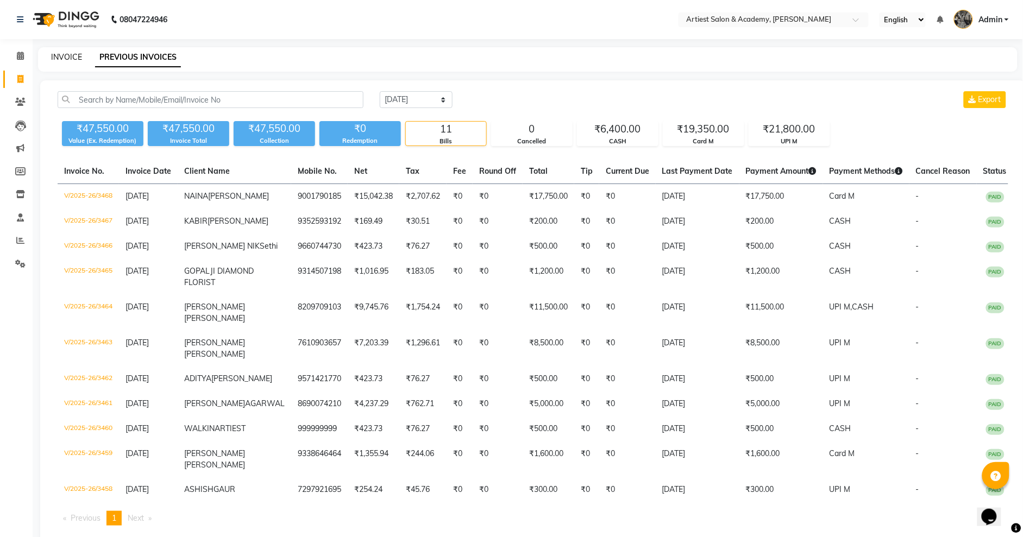
click at [64, 53] on link "INVOICE" at bounding box center [66, 57] width 31 height 10
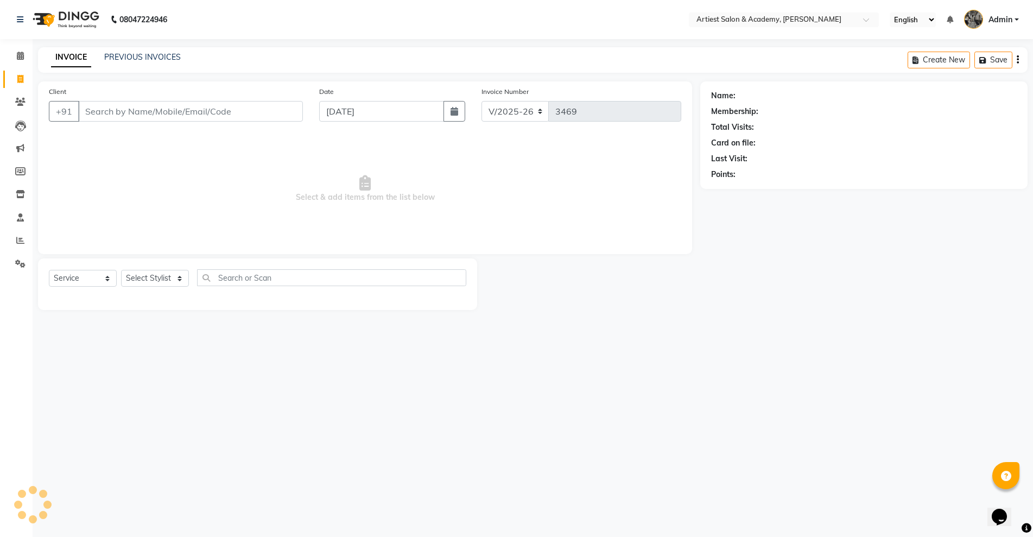
click at [119, 111] on input "Client" at bounding box center [190, 111] width 225 height 21
drag, startPoint x: 112, startPoint y: 111, endPoint x: 118, endPoint y: 115, distance: 6.6
click at [112, 111] on input "Client" at bounding box center [190, 111] width 225 height 21
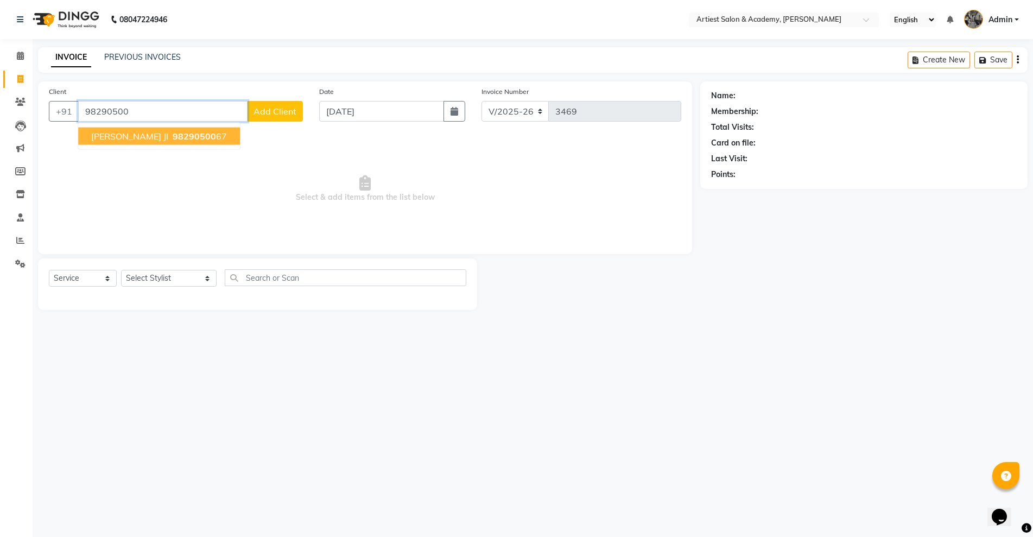
click at [201, 138] on span "98290500" at bounding box center [194, 136] width 43 height 11
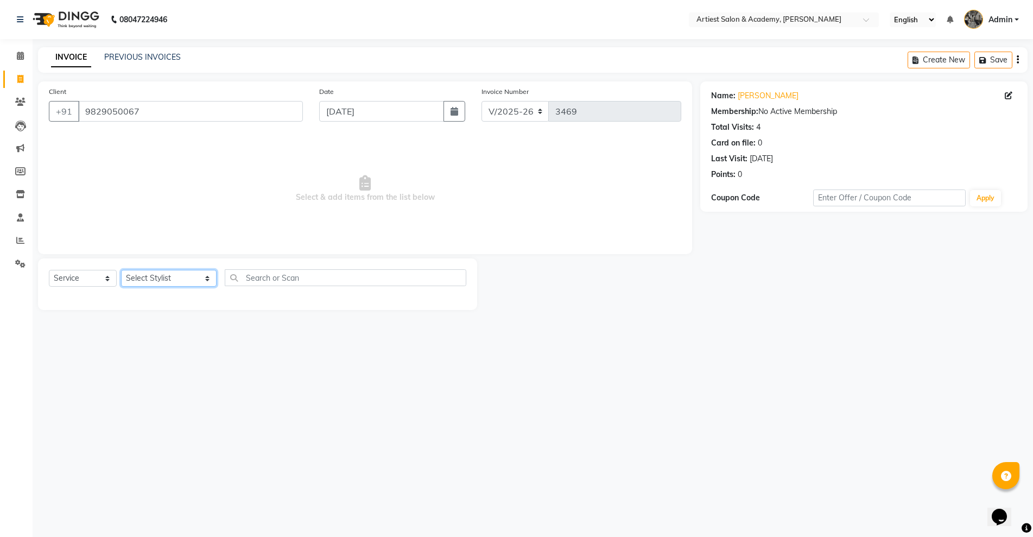
click at [178, 276] on select "Select Stylist [PERSON_NAME] (M) [PERSON_NAME] (F) [PERSON_NAME] [PERSON_NAME] …" at bounding box center [169, 278] width 96 height 17
click at [121, 270] on select "Select Stylist [PERSON_NAME] (M) [PERSON_NAME] (F) [PERSON_NAME] [PERSON_NAME] …" at bounding box center [169, 278] width 96 height 17
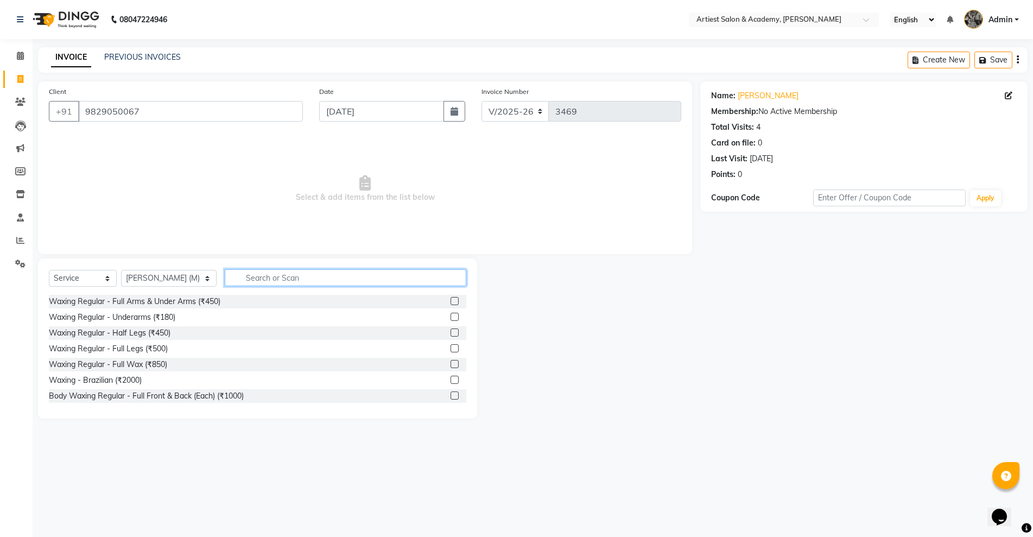
click at [238, 277] on input "text" at bounding box center [345, 277] width 241 height 17
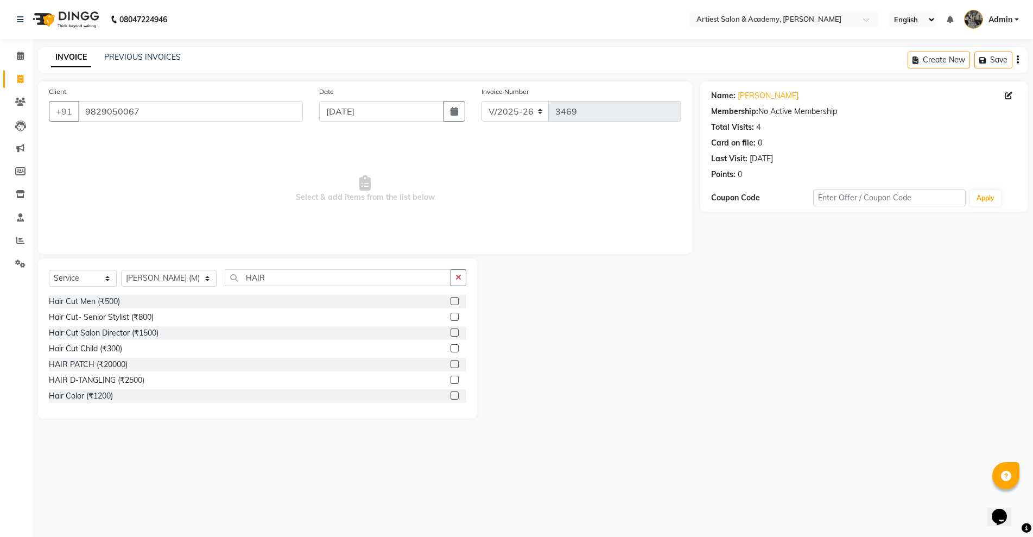
click at [451, 301] on label at bounding box center [455, 301] width 8 height 8
click at [451, 301] on input "checkbox" at bounding box center [454, 301] width 7 height 7
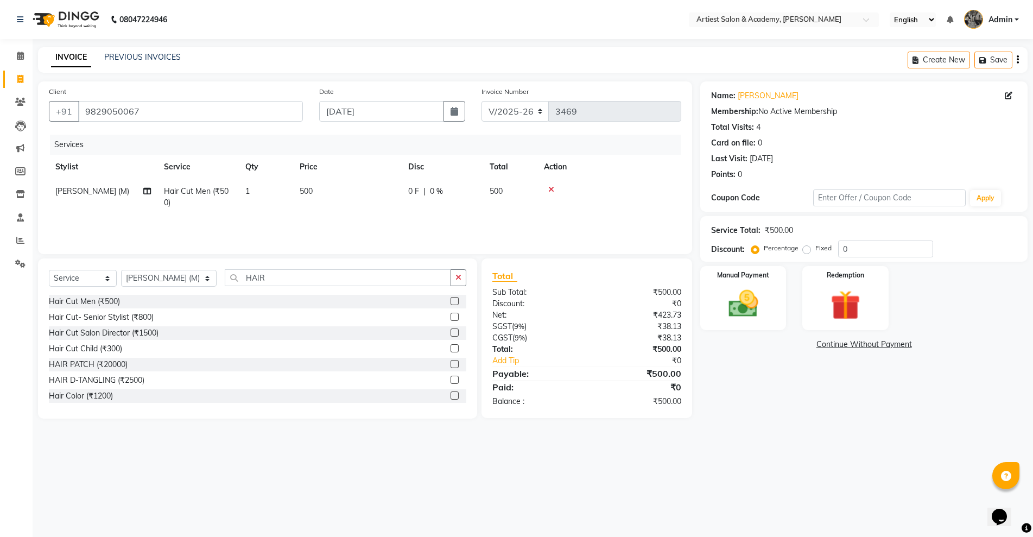
click at [306, 190] on span "500" at bounding box center [306, 191] width 13 height 10
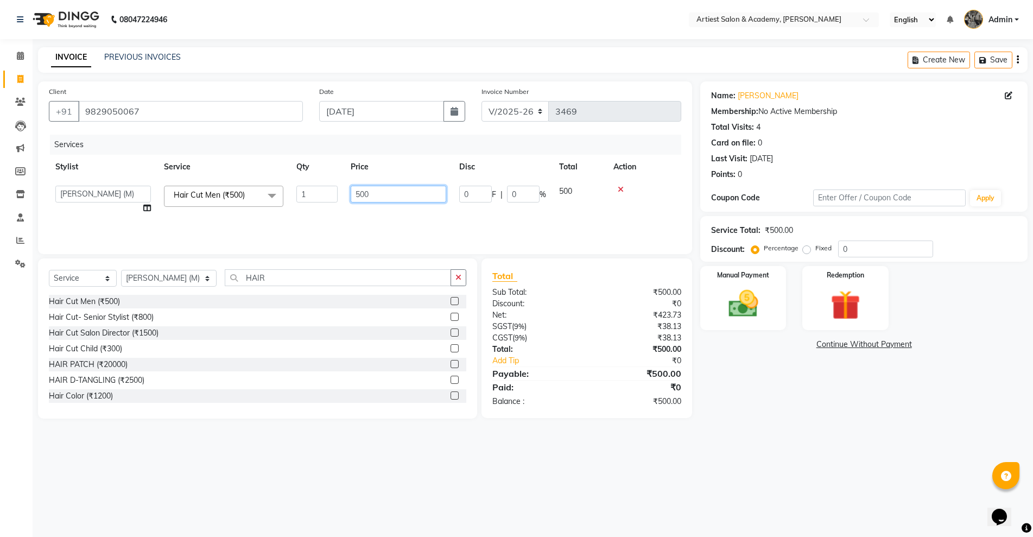
click at [360, 192] on input "500" at bounding box center [399, 194] width 96 height 17
click at [742, 380] on div "Name: [PERSON_NAME] Ji Membership: No Active Membership Total Visits: 4 Card on…" at bounding box center [869, 249] width 336 height 337
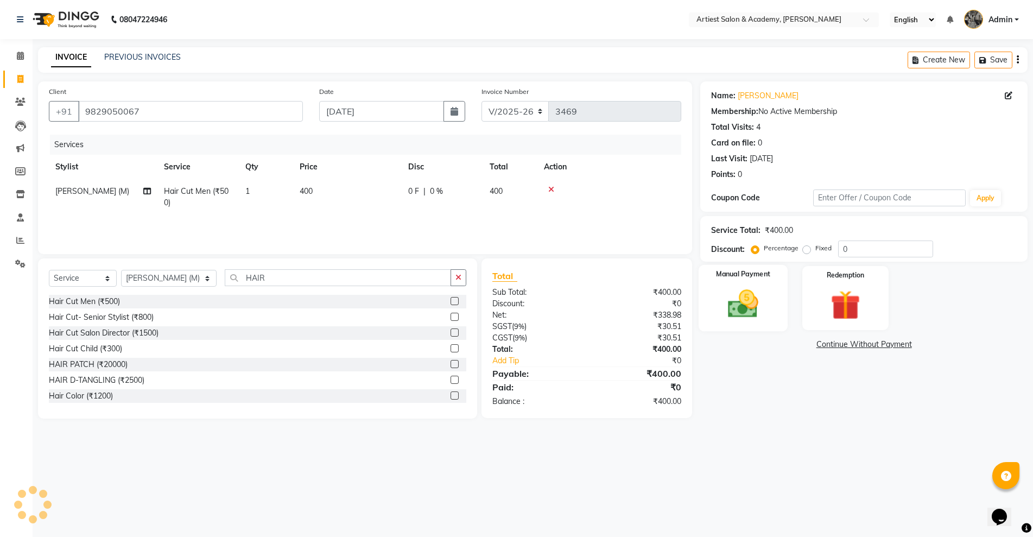
click at [736, 315] on img at bounding box center [743, 303] width 50 height 35
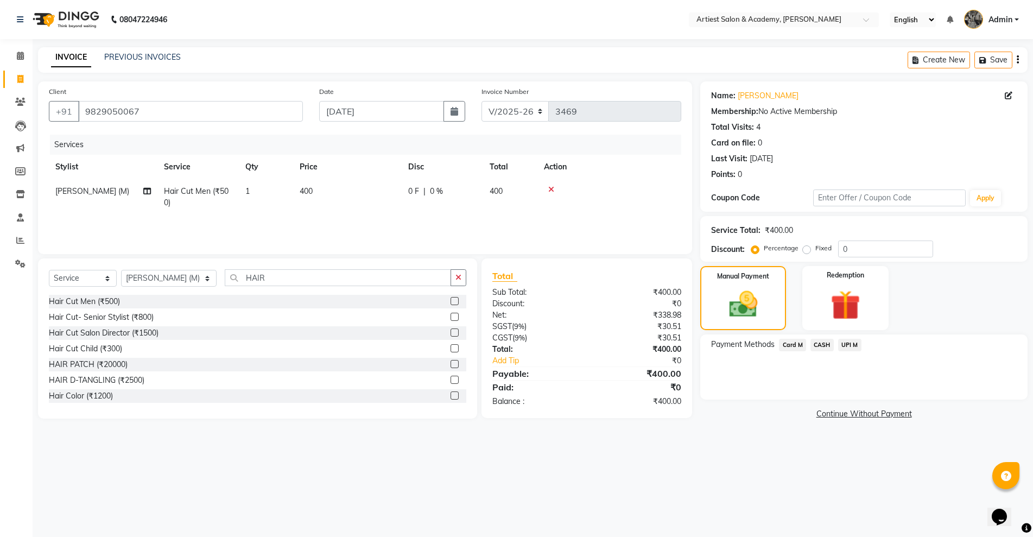
click at [823, 343] on span "CASH" at bounding box center [822, 345] width 23 height 12
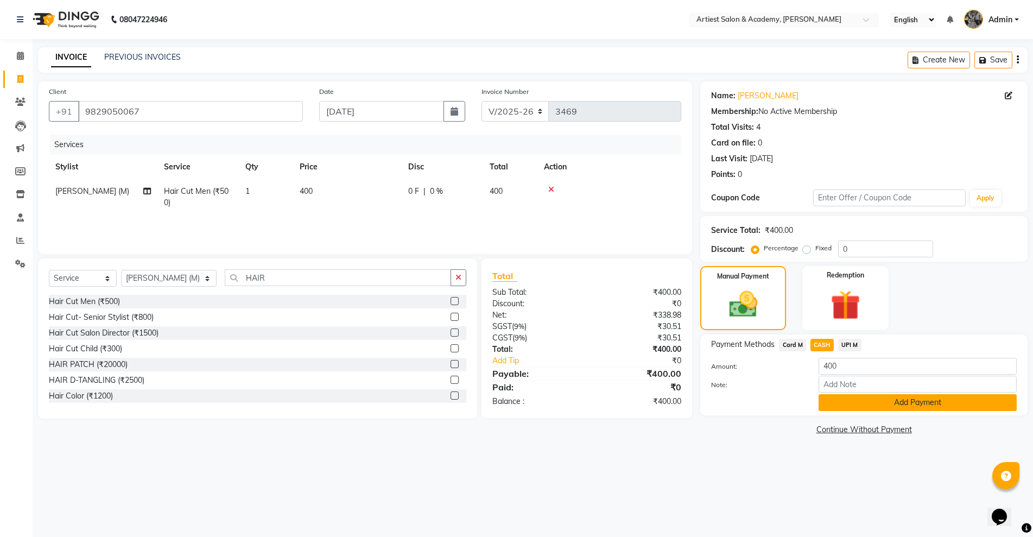
click at [942, 405] on button "Add Payment" at bounding box center [918, 402] width 198 height 17
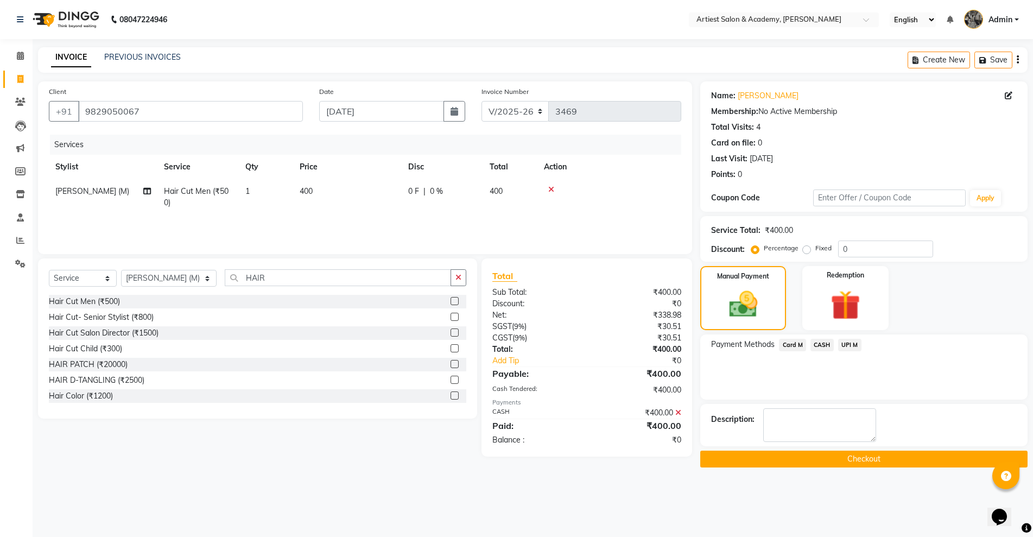
click at [897, 459] on button "Checkout" at bounding box center [864, 459] width 327 height 17
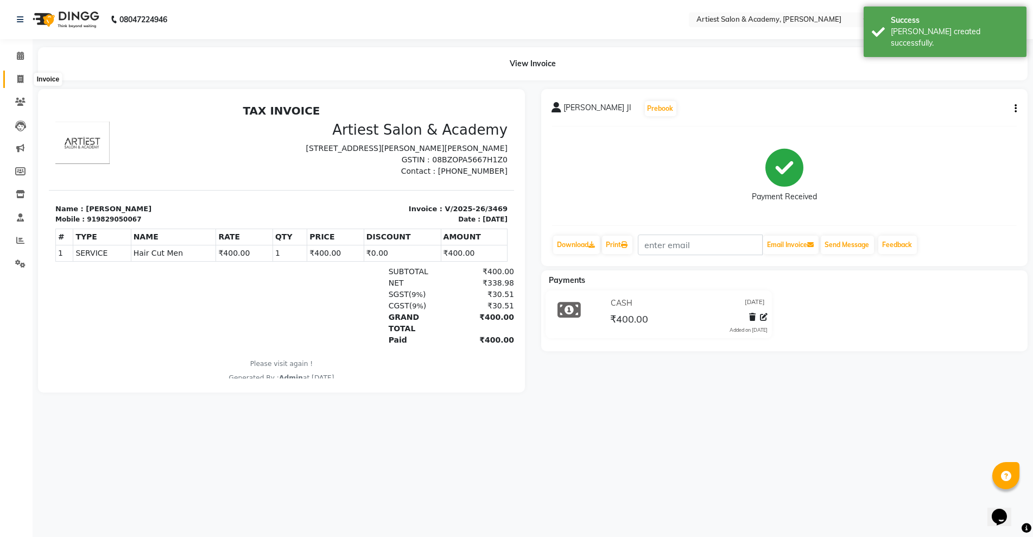
click at [18, 75] on icon at bounding box center [20, 79] width 6 height 8
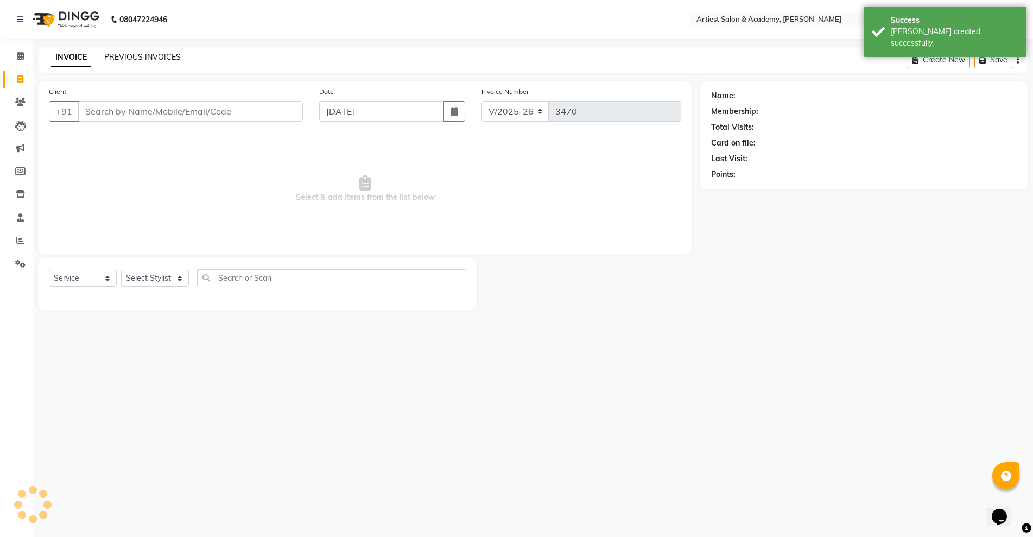
click at [159, 57] on link "PREVIOUS INVOICES" at bounding box center [142, 57] width 77 height 10
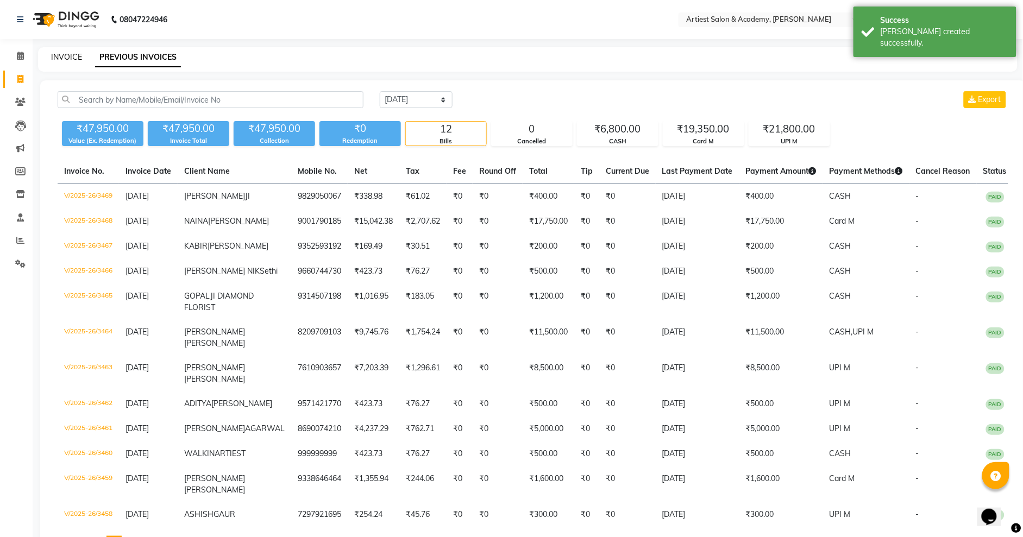
click at [66, 56] on link "INVOICE" at bounding box center [66, 57] width 31 height 10
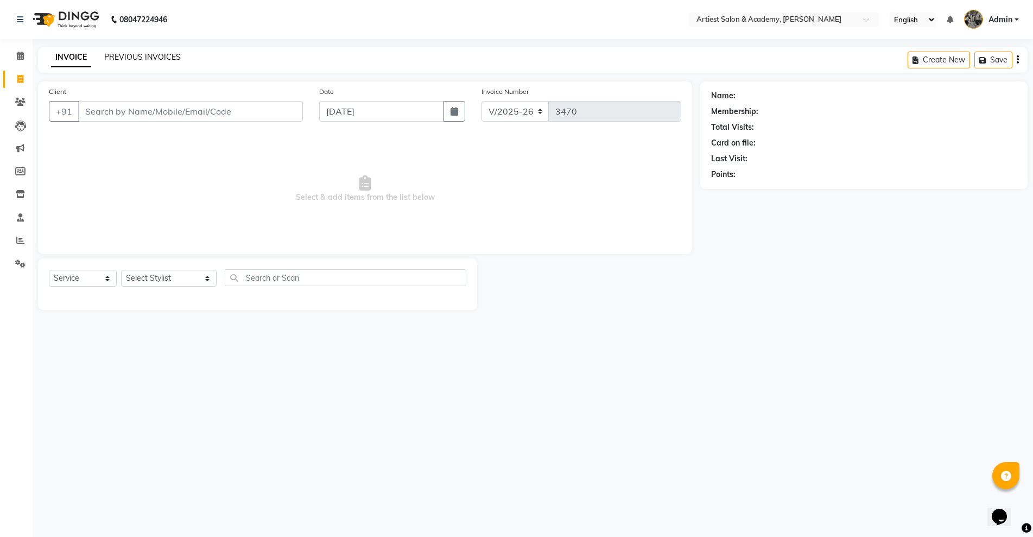
click at [141, 57] on link "PREVIOUS INVOICES" at bounding box center [142, 57] width 77 height 10
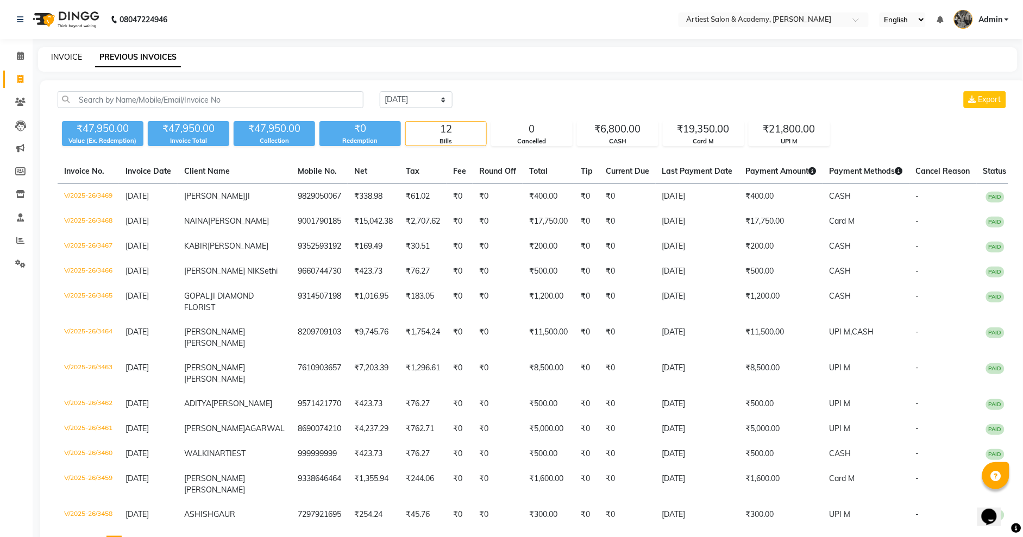
click at [67, 55] on link "INVOICE" at bounding box center [66, 57] width 31 height 10
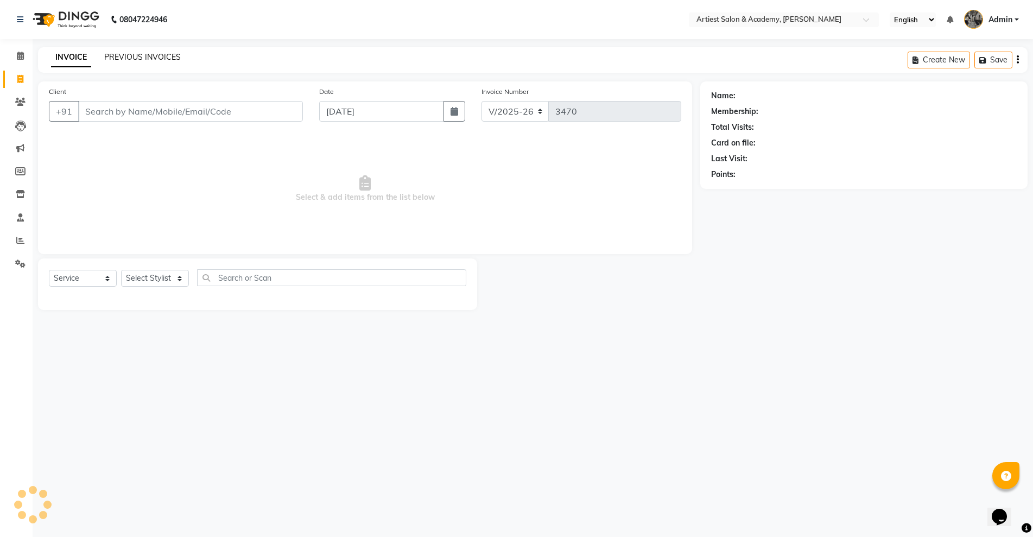
click at [148, 56] on link "PREVIOUS INVOICES" at bounding box center [142, 57] width 77 height 10
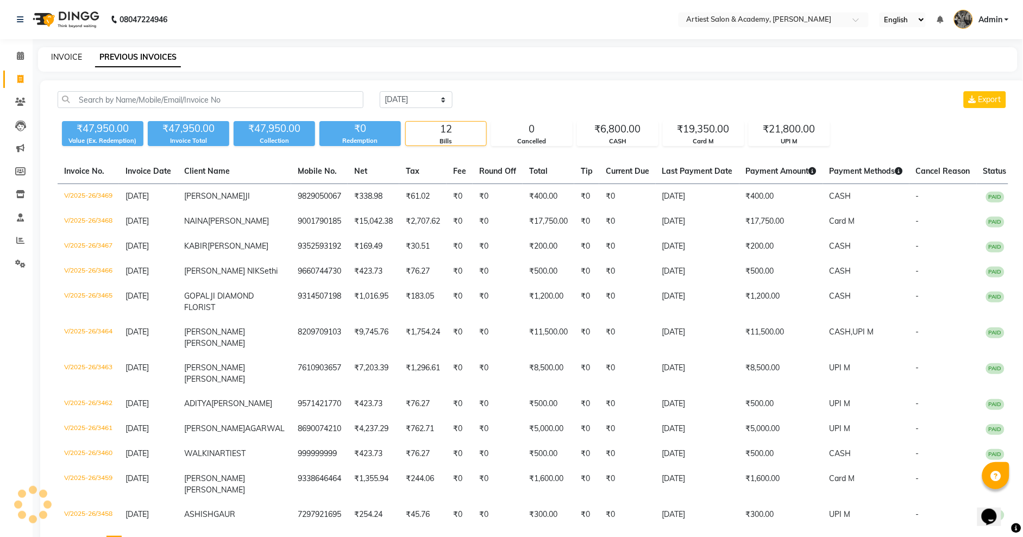
click at [71, 53] on link "INVOICE" at bounding box center [66, 57] width 31 height 10
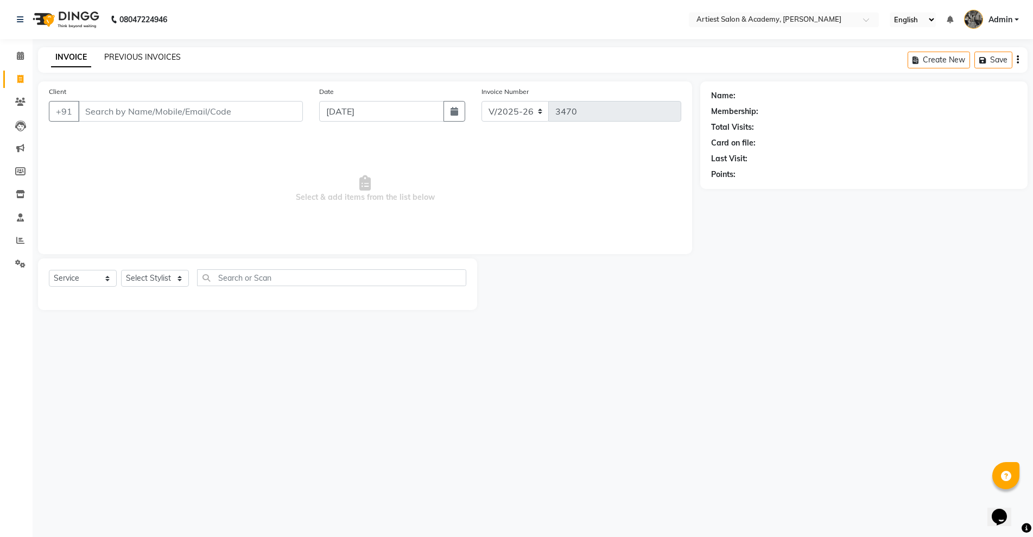
click at [143, 60] on link "PREVIOUS INVOICES" at bounding box center [142, 57] width 77 height 10
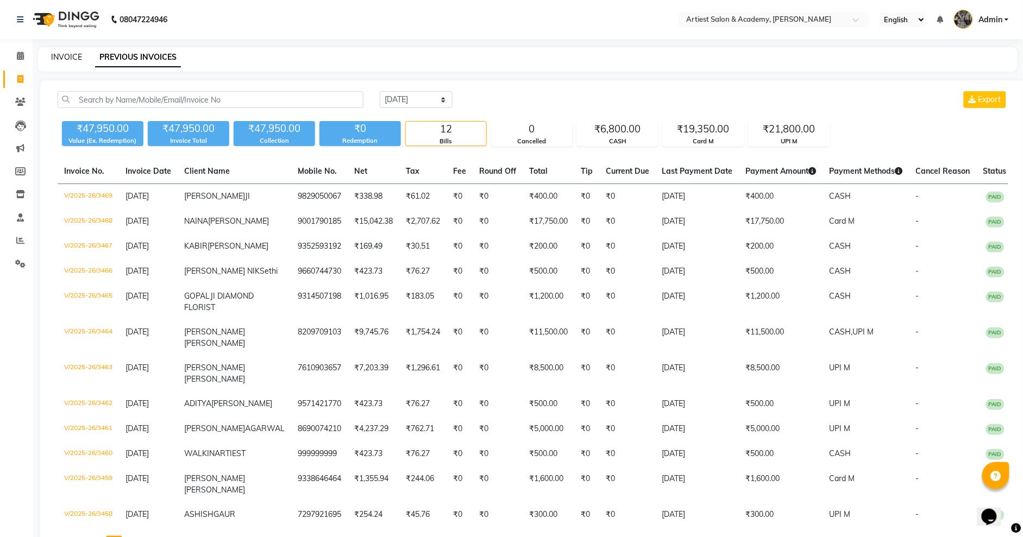
click at [73, 57] on link "INVOICE" at bounding box center [66, 57] width 31 height 10
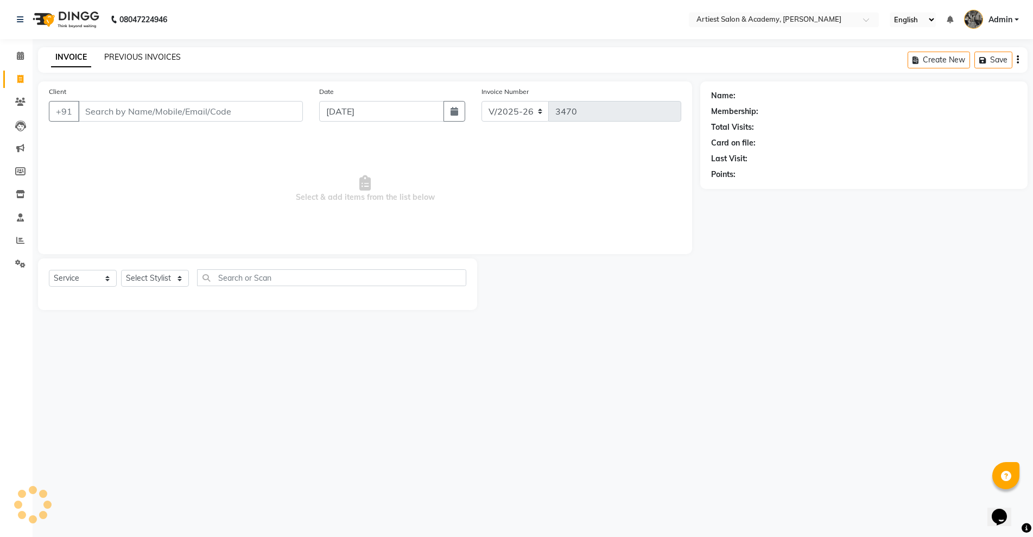
click at [122, 58] on link "PREVIOUS INVOICES" at bounding box center [142, 57] width 77 height 10
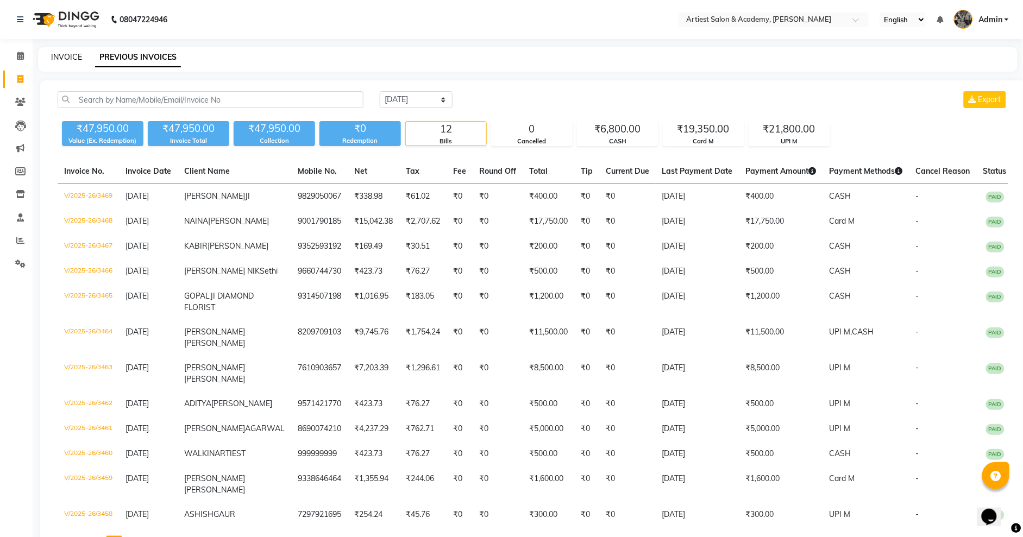
click at [64, 54] on link "INVOICE" at bounding box center [66, 57] width 31 height 10
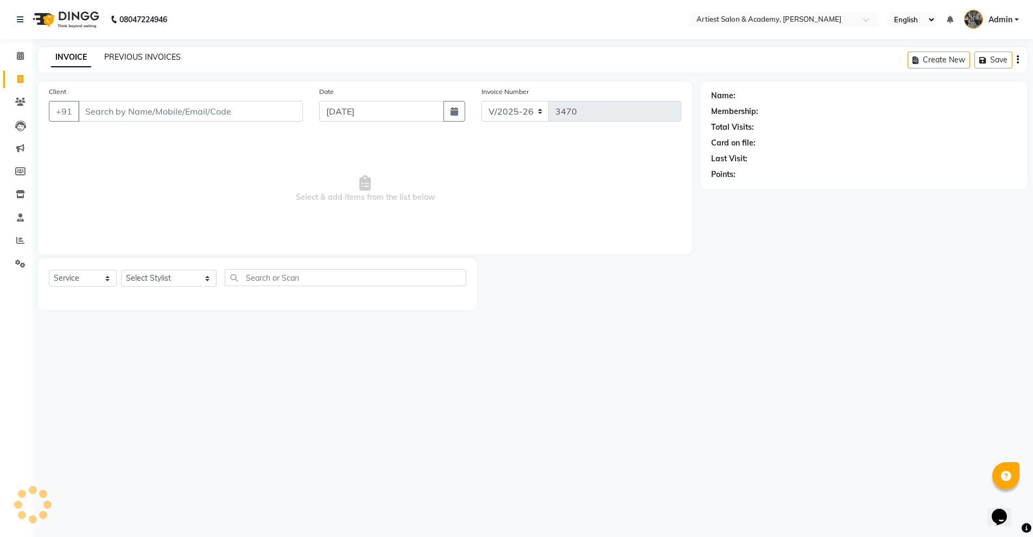
click at [142, 56] on link "PREVIOUS INVOICES" at bounding box center [142, 57] width 77 height 10
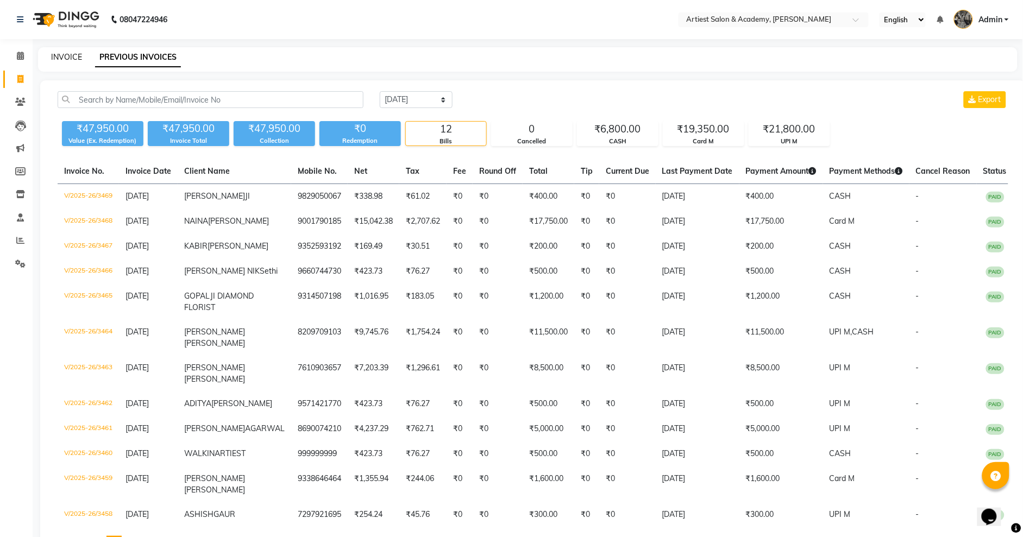
click at [72, 60] on link "INVOICE" at bounding box center [66, 57] width 31 height 10
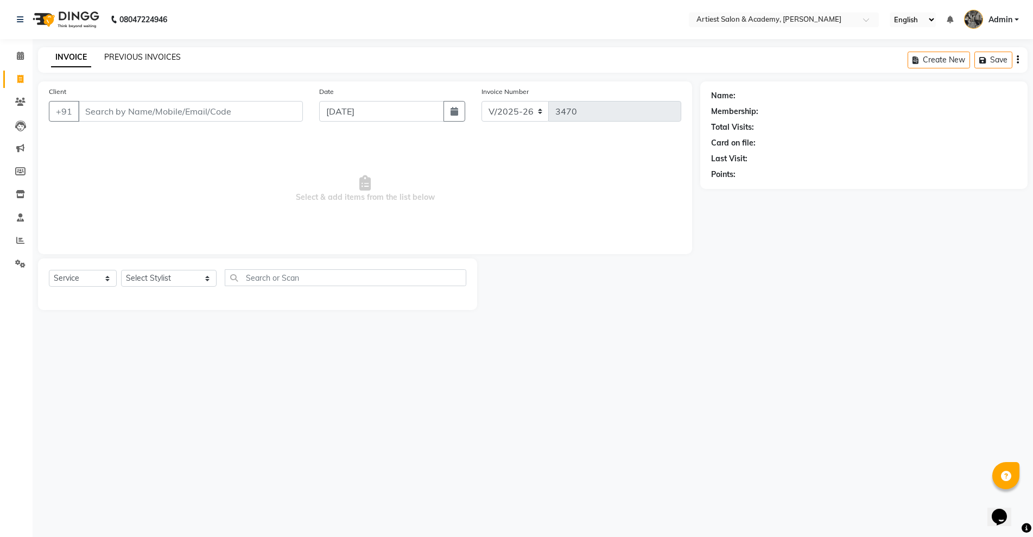
click at [143, 53] on link "PREVIOUS INVOICES" at bounding box center [142, 57] width 77 height 10
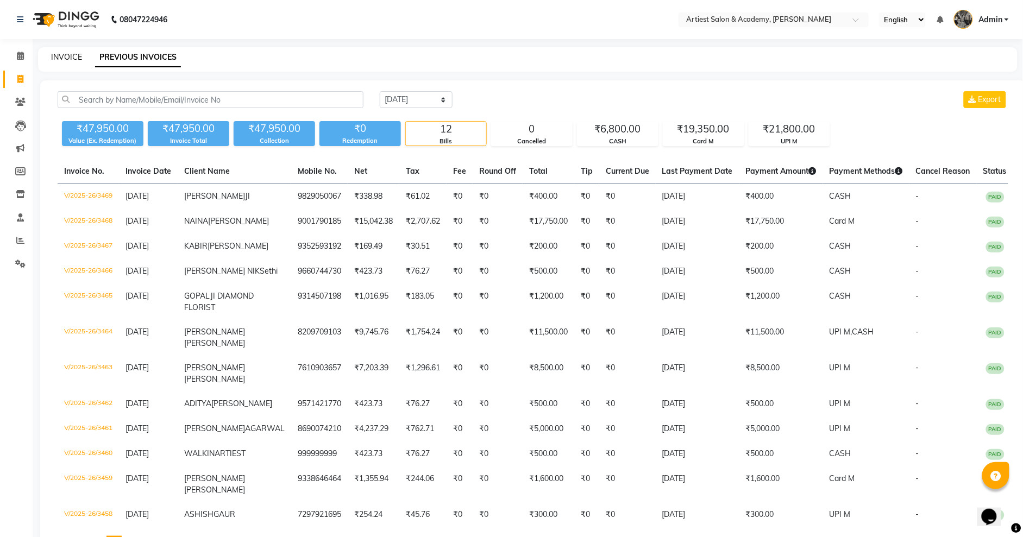
click at [70, 58] on link "INVOICE" at bounding box center [66, 57] width 31 height 10
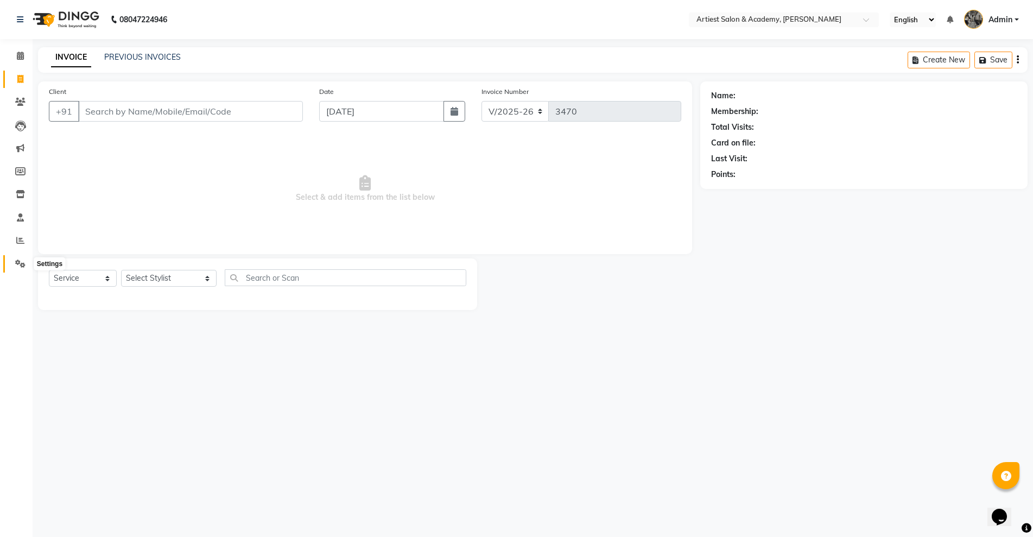
click at [16, 260] on icon at bounding box center [20, 264] width 10 height 8
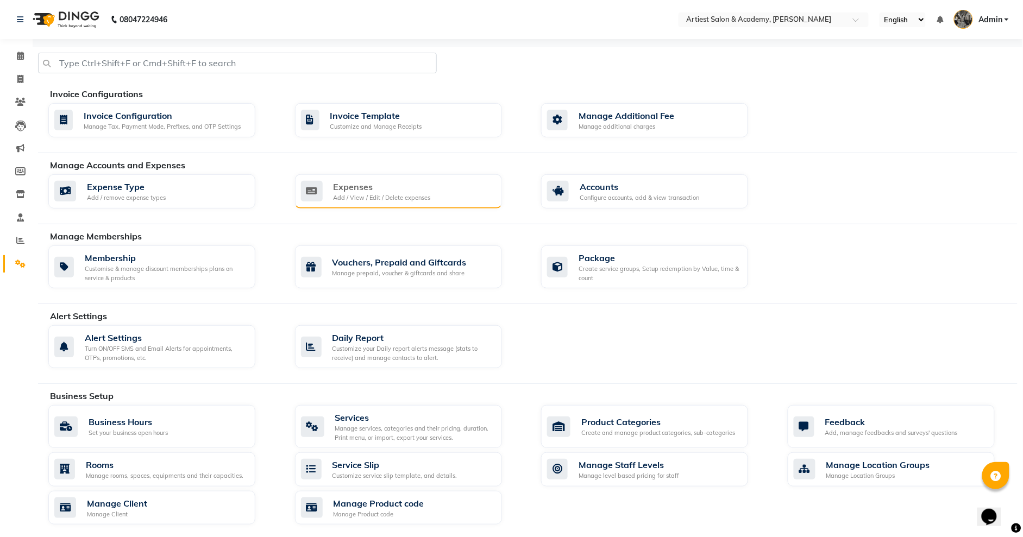
click at [420, 195] on div "Add / View / Edit / Delete expenses" at bounding box center [381, 197] width 97 height 9
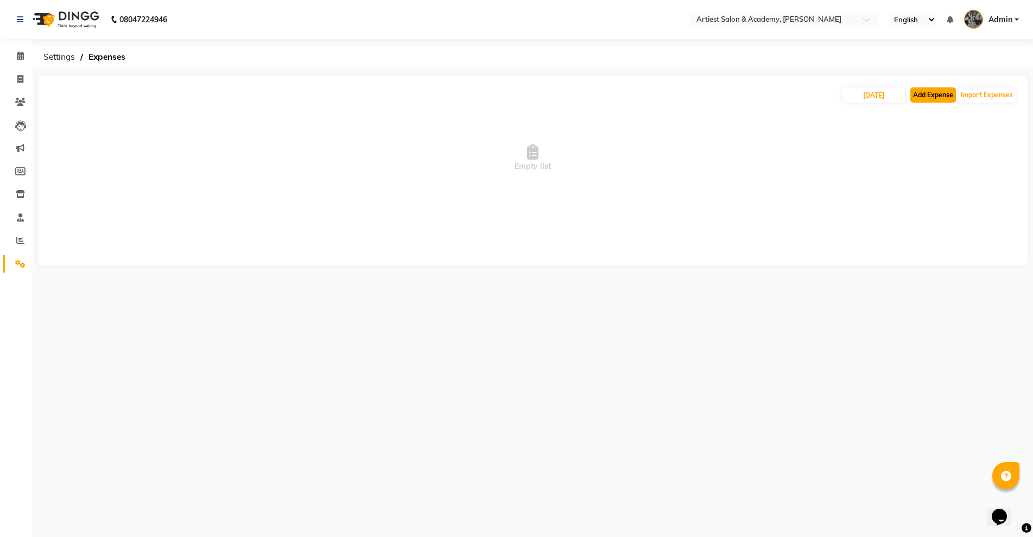
click at [924, 93] on button "Add Expense" at bounding box center [934, 94] width 46 height 15
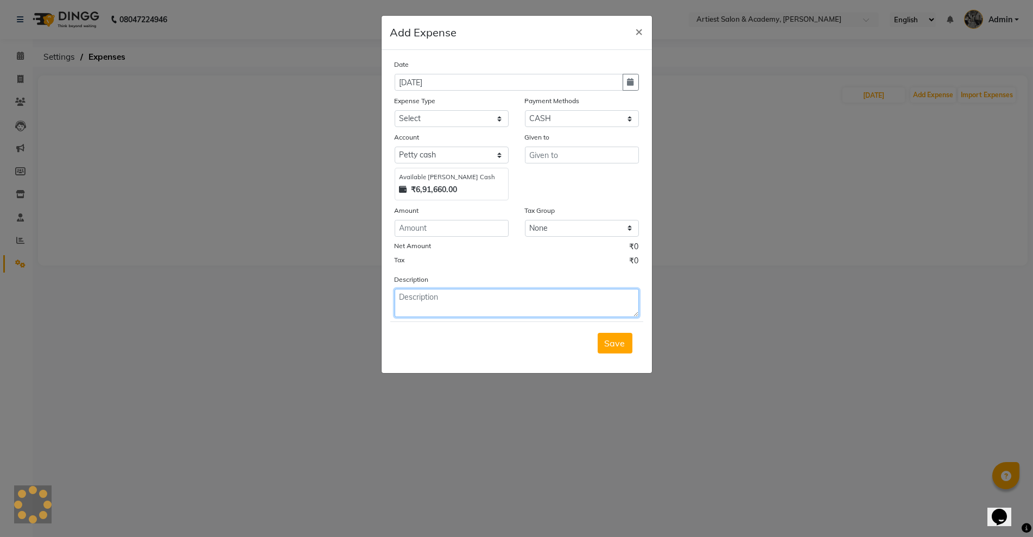
click at [411, 306] on textarea at bounding box center [517, 303] width 244 height 28
paste textarea "FOOD"
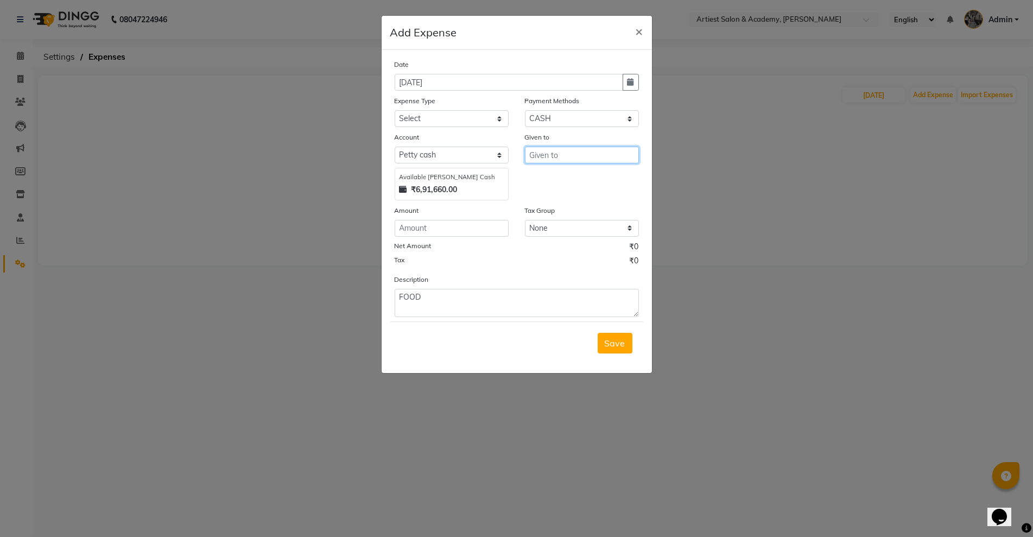
click at [541, 153] on input "text" at bounding box center [582, 155] width 114 height 17
paste input "FOOD"
click at [420, 229] on input "number" at bounding box center [452, 228] width 114 height 17
click at [422, 116] on select "Select Advance Salary Bank Deposit conveyance entertainment General Expenses In…" at bounding box center [452, 118] width 114 height 17
click at [395, 110] on select "Select Advance Salary Bank Deposit conveyance entertainment General Expenses In…" at bounding box center [452, 118] width 114 height 17
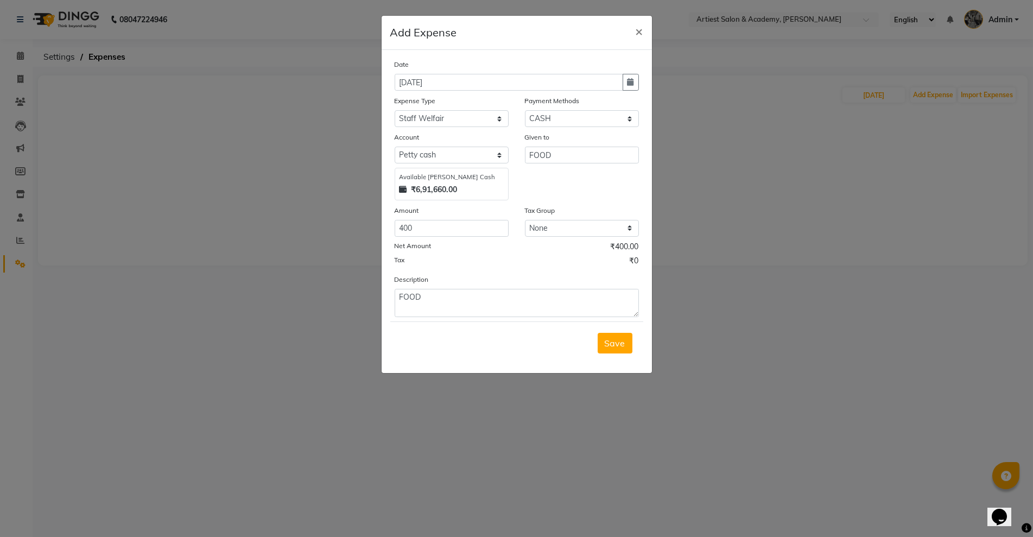
click at [614, 344] on span "Save" at bounding box center [615, 343] width 21 height 11
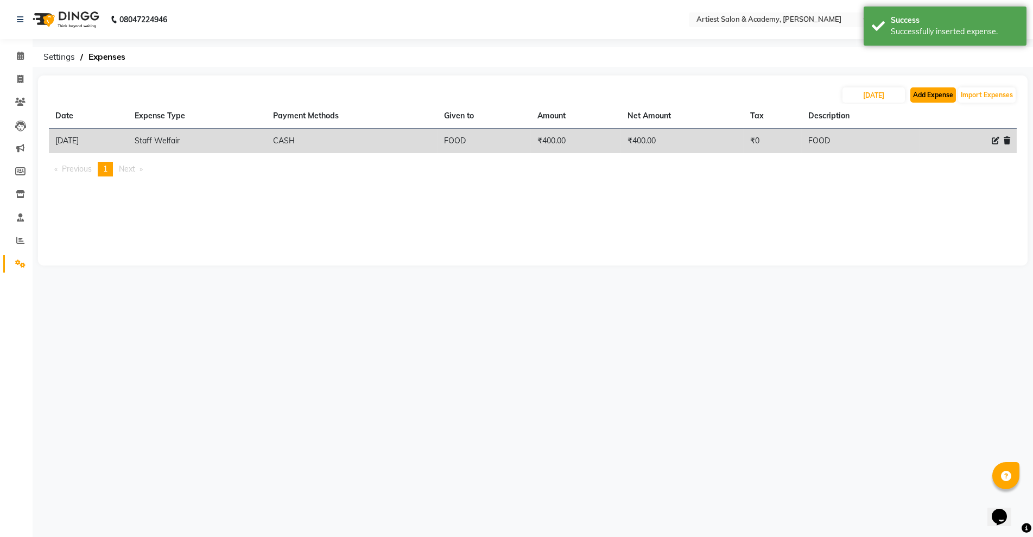
click at [930, 92] on button "Add Expense" at bounding box center [934, 94] width 46 height 15
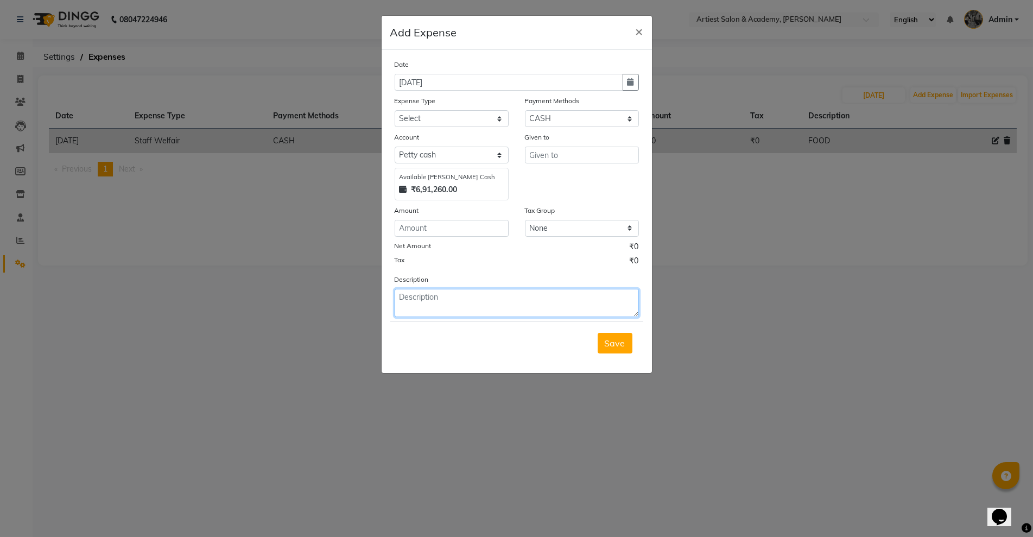
click at [414, 306] on textarea at bounding box center [517, 303] width 244 height 28
paste textarea "TISSUE,CARDEMOM"
click at [418, 228] on input "number" at bounding box center [452, 228] width 114 height 17
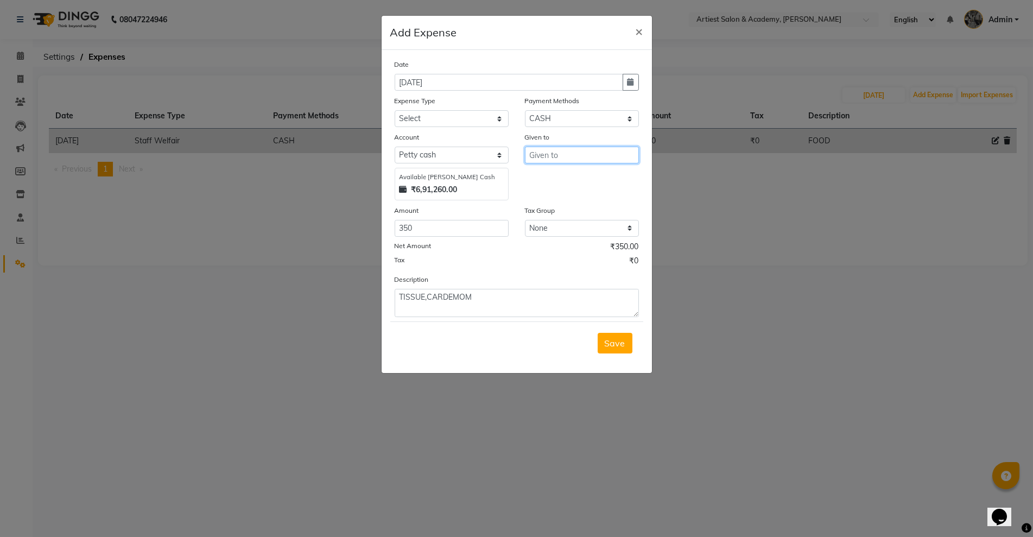
click at [548, 157] on input "text" at bounding box center [582, 155] width 114 height 17
paste input "TISSUE,CARDEMOM"
click at [447, 117] on select "Select Advance Salary Bank Deposit conveyance entertainment General Expenses In…" at bounding box center [452, 118] width 114 height 17
click at [395, 110] on select "Select Advance Salary Bank Deposit conveyance entertainment General Expenses In…" at bounding box center [452, 118] width 114 height 17
click at [622, 346] on span "Save" at bounding box center [615, 343] width 21 height 11
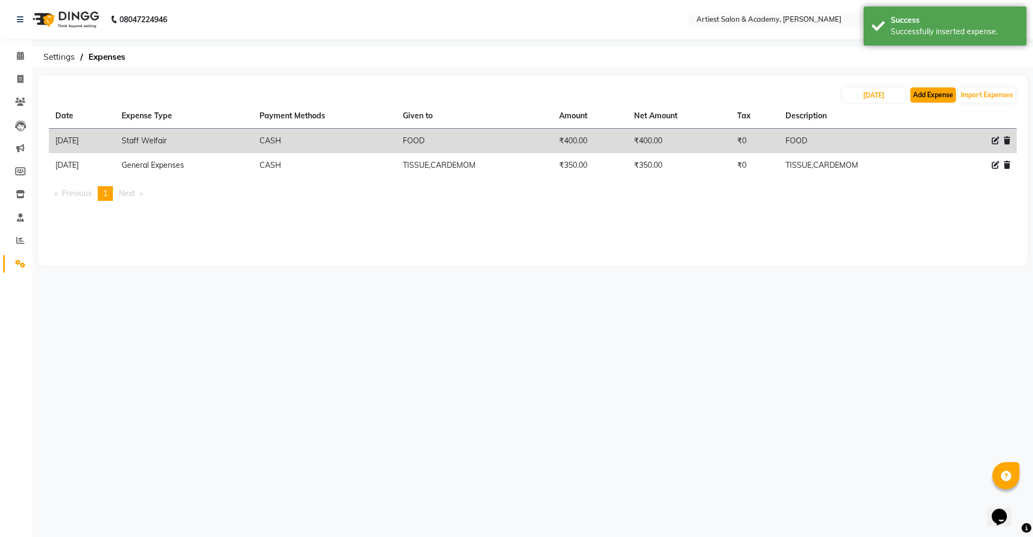
click at [929, 94] on button "Add Expense" at bounding box center [934, 94] width 46 height 15
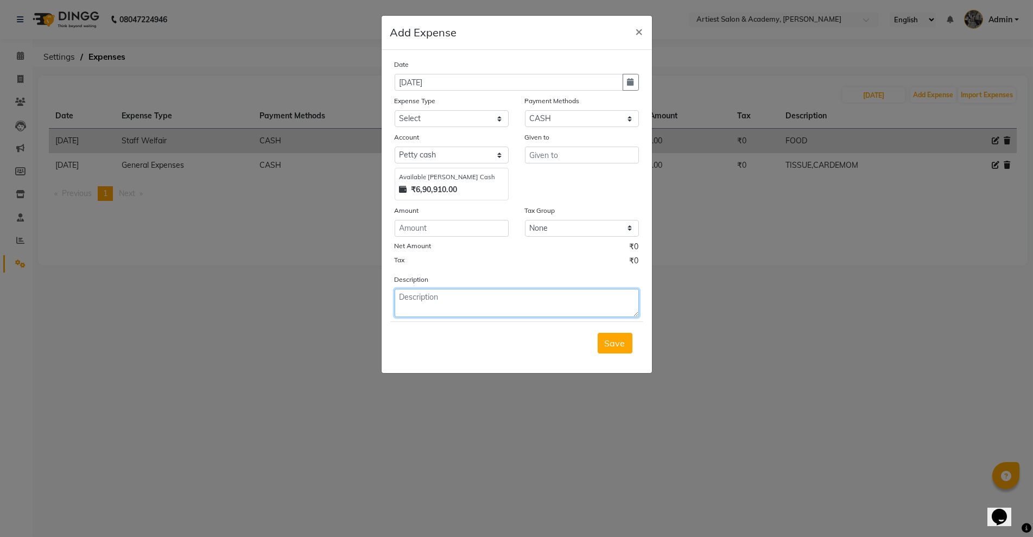
click at [417, 307] on textarea at bounding box center [517, 303] width 244 height 28
paste textarea "[PERSON_NAME] FOR RITUAL"
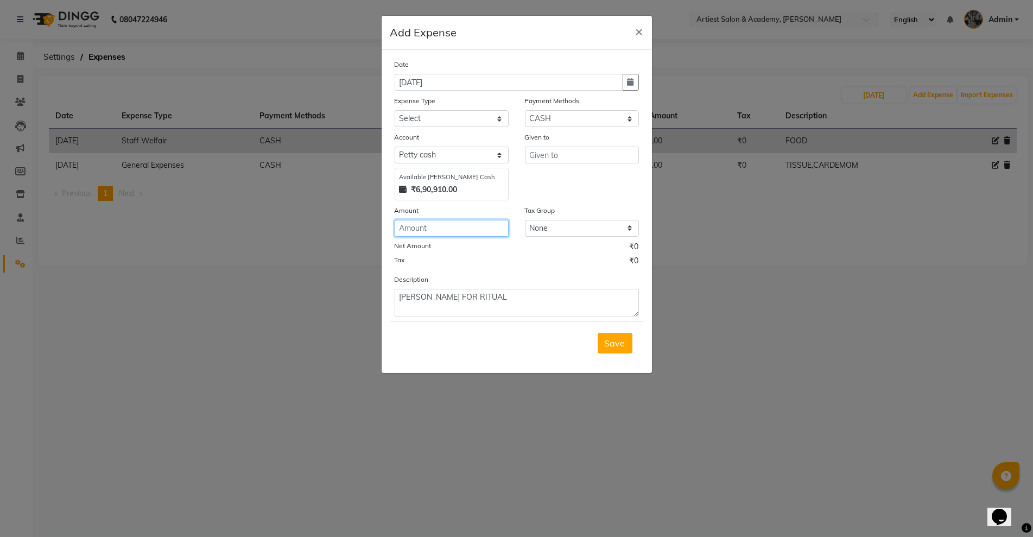
click at [415, 229] on input "number" at bounding box center [452, 228] width 114 height 17
click at [560, 154] on input "text" at bounding box center [582, 155] width 114 height 17
click at [583, 182] on ngb-highlight "KO MAL MEENA" at bounding box center [570, 178] width 65 height 11
click at [433, 120] on select "Select Advance Salary Bank Deposit conveyance entertainment General Expenses In…" at bounding box center [452, 118] width 114 height 17
click at [395, 110] on select "Select Advance Salary Bank Deposit conveyance entertainment General Expenses In…" at bounding box center [452, 118] width 114 height 17
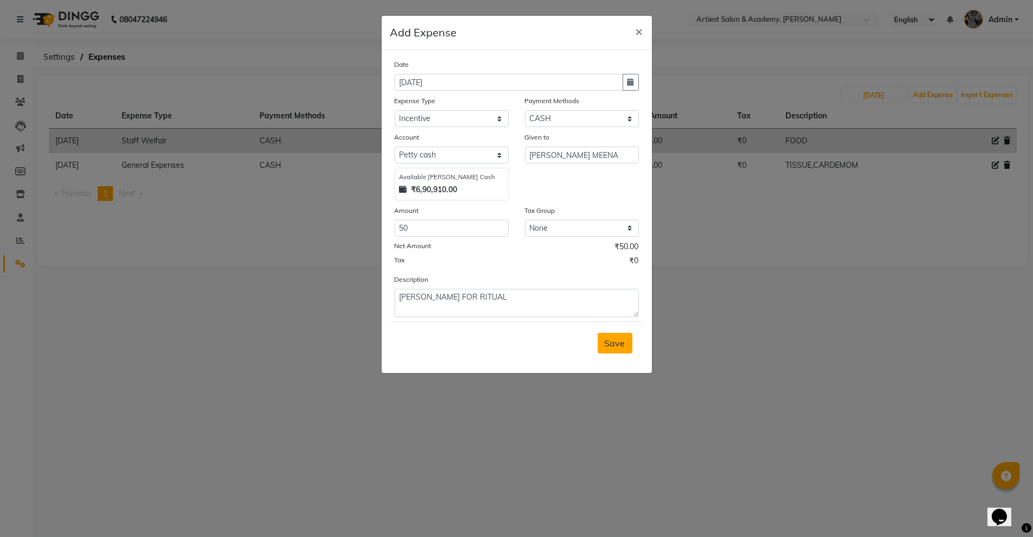
click at [617, 345] on span "Save" at bounding box center [615, 343] width 21 height 11
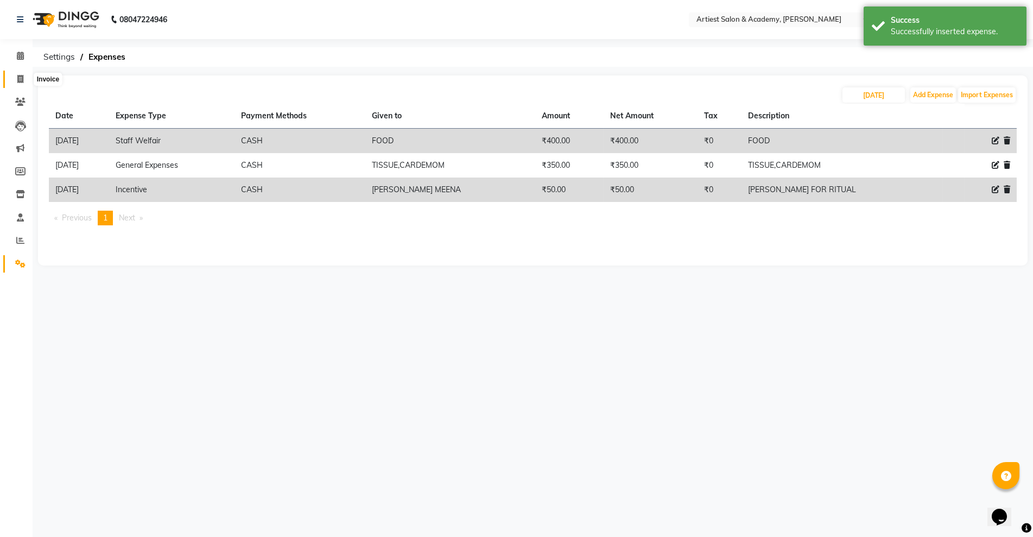
click at [20, 75] on icon at bounding box center [20, 79] width 6 height 8
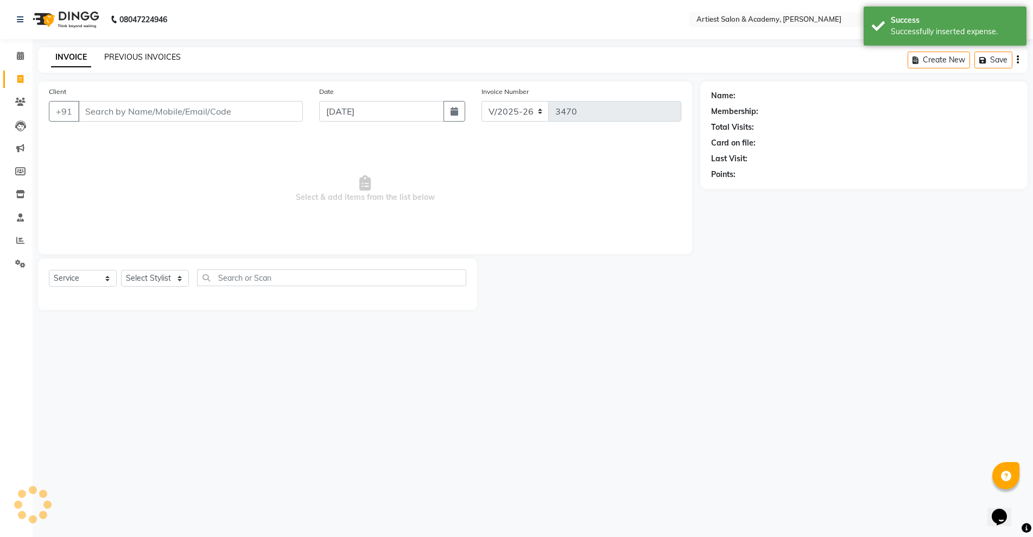
click at [154, 58] on link "PREVIOUS INVOICES" at bounding box center [142, 57] width 77 height 10
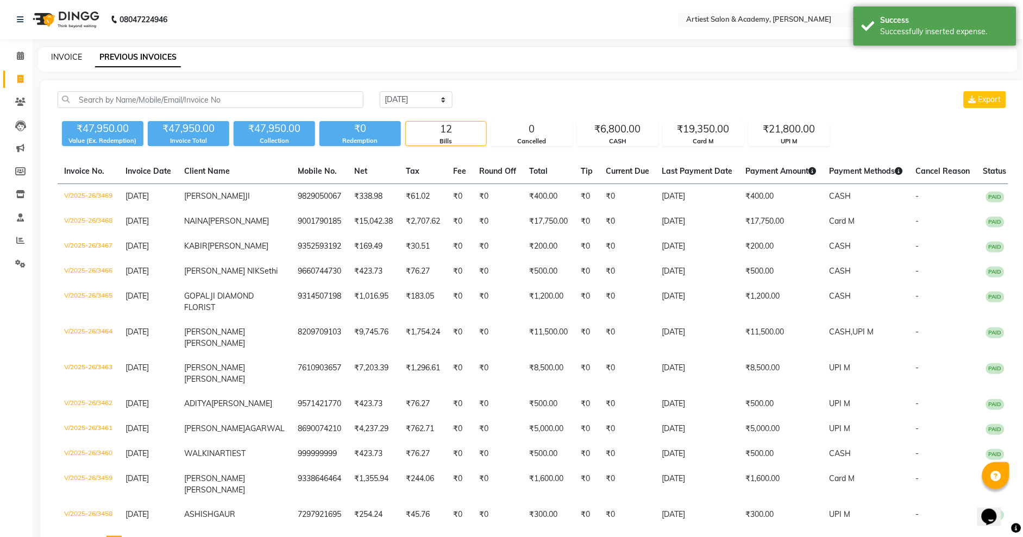
click at [71, 53] on link "INVOICE" at bounding box center [66, 57] width 31 height 10
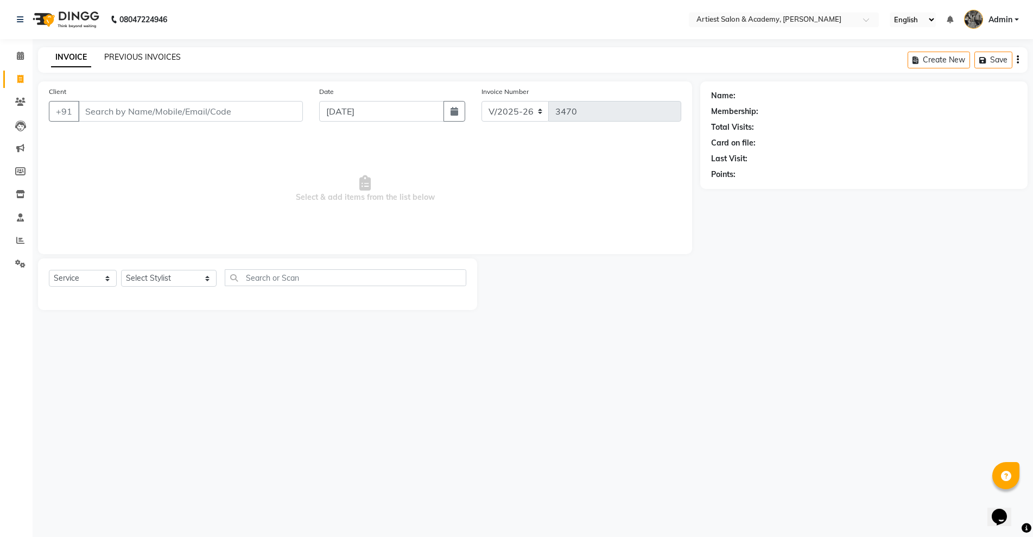
click at [138, 60] on link "PREVIOUS INVOICES" at bounding box center [142, 57] width 77 height 10
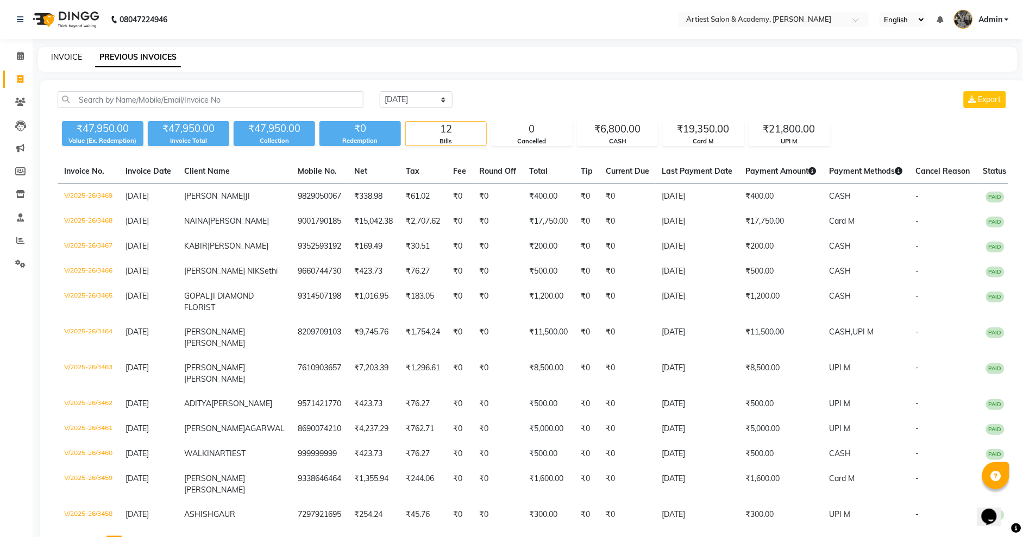
click at [64, 57] on link "INVOICE" at bounding box center [66, 57] width 31 height 10
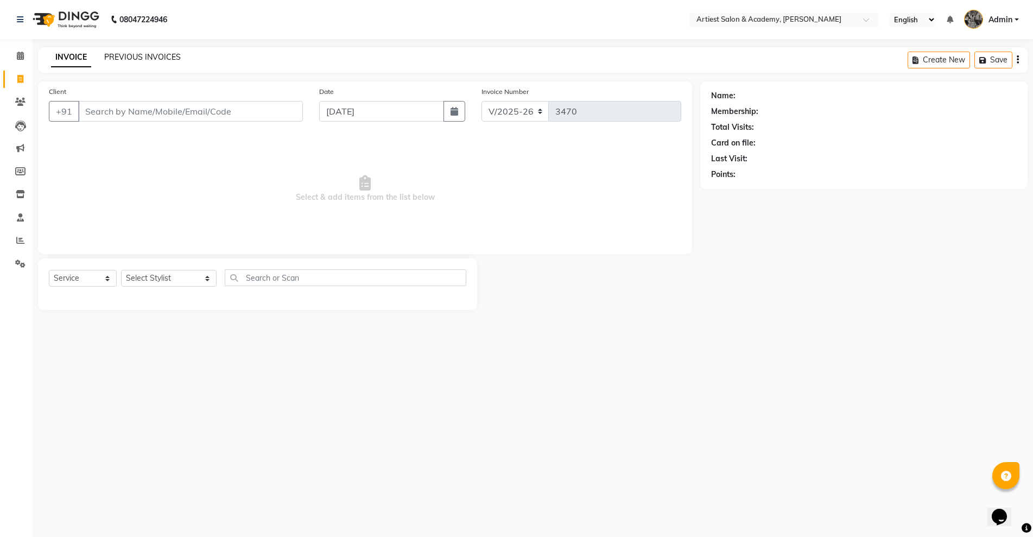
click at [133, 58] on link "PREVIOUS INVOICES" at bounding box center [142, 57] width 77 height 10
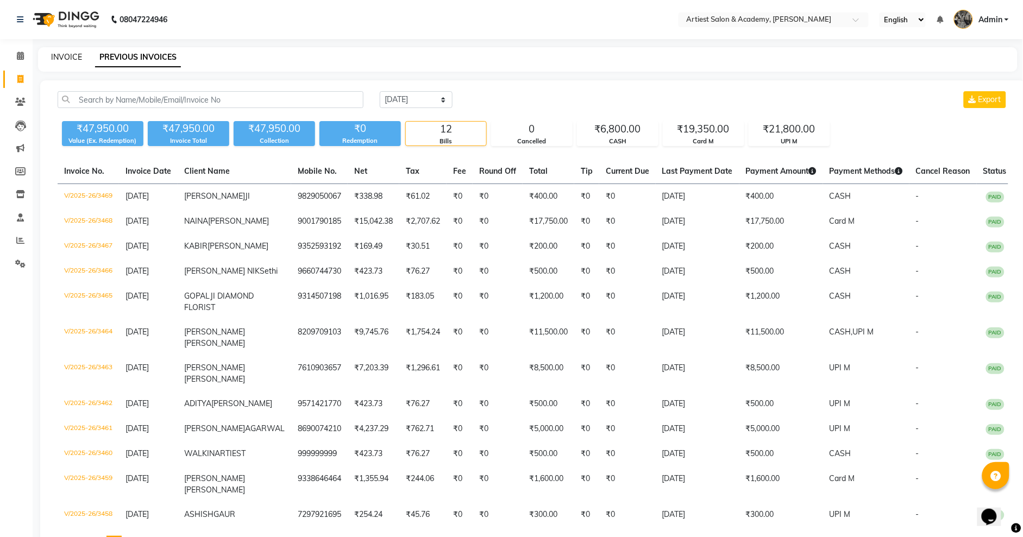
click at [61, 54] on link "INVOICE" at bounding box center [66, 57] width 31 height 10
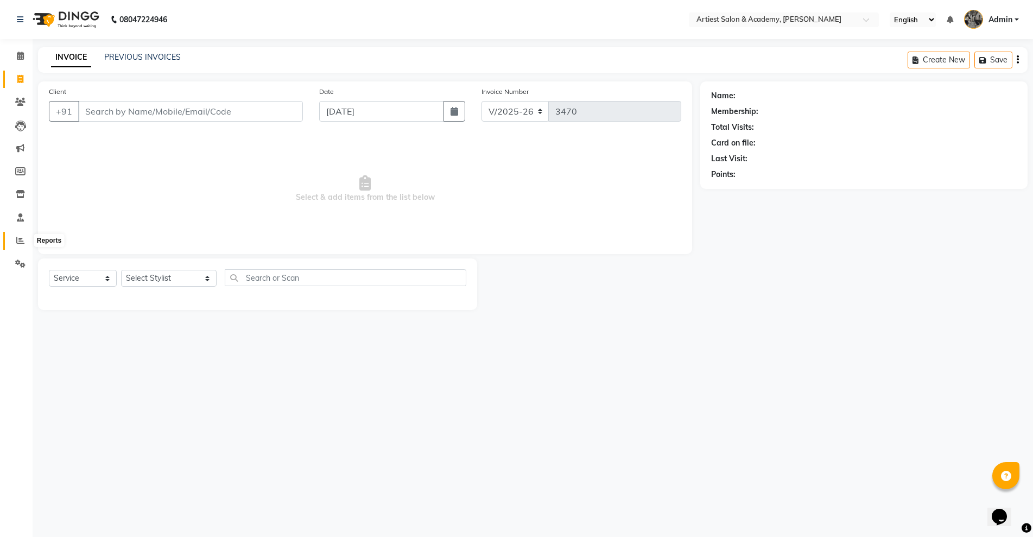
click at [18, 238] on icon at bounding box center [20, 240] width 8 height 8
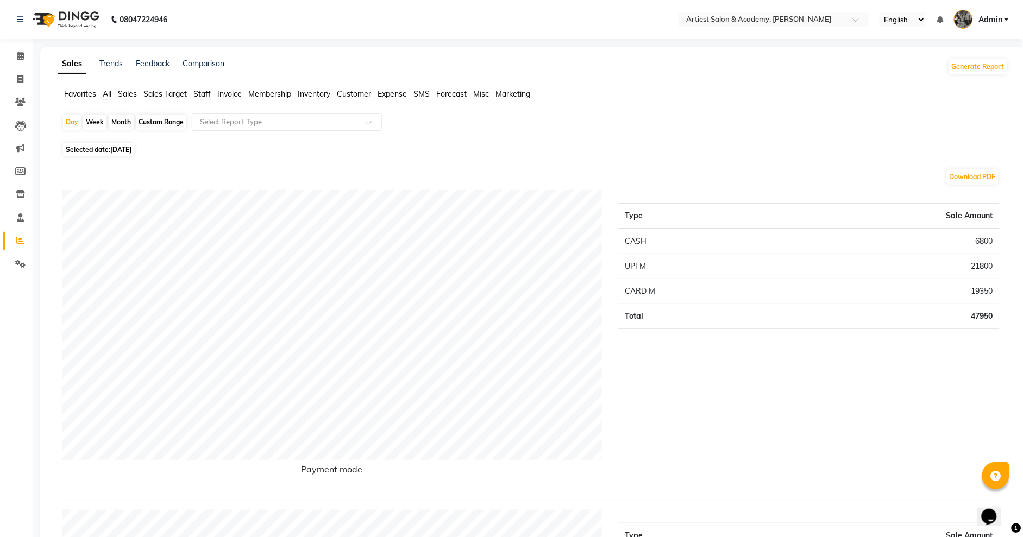
click at [369, 122] on span at bounding box center [372, 125] width 14 height 11
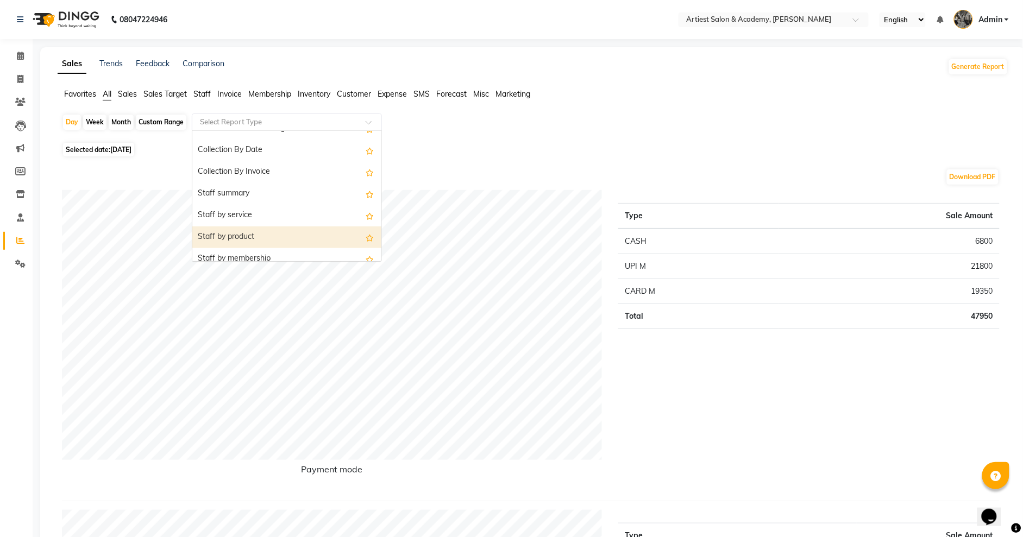
click at [250, 237] on div "Staff by product" at bounding box center [286, 237] width 189 height 22
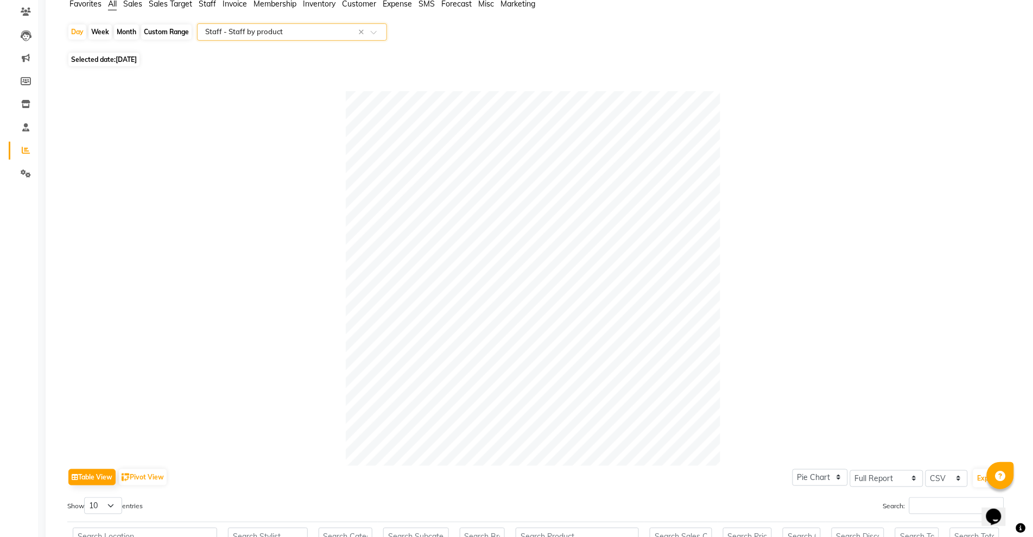
scroll to position [0, 0]
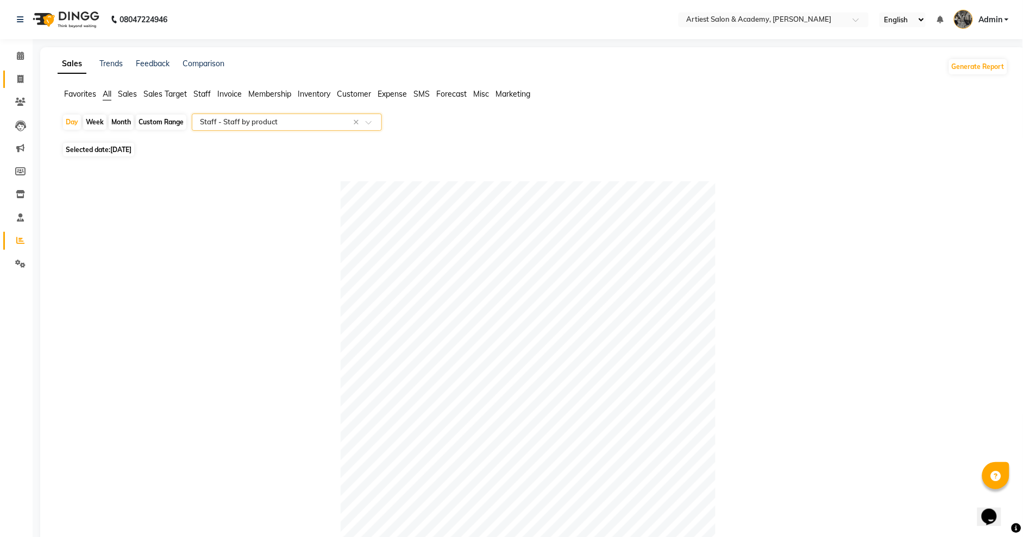
click at [19, 72] on link "Invoice" at bounding box center [16, 80] width 26 height 18
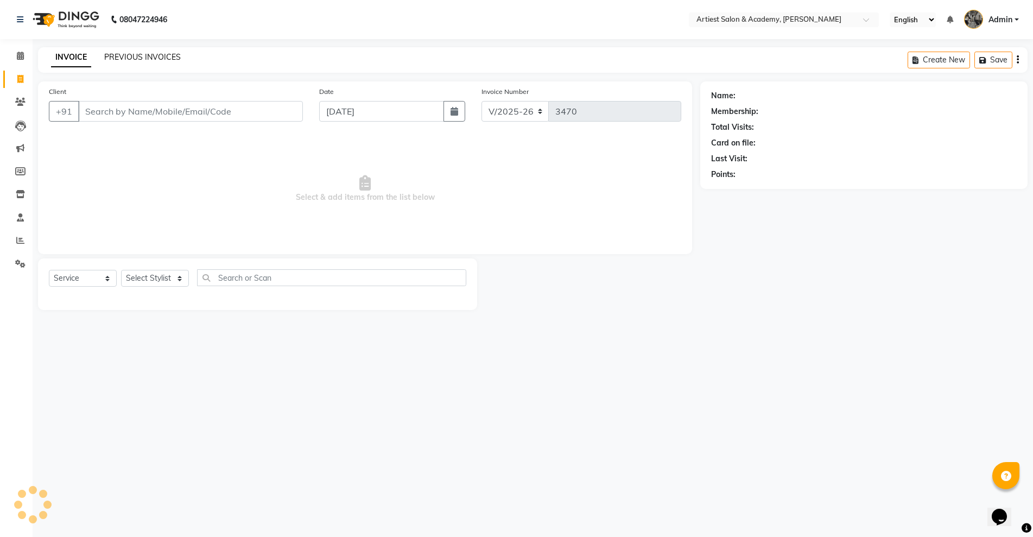
click at [132, 56] on link "PREVIOUS INVOICES" at bounding box center [142, 57] width 77 height 10
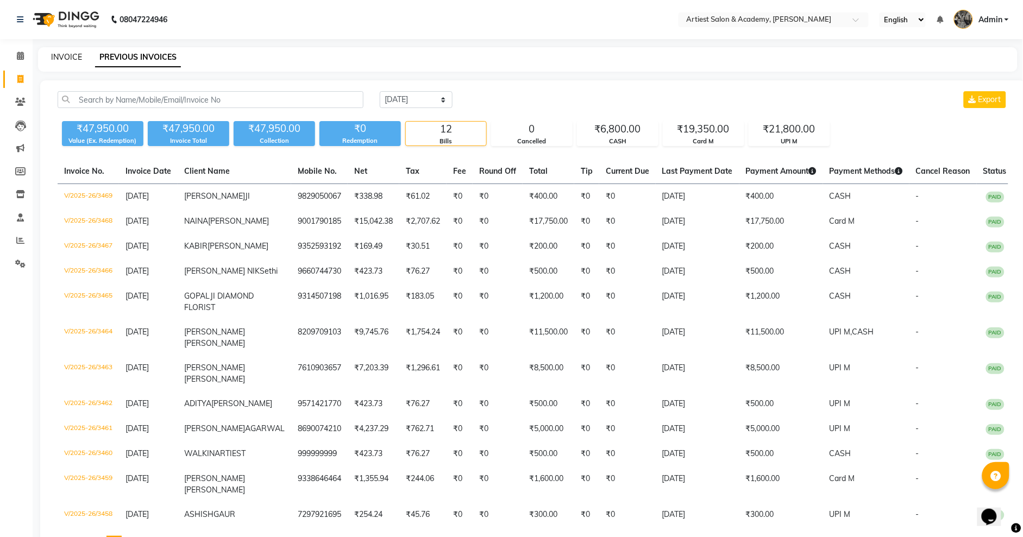
click at [72, 58] on link "INVOICE" at bounding box center [66, 57] width 31 height 10
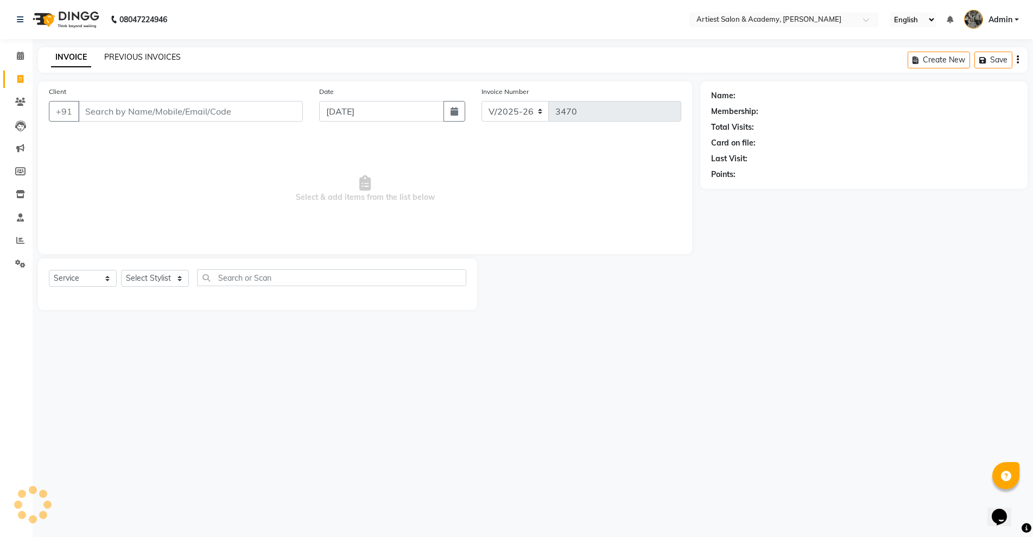
click at [135, 58] on link "PREVIOUS INVOICES" at bounding box center [142, 57] width 77 height 10
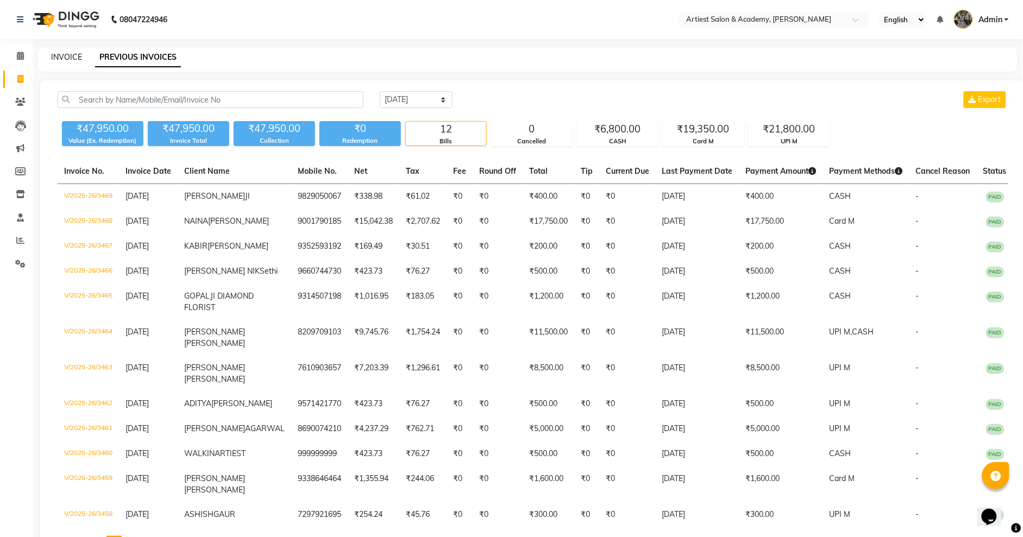
click at [74, 55] on link "INVOICE" at bounding box center [66, 57] width 31 height 10
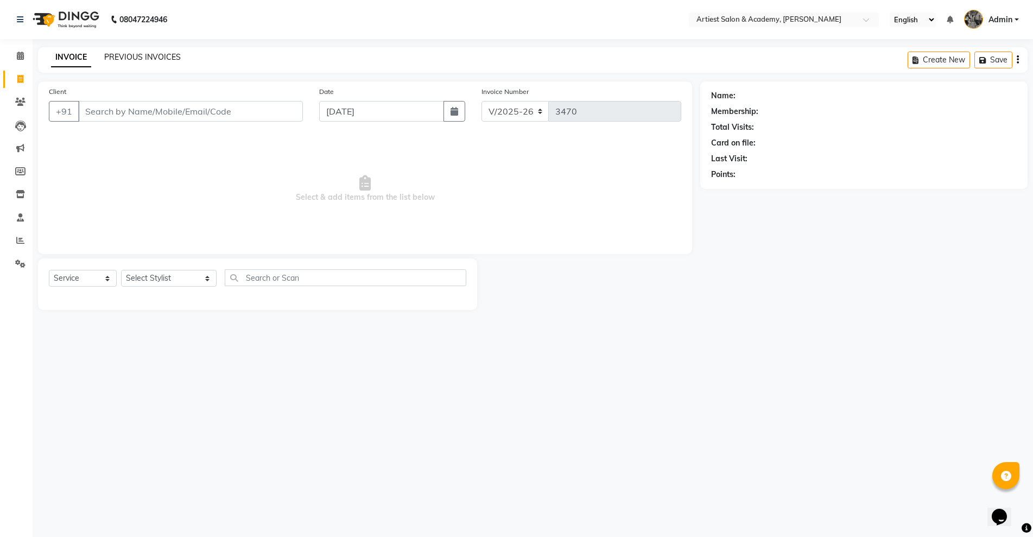
click at [128, 58] on link "PREVIOUS INVOICES" at bounding box center [142, 57] width 77 height 10
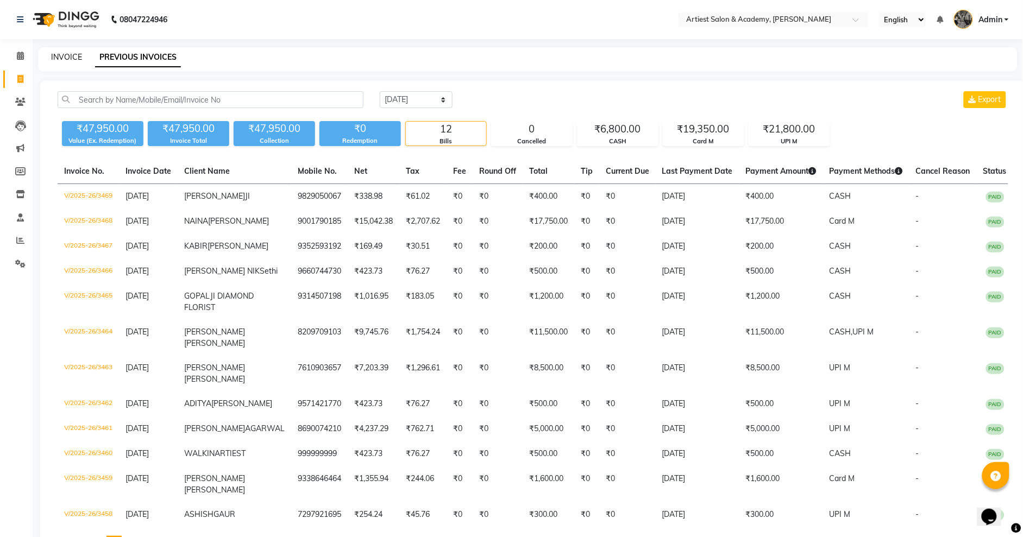
click at [66, 55] on link "INVOICE" at bounding box center [66, 57] width 31 height 10
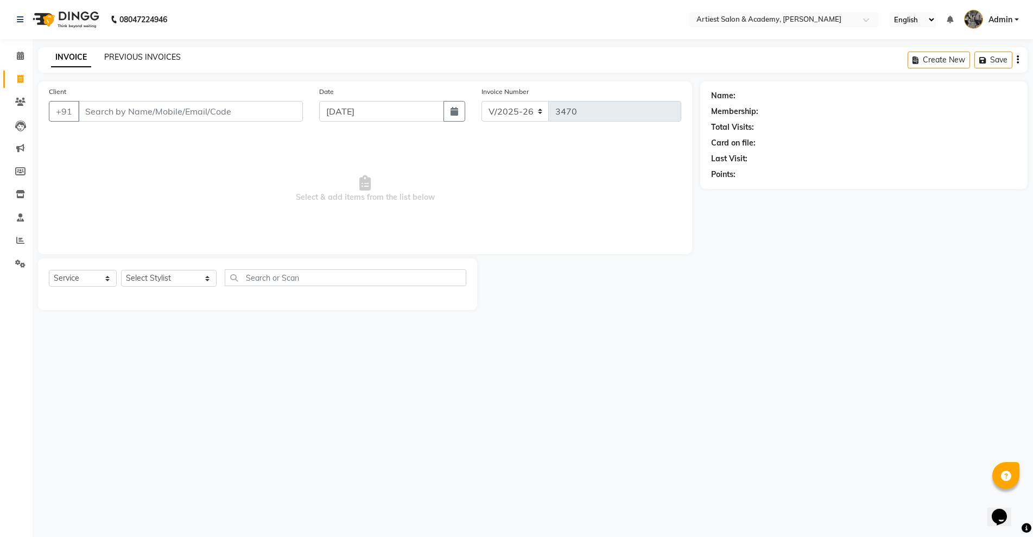
click at [150, 55] on link "PREVIOUS INVOICES" at bounding box center [142, 57] width 77 height 10
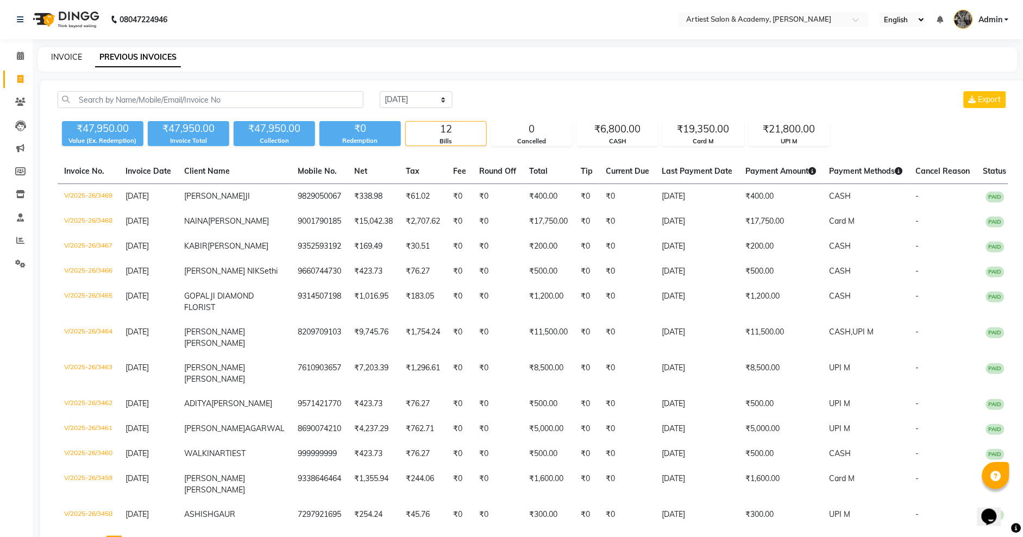
click at [66, 53] on link "INVOICE" at bounding box center [66, 57] width 31 height 10
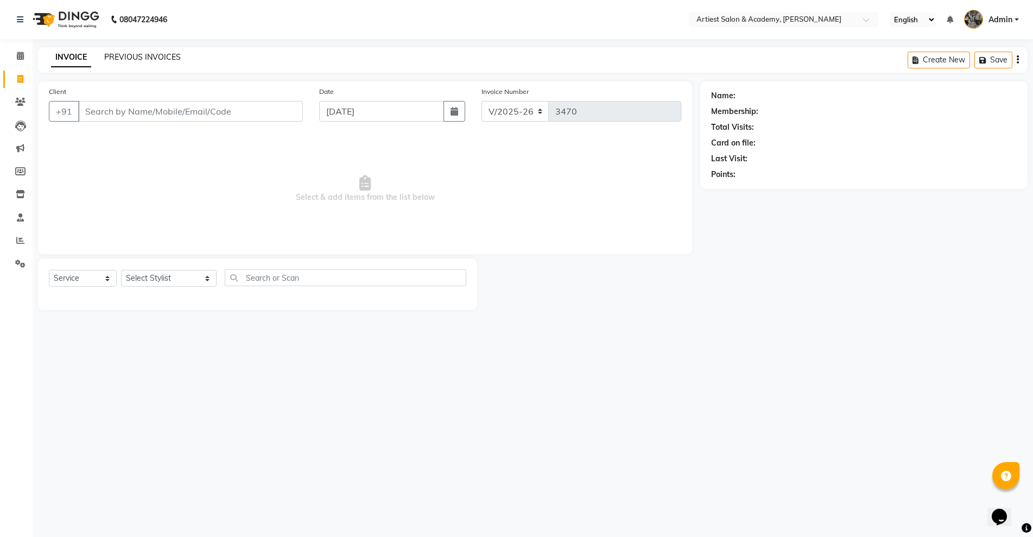
click at [141, 60] on link "PREVIOUS INVOICES" at bounding box center [142, 57] width 77 height 10
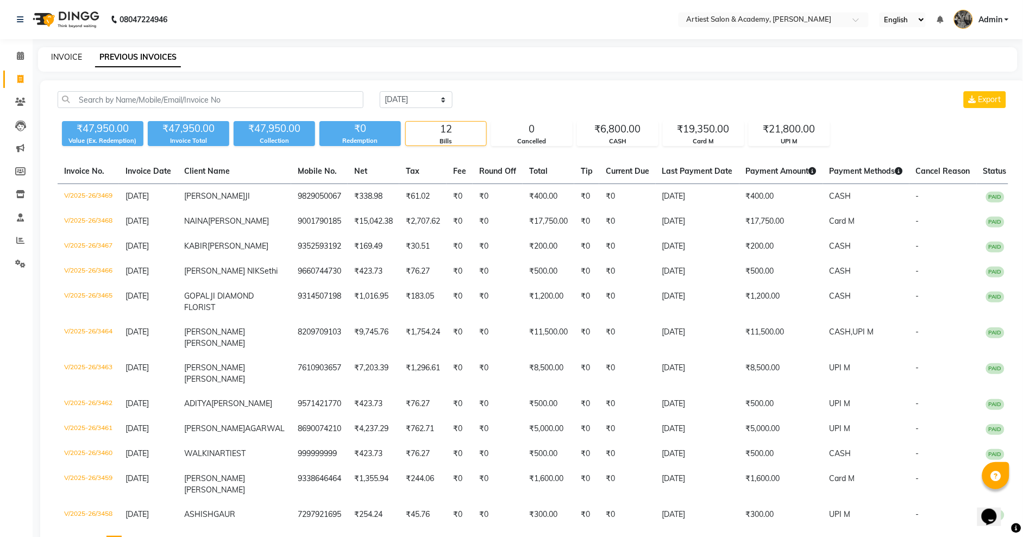
click at [66, 52] on link "INVOICE" at bounding box center [66, 57] width 31 height 10
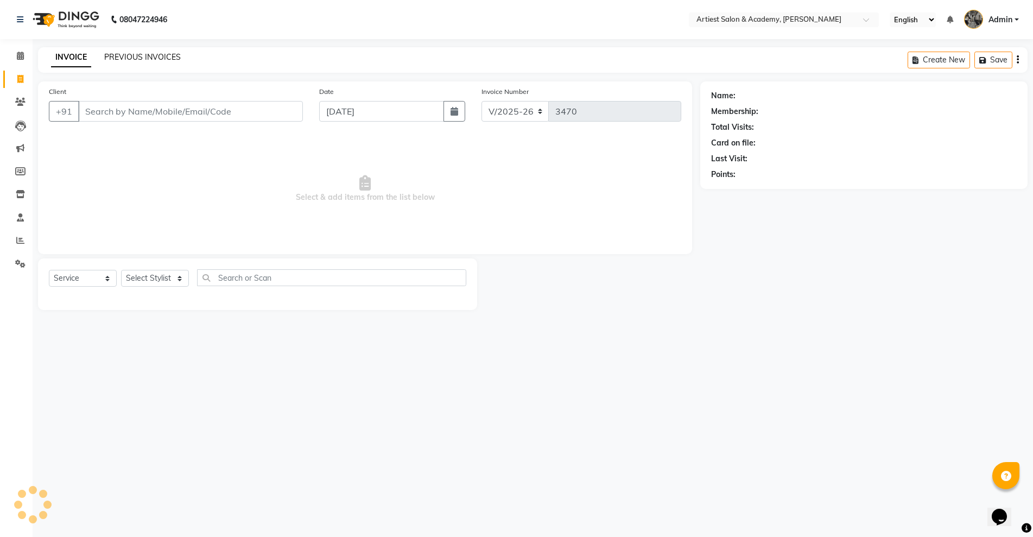
click at [130, 60] on link "PREVIOUS INVOICES" at bounding box center [142, 57] width 77 height 10
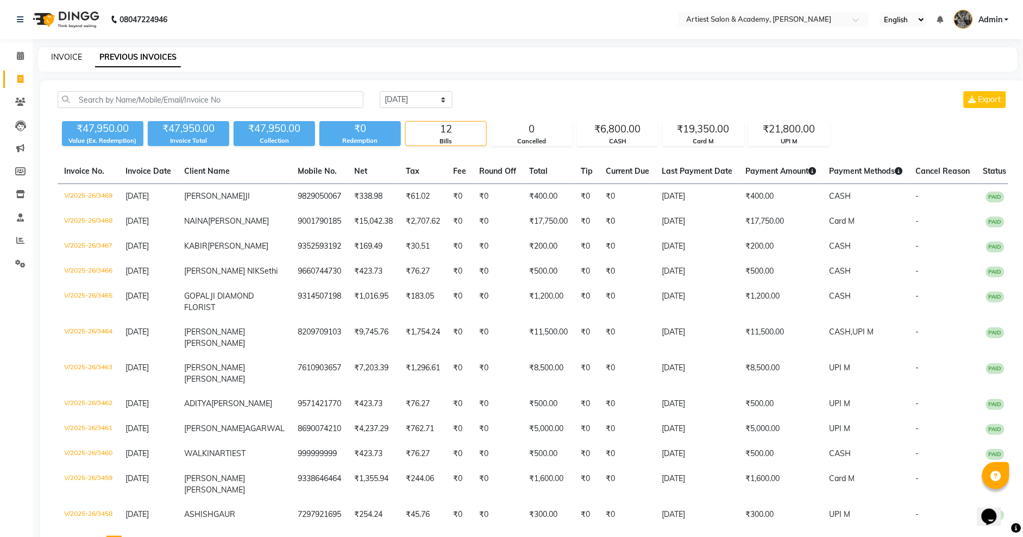
click at [80, 58] on link "INVOICE" at bounding box center [66, 57] width 31 height 10
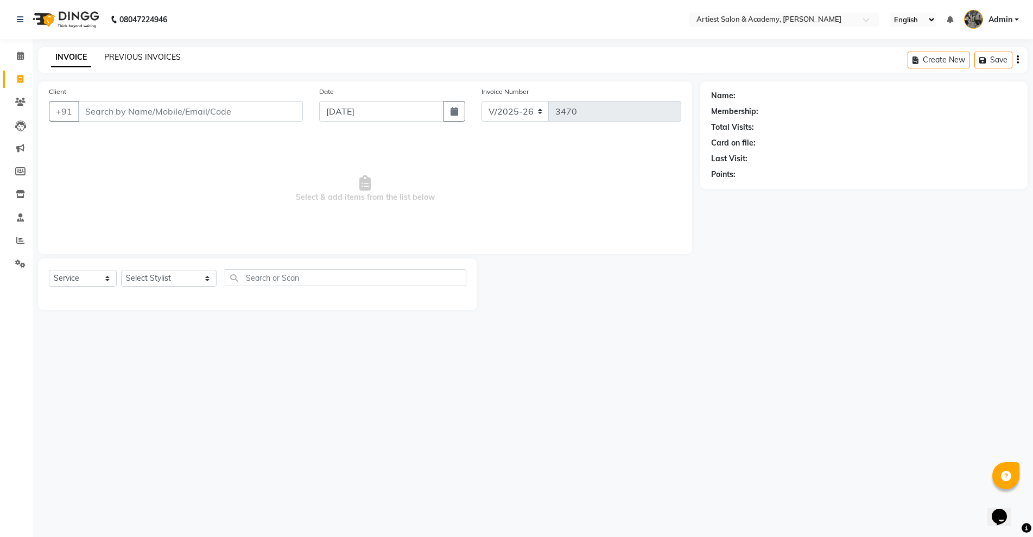
click at [128, 55] on link "PREVIOUS INVOICES" at bounding box center [142, 57] width 77 height 10
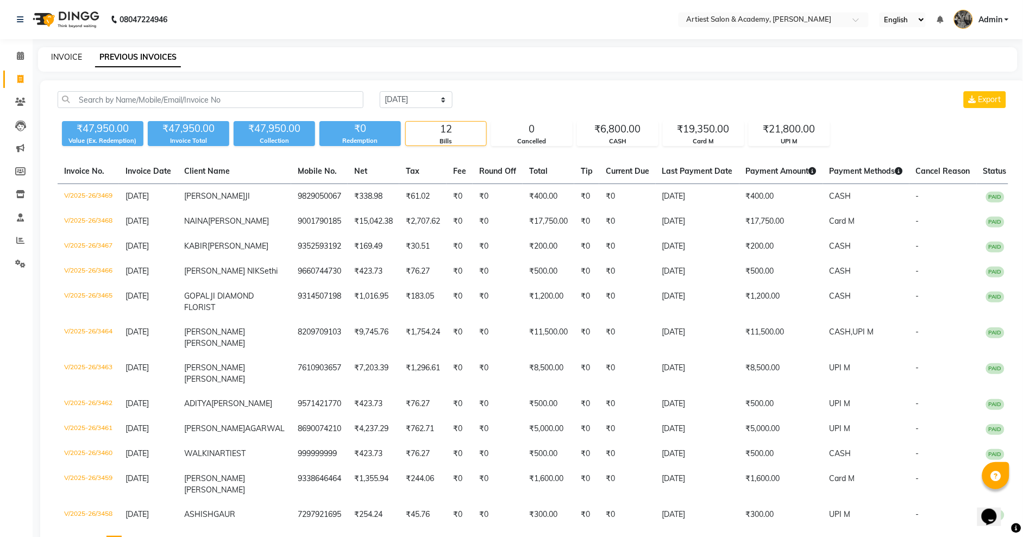
click at [66, 53] on link "INVOICE" at bounding box center [66, 57] width 31 height 10
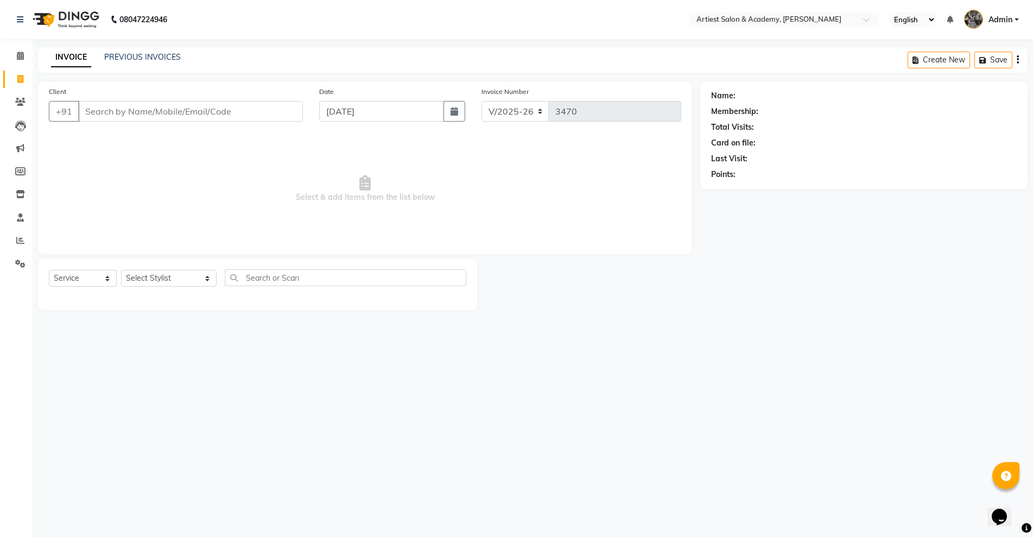
click at [105, 109] on input "Client" at bounding box center [190, 111] width 225 height 21
click at [147, 58] on link "PREVIOUS INVOICES" at bounding box center [142, 57] width 77 height 10
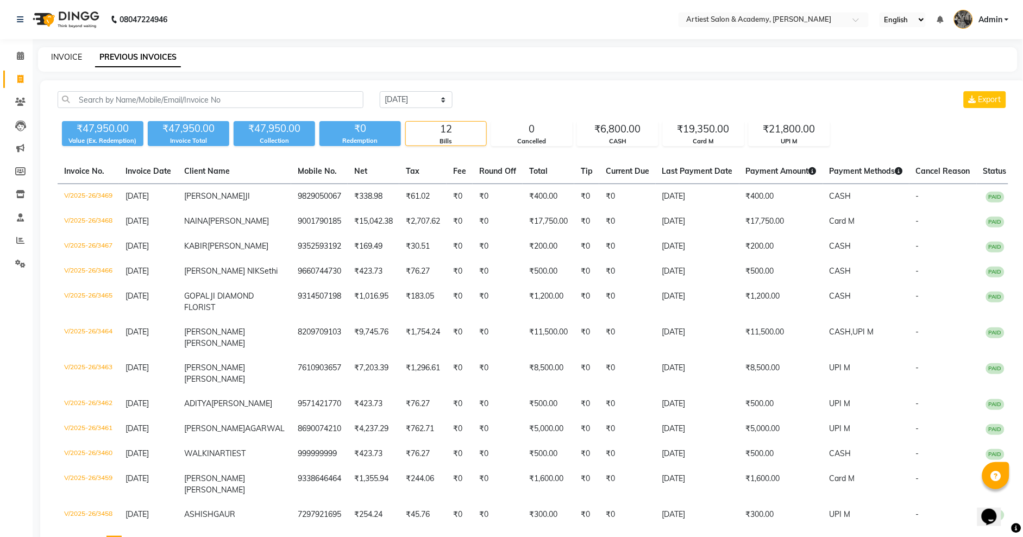
click at [67, 56] on link "INVOICE" at bounding box center [66, 57] width 31 height 10
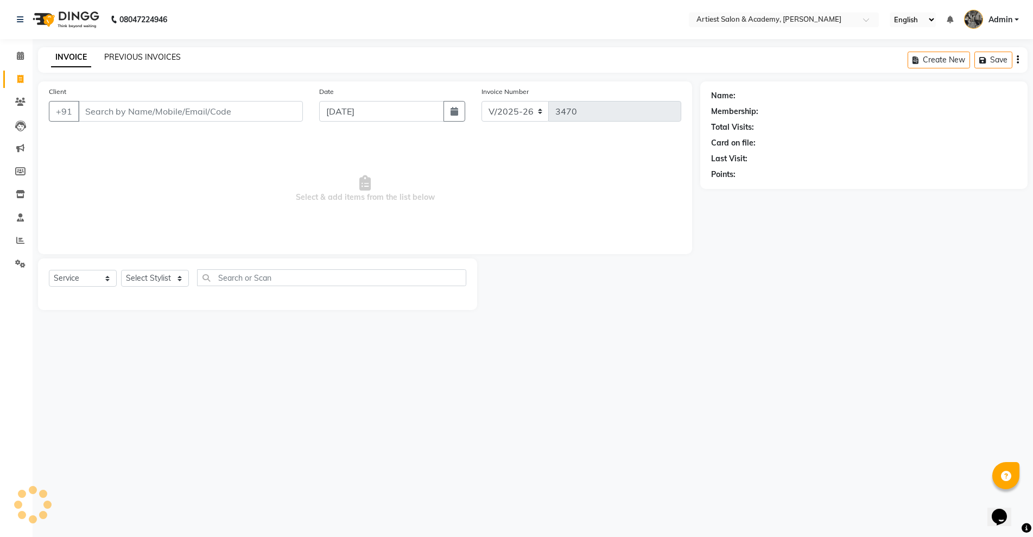
click at [140, 56] on link "PREVIOUS INVOICES" at bounding box center [142, 57] width 77 height 10
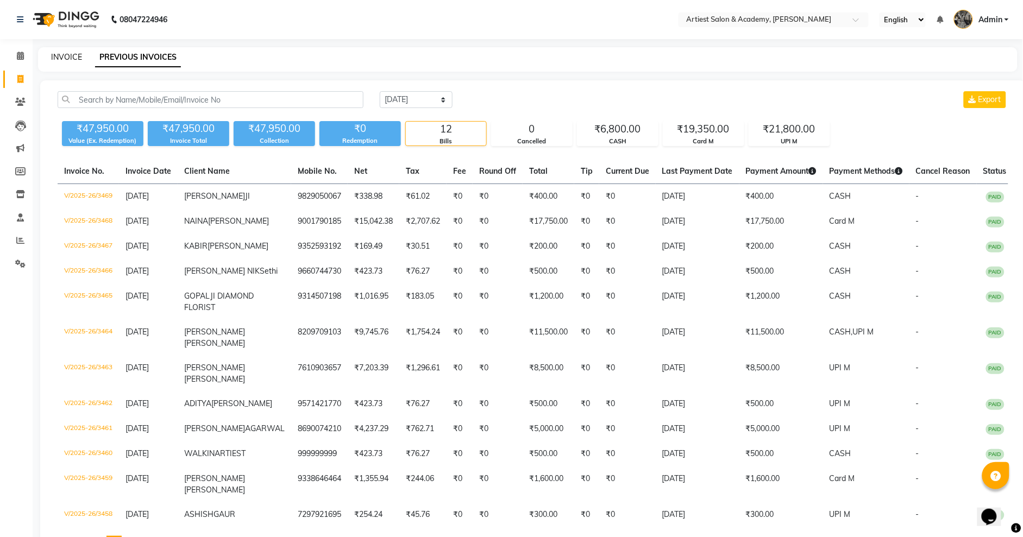
click at [75, 59] on link "INVOICE" at bounding box center [66, 57] width 31 height 10
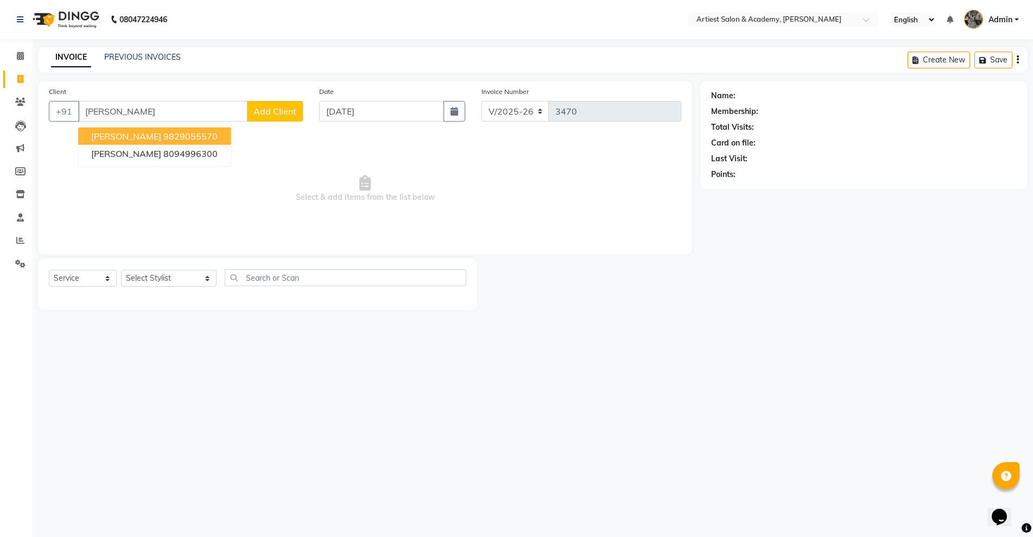
click at [219, 134] on button "[PERSON_NAME] 9829055570" at bounding box center [154, 136] width 153 height 17
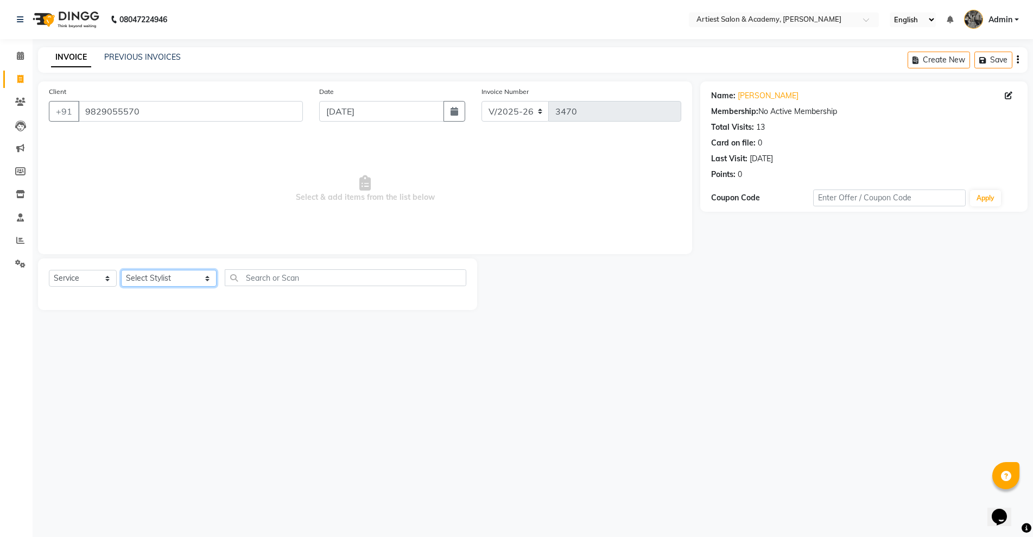
click at [175, 275] on select "Select Stylist [PERSON_NAME] (M) [PERSON_NAME] (F) [PERSON_NAME] [PERSON_NAME] …" at bounding box center [169, 278] width 96 height 17
click at [121, 270] on select "Select Stylist [PERSON_NAME] (M) [PERSON_NAME] (F) [PERSON_NAME] [PERSON_NAME] …" at bounding box center [169, 278] width 96 height 17
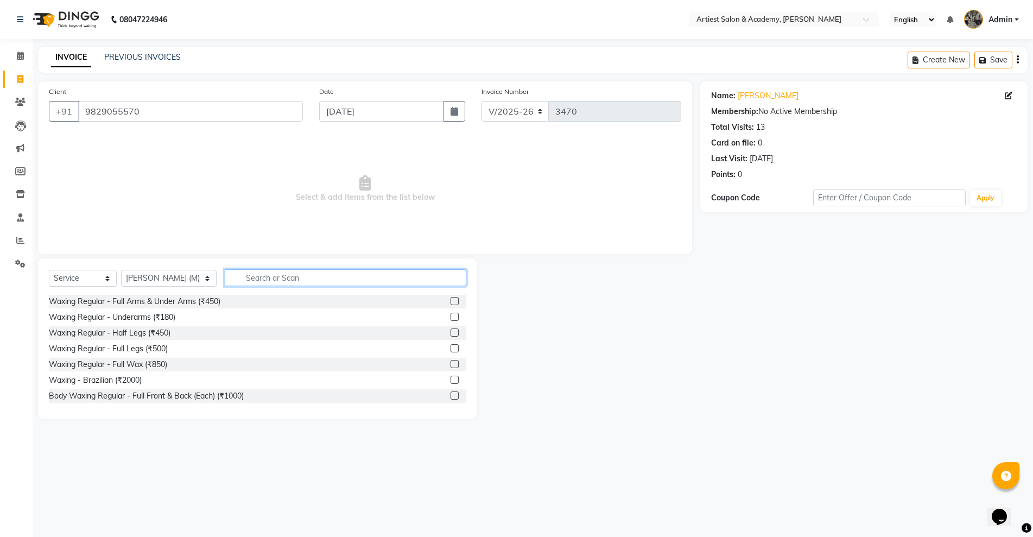
click at [253, 270] on input "text" at bounding box center [345, 277] width 241 height 17
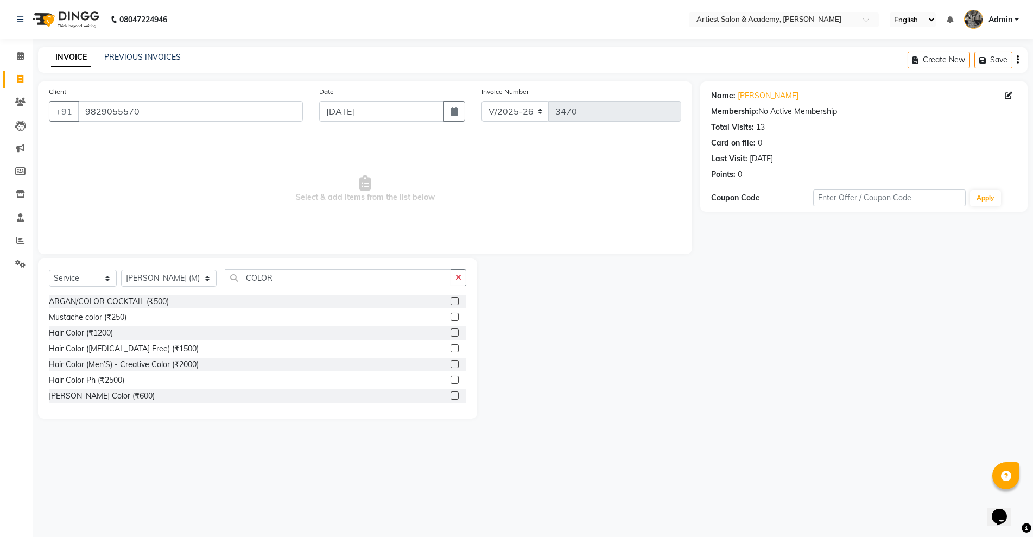
click at [451, 348] on label at bounding box center [455, 348] width 8 height 8
click at [451, 348] on input "checkbox" at bounding box center [454, 348] width 7 height 7
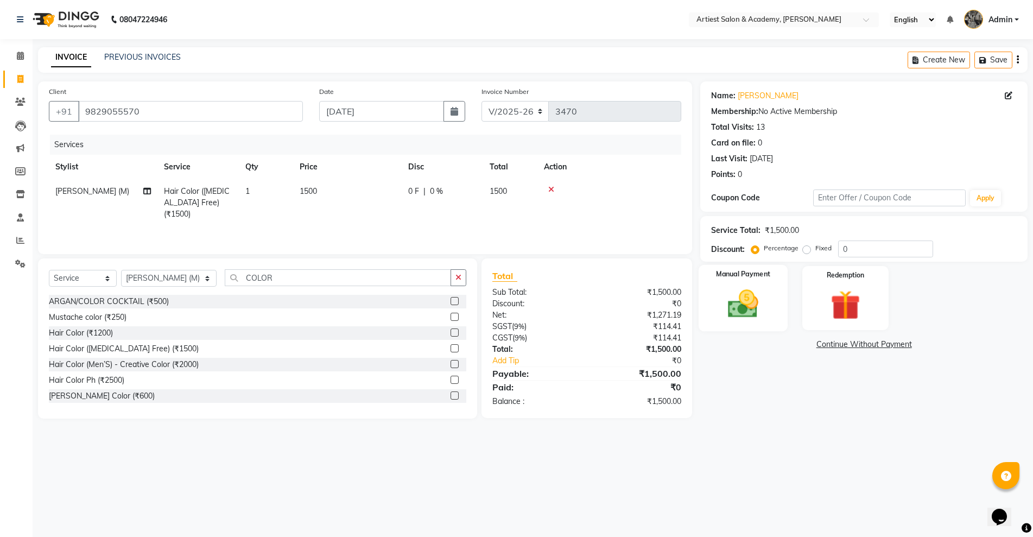
click at [747, 315] on img at bounding box center [743, 303] width 50 height 35
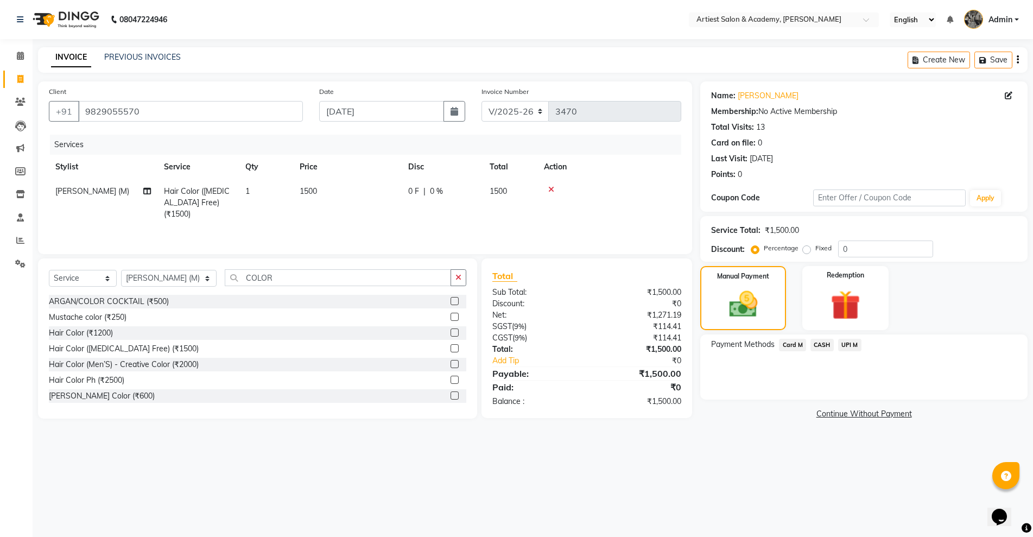
drag, startPoint x: 817, startPoint y: 348, endPoint x: 826, endPoint y: 356, distance: 11.9
click at [817, 348] on span "CASH" at bounding box center [822, 345] width 23 height 12
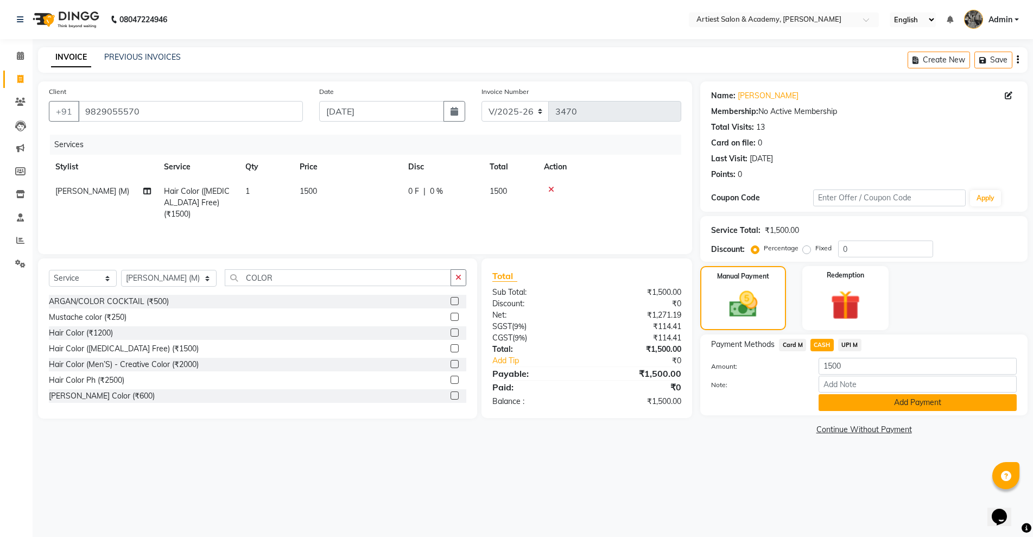
click at [920, 405] on button "Add Payment" at bounding box center [918, 402] width 198 height 17
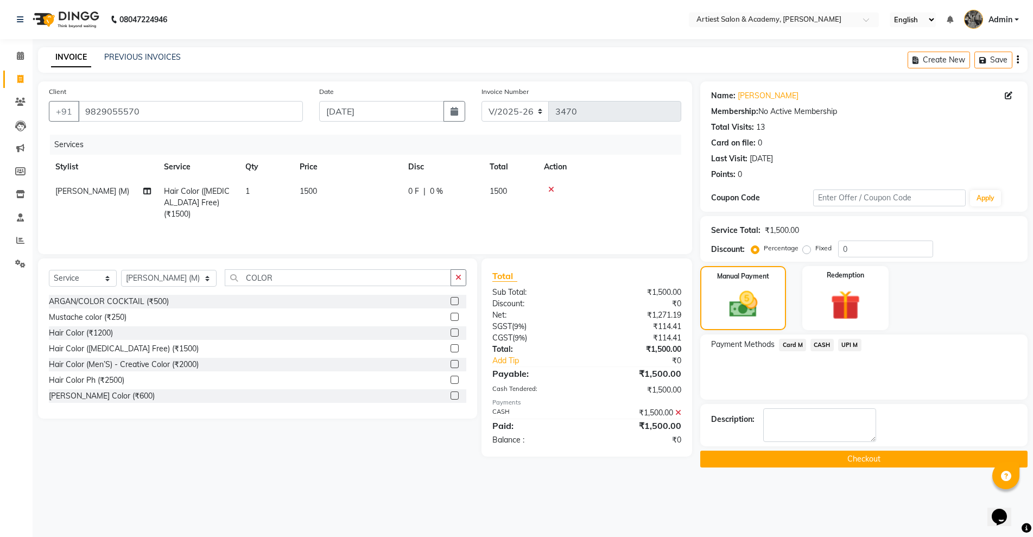
click at [864, 458] on button "Checkout" at bounding box center [864, 459] width 327 height 17
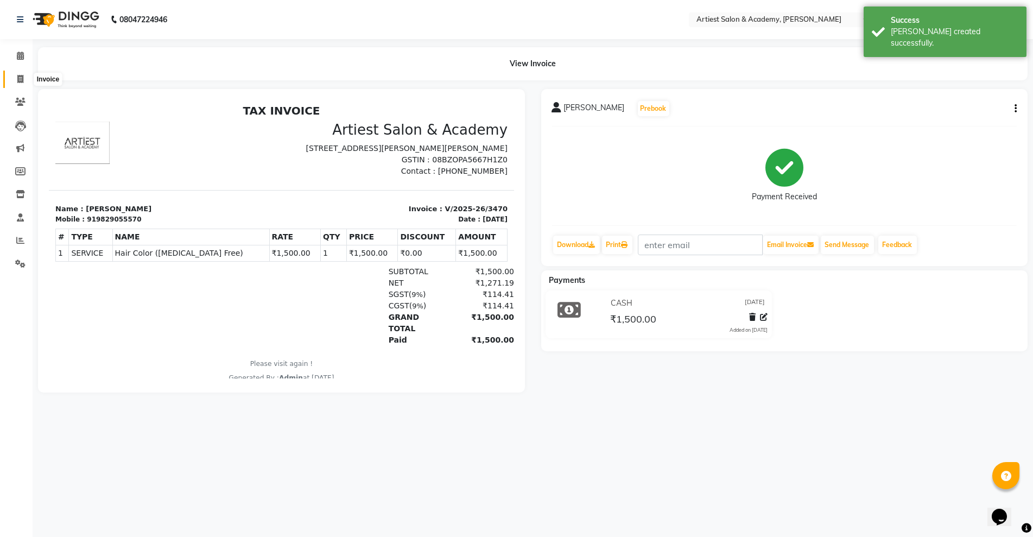
click at [21, 80] on icon at bounding box center [20, 79] width 6 height 8
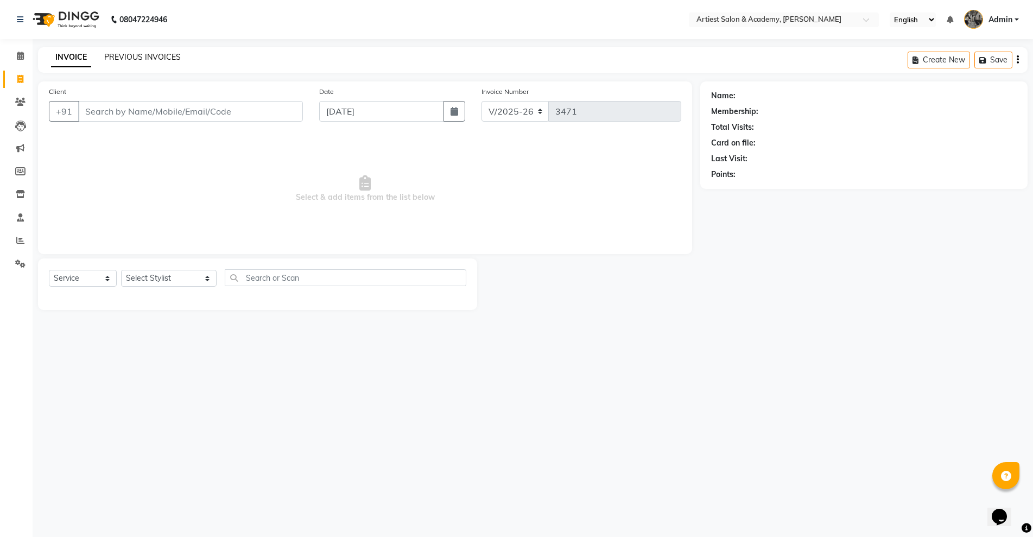
click at [145, 54] on link "PREVIOUS INVOICES" at bounding box center [142, 57] width 77 height 10
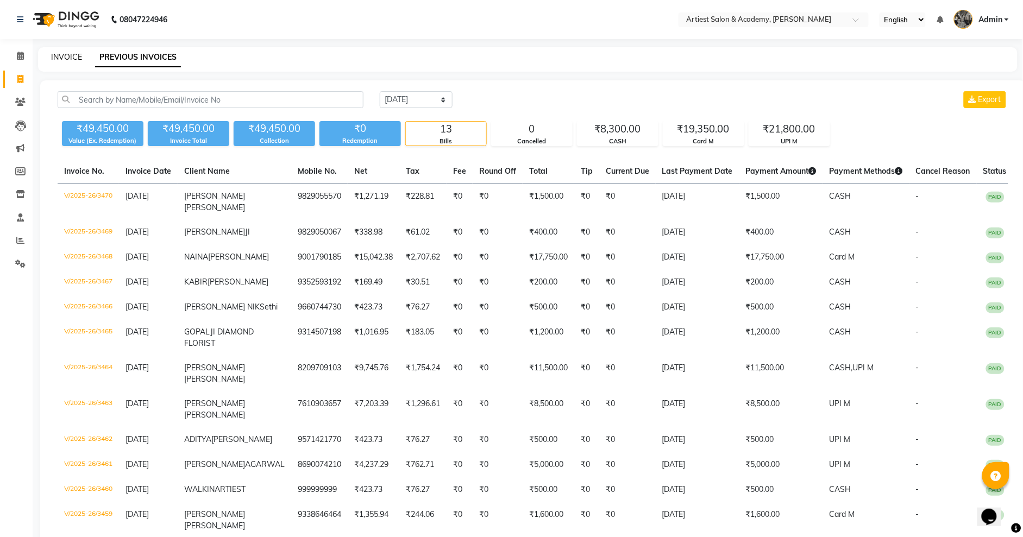
click at [65, 54] on link "INVOICE" at bounding box center [66, 57] width 31 height 10
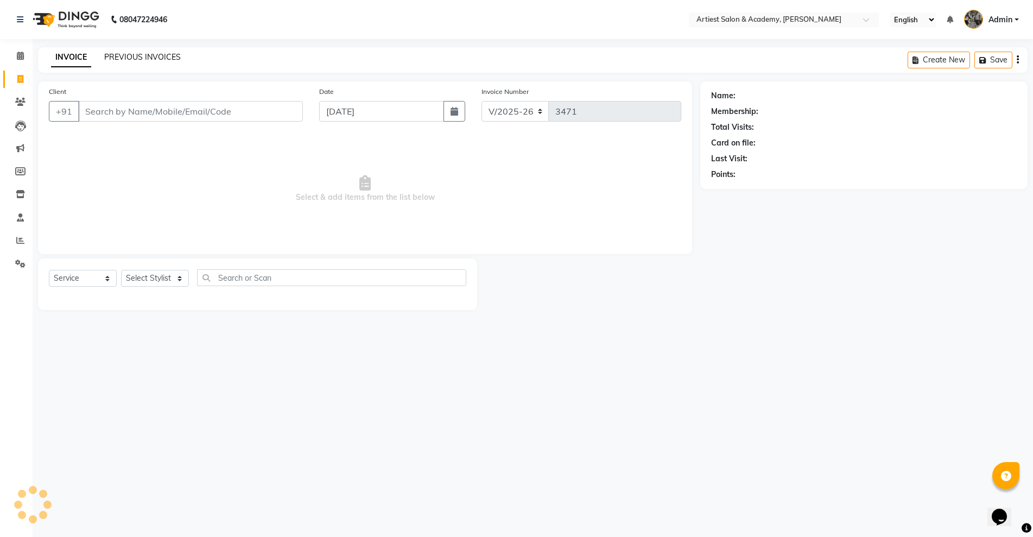
click at [128, 53] on link "PREVIOUS INVOICES" at bounding box center [142, 57] width 77 height 10
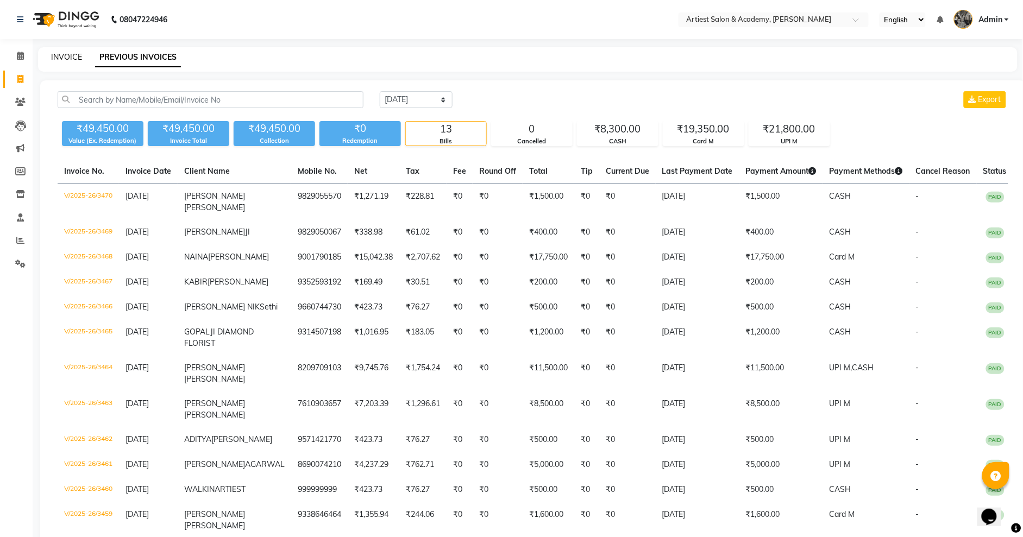
click at [72, 55] on link "INVOICE" at bounding box center [66, 57] width 31 height 10
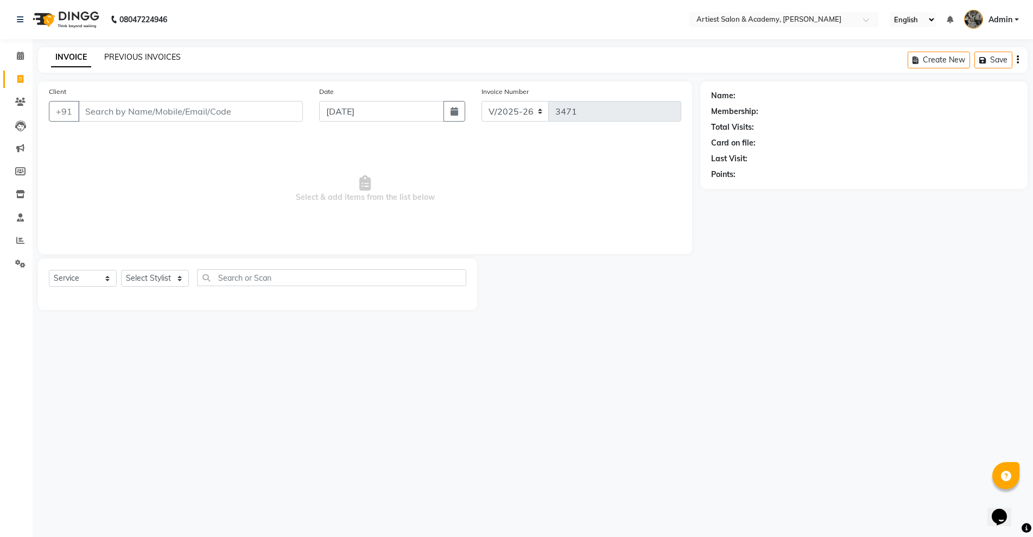
click at [129, 58] on link "PREVIOUS INVOICES" at bounding box center [142, 57] width 77 height 10
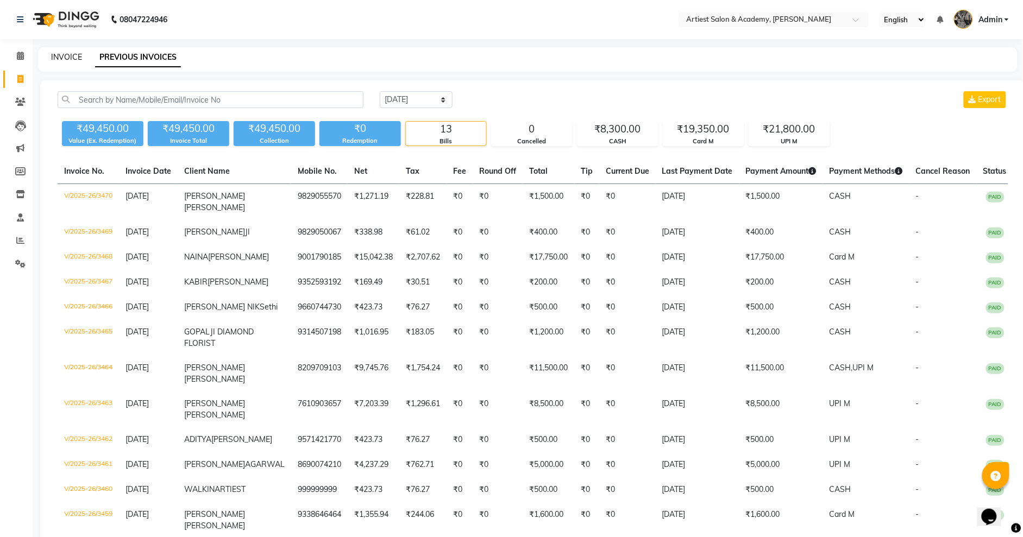
click at [67, 56] on link "INVOICE" at bounding box center [66, 57] width 31 height 10
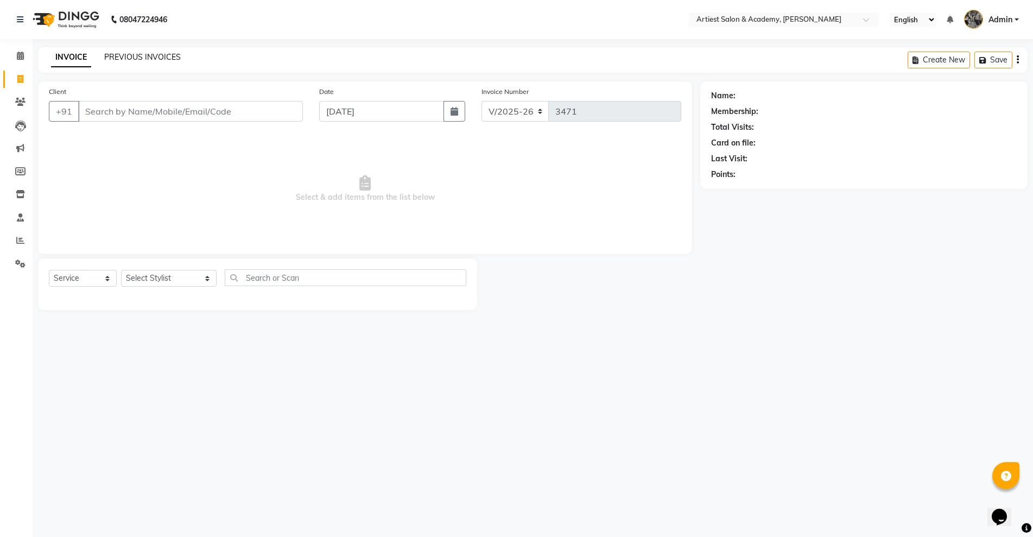
click at [142, 59] on link "PREVIOUS INVOICES" at bounding box center [142, 57] width 77 height 10
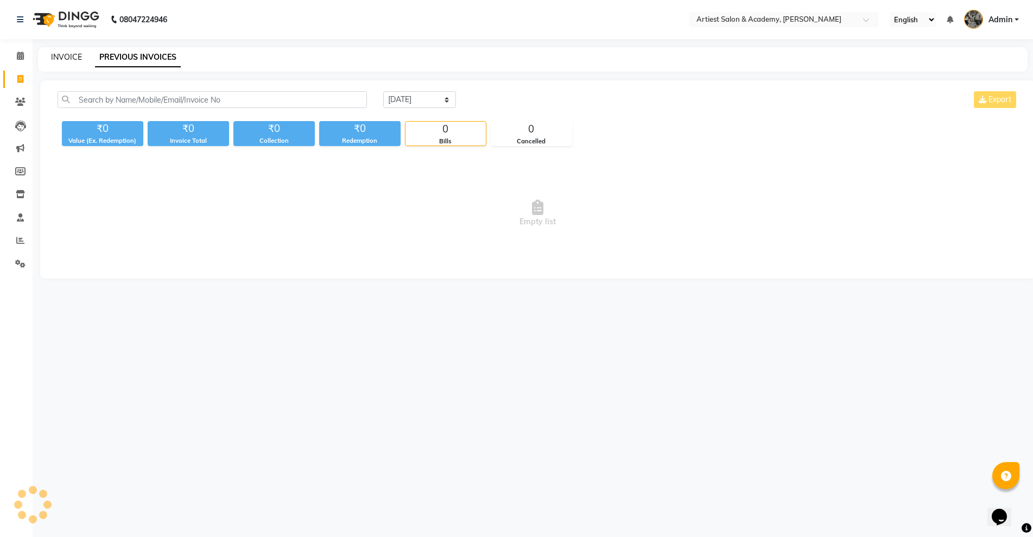
click at [61, 55] on link "INVOICE" at bounding box center [66, 57] width 31 height 10
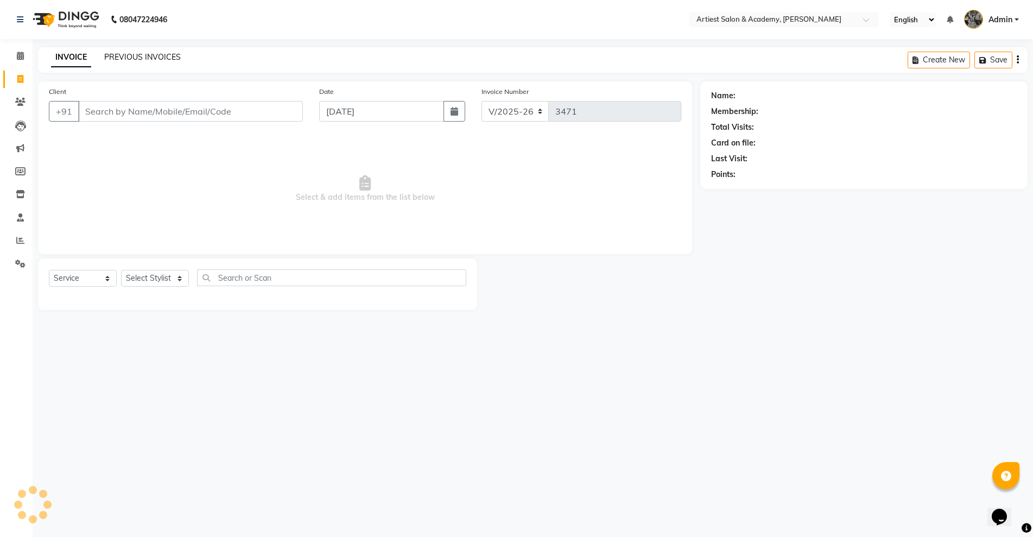
click at [126, 60] on link "PREVIOUS INVOICES" at bounding box center [142, 57] width 77 height 10
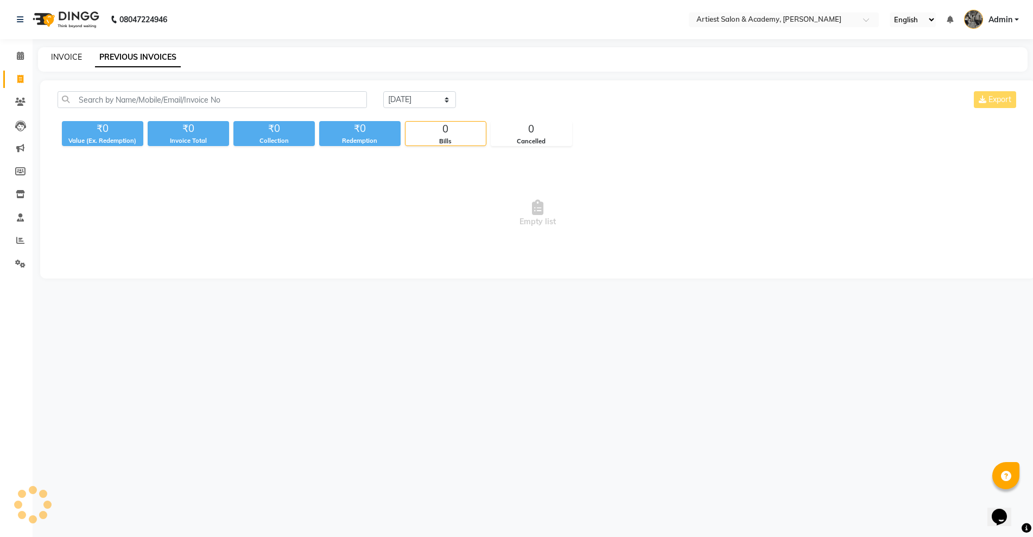
click at [67, 57] on link "INVOICE" at bounding box center [66, 57] width 31 height 10
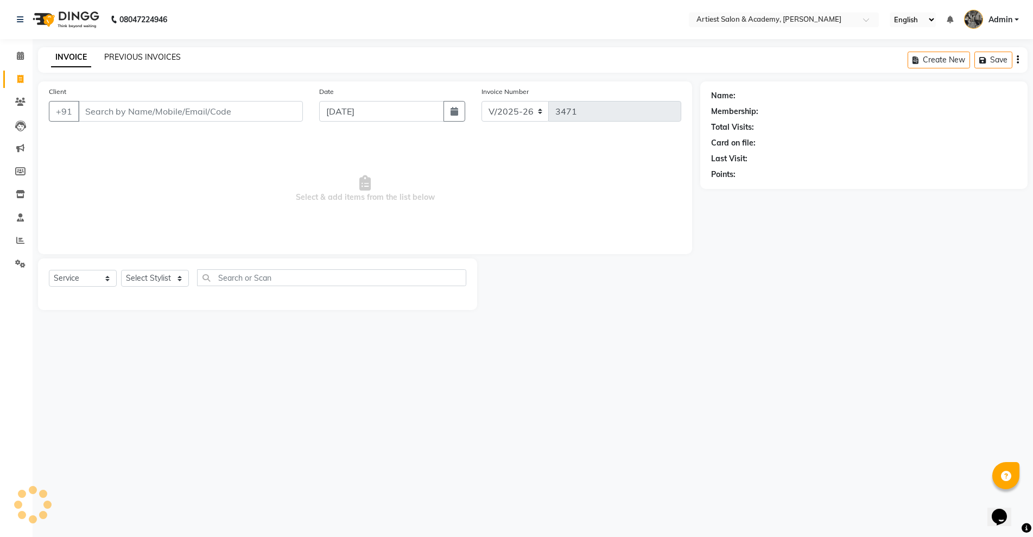
click at [123, 53] on link "PREVIOUS INVOICES" at bounding box center [142, 57] width 77 height 10
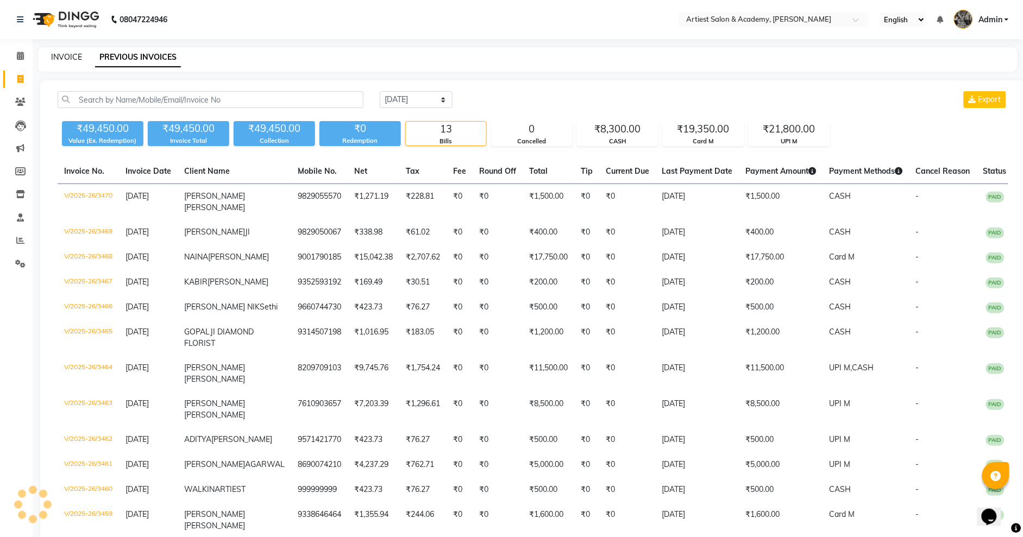
click at [71, 53] on link "INVOICE" at bounding box center [66, 57] width 31 height 10
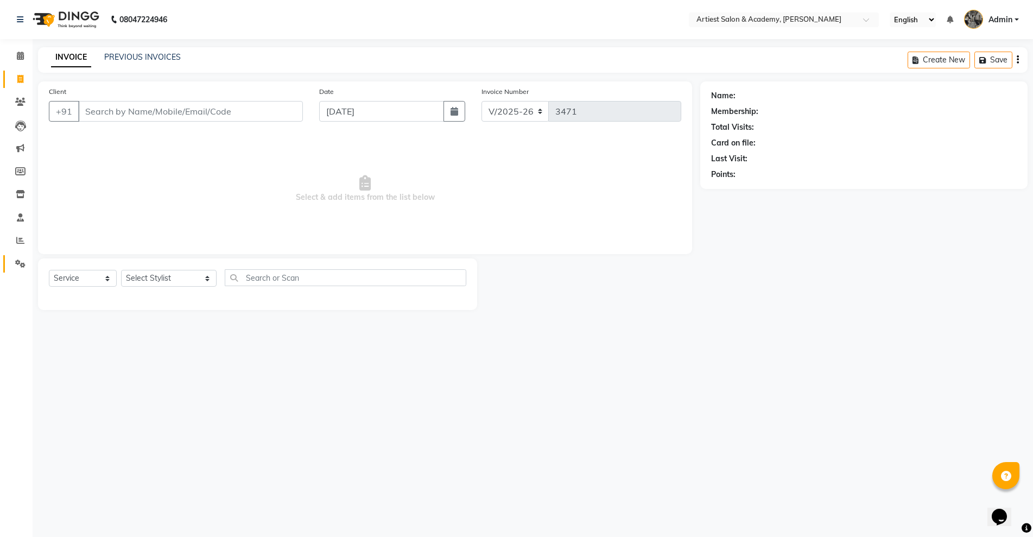
click at [15, 255] on link "Settings" at bounding box center [16, 264] width 26 height 18
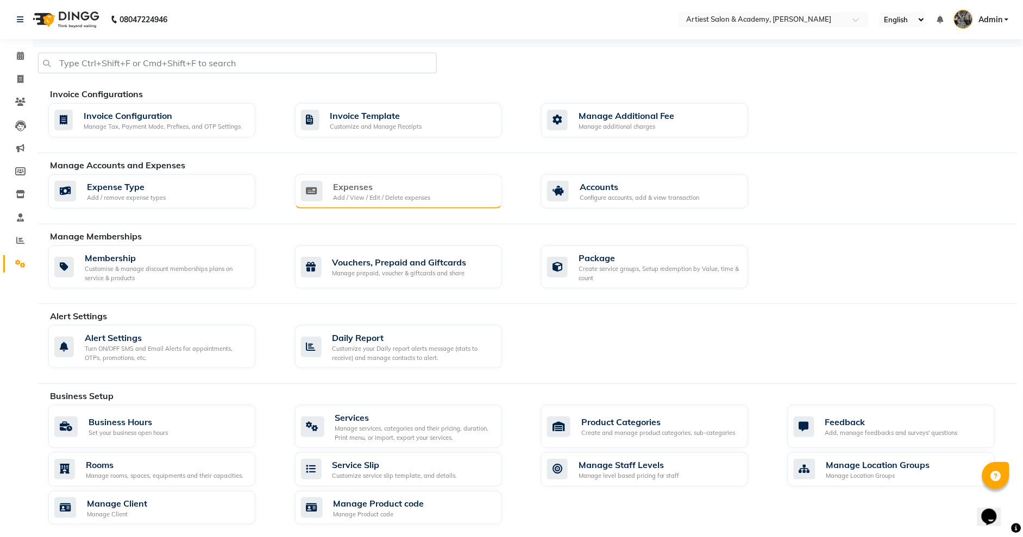
click at [381, 188] on div "Expenses" at bounding box center [381, 186] width 97 height 13
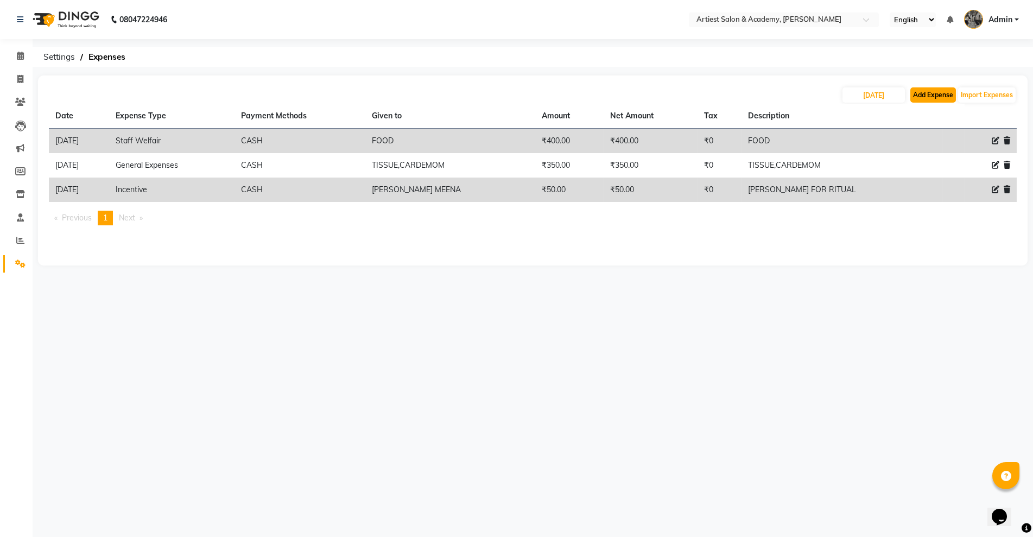
click at [932, 92] on button "Add Expense" at bounding box center [934, 94] width 46 height 15
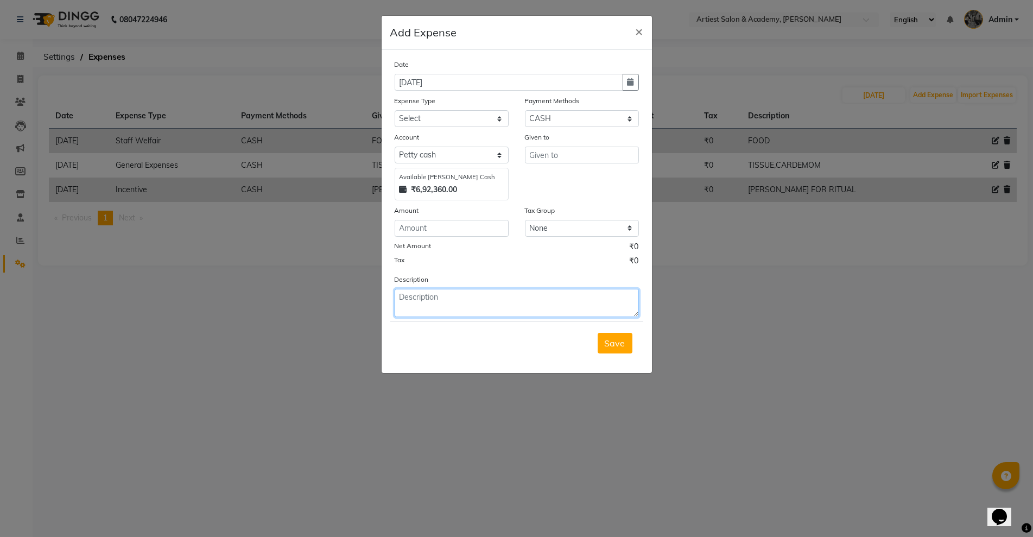
click at [444, 302] on textarea at bounding box center [517, 303] width 244 height 28
paste textarea "NIK FOR PROD"
click at [408, 229] on input "number" at bounding box center [452, 228] width 114 height 17
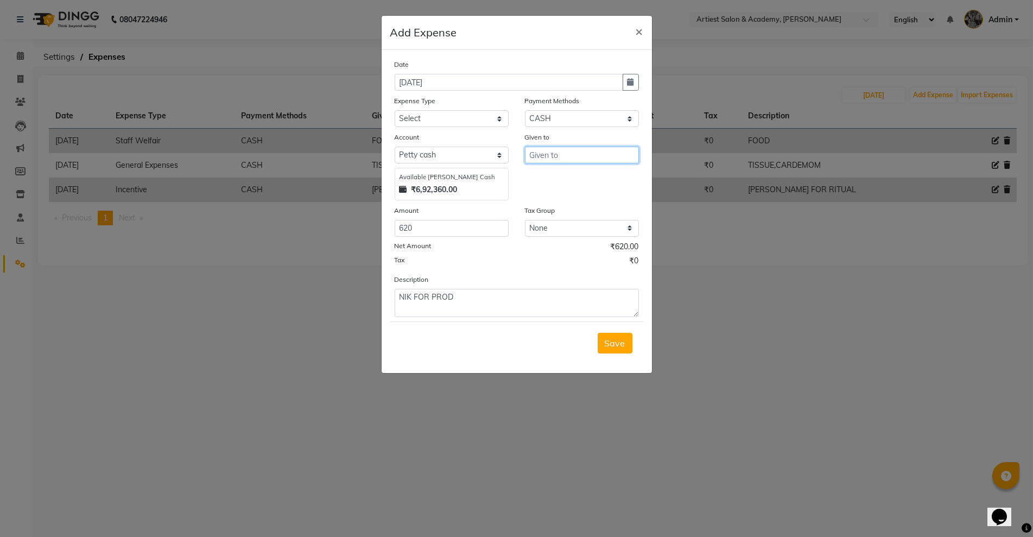
click at [552, 157] on input "text" at bounding box center [582, 155] width 114 height 17
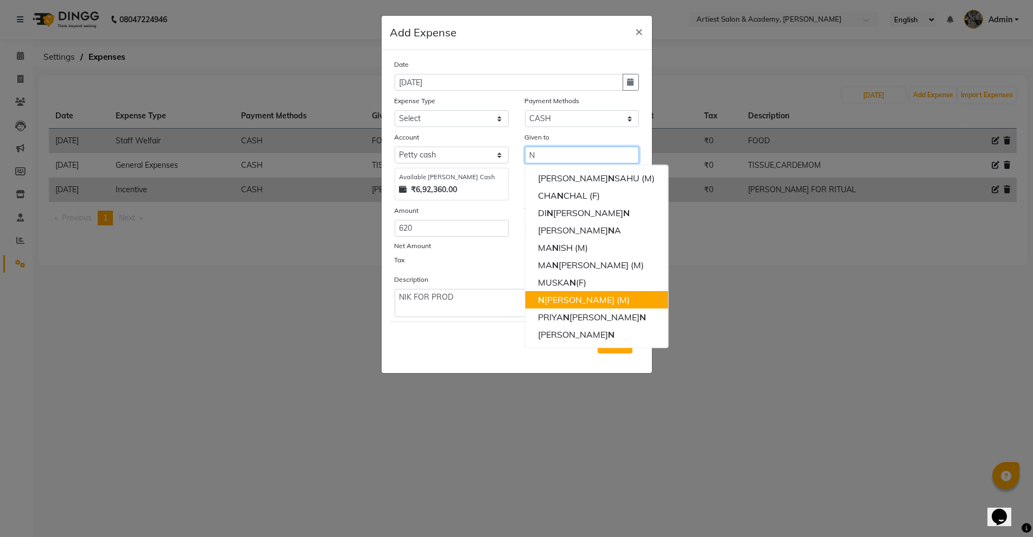
click at [571, 302] on ngb-highlight "N [PERSON_NAME] (M)" at bounding box center [584, 299] width 92 height 11
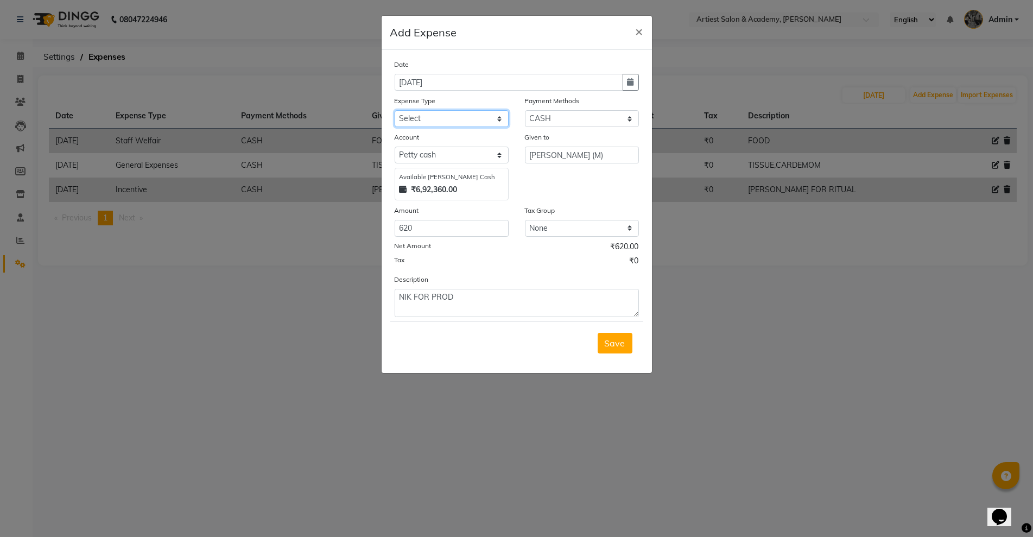
click at [431, 117] on select "Select Advance Salary Bank Deposit conveyance entertainment General Expenses In…" at bounding box center [452, 118] width 114 height 17
click at [395, 110] on select "Select Advance Salary Bank Deposit conveyance entertainment General Expenses In…" at bounding box center [452, 118] width 114 height 17
click at [613, 338] on span "Save" at bounding box center [615, 343] width 21 height 11
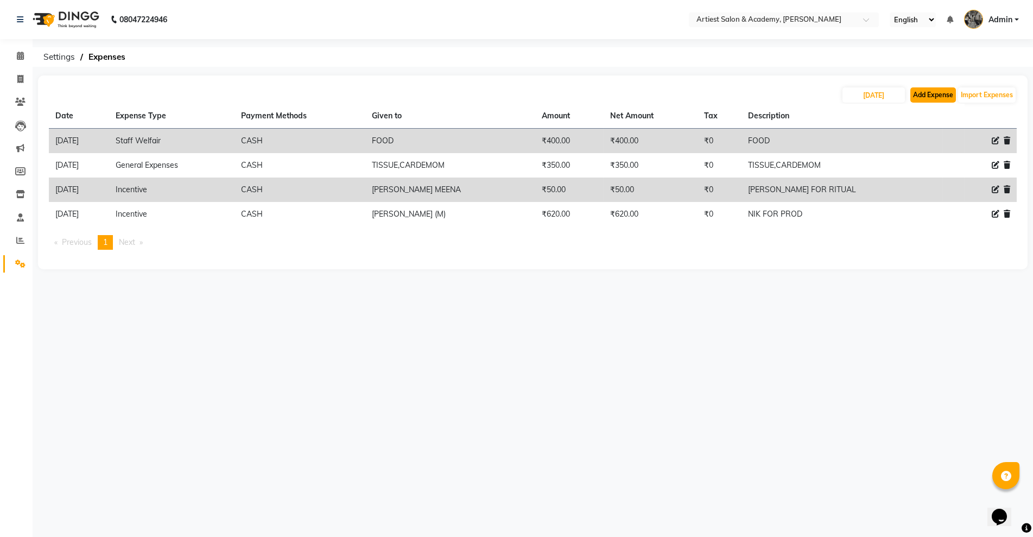
click at [938, 95] on button "Add Expense" at bounding box center [934, 94] width 46 height 15
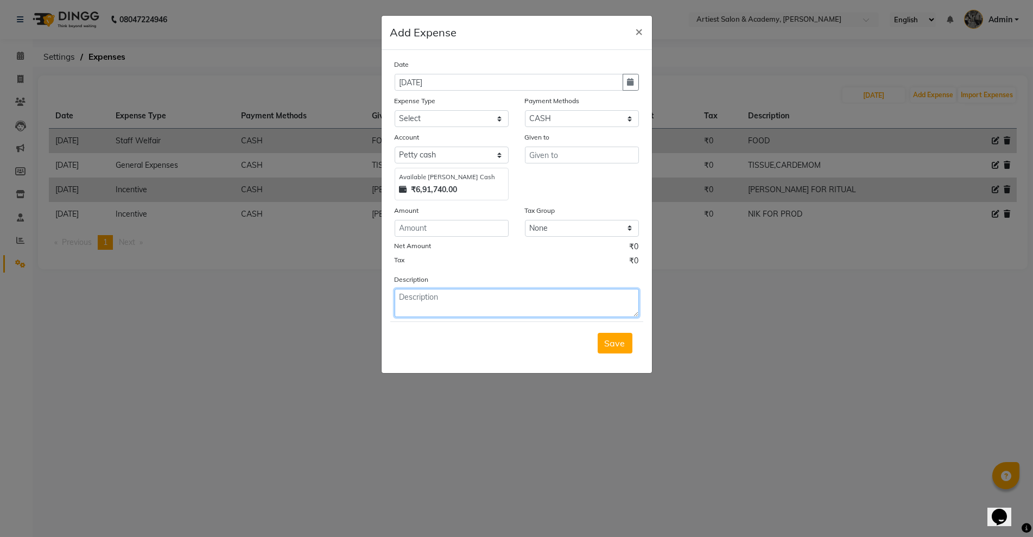
click at [425, 302] on textarea at bounding box center [517, 303] width 244 height 28
paste textarea "MALA BILL PAID FOR AUG-25"
click at [425, 228] on input "number" at bounding box center [452, 228] width 114 height 17
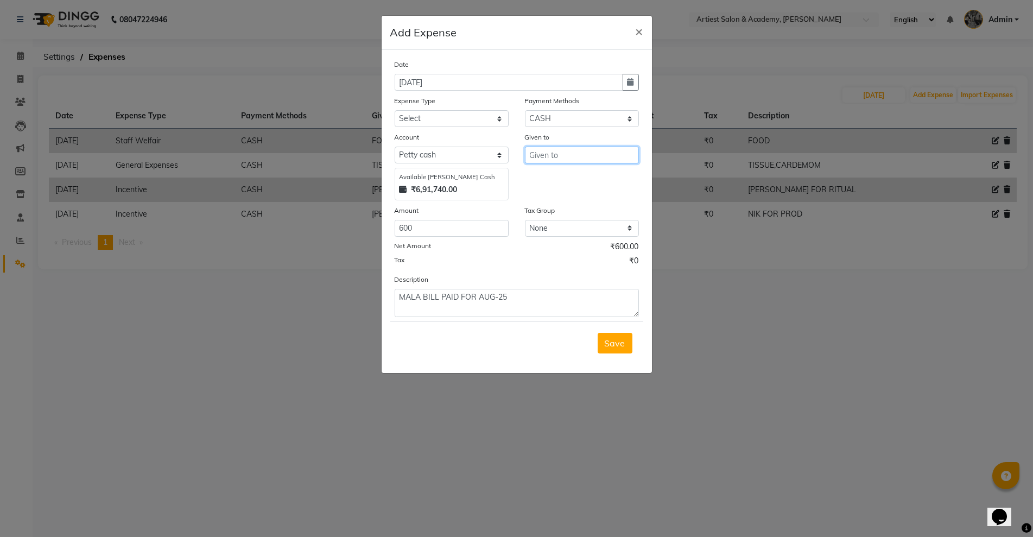
click at [547, 155] on input "text" at bounding box center [582, 155] width 114 height 17
paste input "MALA BILL PAID FOR AUG-25"
click at [436, 117] on select "Select Advance Salary Bank Deposit conveyance entertainment General Expenses In…" at bounding box center [452, 118] width 114 height 17
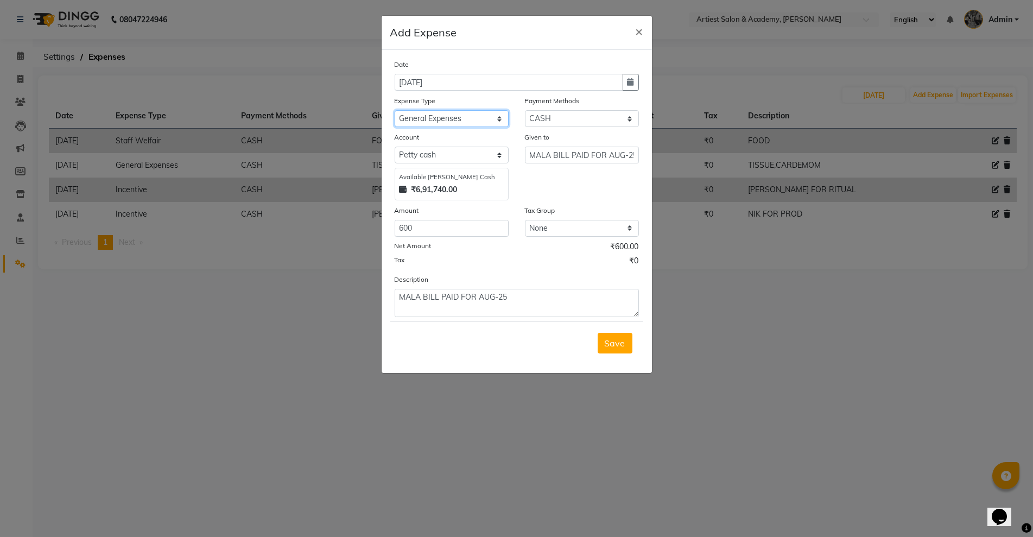
click at [395, 110] on select "Select Advance Salary Bank Deposit conveyance entertainment General Expenses In…" at bounding box center [452, 118] width 114 height 17
click at [619, 344] on span "Save" at bounding box center [615, 343] width 21 height 11
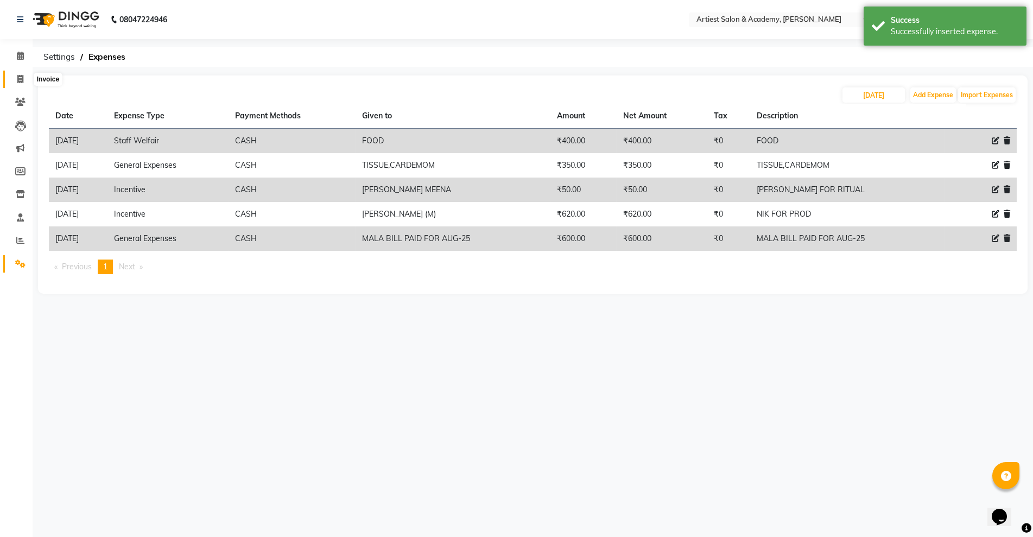
click at [19, 82] on icon at bounding box center [20, 79] width 6 height 8
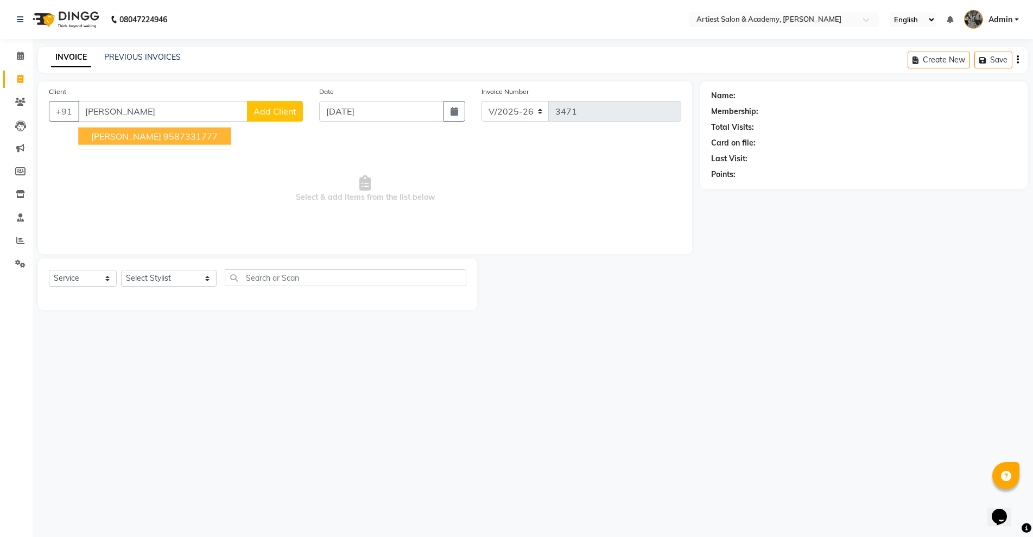
click at [183, 137] on ngb-highlight "9587331777" at bounding box center [190, 136] width 54 height 11
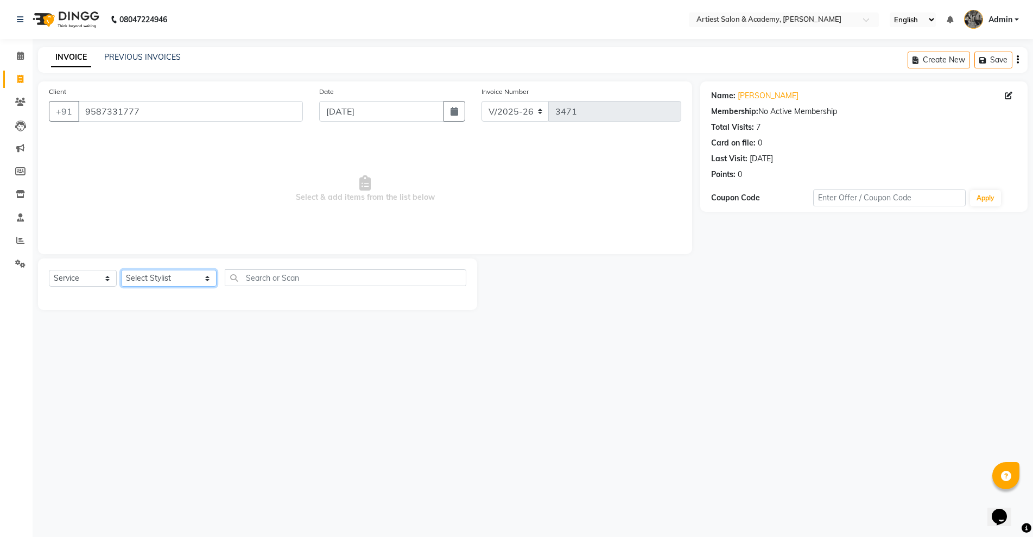
click at [177, 279] on select "Select Stylist [PERSON_NAME] (M) [PERSON_NAME] (F) [PERSON_NAME] [PERSON_NAME] …" at bounding box center [169, 278] width 96 height 17
click at [121, 270] on select "Select Stylist [PERSON_NAME] (M) [PERSON_NAME] (F) [PERSON_NAME] [PERSON_NAME] …" at bounding box center [169, 278] width 96 height 17
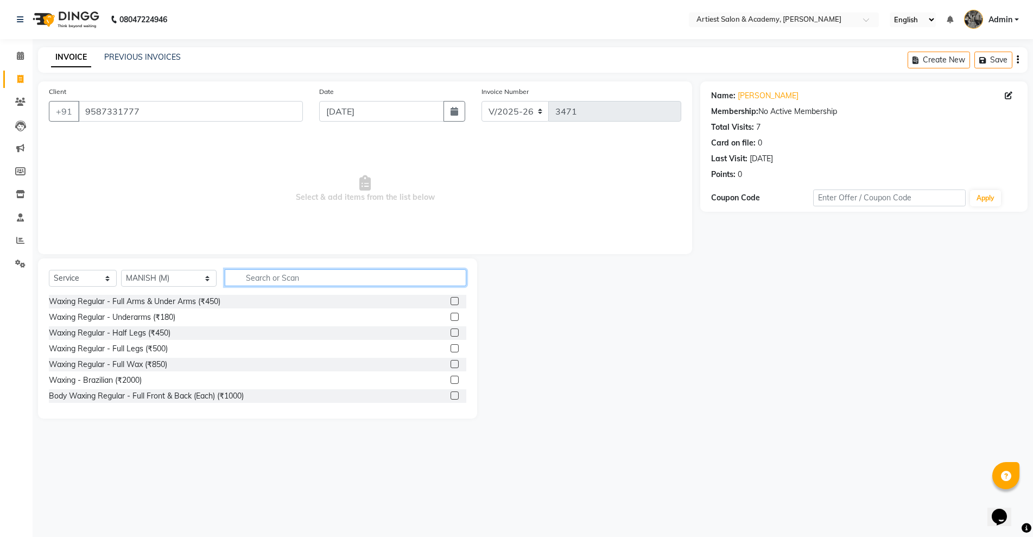
click at [257, 275] on input "text" at bounding box center [345, 277] width 241 height 17
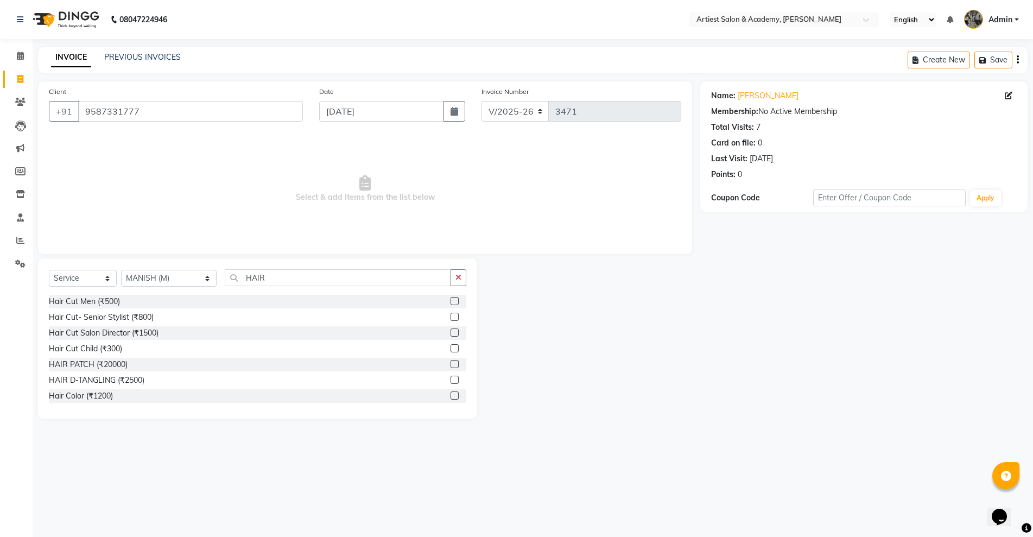
click at [451, 313] on label at bounding box center [455, 317] width 8 height 8
click at [451, 314] on input "checkbox" at bounding box center [454, 317] width 7 height 7
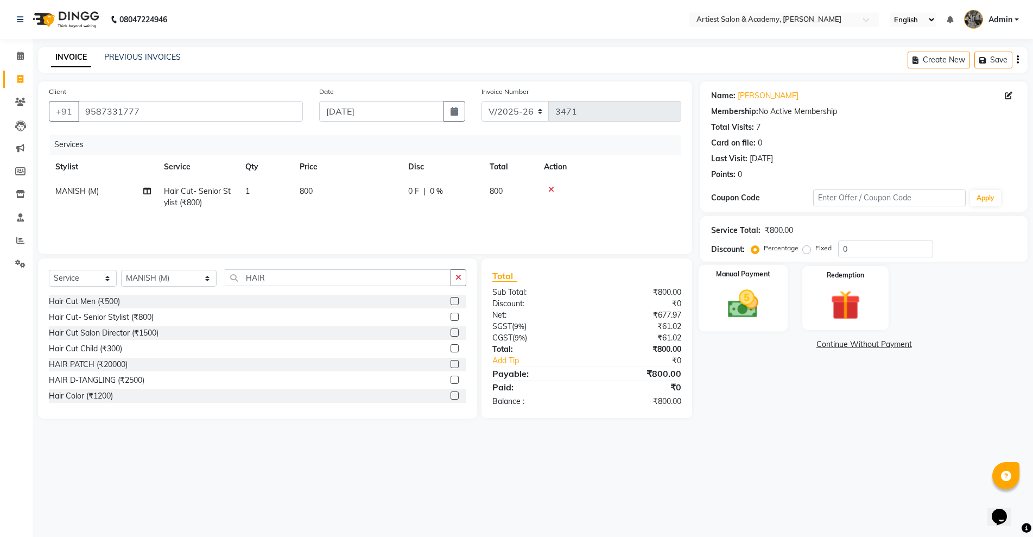
click at [738, 307] on img at bounding box center [743, 303] width 50 height 35
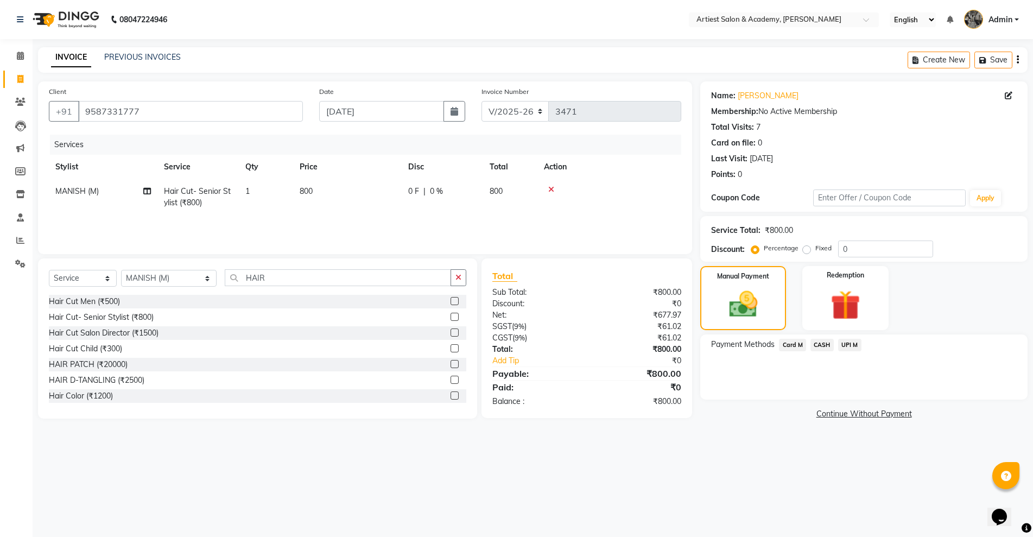
click at [825, 344] on span "CASH" at bounding box center [822, 345] width 23 height 12
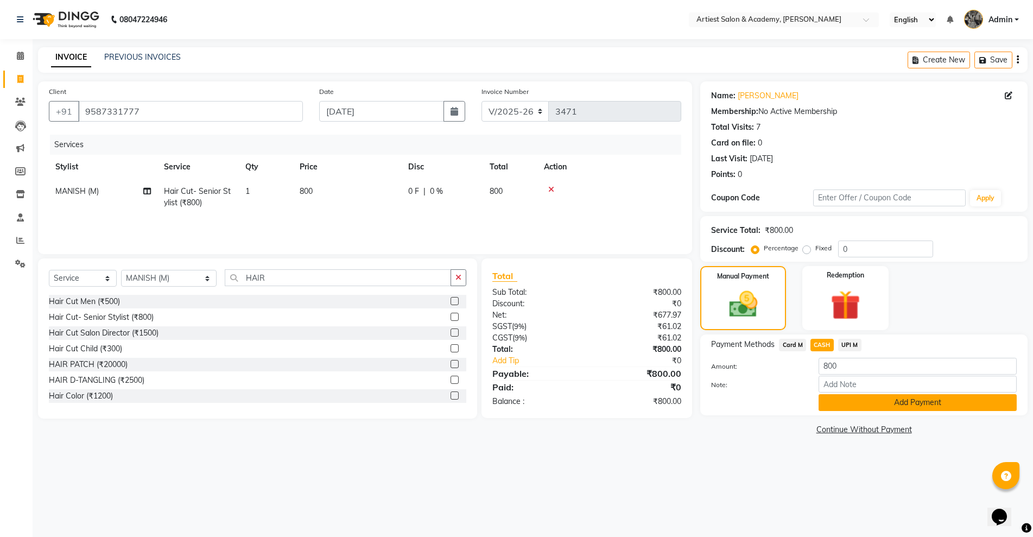
click at [918, 400] on button "Add Payment" at bounding box center [918, 402] width 198 height 17
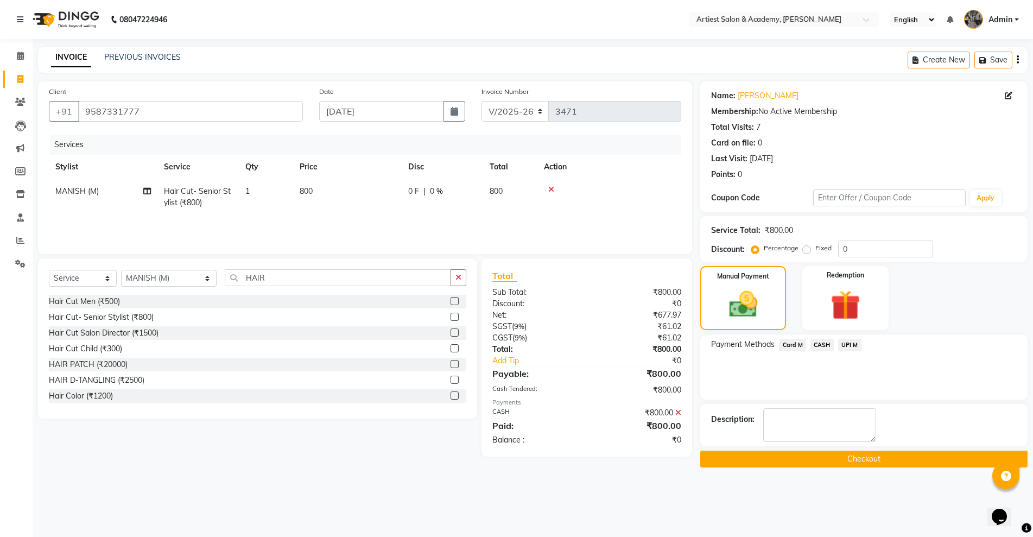
click at [869, 461] on button "Checkout" at bounding box center [864, 459] width 327 height 17
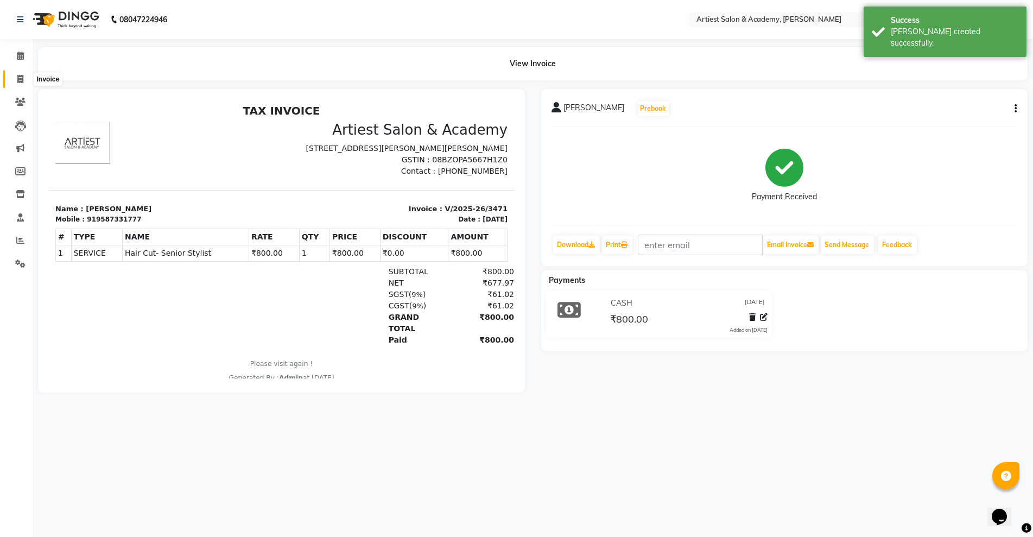
click at [19, 79] on icon at bounding box center [20, 79] width 6 height 8
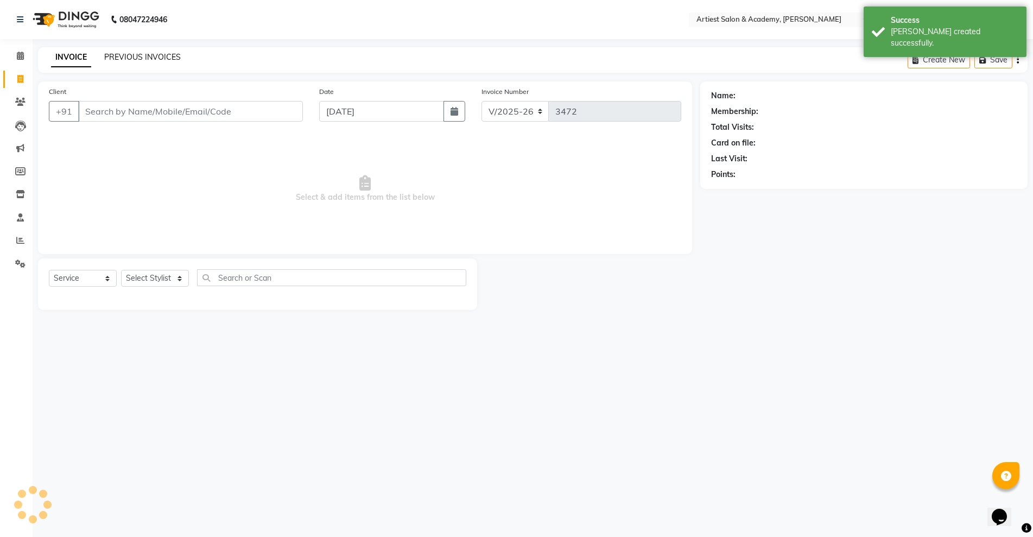
click at [142, 56] on link "PREVIOUS INVOICES" at bounding box center [142, 57] width 77 height 10
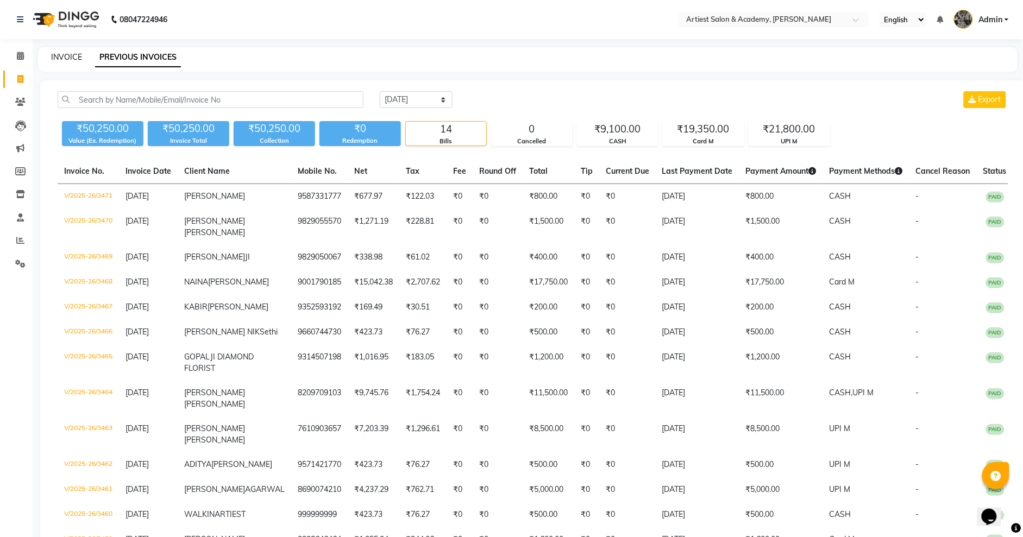
click at [64, 55] on link "INVOICE" at bounding box center [66, 57] width 31 height 10
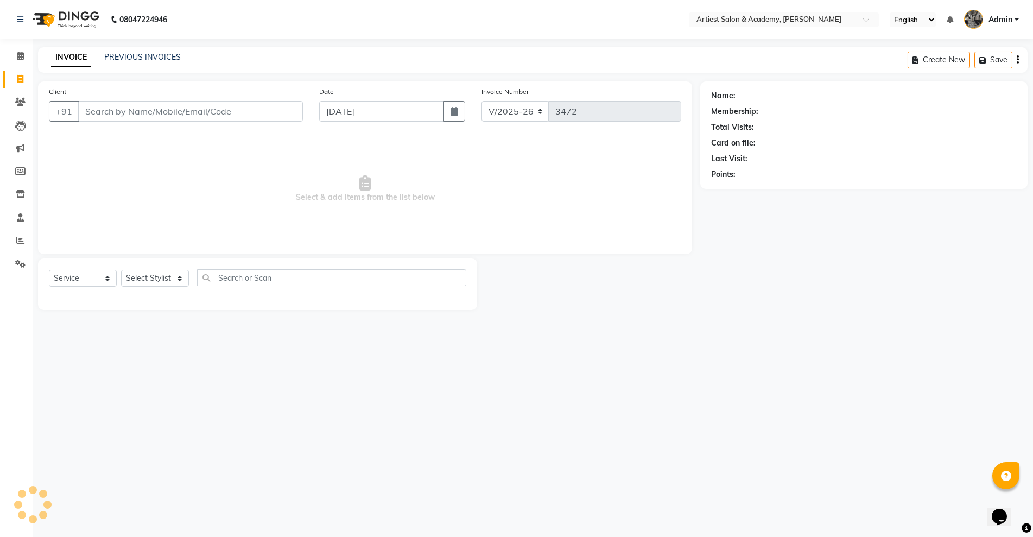
click at [109, 106] on input "Client" at bounding box center [190, 111] width 225 height 21
click at [17, 237] on icon at bounding box center [20, 240] width 8 height 8
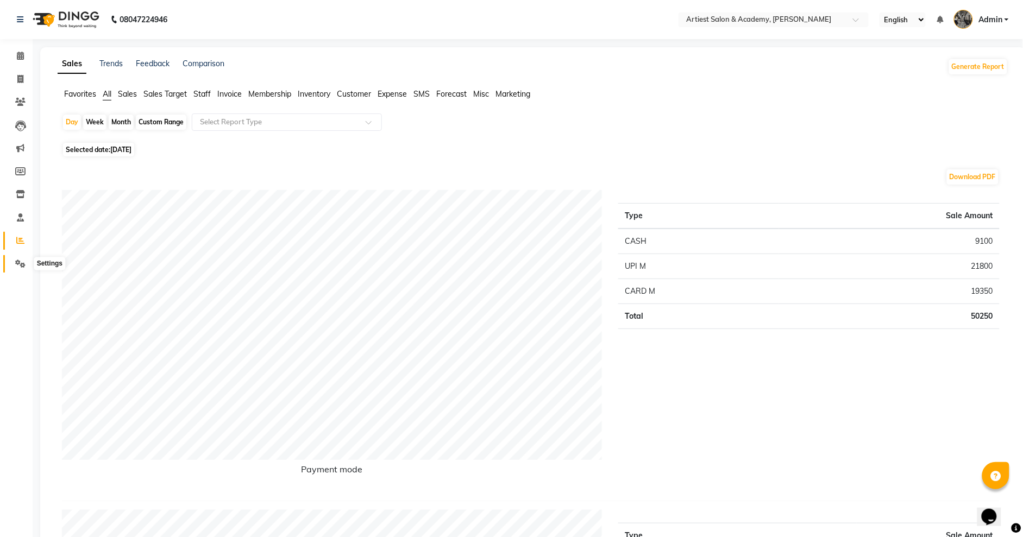
click at [19, 263] on icon at bounding box center [20, 264] width 10 height 8
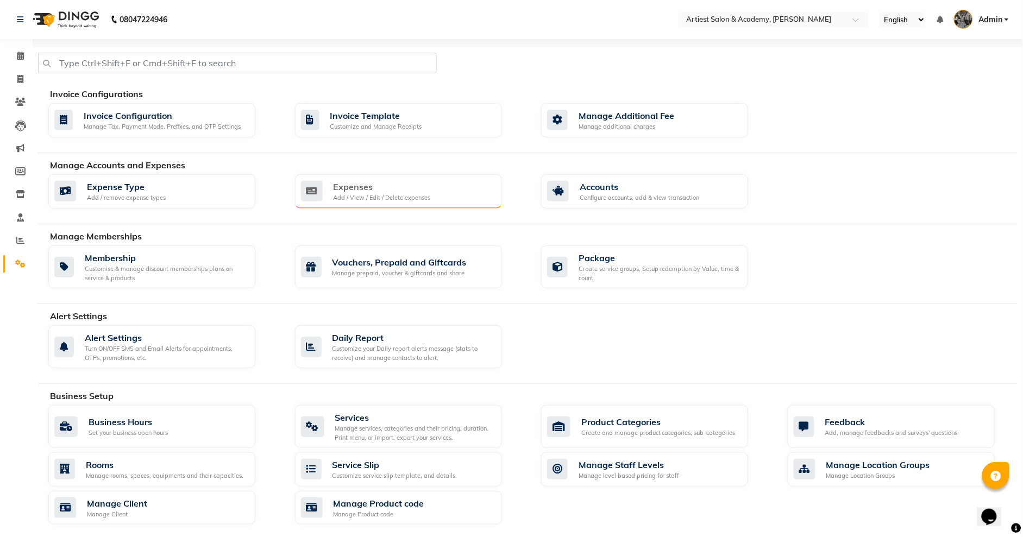
click at [401, 194] on div "Add / View / Edit / Delete expenses" at bounding box center [381, 197] width 97 height 9
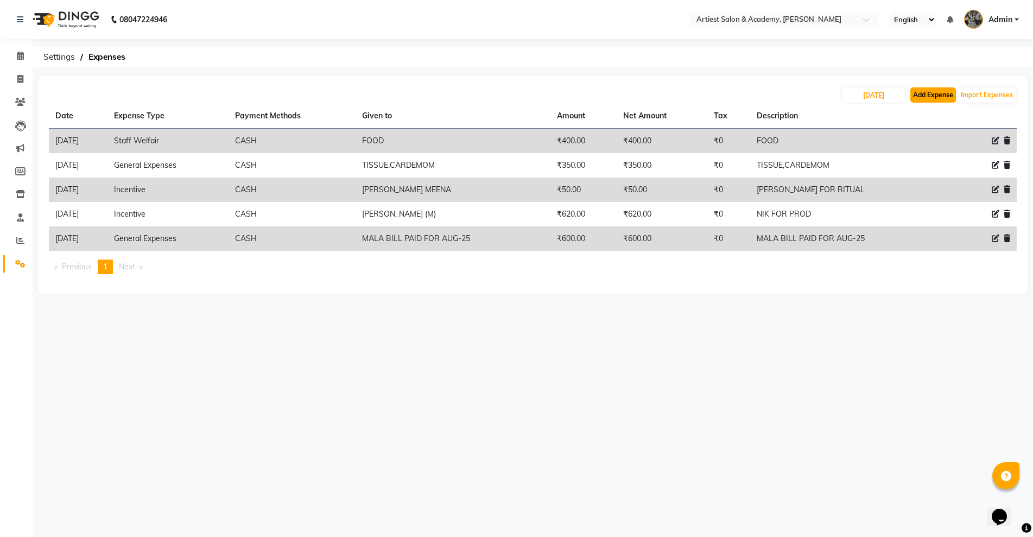
click at [936, 99] on button "Add Expense" at bounding box center [934, 94] width 46 height 15
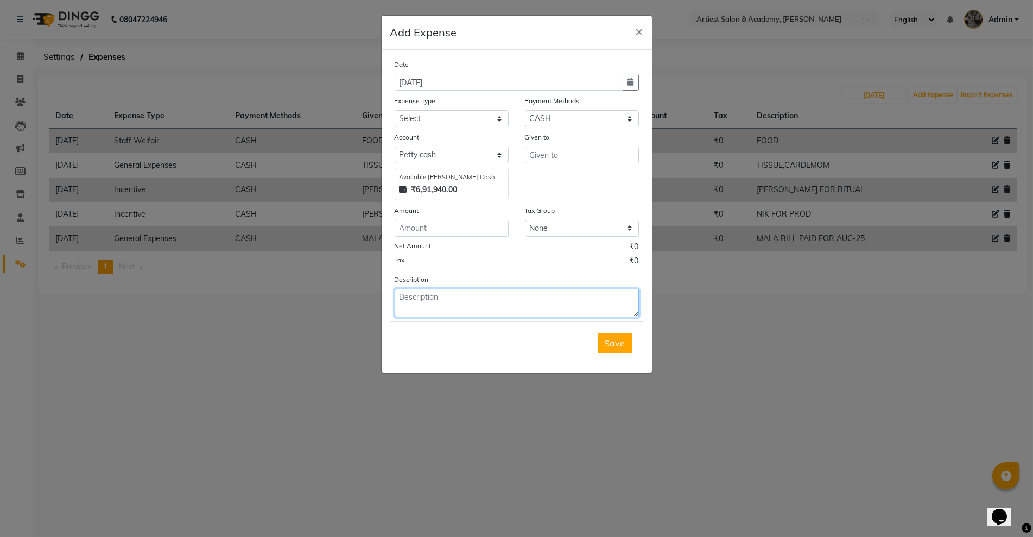
click at [422, 303] on textarea at bounding box center [517, 303] width 244 height 28
paste textarea "SALARY TO RUBY FOR AUG-25"
click at [432, 228] on input "number" at bounding box center [452, 228] width 114 height 17
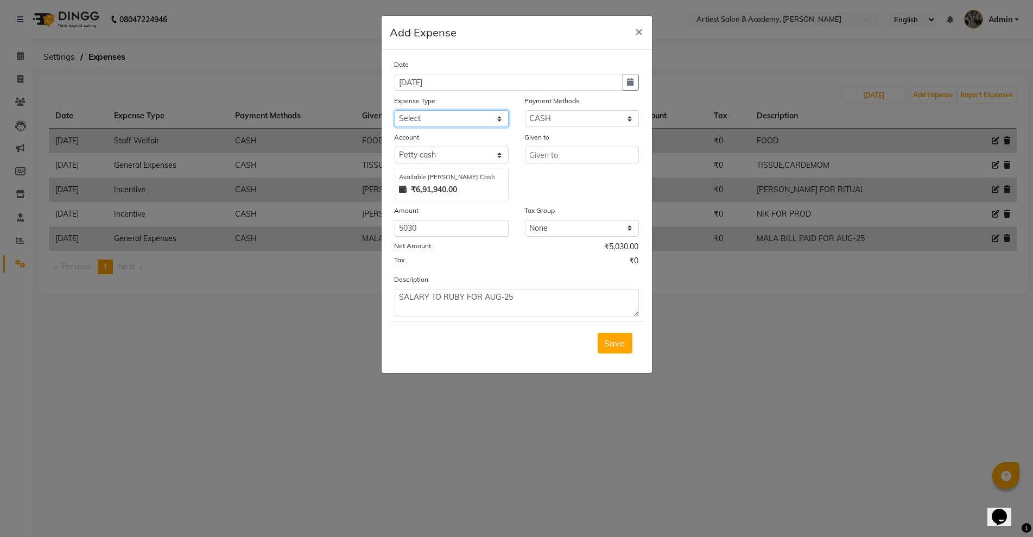
click at [456, 116] on select "Select Advance Salary Bank Deposit conveyance entertainment General Expenses In…" at bounding box center [452, 118] width 114 height 17
click at [395, 110] on select "Select Advance Salary Bank Deposit conveyance entertainment General Expenses In…" at bounding box center [452, 118] width 114 height 17
click at [542, 156] on input "text" at bounding box center [582, 155] width 114 height 17
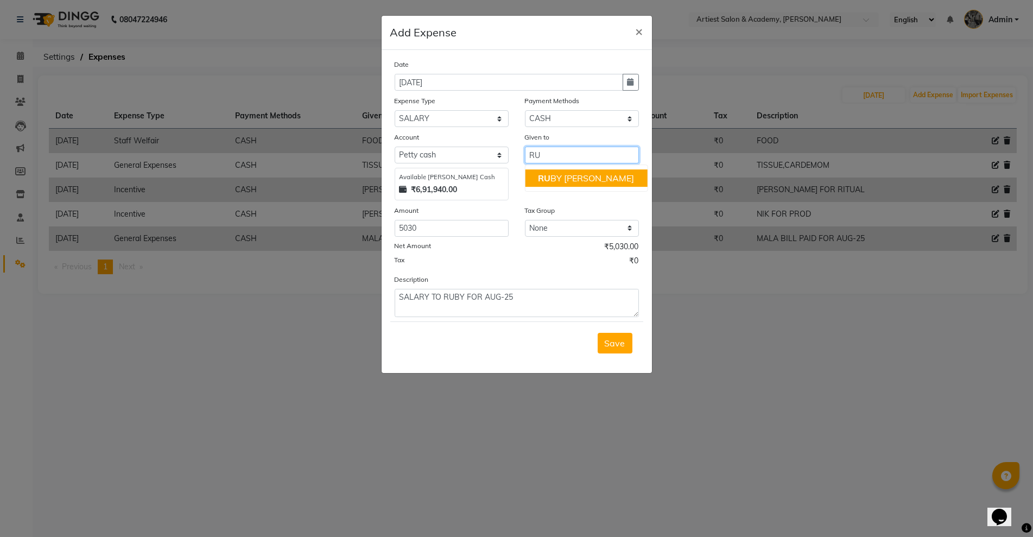
click at [577, 181] on ngb-highlight "RU BY [PERSON_NAME]" at bounding box center [586, 178] width 96 height 11
click at [609, 346] on span "Save" at bounding box center [615, 343] width 21 height 11
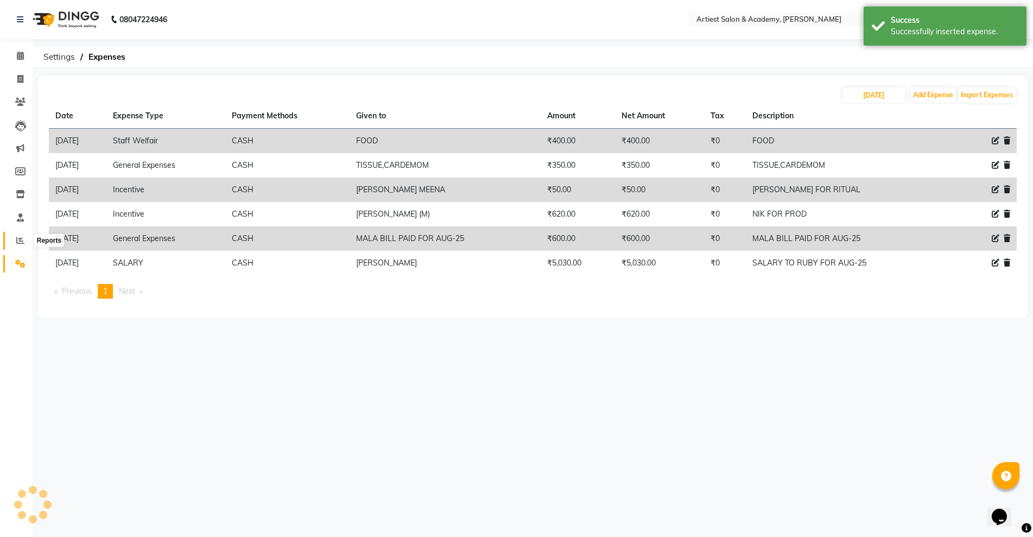
click at [17, 238] on icon at bounding box center [20, 240] width 8 height 8
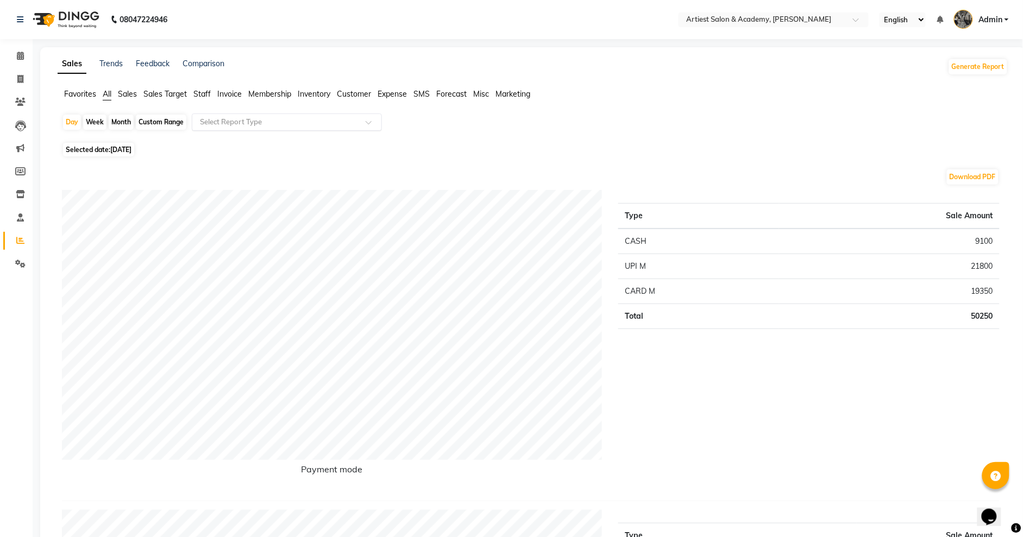
click at [370, 122] on span at bounding box center [372, 125] width 14 height 11
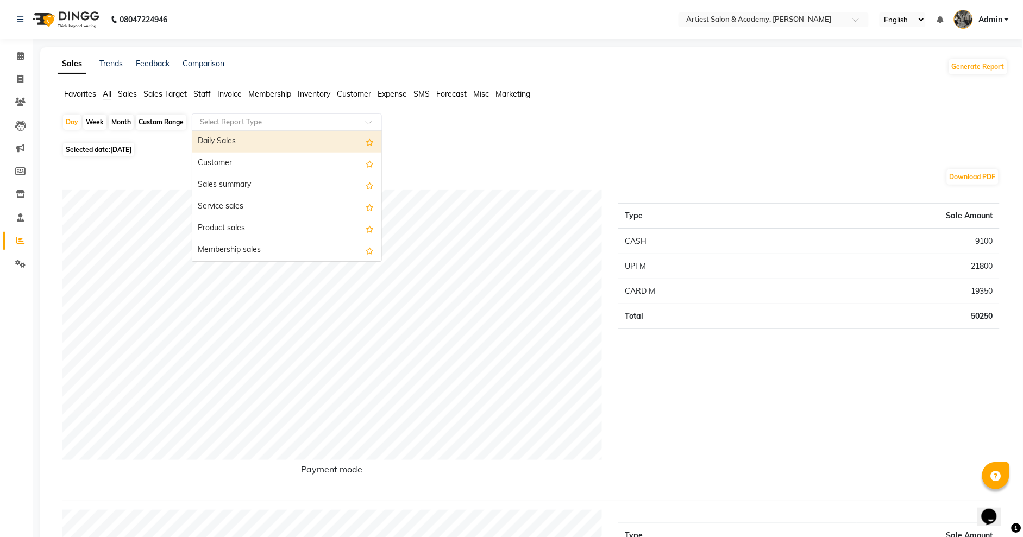
click at [366, 121] on span at bounding box center [372, 125] width 14 height 11
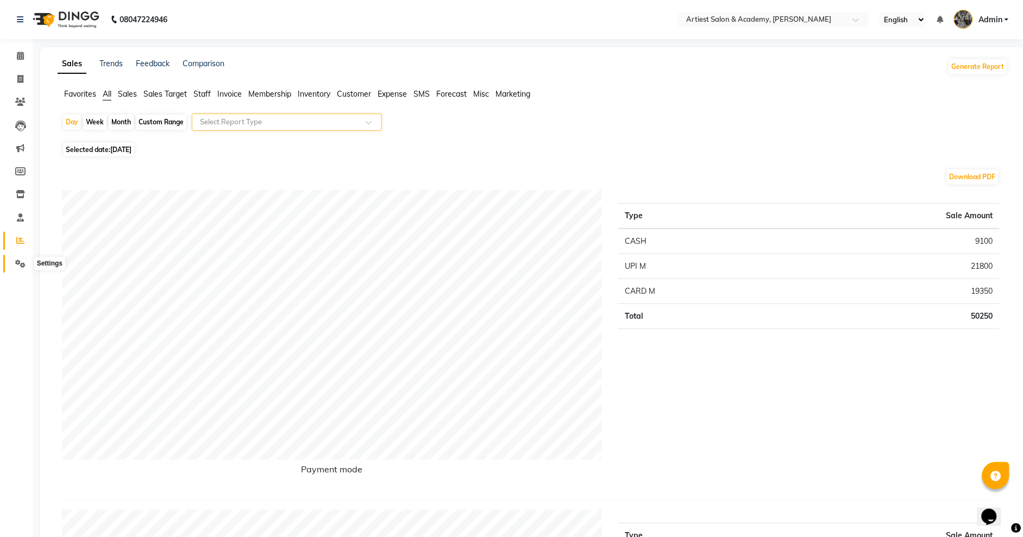
click at [20, 261] on icon at bounding box center [20, 264] width 10 height 8
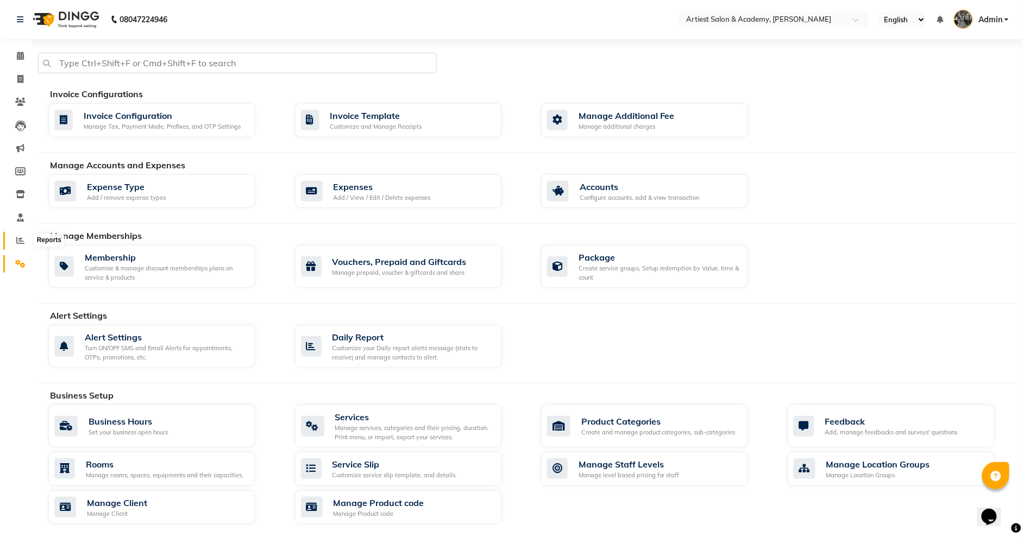
click at [17, 237] on icon at bounding box center [20, 240] width 8 height 8
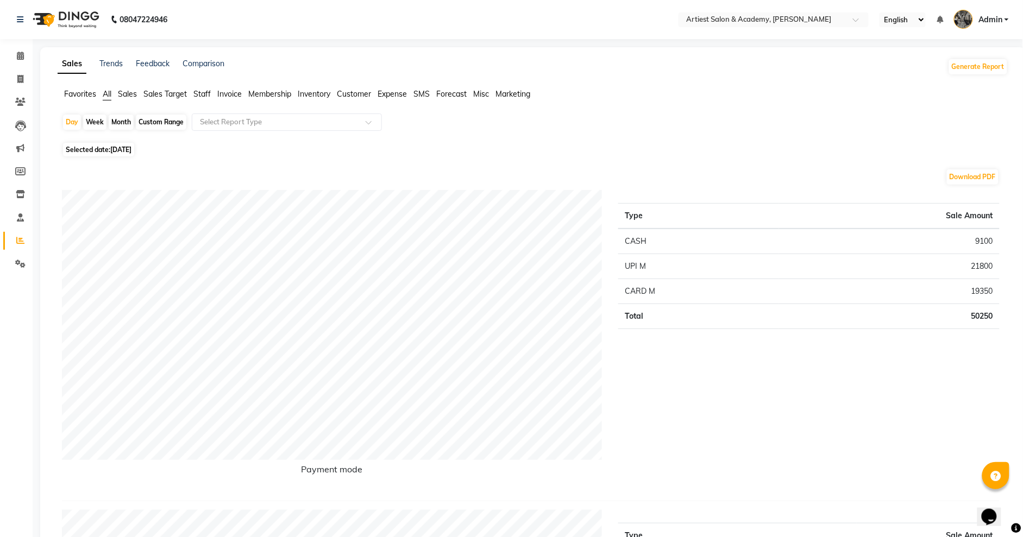
click at [391, 91] on span "Expense" at bounding box center [391, 94] width 29 height 10
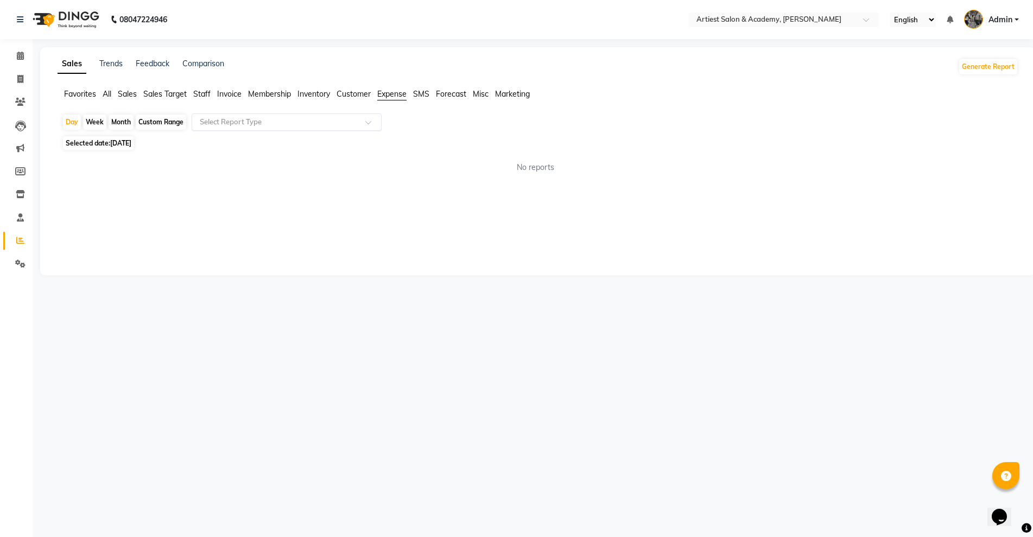
click at [361, 123] on div at bounding box center [286, 122] width 189 height 11
click at [308, 166] on div "Expense" at bounding box center [286, 164] width 189 height 22
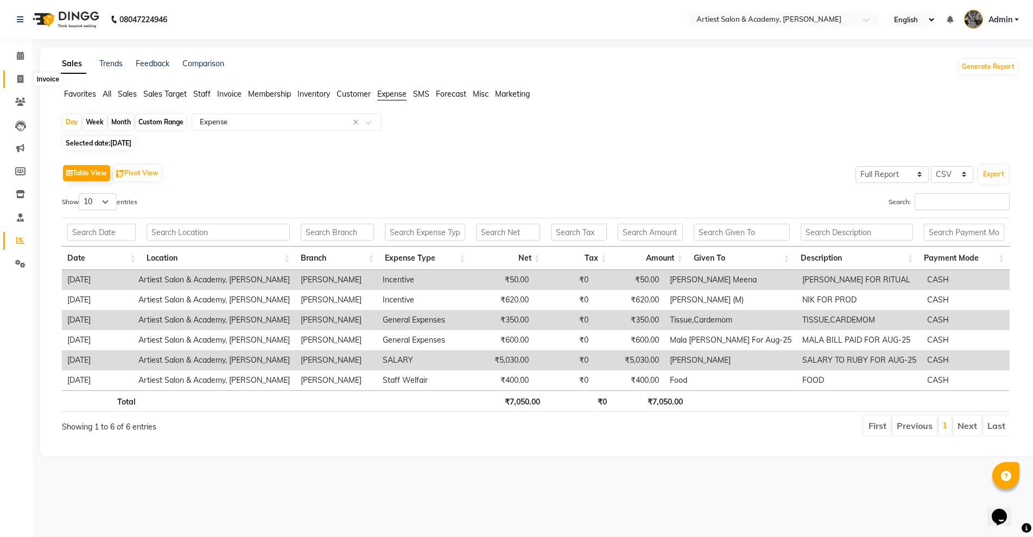
click at [21, 79] on icon at bounding box center [20, 79] width 6 height 8
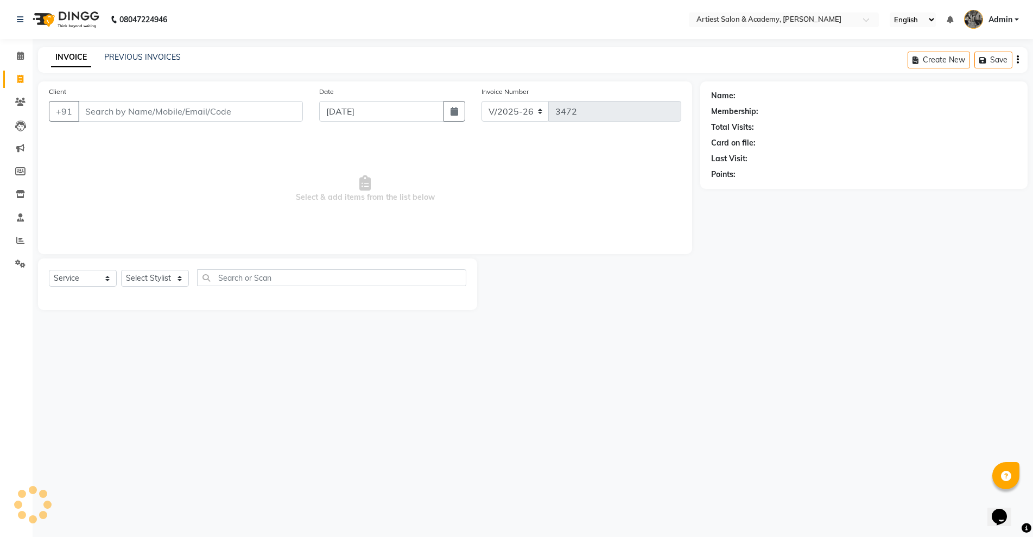
click at [105, 118] on input "Client" at bounding box center [190, 111] width 225 height 21
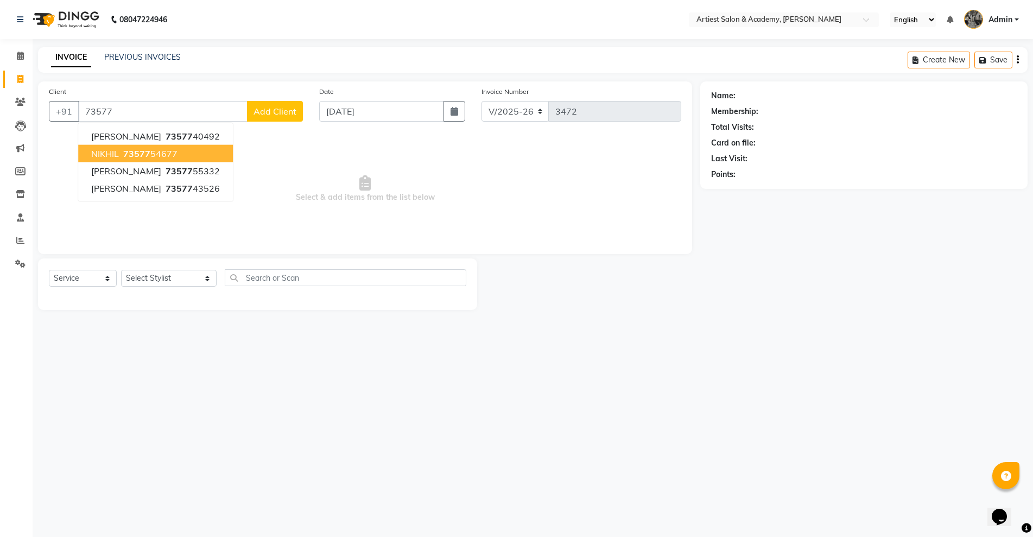
click at [148, 155] on span "73577" at bounding box center [136, 153] width 27 height 11
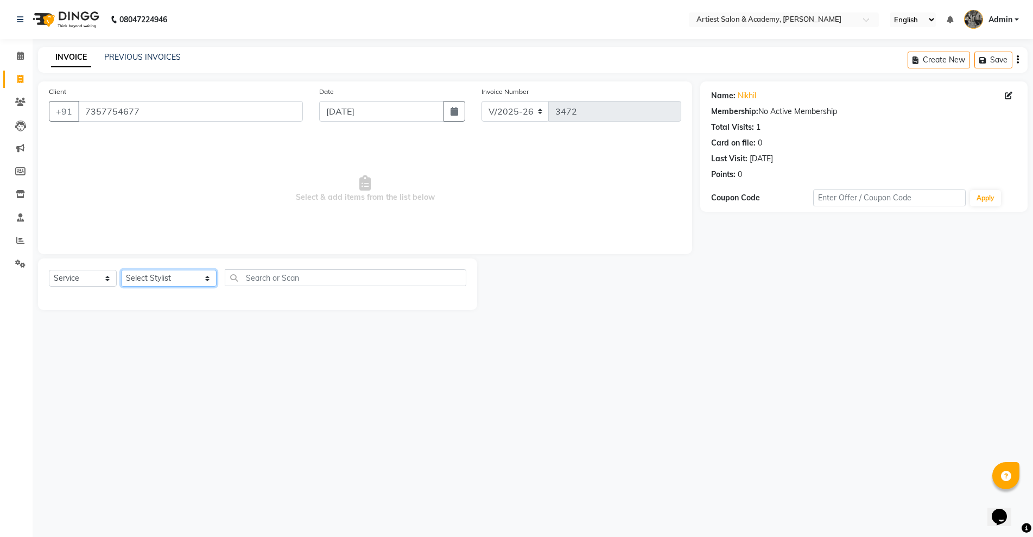
click at [180, 278] on select "Select Stylist [PERSON_NAME] (M) [PERSON_NAME] (F) [PERSON_NAME] [PERSON_NAME] …" at bounding box center [169, 278] width 96 height 17
click at [121, 270] on select "Select Stylist [PERSON_NAME] (M) [PERSON_NAME] (F) [PERSON_NAME] [PERSON_NAME] …" at bounding box center [169, 278] width 96 height 17
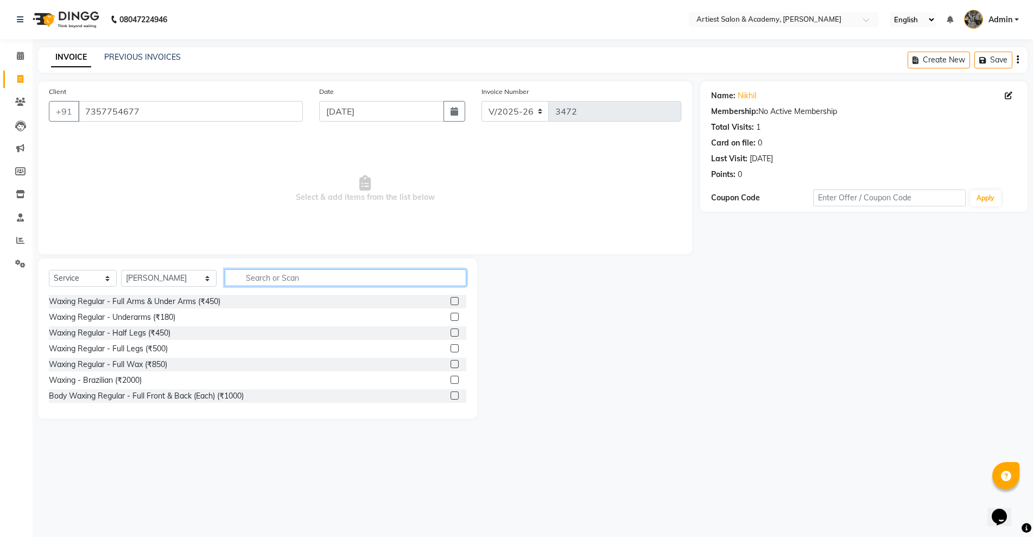
click at [247, 281] on input "text" at bounding box center [345, 277] width 241 height 17
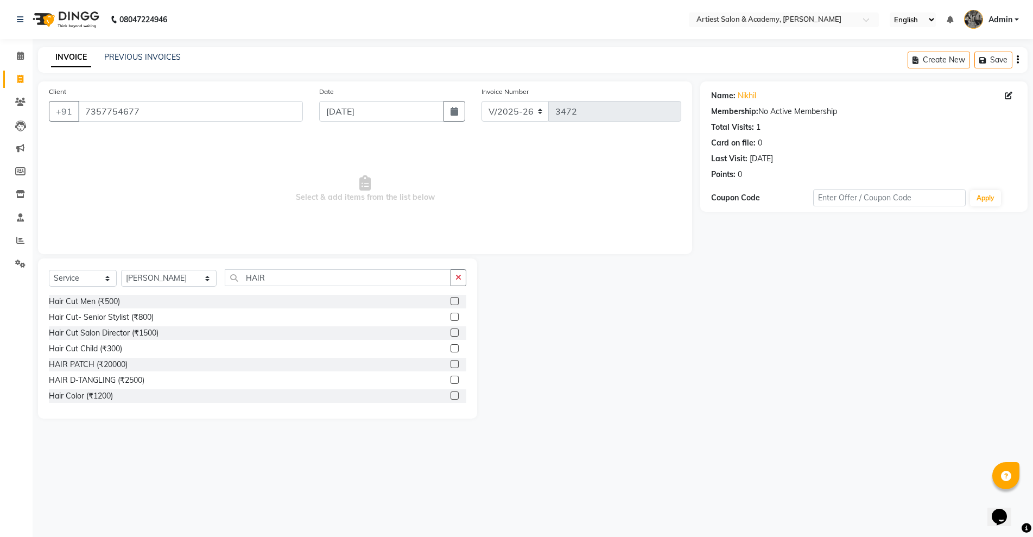
click at [451, 302] on label at bounding box center [455, 301] width 8 height 8
click at [451, 302] on input "checkbox" at bounding box center [454, 301] width 7 height 7
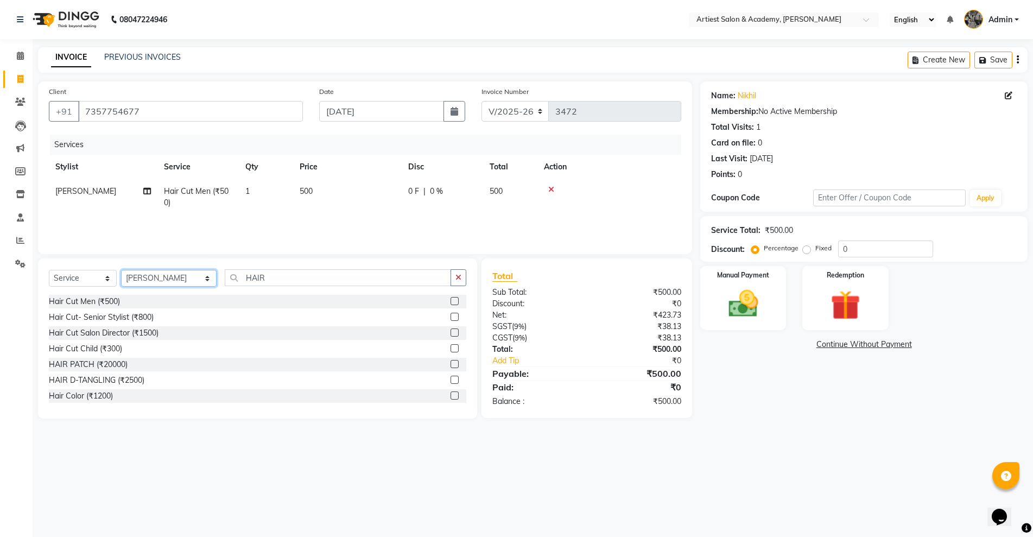
click at [180, 275] on select "Select Stylist [PERSON_NAME] (M) [PERSON_NAME] (F) [PERSON_NAME] [PERSON_NAME] …" at bounding box center [169, 278] width 96 height 17
click at [121, 270] on select "Select Stylist [PERSON_NAME] (M) [PERSON_NAME] (F) [PERSON_NAME] [PERSON_NAME] …" at bounding box center [169, 278] width 96 height 17
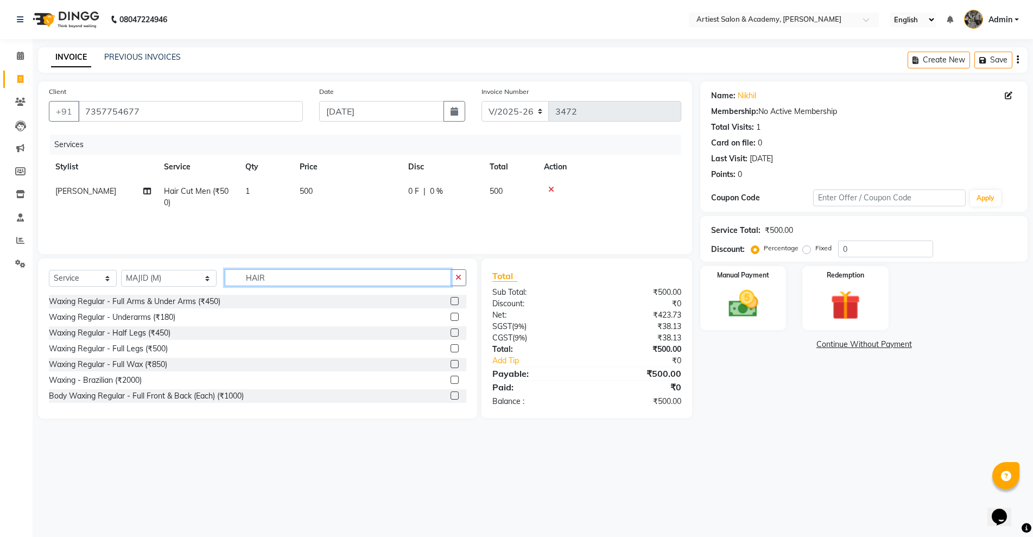
click at [244, 271] on input "HAIR" at bounding box center [338, 277] width 226 height 17
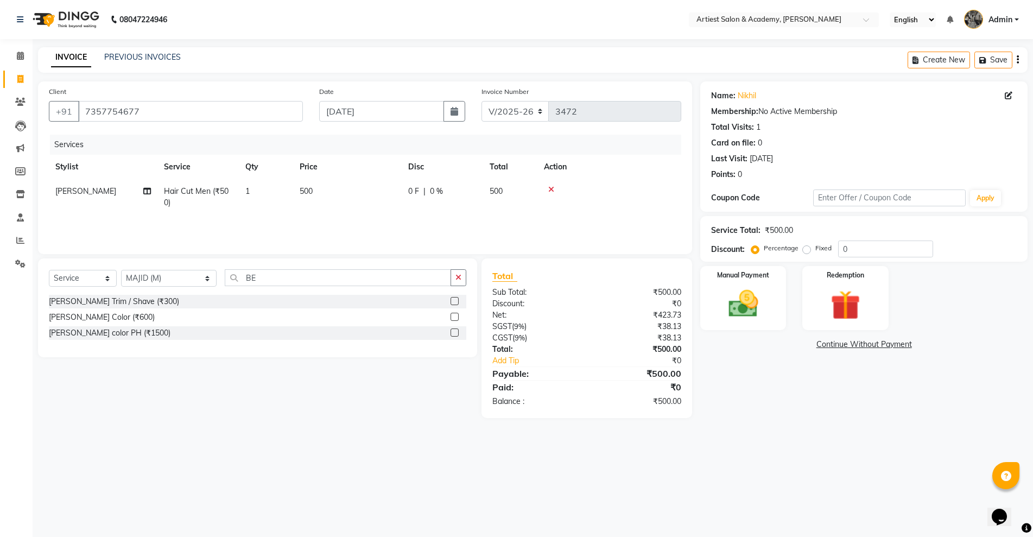
click at [454, 300] on label at bounding box center [455, 301] width 8 height 8
click at [454, 300] on input "checkbox" at bounding box center [454, 301] width 7 height 7
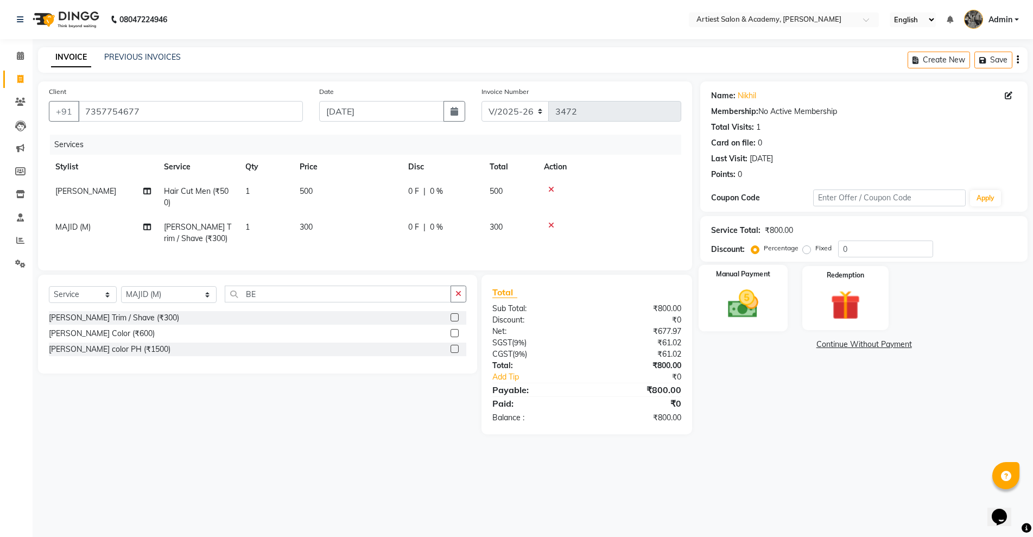
click at [748, 311] on img at bounding box center [743, 303] width 50 height 35
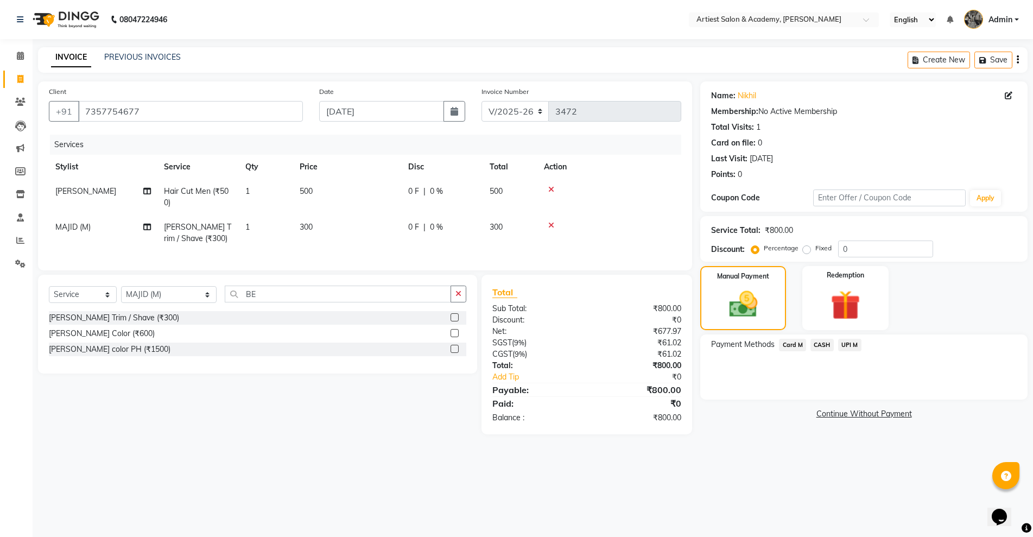
click at [826, 344] on span "CASH" at bounding box center [822, 345] width 23 height 12
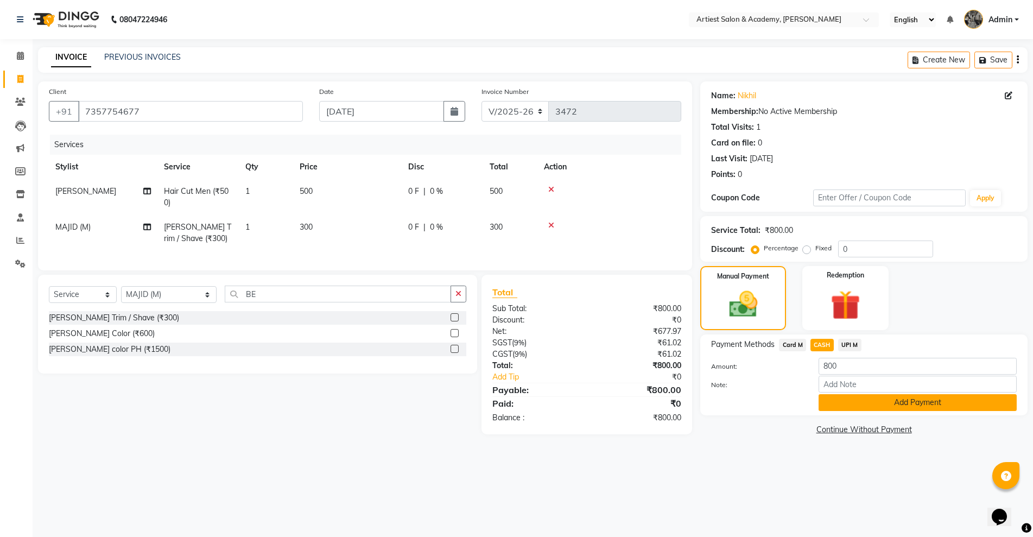
click at [942, 397] on button "Add Payment" at bounding box center [918, 402] width 198 height 17
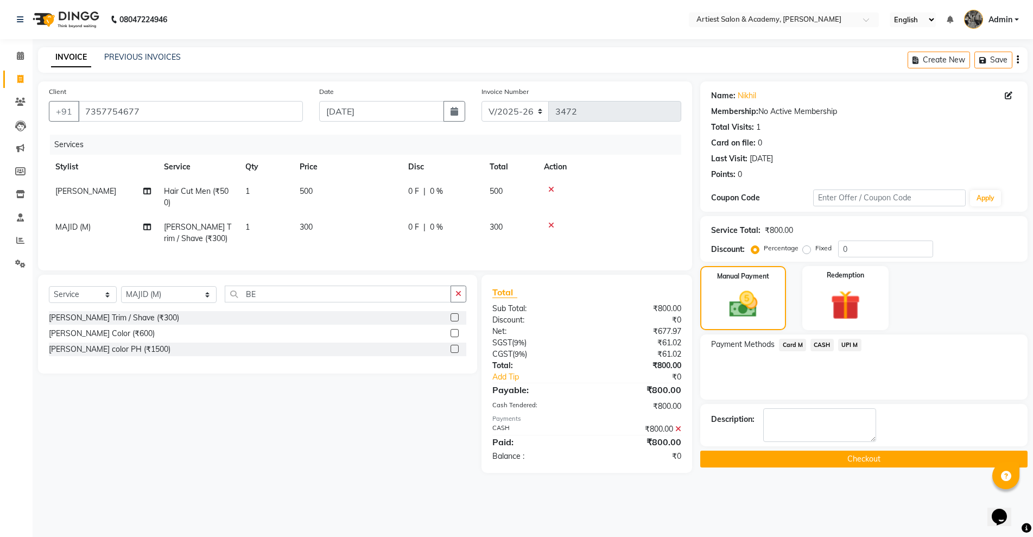
click at [876, 462] on button "Checkout" at bounding box center [864, 459] width 327 height 17
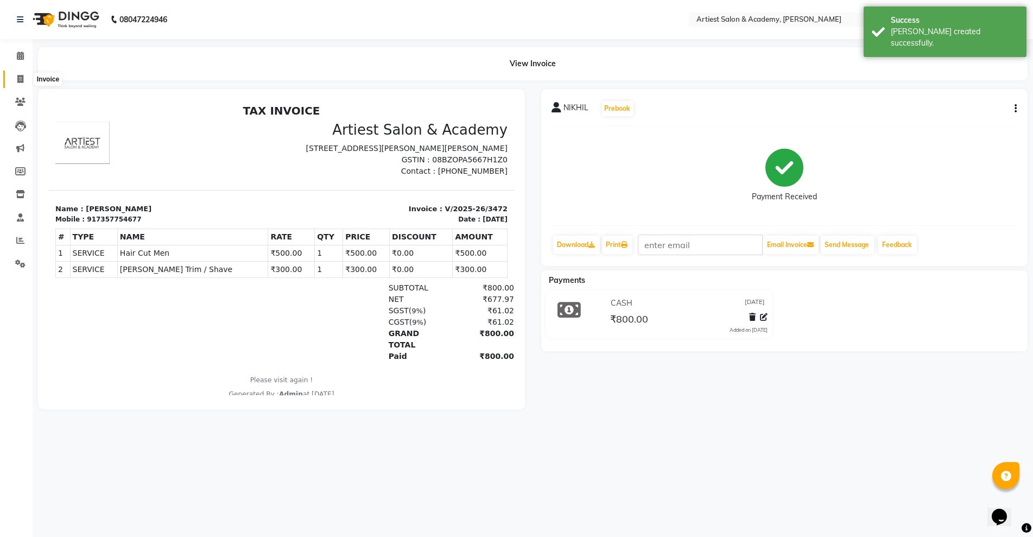
click at [22, 79] on icon at bounding box center [20, 79] width 6 height 8
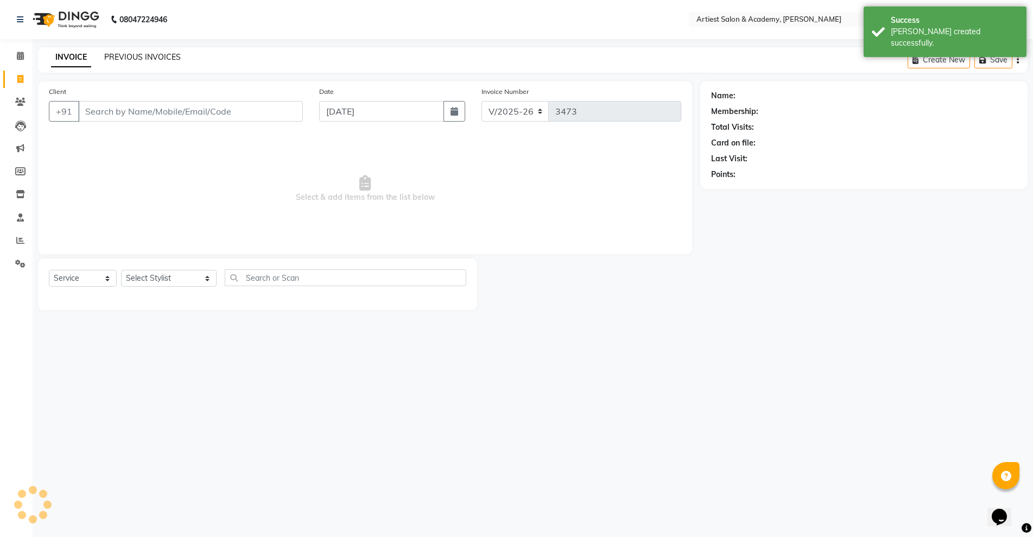
click at [124, 59] on link "PREVIOUS INVOICES" at bounding box center [142, 57] width 77 height 10
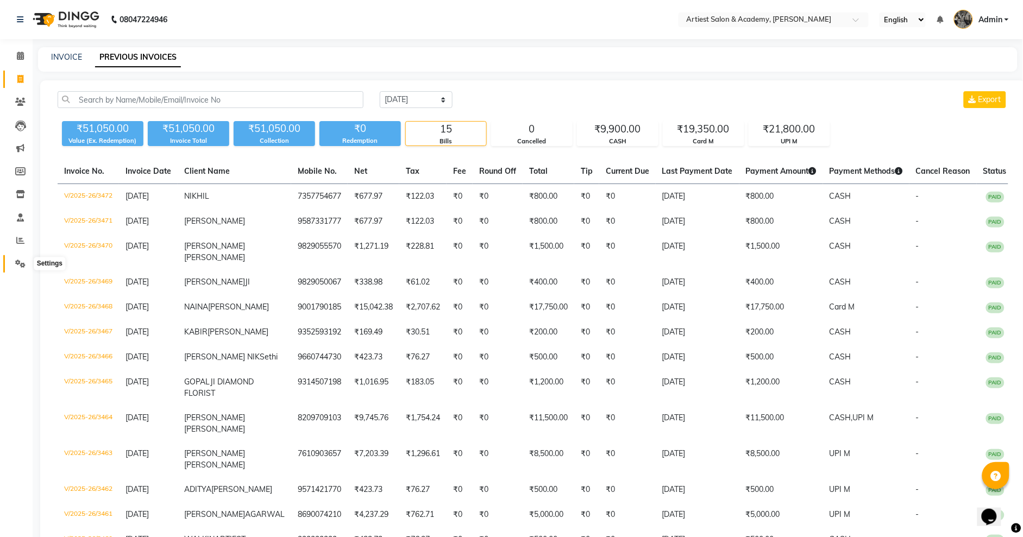
click at [12, 263] on span at bounding box center [20, 264] width 19 height 12
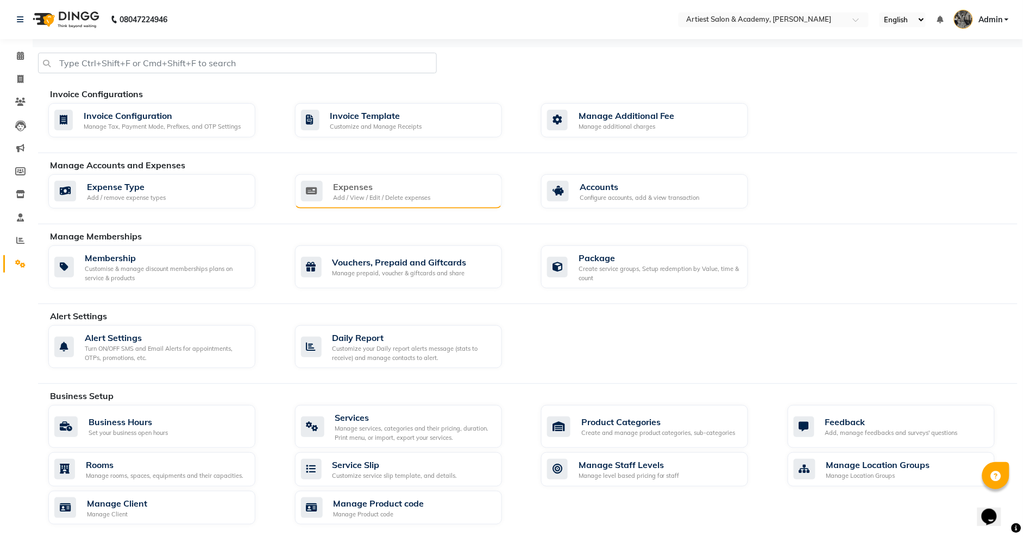
click at [398, 190] on div "Expenses" at bounding box center [381, 186] width 97 height 13
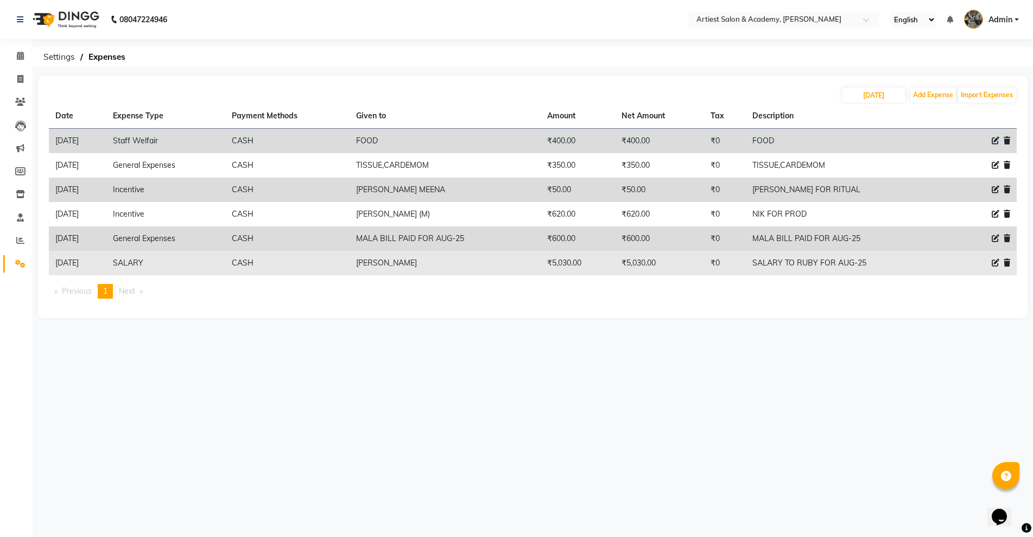
click at [995, 260] on icon at bounding box center [996, 263] width 8 height 8
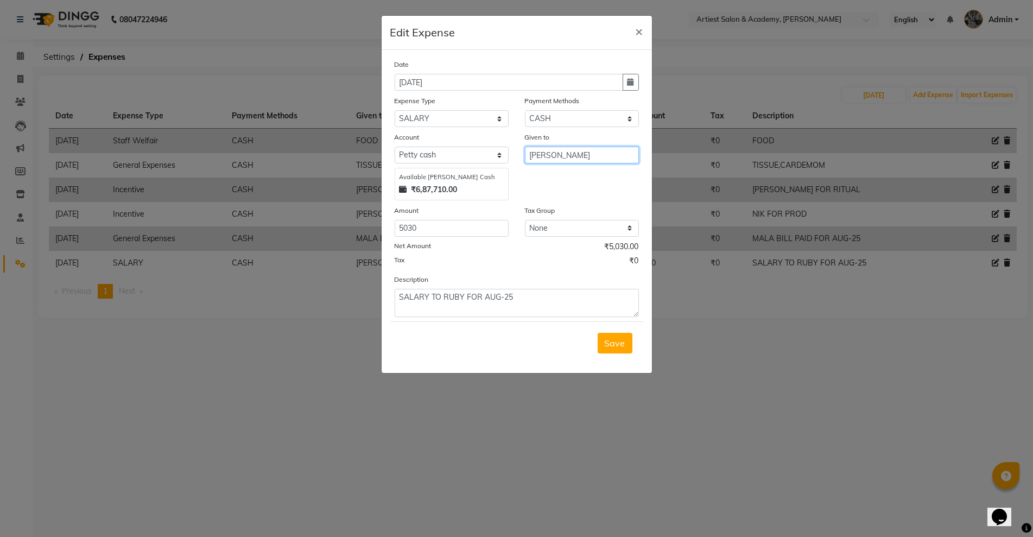
click at [591, 155] on input "[PERSON_NAME]" at bounding box center [582, 155] width 114 height 17
click at [430, 229] on input "5030" at bounding box center [452, 228] width 114 height 17
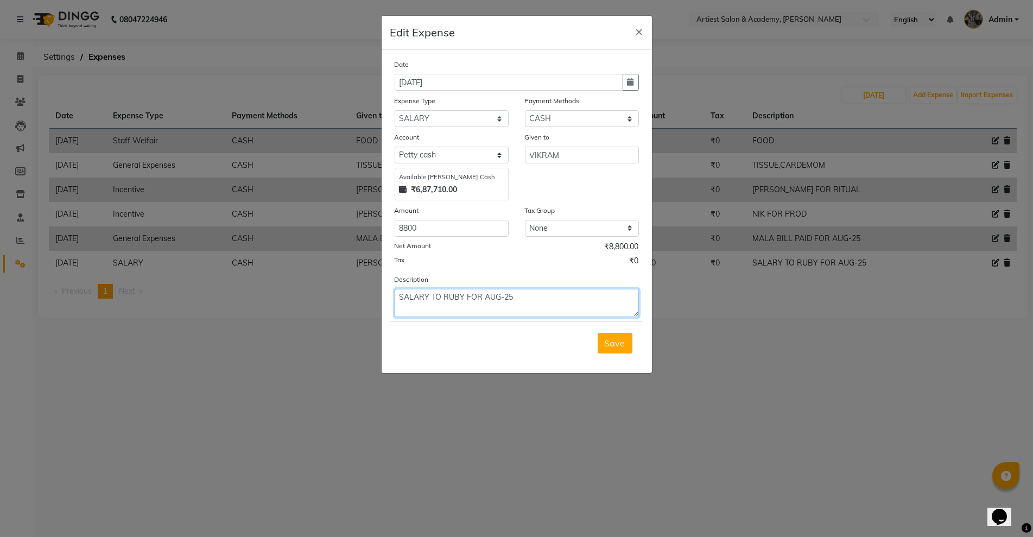
drag, startPoint x: 464, startPoint y: 298, endPoint x: 470, endPoint y: 307, distance: 11.3
click at [464, 298] on textarea "SALARY TO RUBY FOR AUG-25" at bounding box center [517, 303] width 244 height 28
click at [617, 345] on span "Save" at bounding box center [615, 343] width 21 height 11
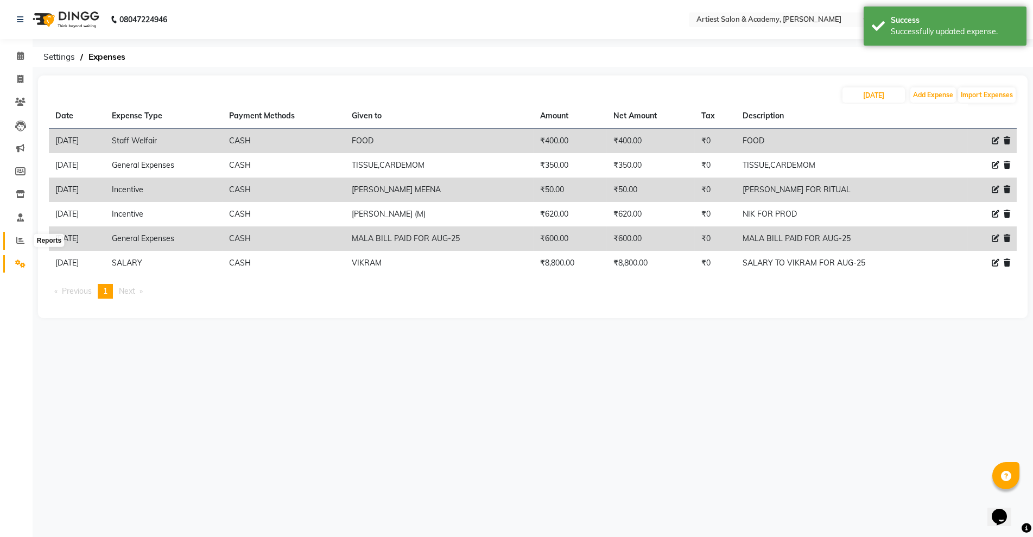
click at [19, 242] on icon at bounding box center [20, 240] width 8 height 8
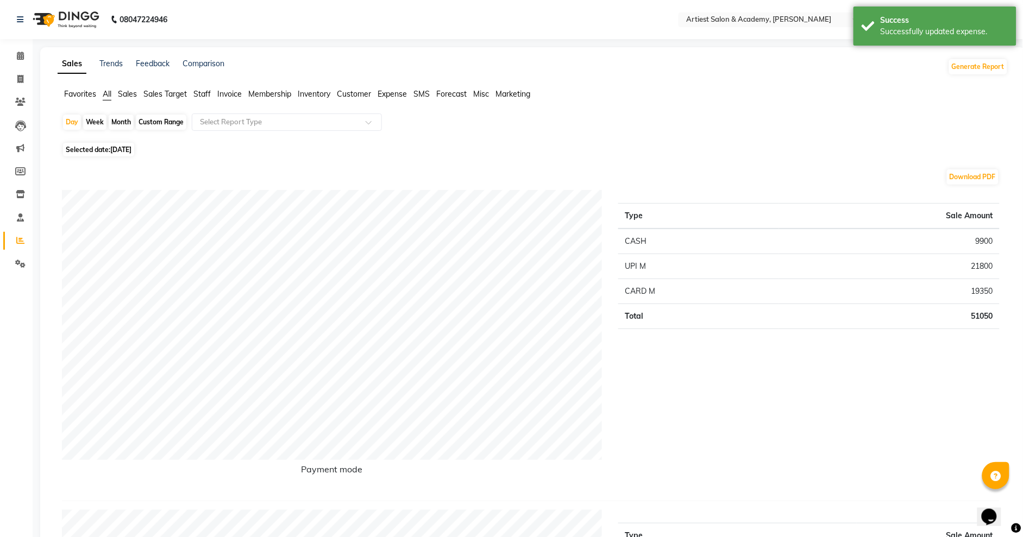
click at [388, 95] on span "Expense" at bounding box center [391, 94] width 29 height 10
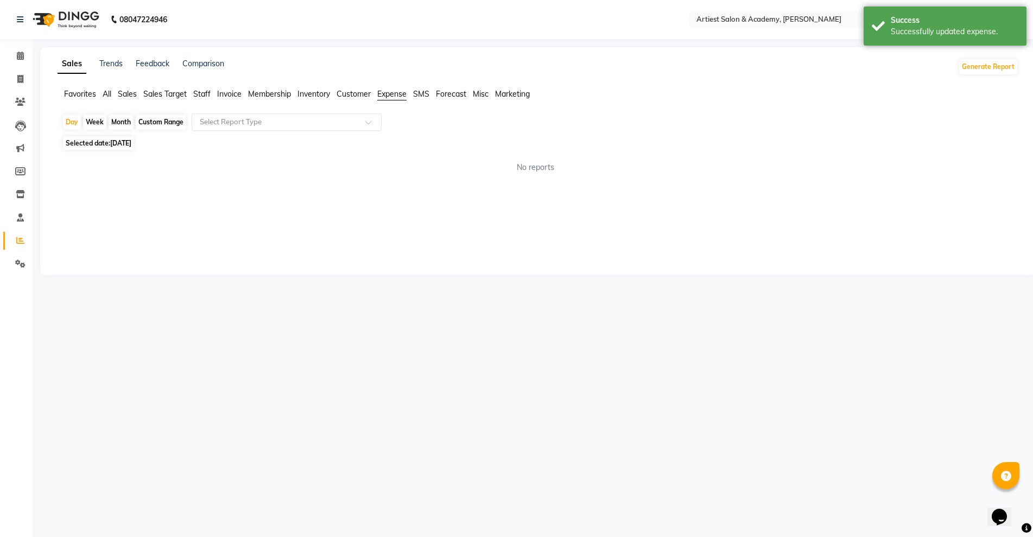
click at [365, 127] on span at bounding box center [372, 125] width 14 height 11
click at [355, 160] on div "Expense" at bounding box center [286, 164] width 189 height 22
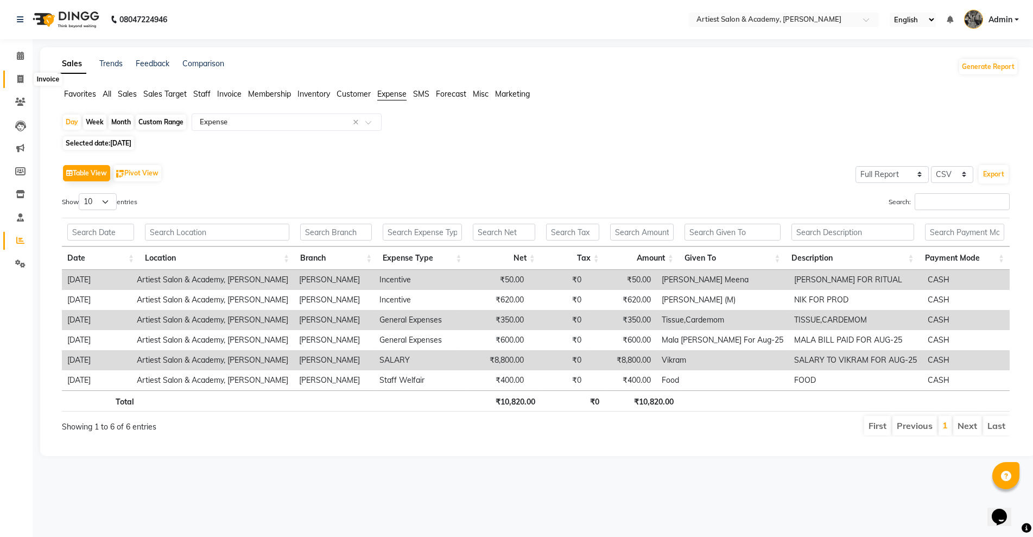
click at [17, 79] on span at bounding box center [20, 79] width 19 height 12
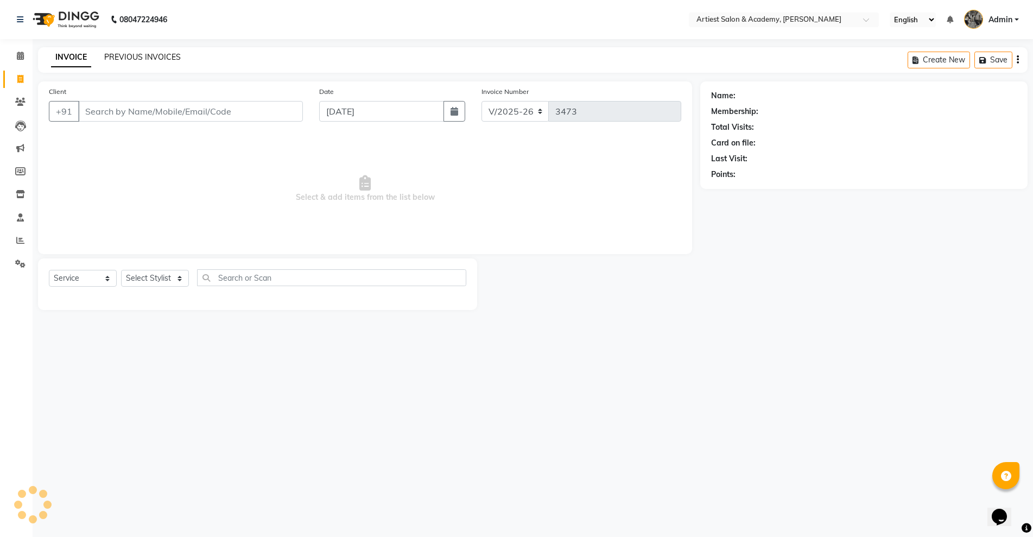
click at [134, 58] on link "PREVIOUS INVOICES" at bounding box center [142, 57] width 77 height 10
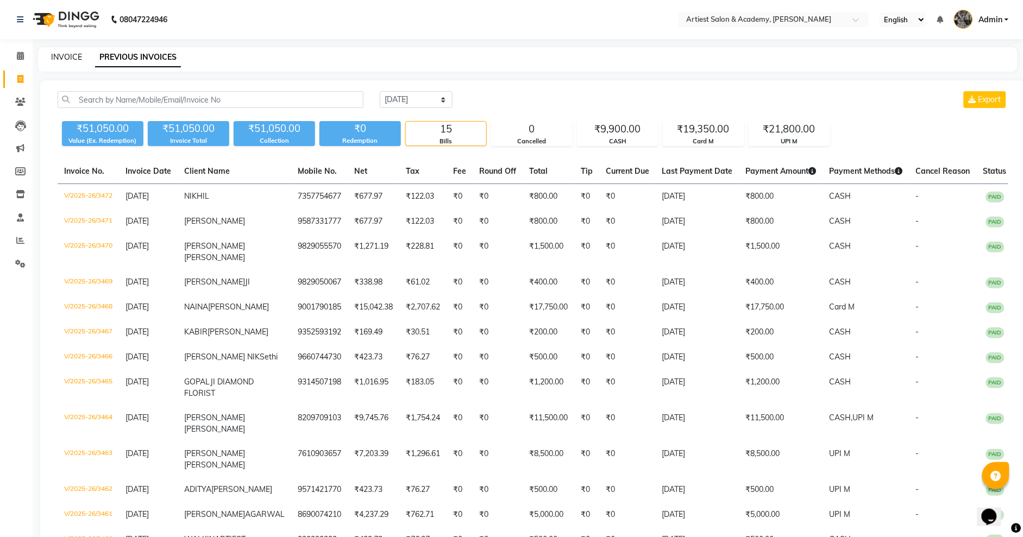
click at [59, 54] on link "INVOICE" at bounding box center [66, 57] width 31 height 10
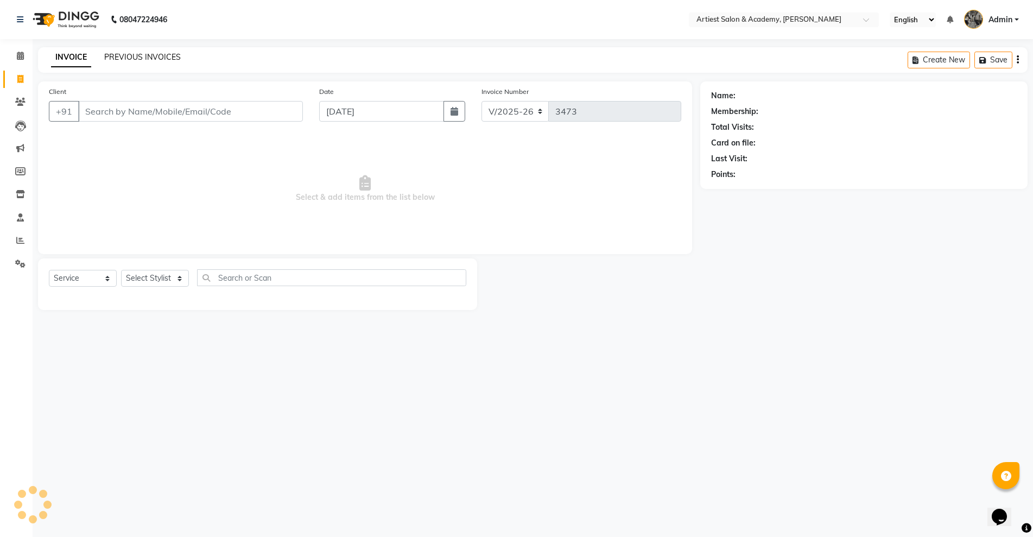
click at [134, 53] on link "PREVIOUS INVOICES" at bounding box center [142, 57] width 77 height 10
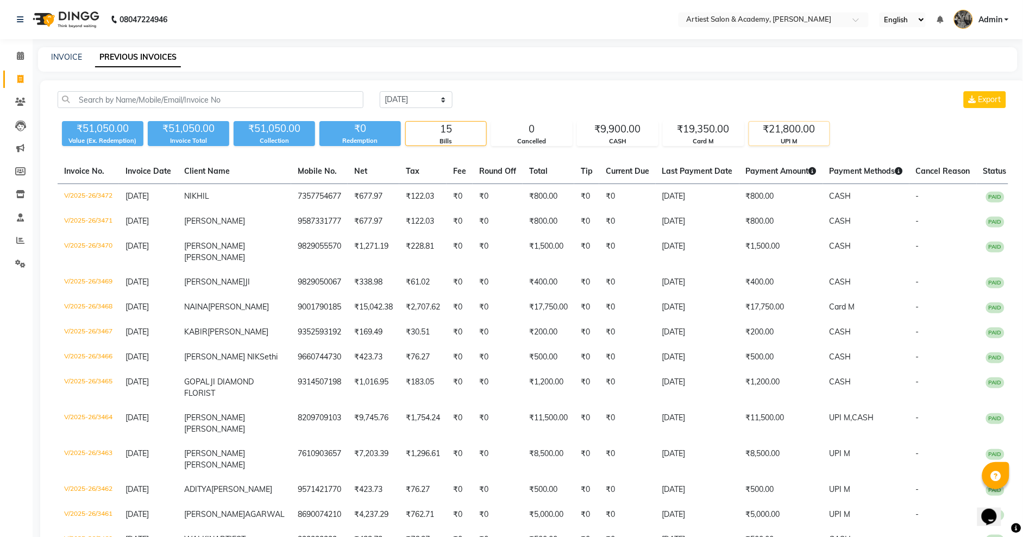
click at [797, 135] on div "₹21,800.00" at bounding box center [789, 129] width 80 height 15
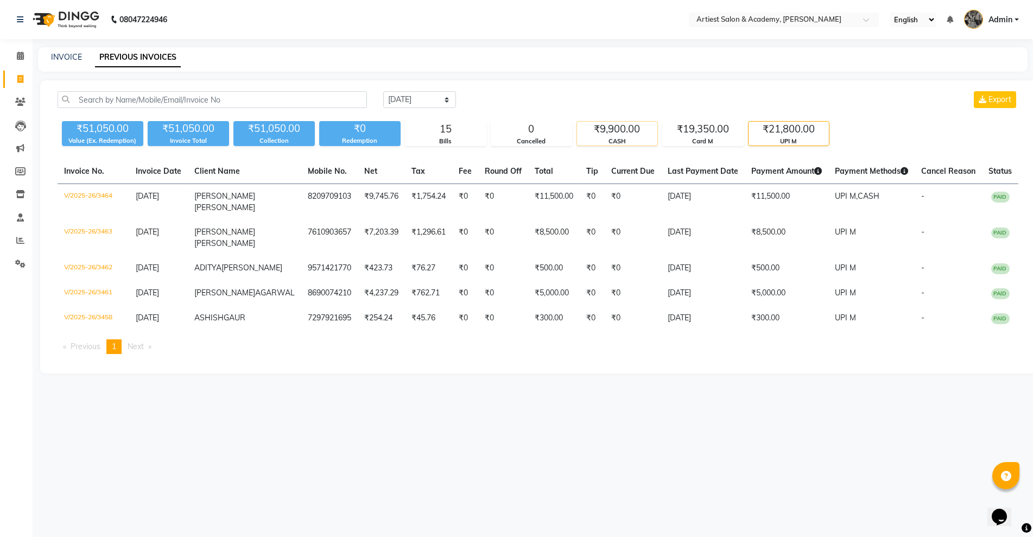
click at [635, 130] on div "₹9,900.00" at bounding box center [617, 129] width 80 height 15
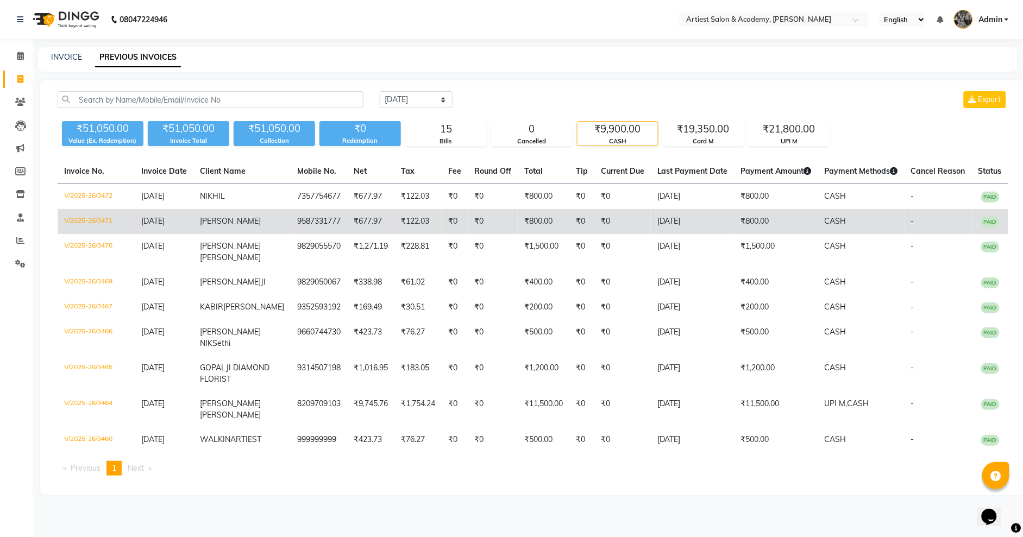
click at [771, 223] on td "₹800.00" at bounding box center [776, 221] width 84 height 25
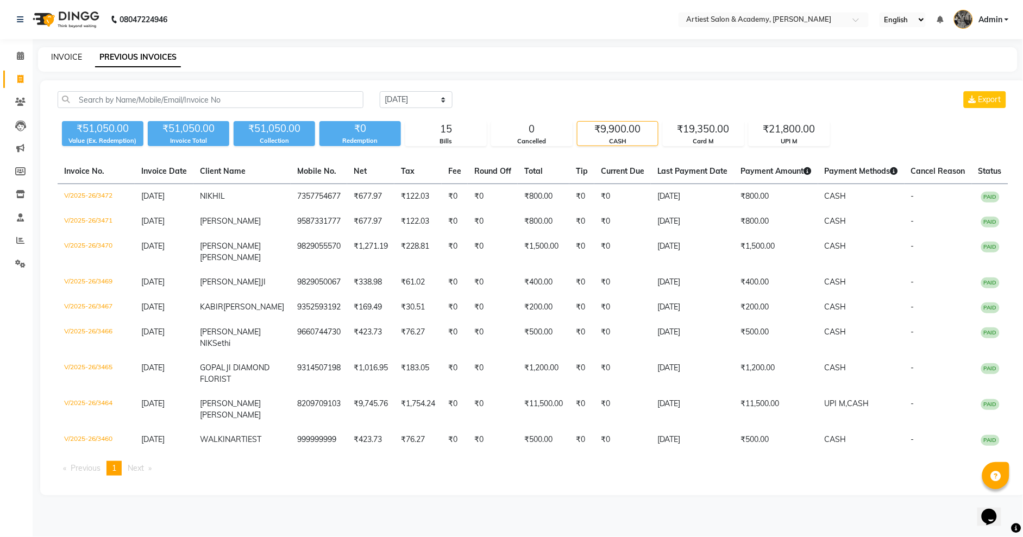
click at [62, 56] on link "INVOICE" at bounding box center [66, 57] width 31 height 10
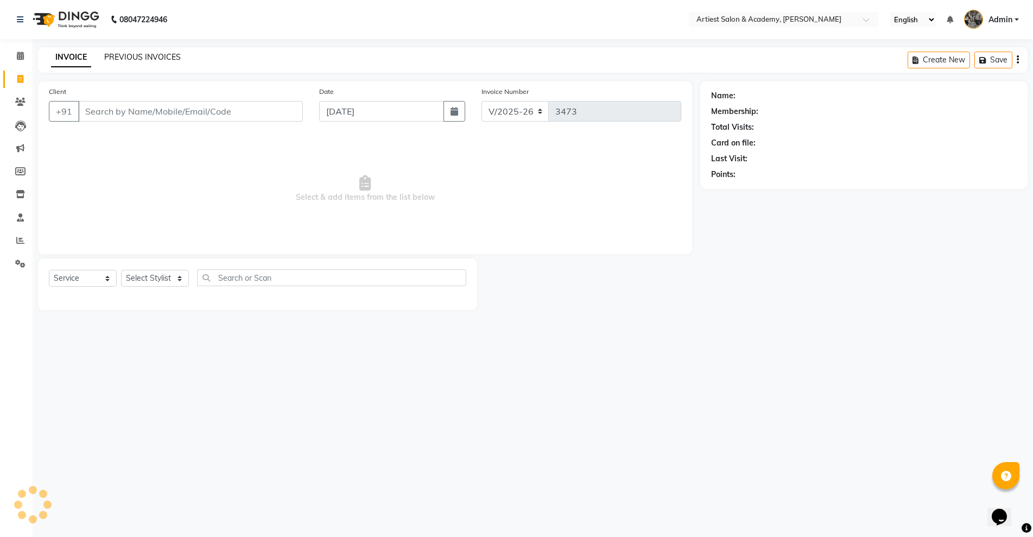
click at [129, 52] on link "PREVIOUS INVOICES" at bounding box center [142, 57] width 77 height 10
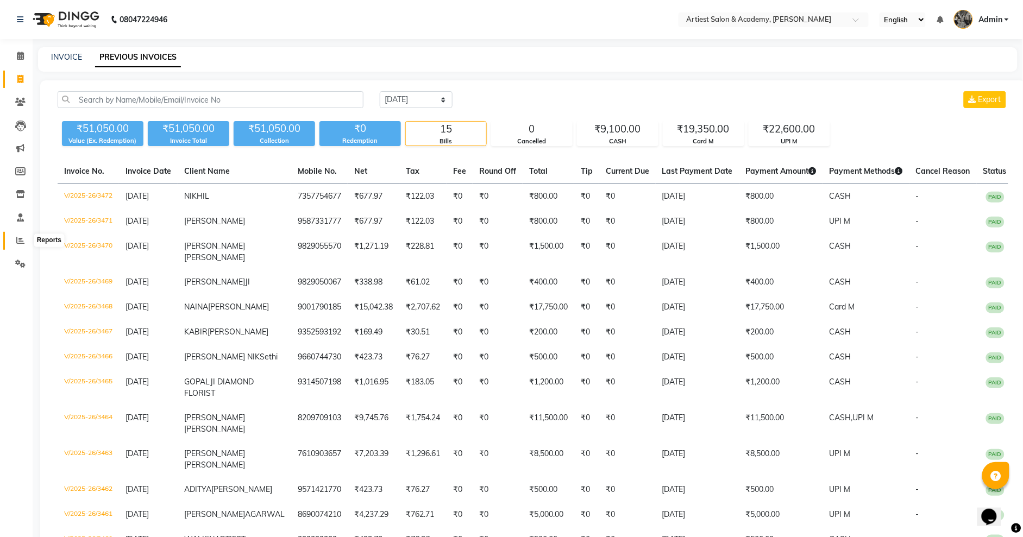
click at [21, 237] on icon at bounding box center [20, 240] width 8 height 8
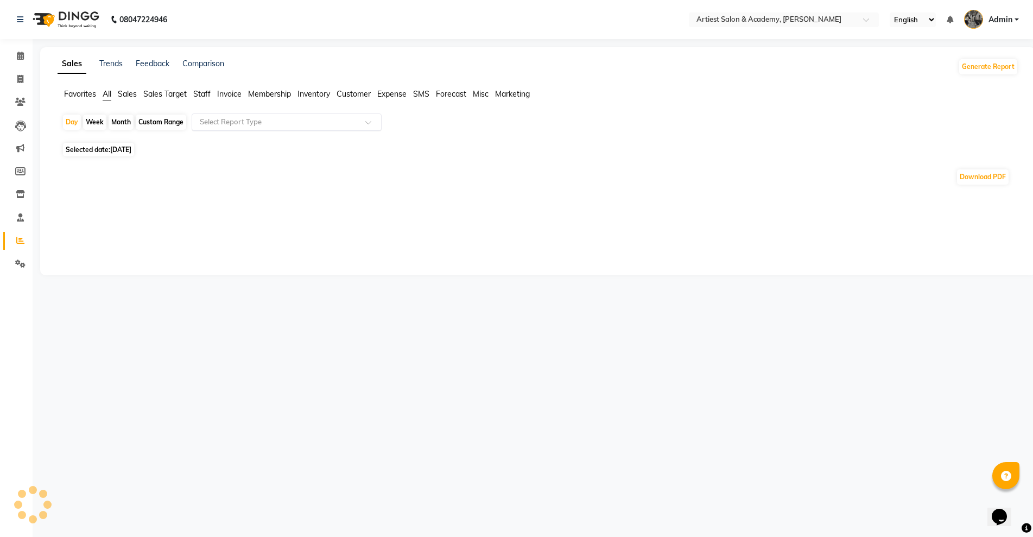
click at [369, 120] on span at bounding box center [372, 125] width 14 height 11
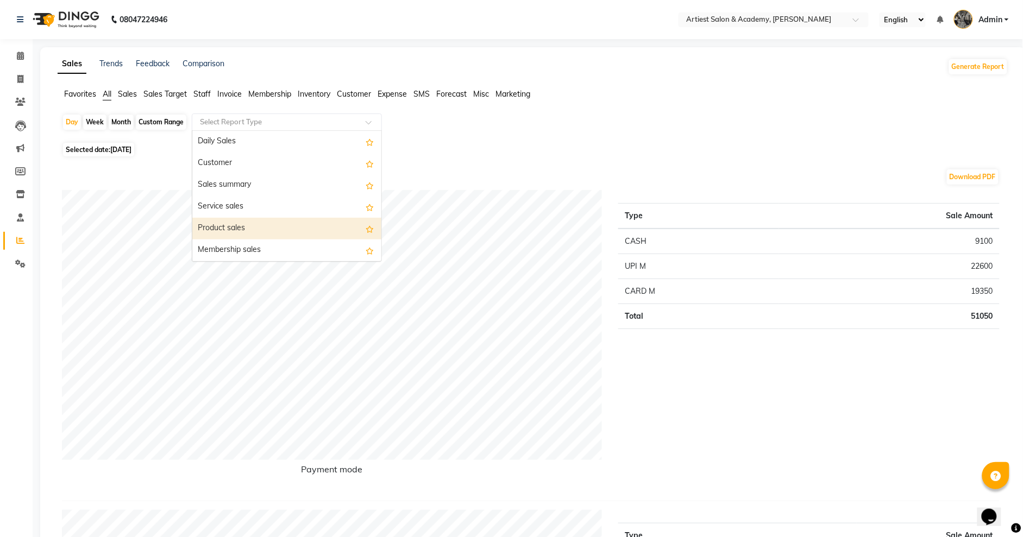
click at [262, 229] on div "Product sales" at bounding box center [286, 229] width 189 height 22
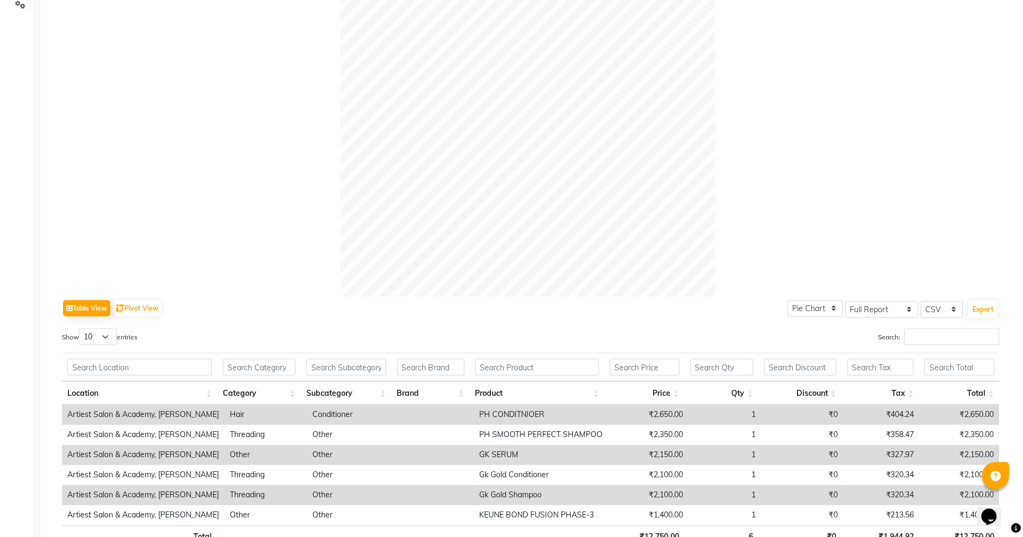
scroll to position [340, 0]
